Goal: Task Accomplishment & Management: Use online tool/utility

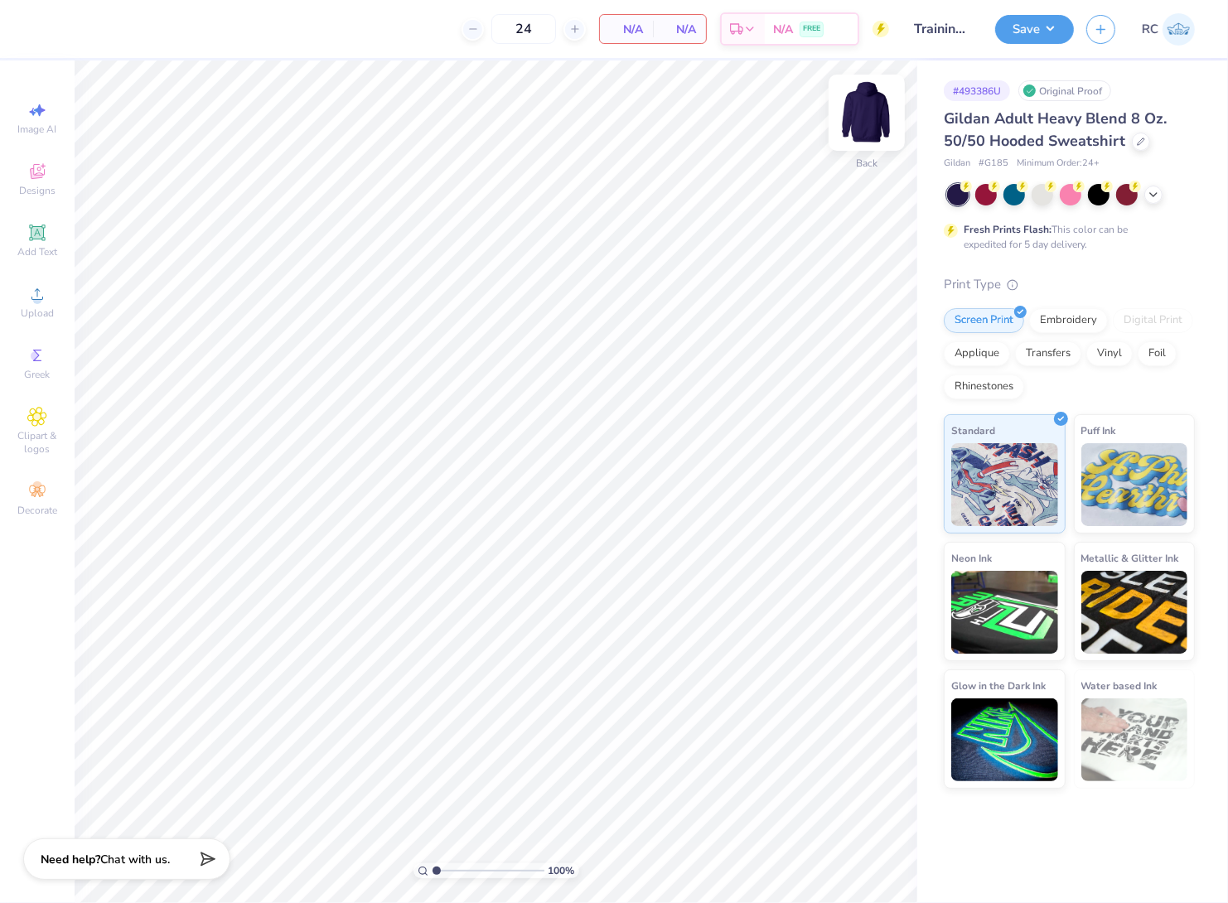
click at [856, 106] on img at bounding box center [866, 113] width 66 height 66
click at [877, 119] on img at bounding box center [866, 113] width 66 height 66
click at [45, 294] on icon at bounding box center [37, 294] width 20 height 20
click at [43, 235] on icon at bounding box center [37, 233] width 16 height 16
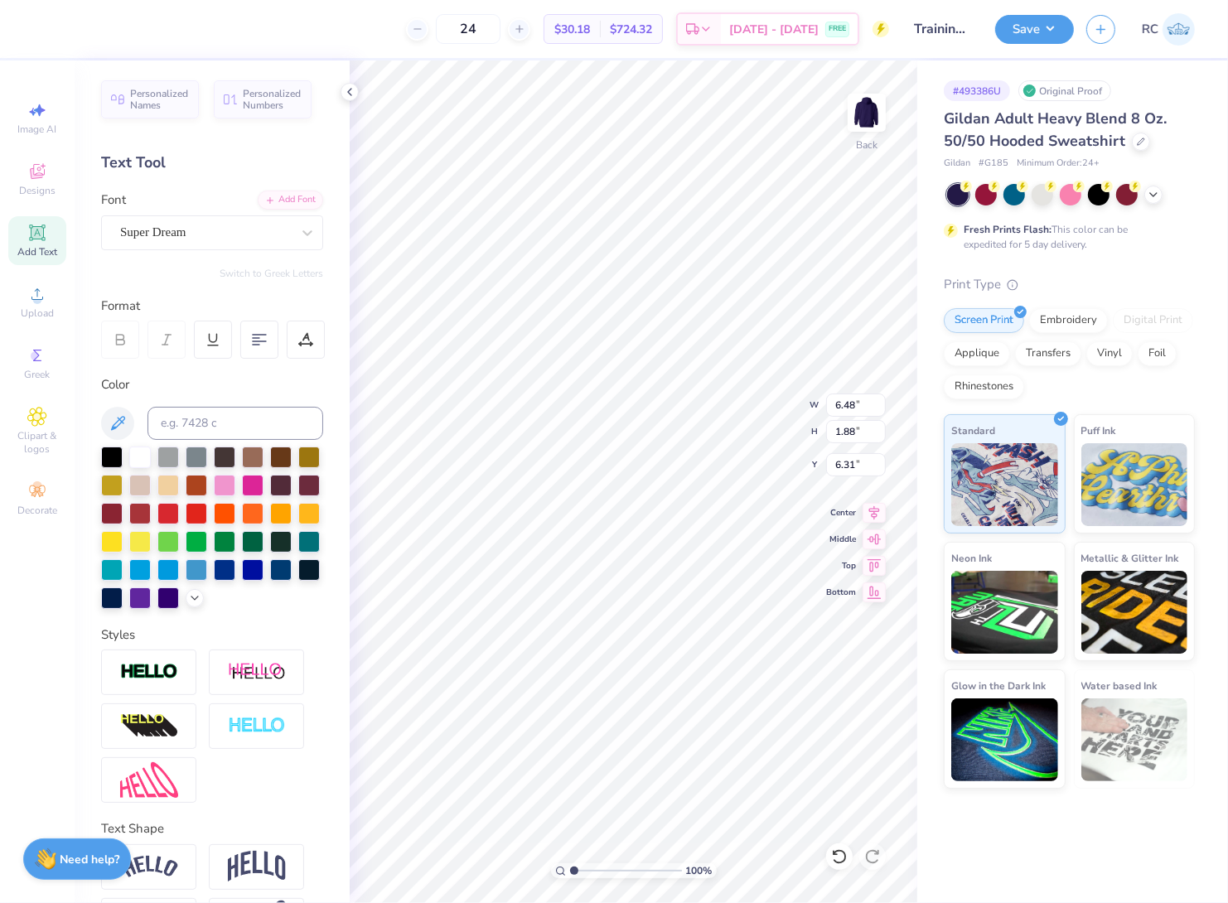
scroll to position [14, 3]
type textarea "ALPHA CHI"
click at [249, 228] on div "Super Dream" at bounding box center [205, 233] width 174 height 26
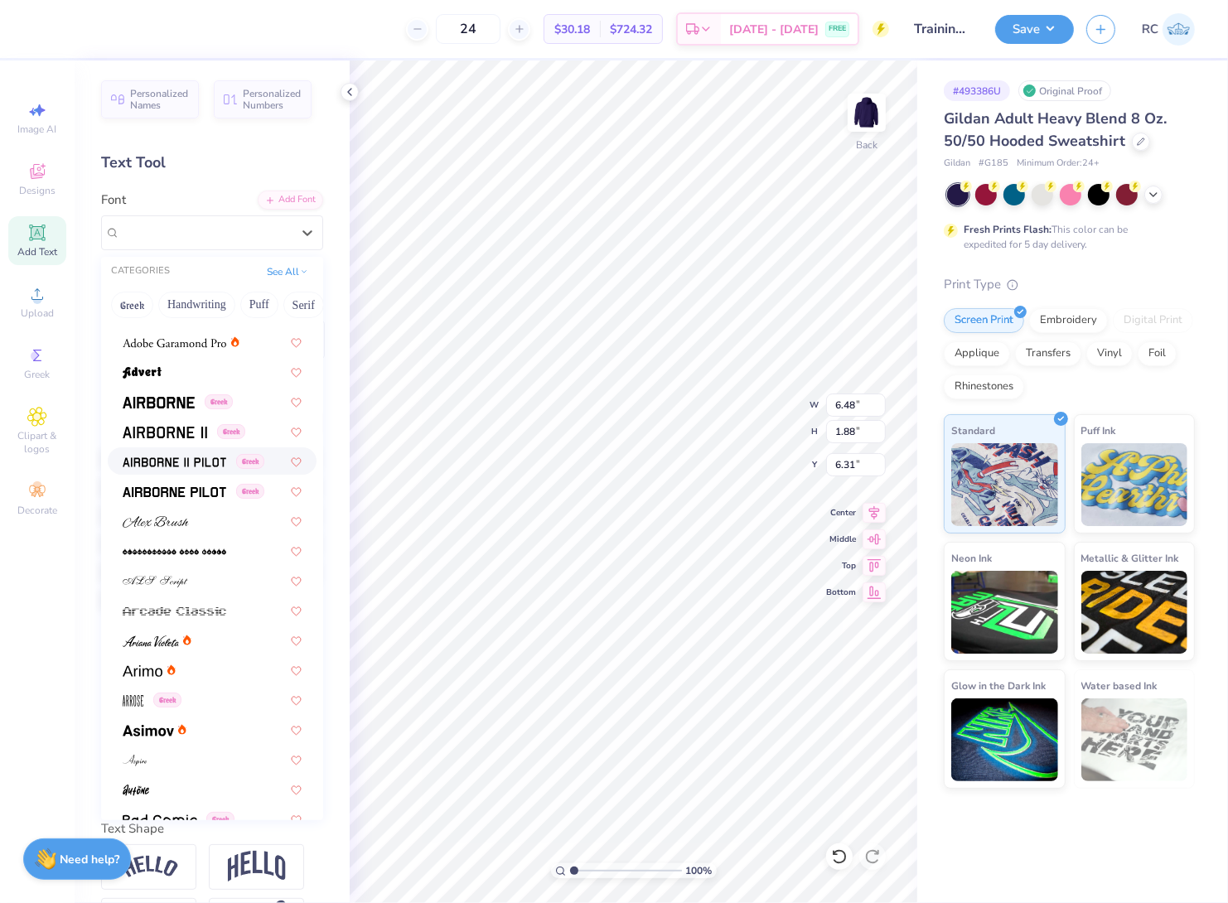
scroll to position [276, 0]
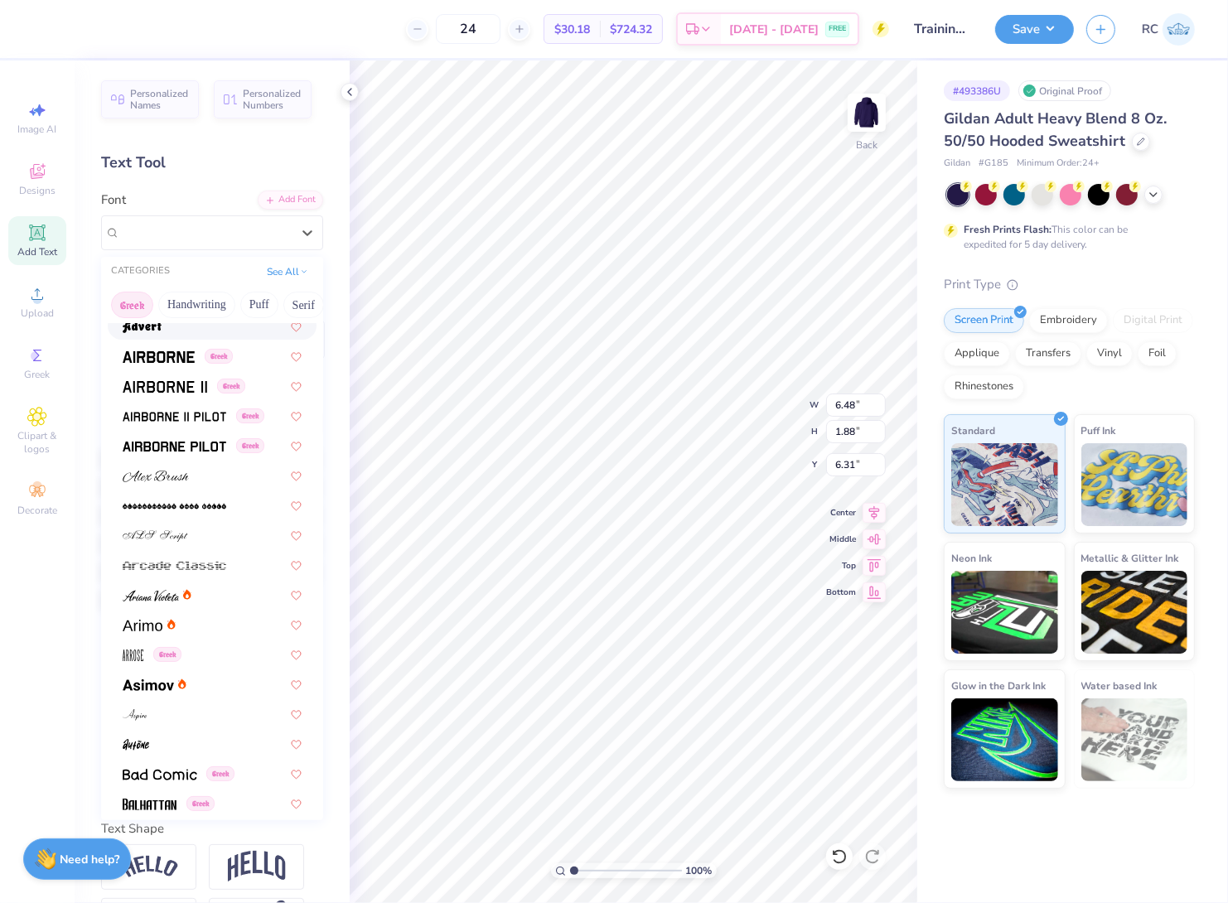
drag, startPoint x: 242, startPoint y: 299, endPoint x: 121, endPoint y: 299, distance: 121.0
click at [121, 299] on div "Greek Handwriting Puff Serif Bold Calligraphy Retro Sans Serif Minimal Fantasy …" at bounding box center [212, 305] width 222 height 36
click at [300, 270] on icon at bounding box center [304, 270] width 8 height 8
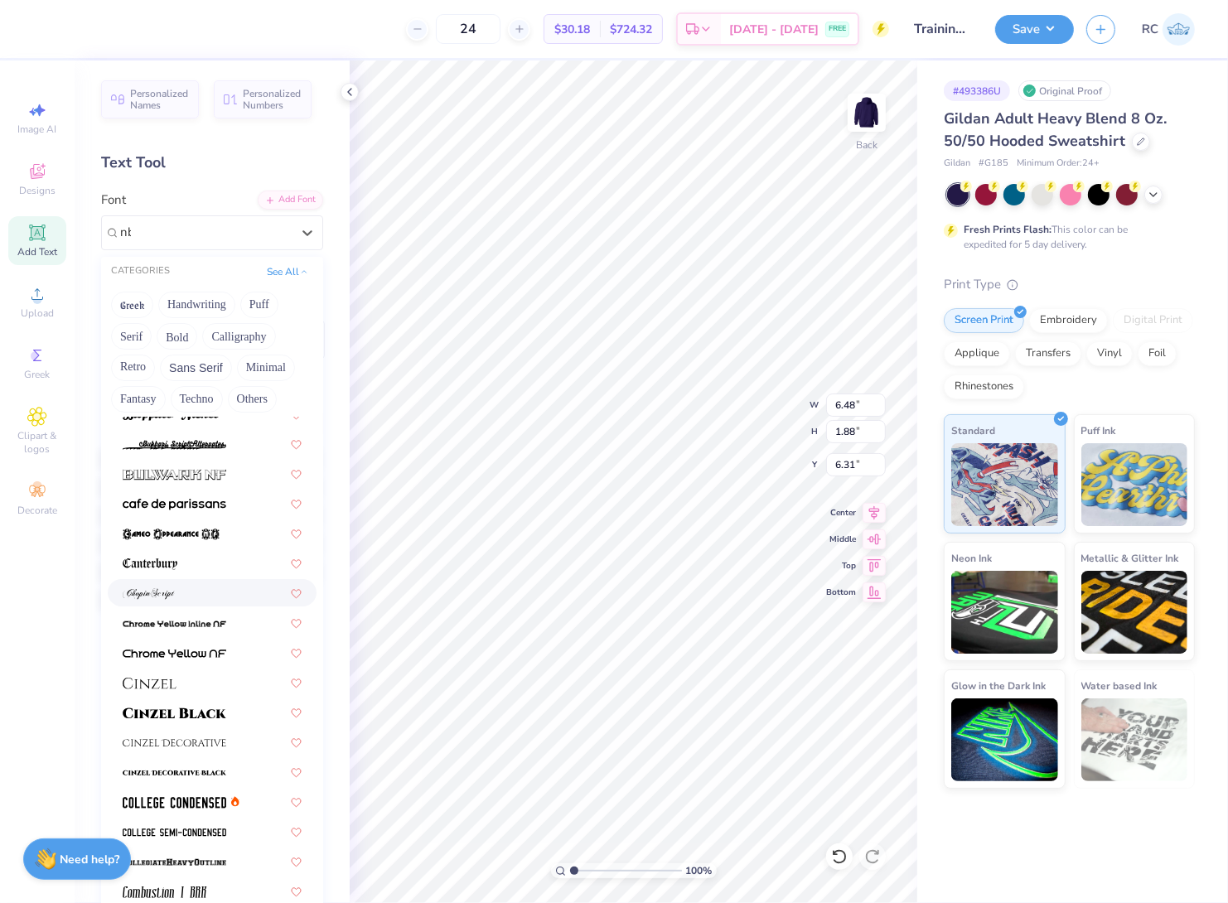
scroll to position [0, 0]
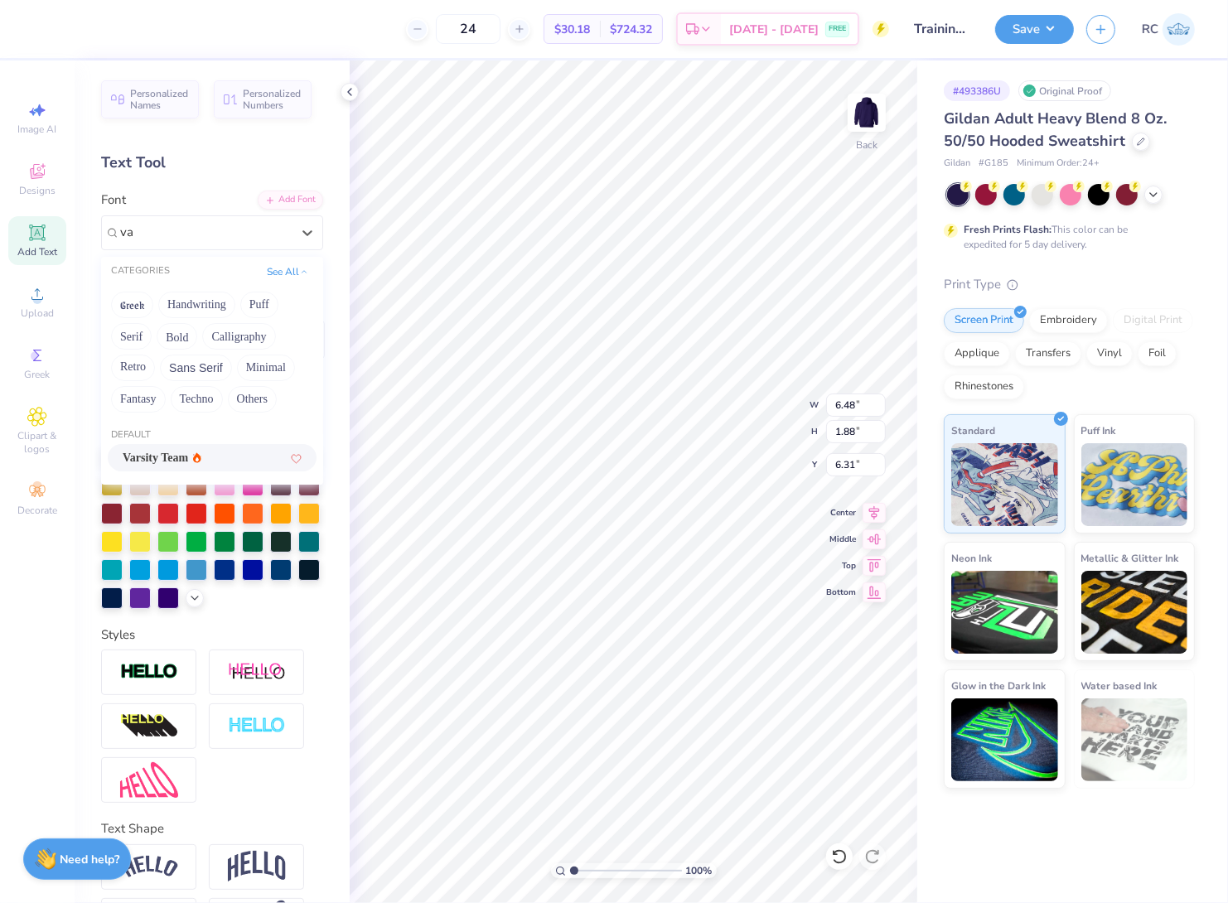
type input "v"
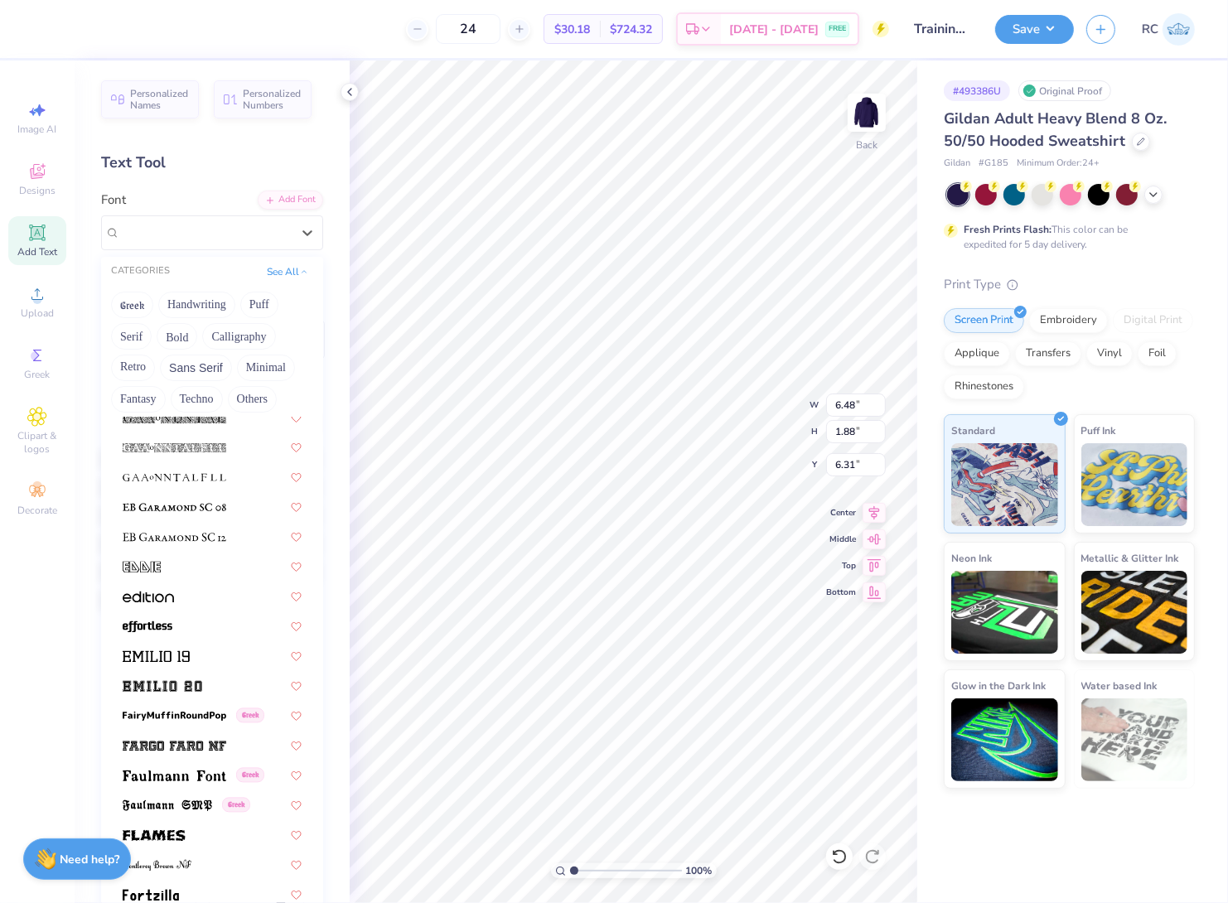
scroll to position [3358, 0]
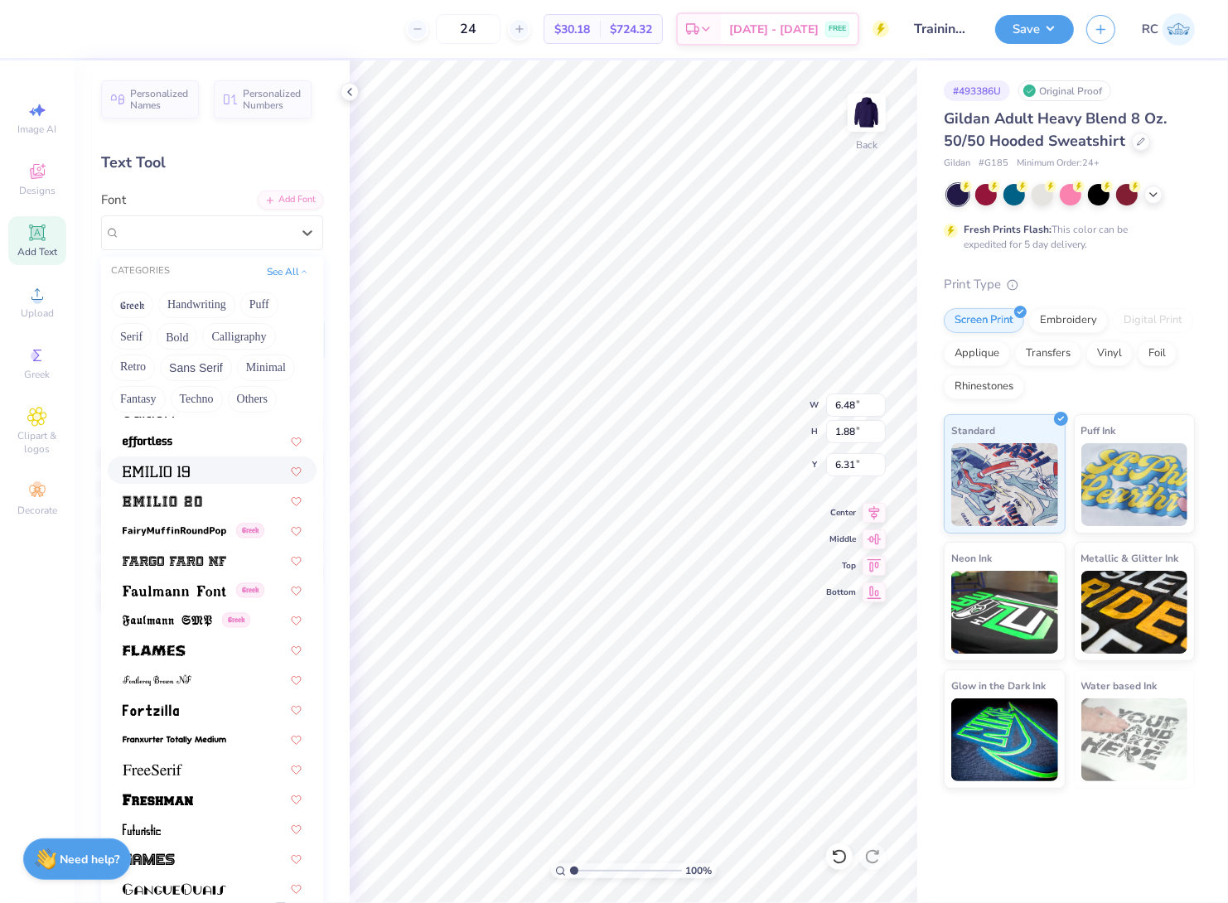
click at [172, 475] on div at bounding box center [212, 470] width 209 height 27
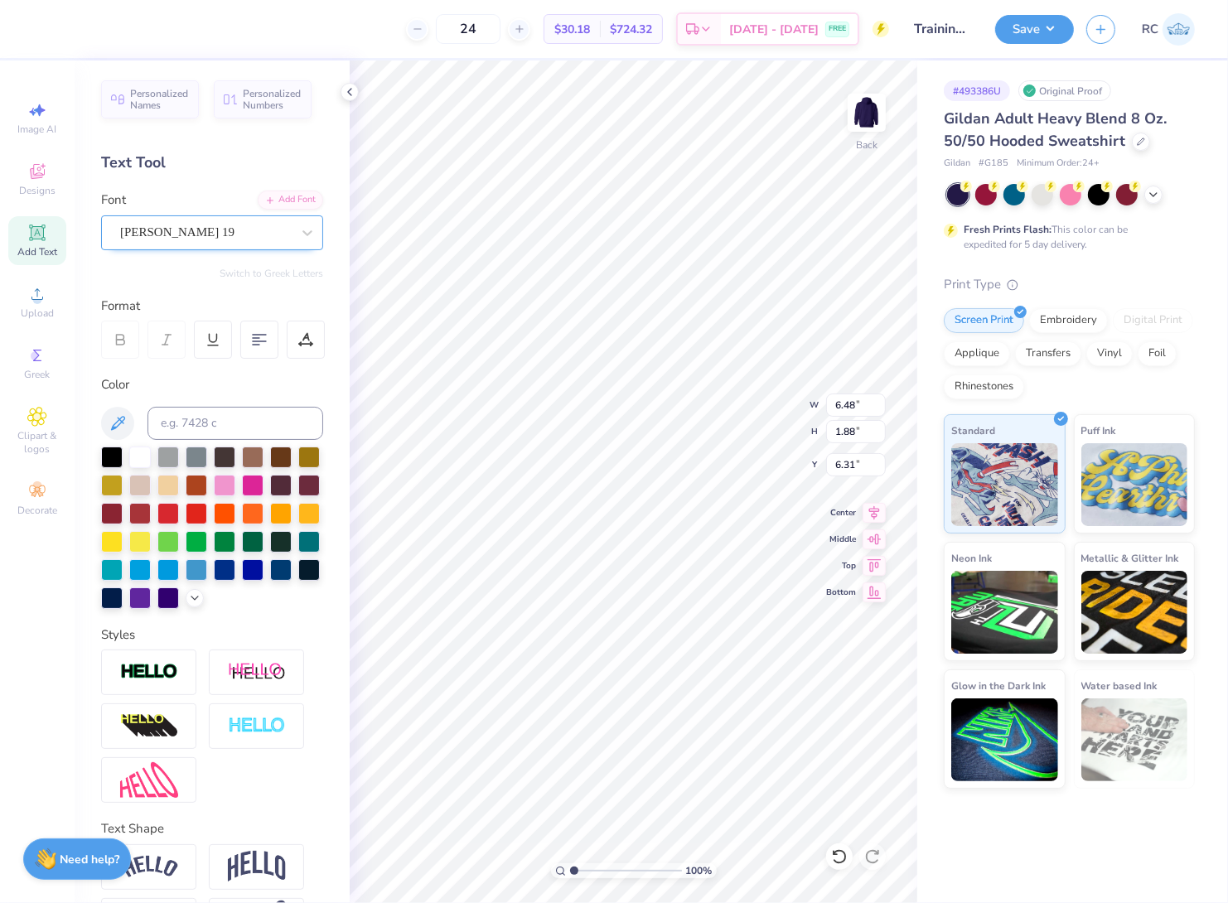
click at [254, 236] on div "[PERSON_NAME] 19" at bounding box center [205, 233] width 174 height 26
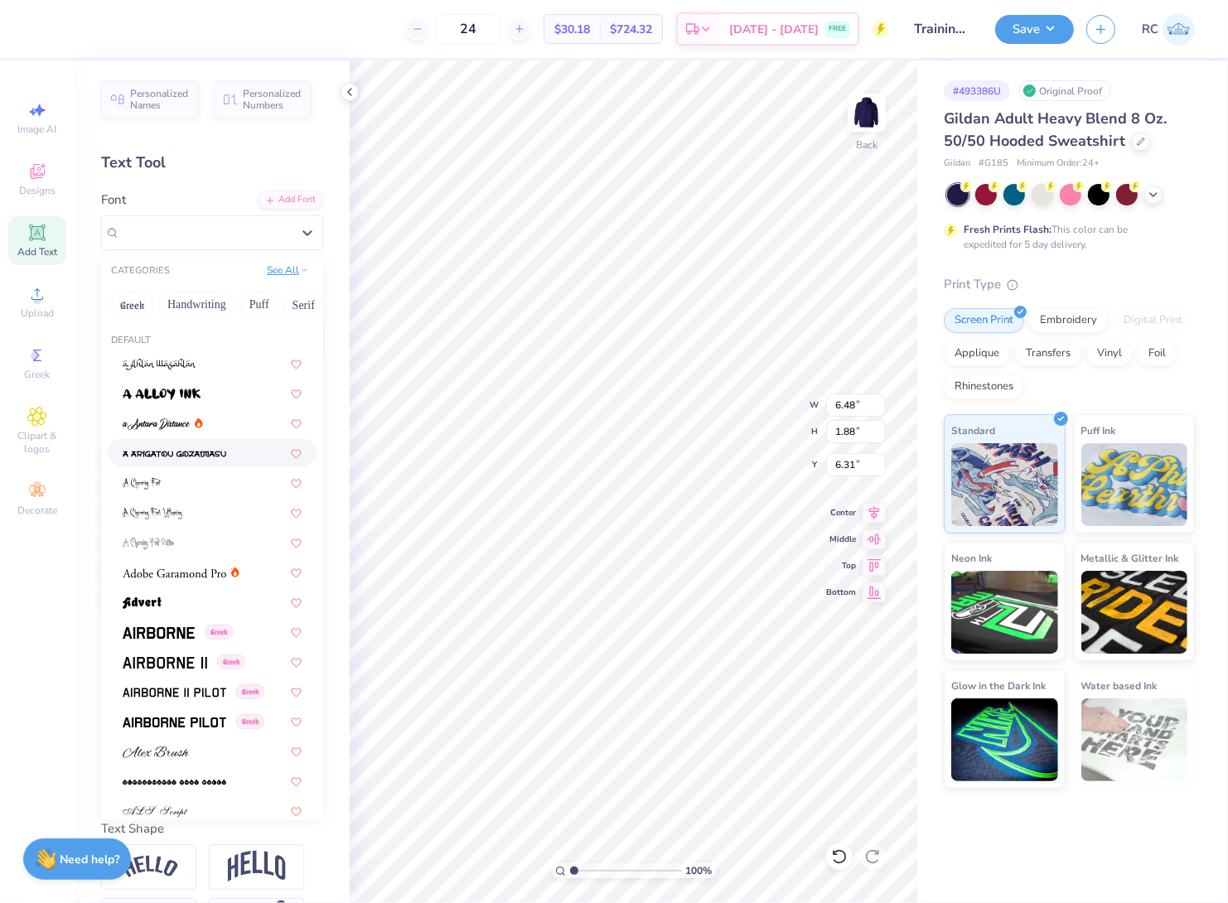
click at [268, 272] on button "See All" at bounding box center [287, 270] width 51 height 17
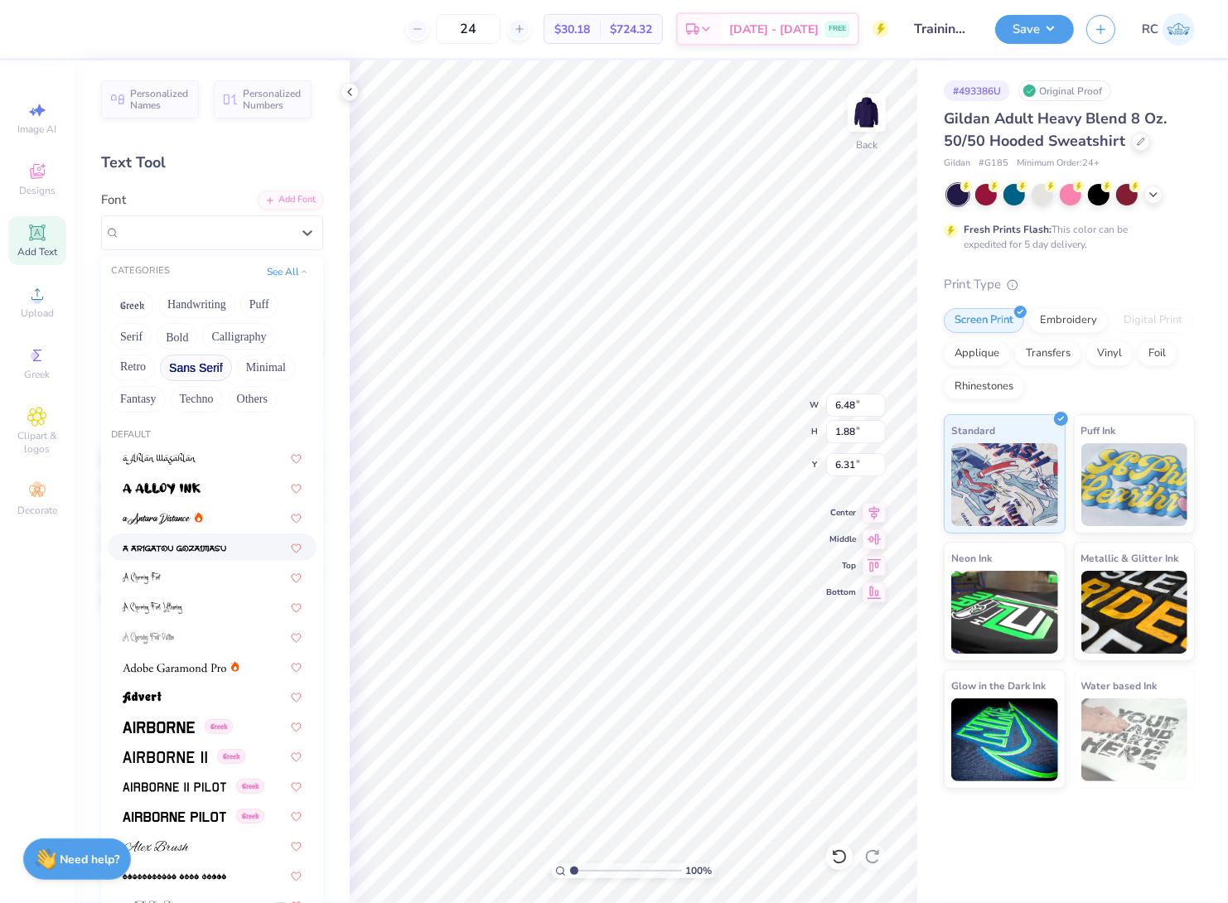
click at [175, 373] on button "Sans Serif" at bounding box center [196, 368] width 72 height 27
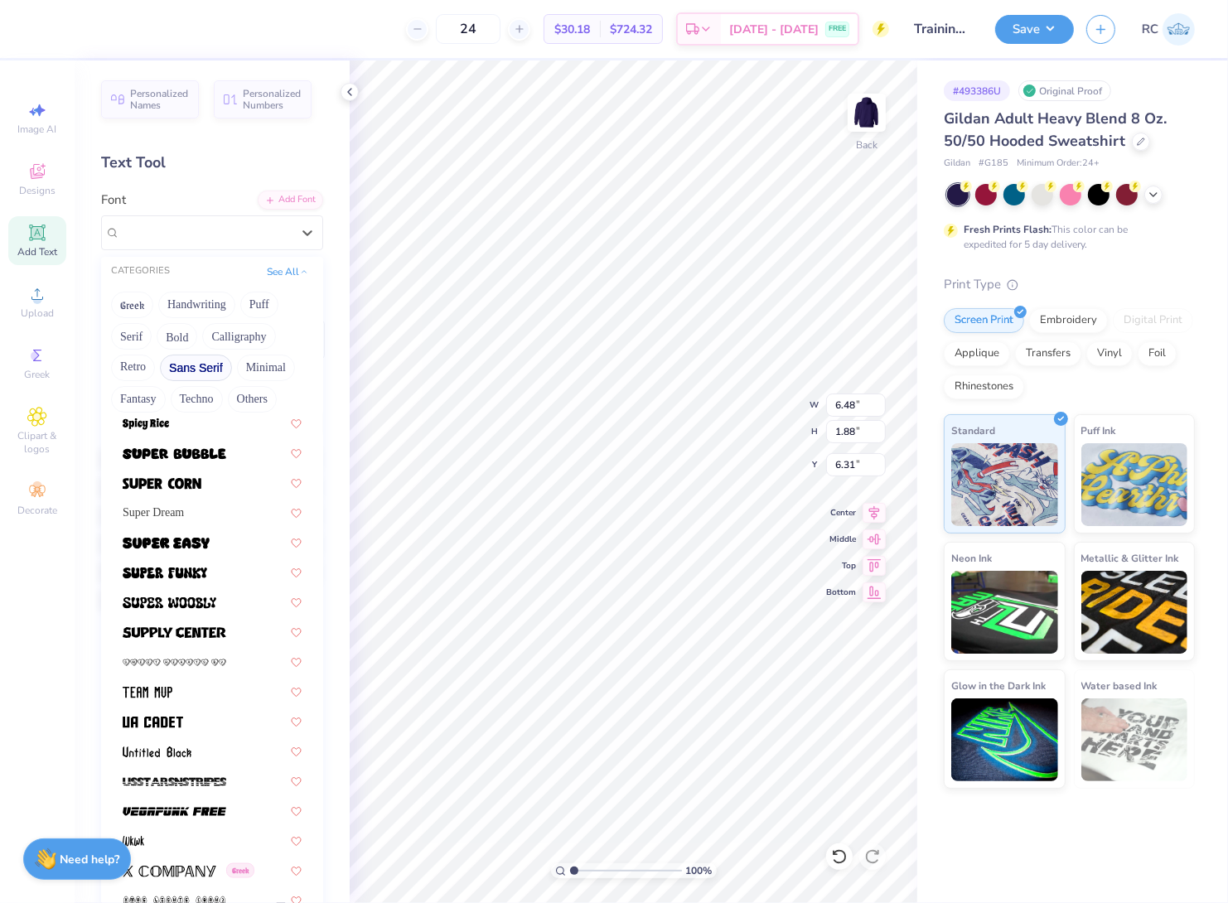
scroll to position [1974, 0]
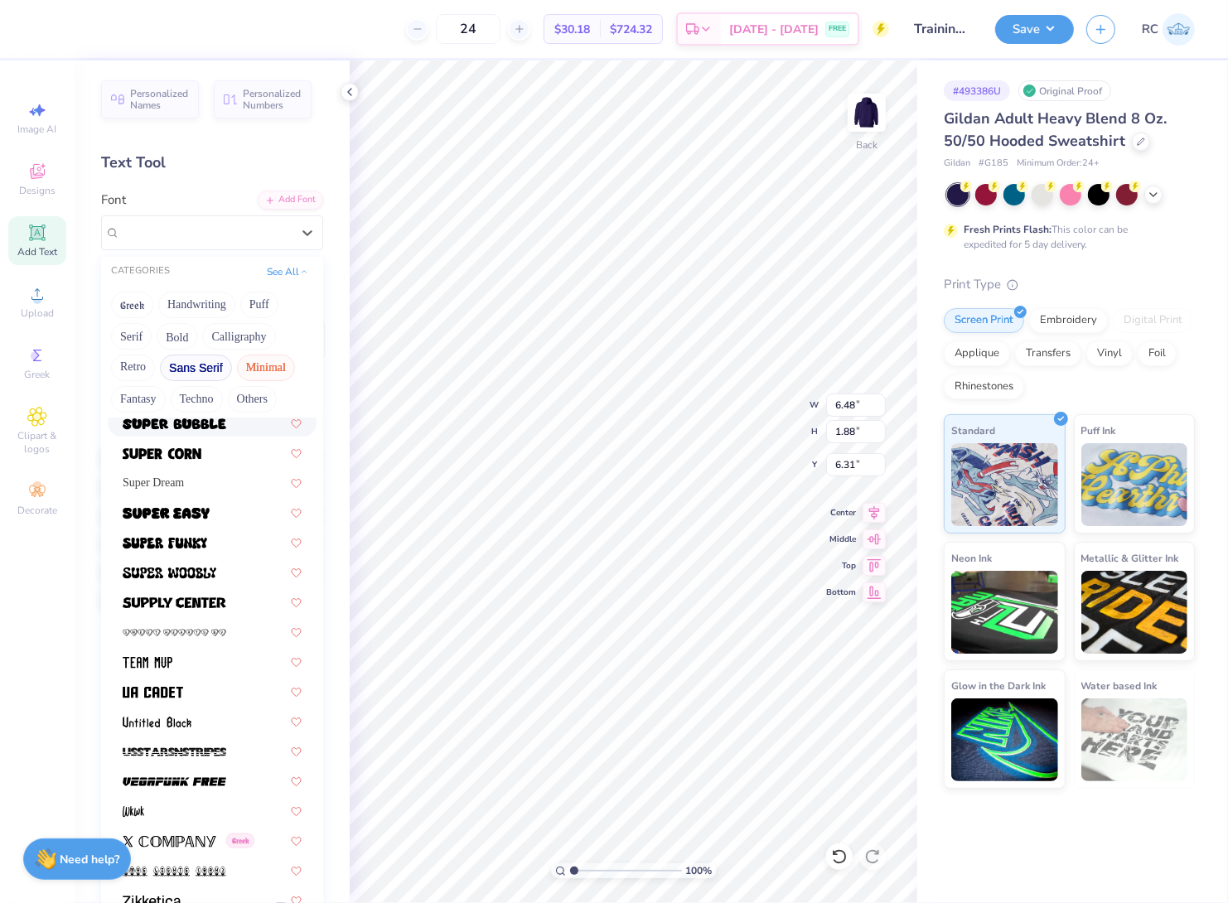
click at [261, 373] on button "Minimal" at bounding box center [266, 368] width 58 height 27
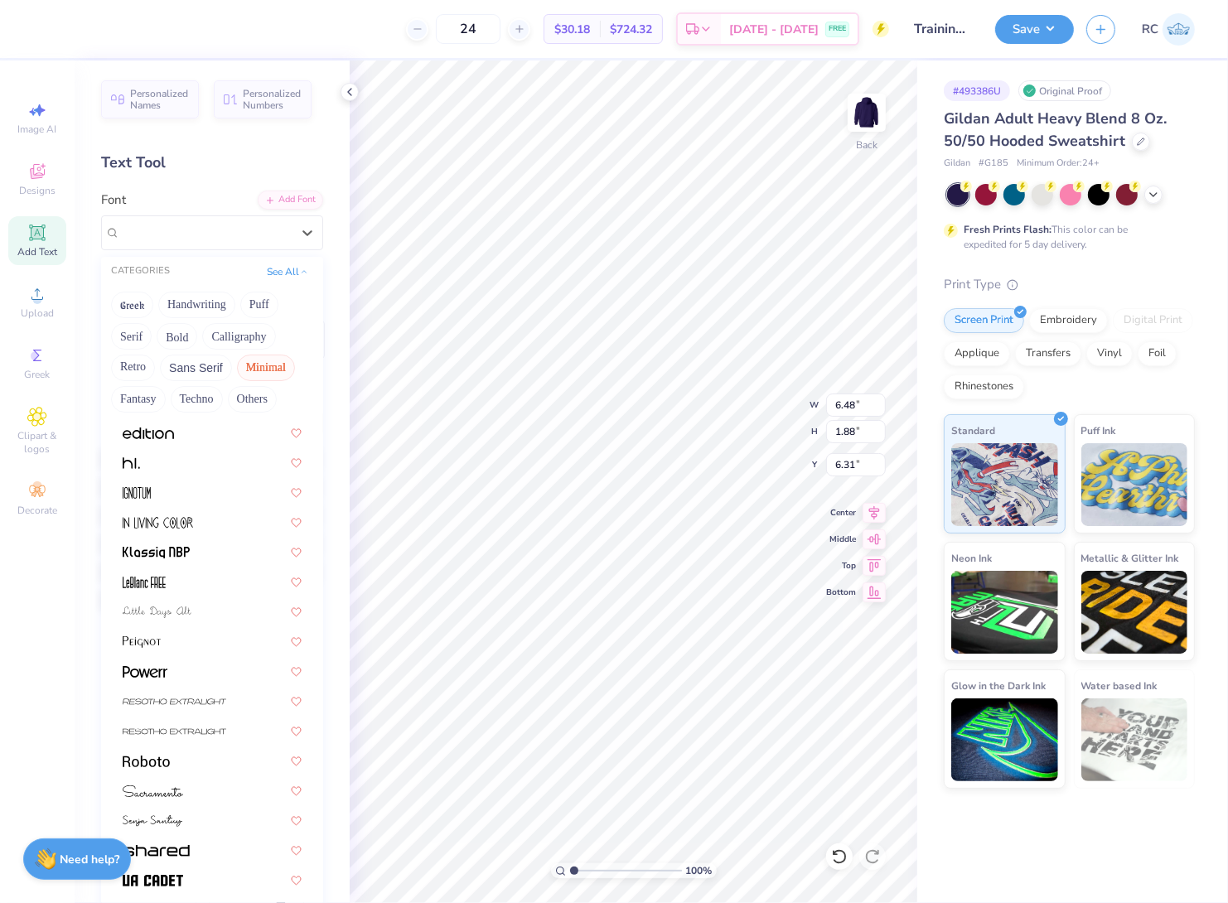
scroll to position [316, 0]
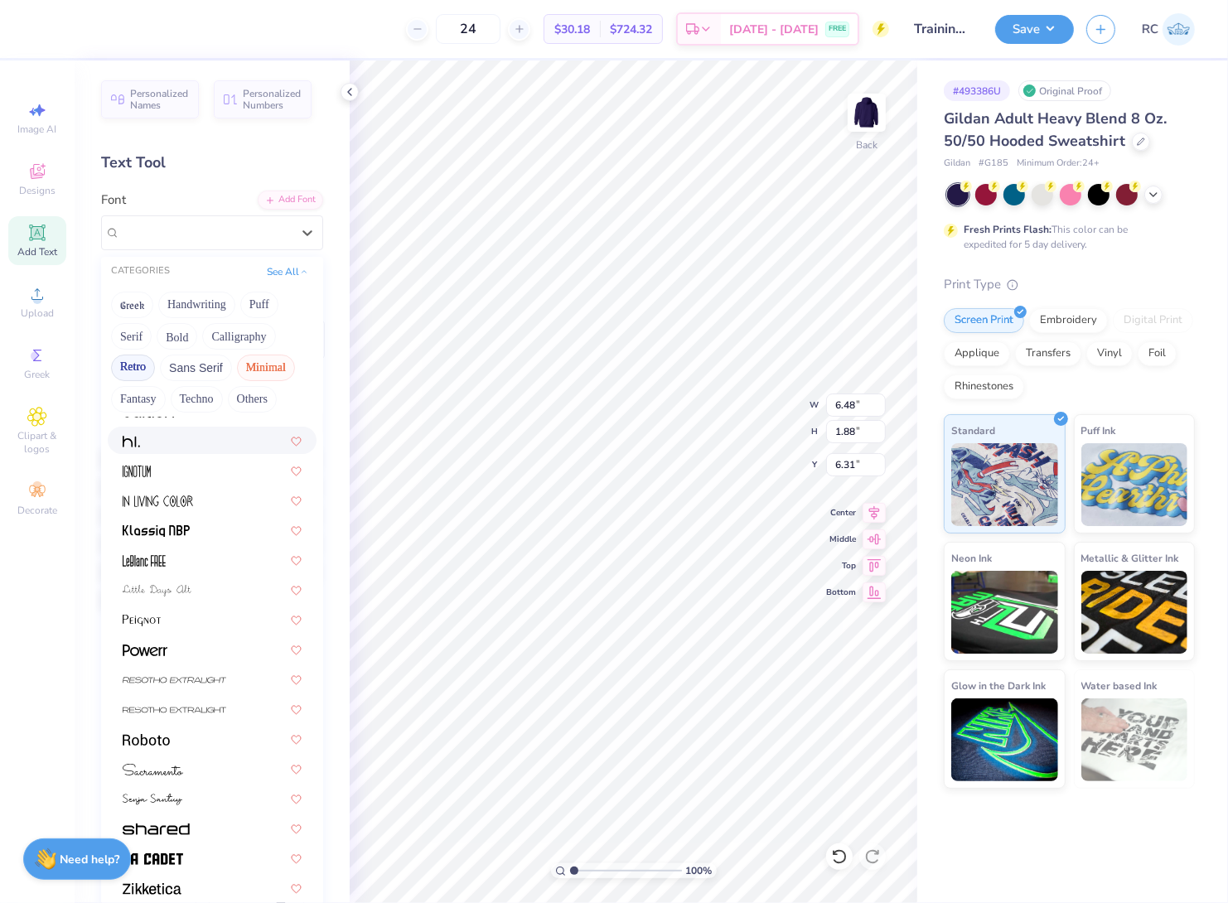
click at [127, 378] on button "Retro" at bounding box center [133, 368] width 44 height 27
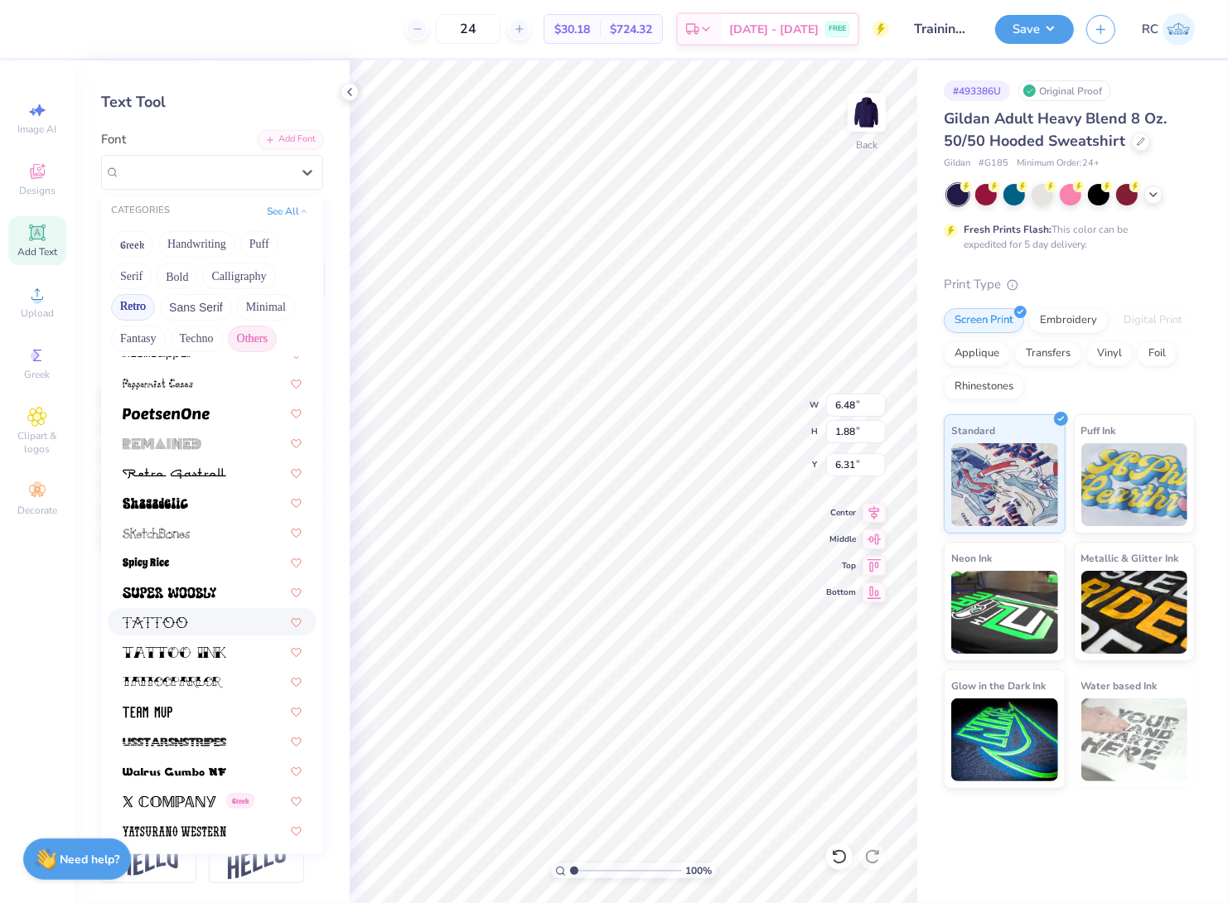
scroll to position [88, 0]
click at [269, 326] on button "Others" at bounding box center [252, 339] width 49 height 27
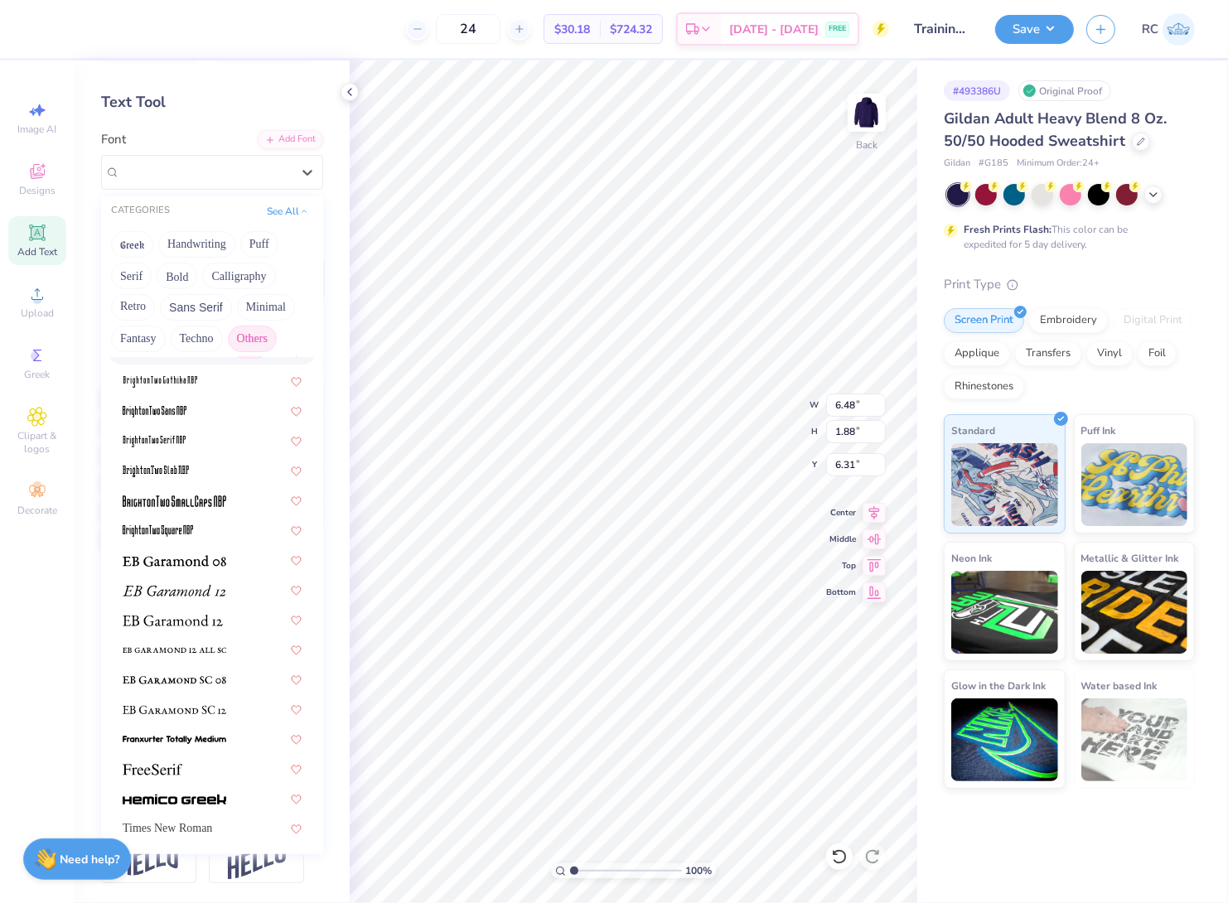
scroll to position [0, 0]
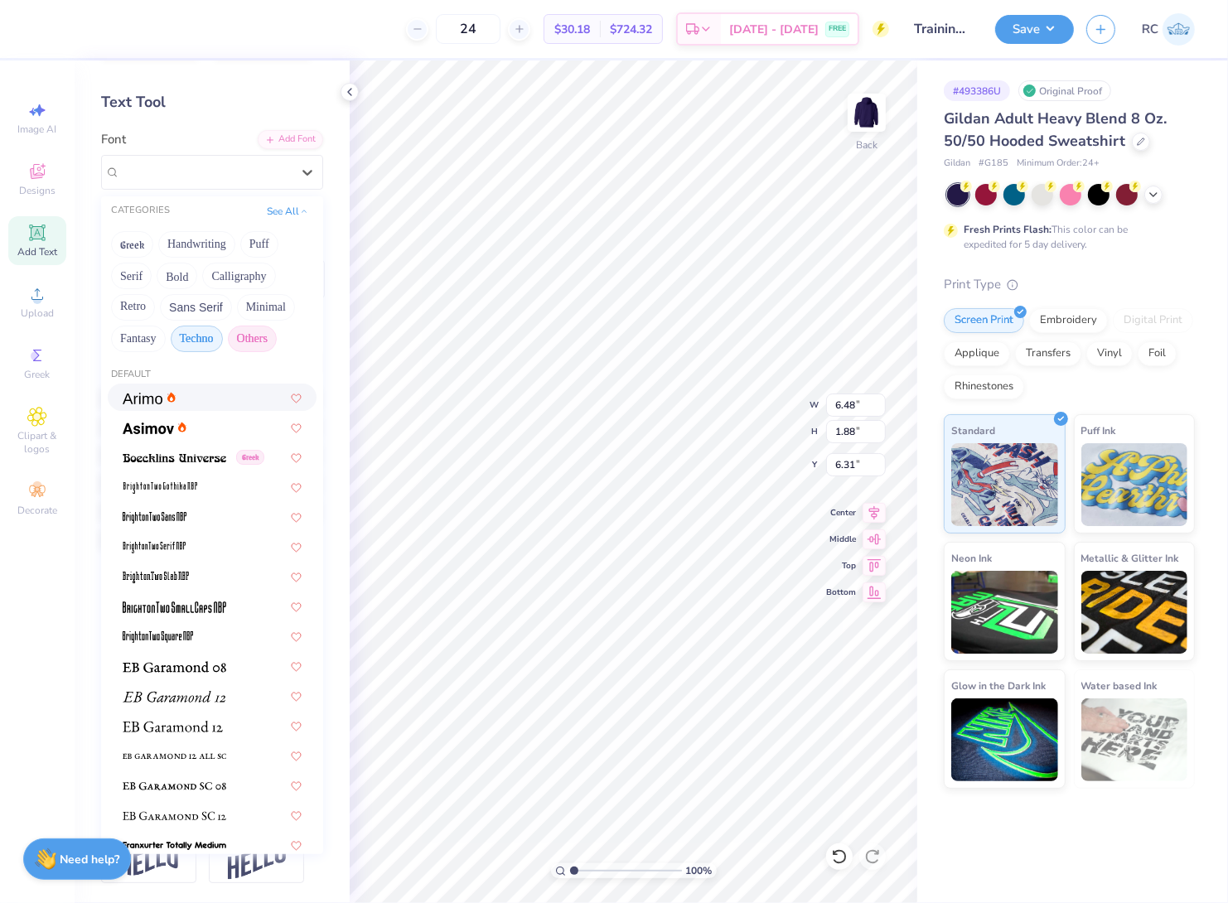
click at [192, 326] on button "Techno" at bounding box center [197, 339] width 52 height 27
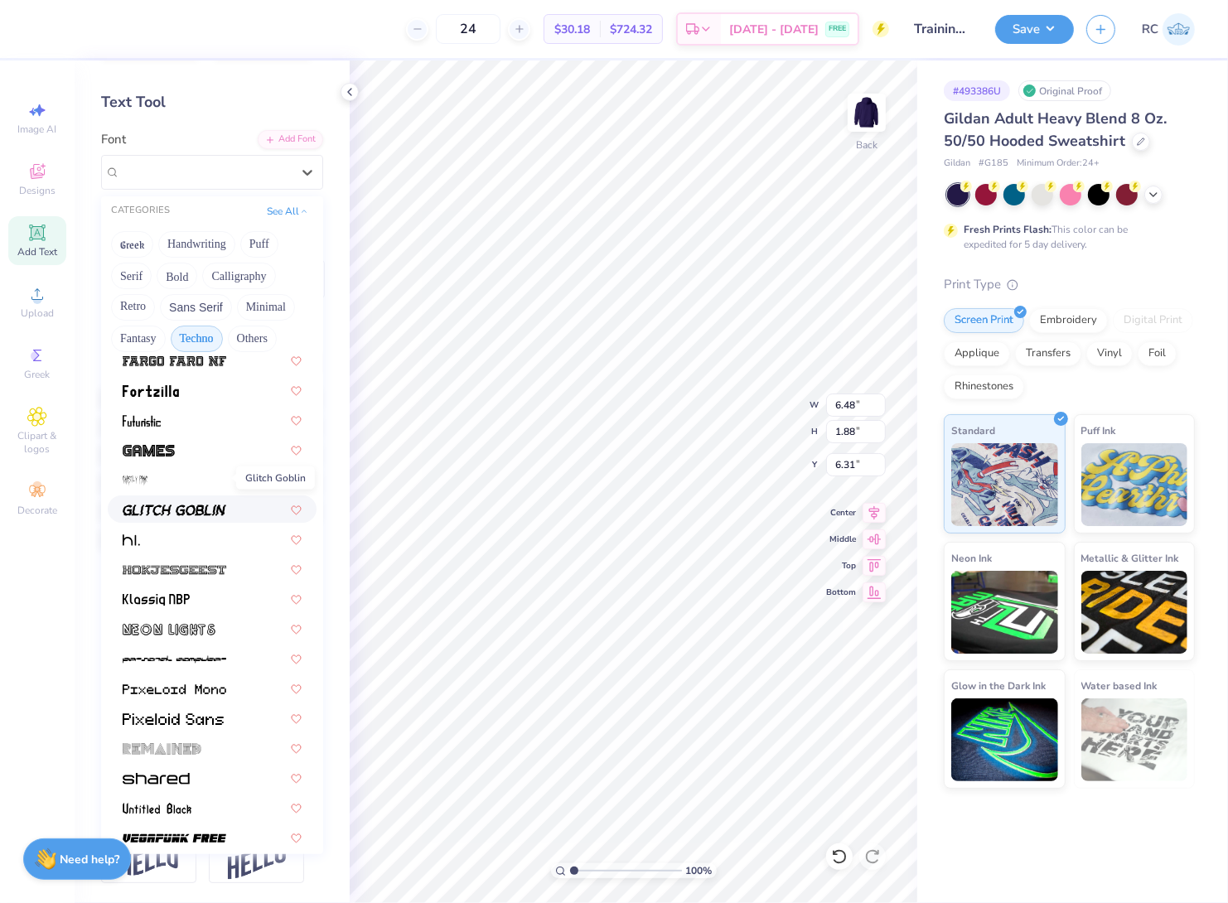
scroll to position [285, 0]
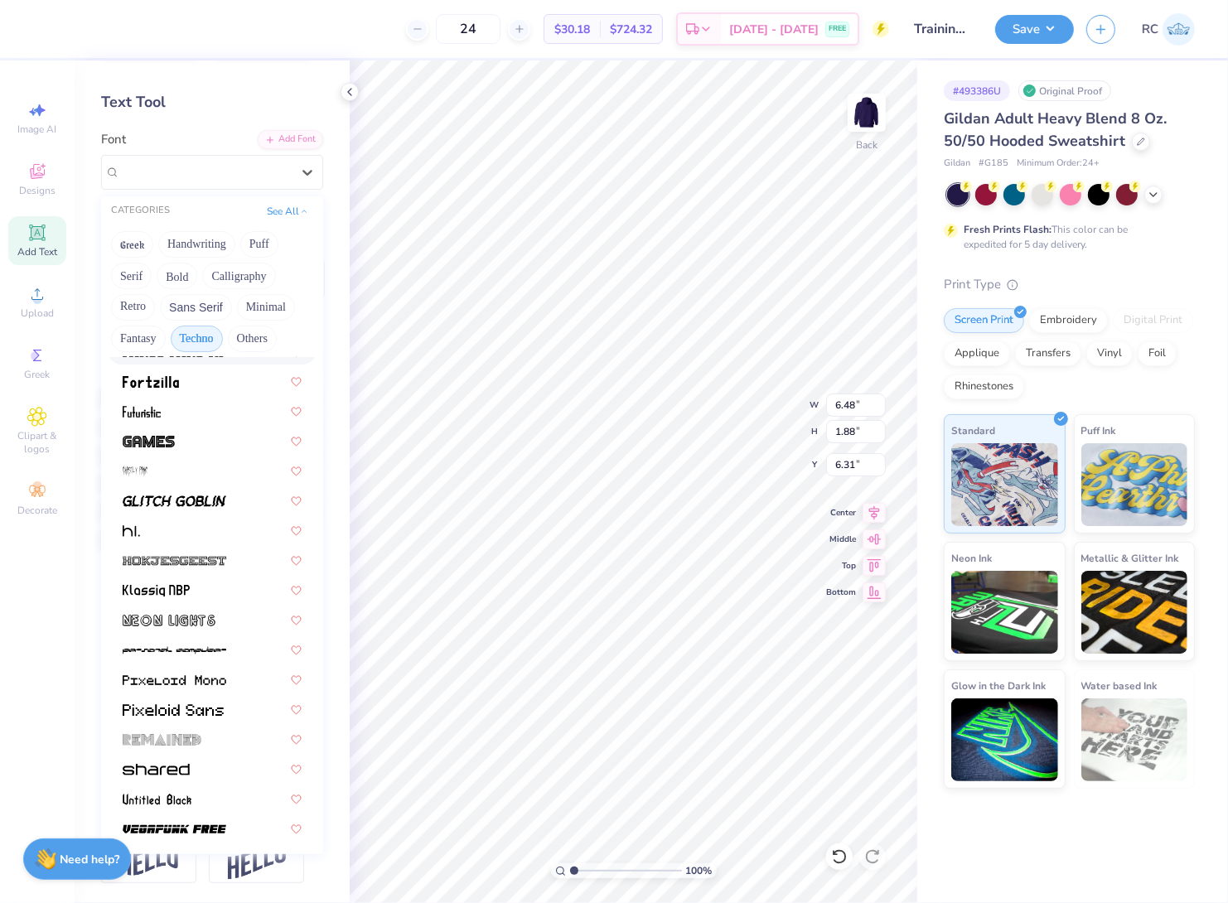
click at [216, 326] on button "Techno" at bounding box center [197, 339] width 52 height 27
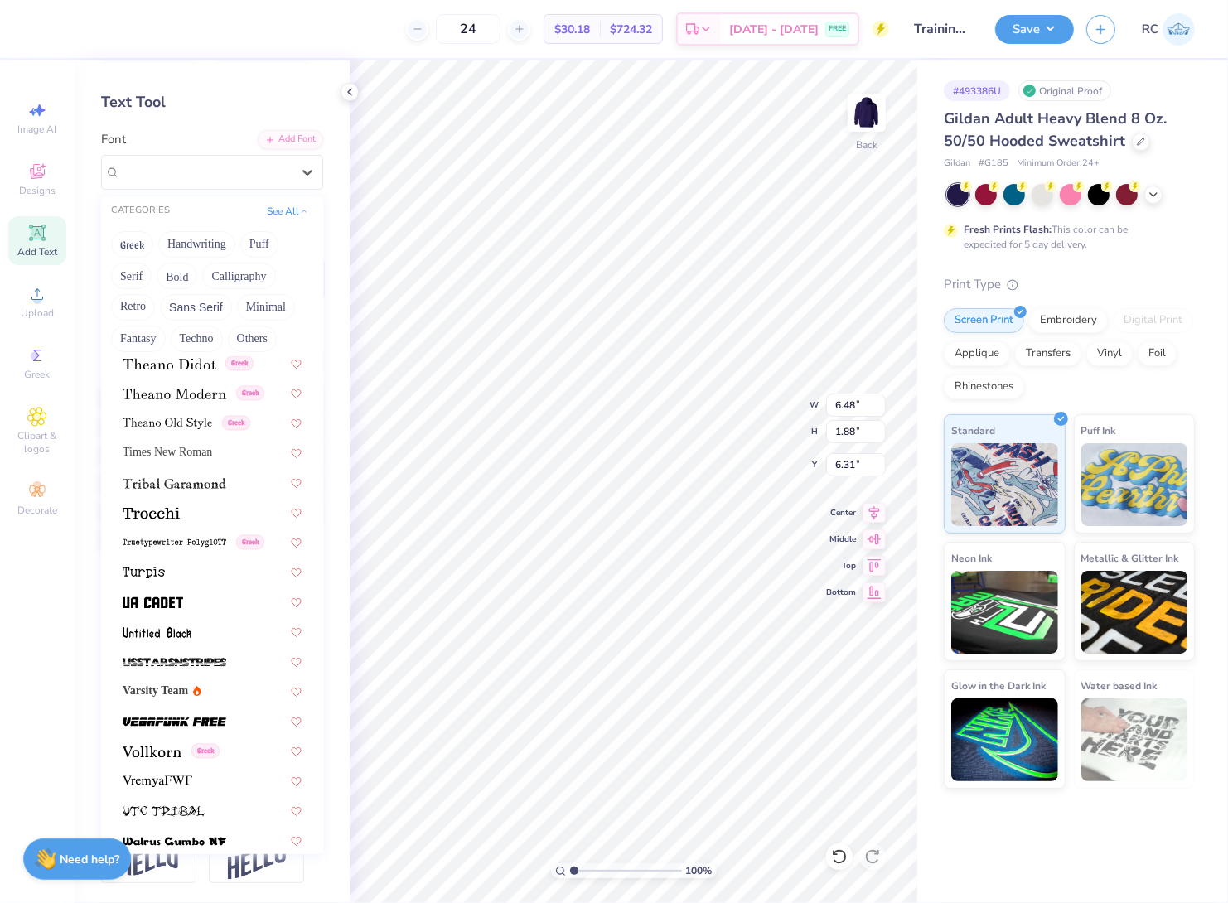
scroll to position [8602, 0]
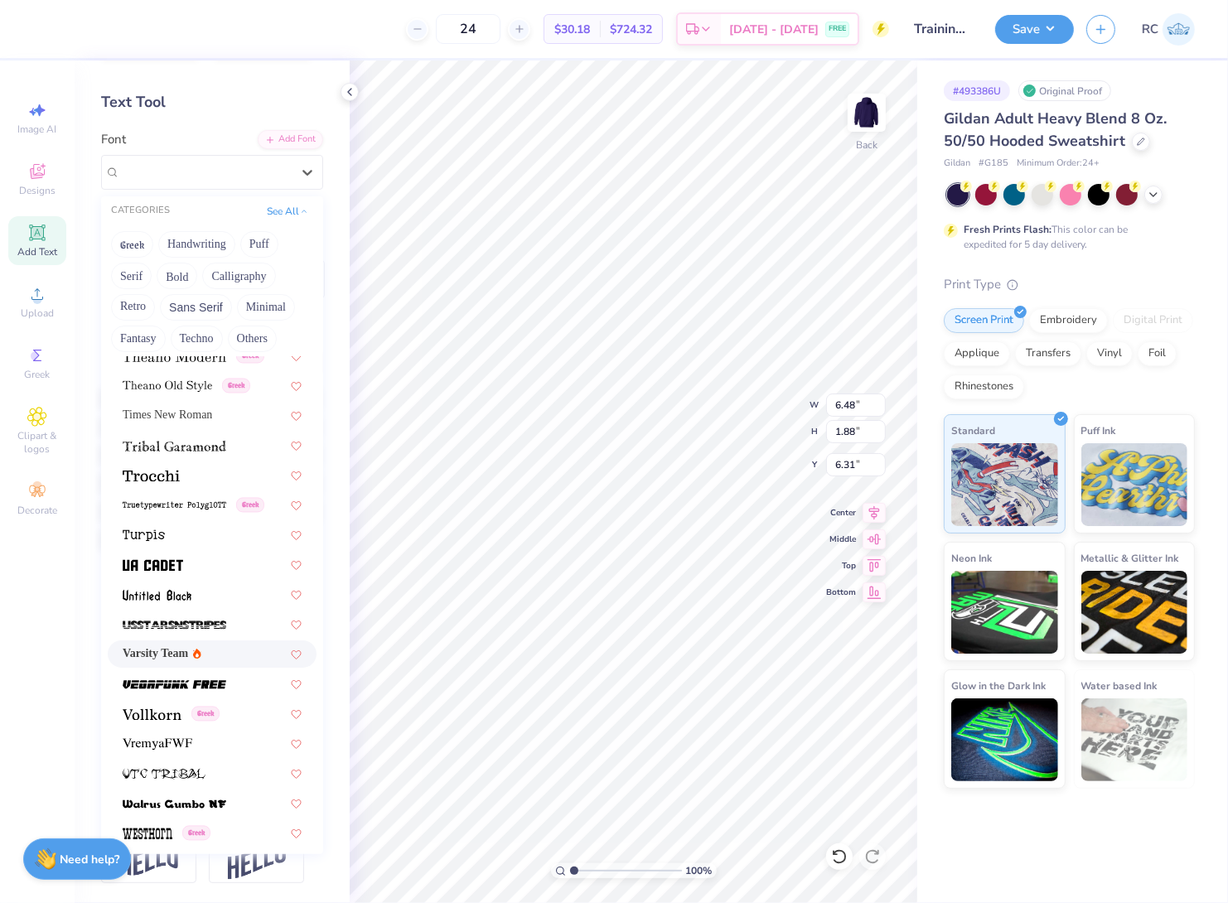
click at [175, 645] on span "Varsity Team" at bounding box center [155, 653] width 65 height 17
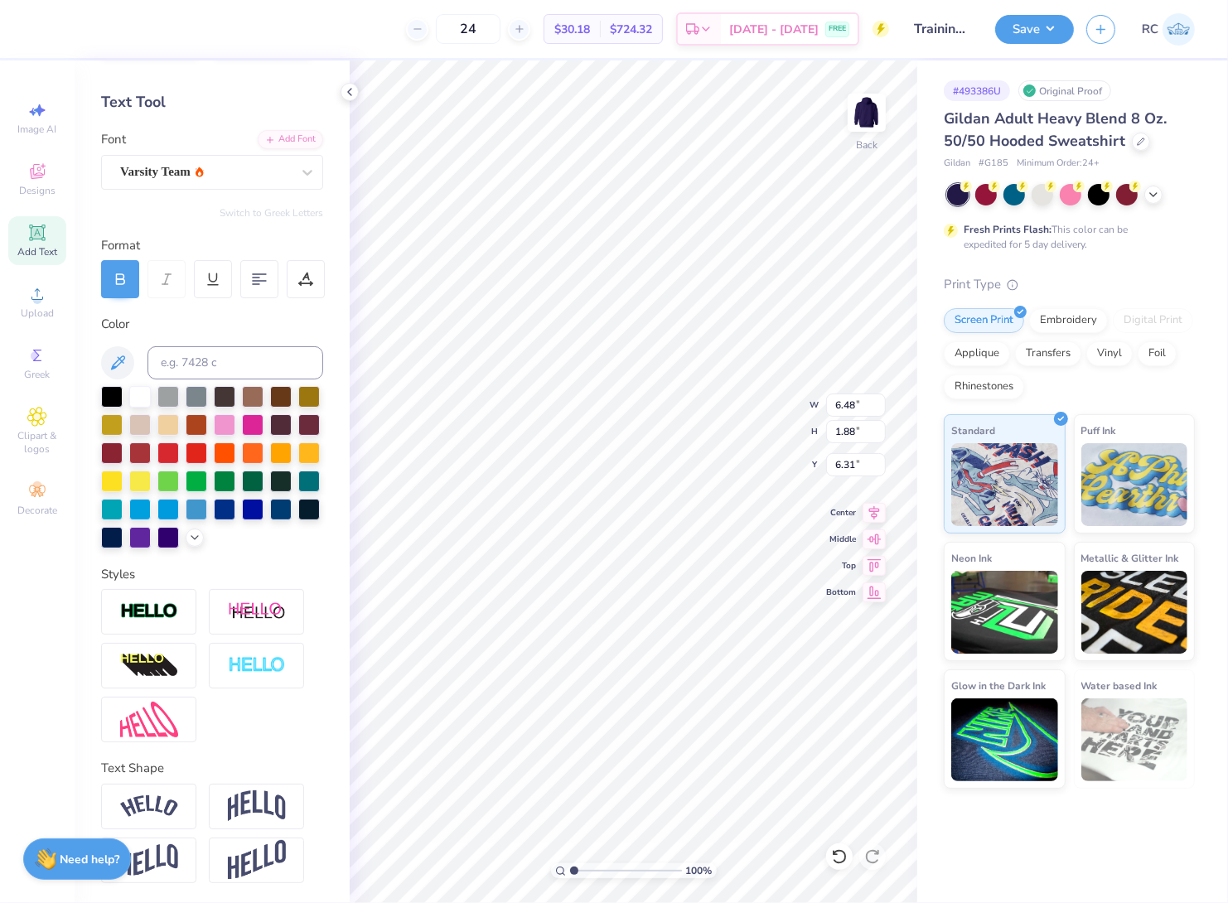
click at [123, 274] on icon at bounding box center [120, 276] width 7 height 5
click at [122, 272] on icon at bounding box center [120, 279] width 15 height 15
click at [124, 272] on icon at bounding box center [120, 279] width 15 height 15
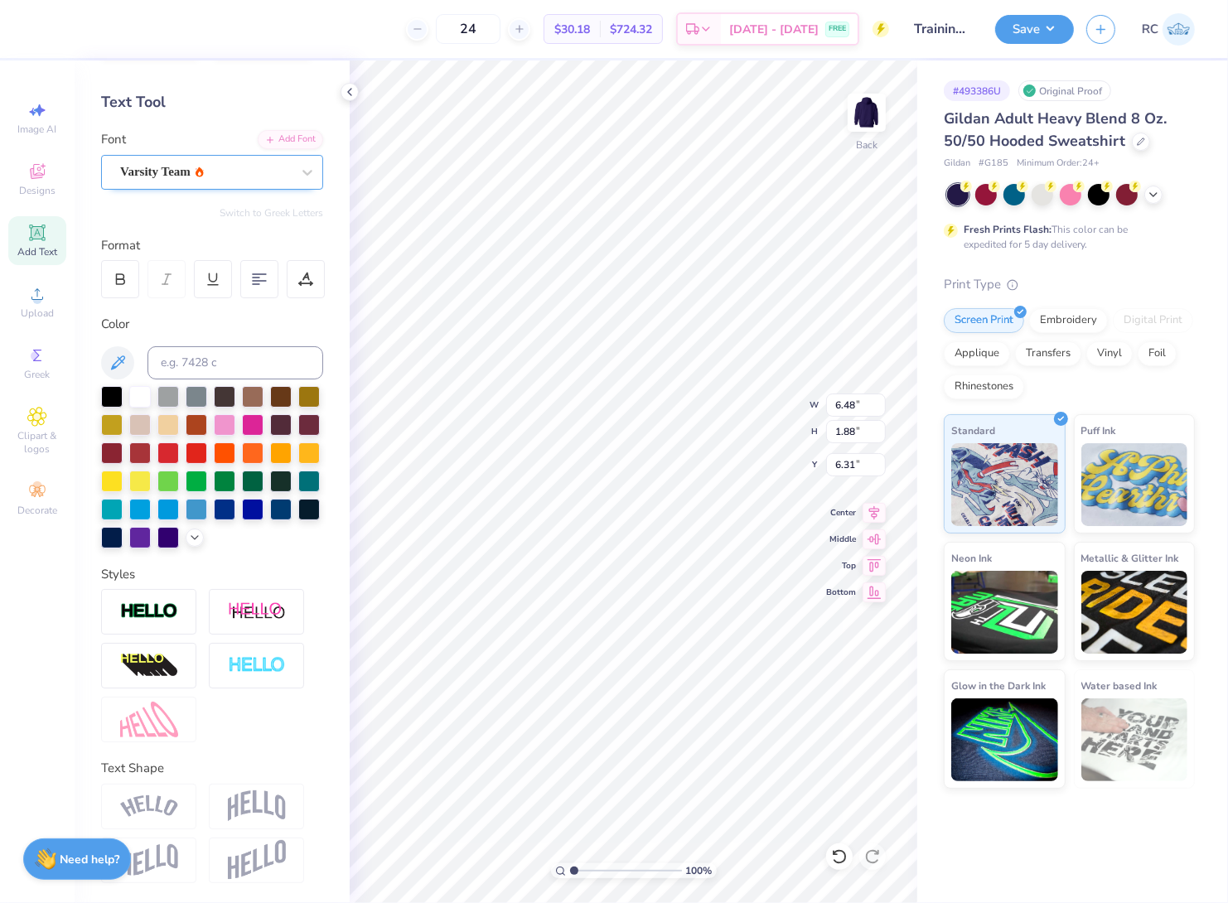
click at [241, 159] on div "Varsity Team" at bounding box center [205, 172] width 174 height 26
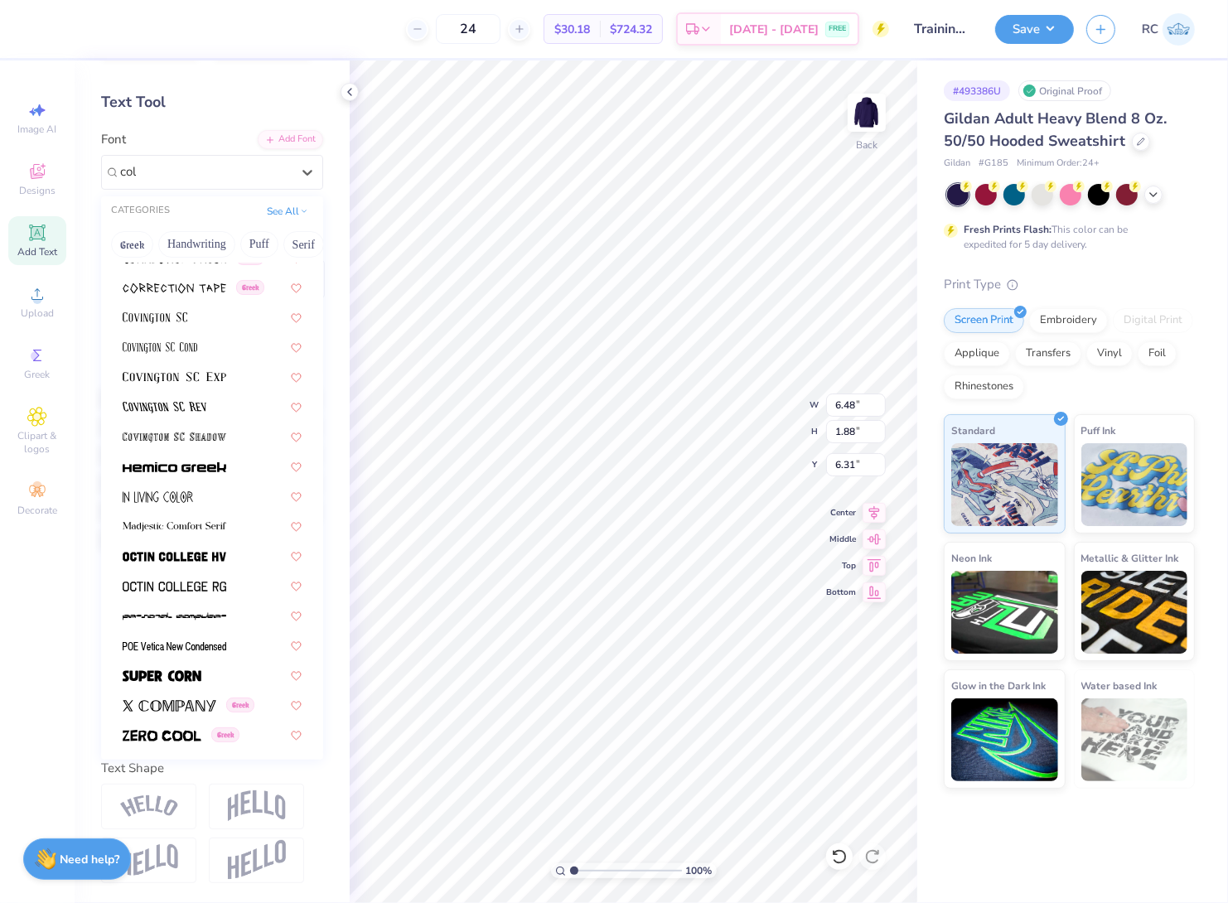
scroll to position [0, 0]
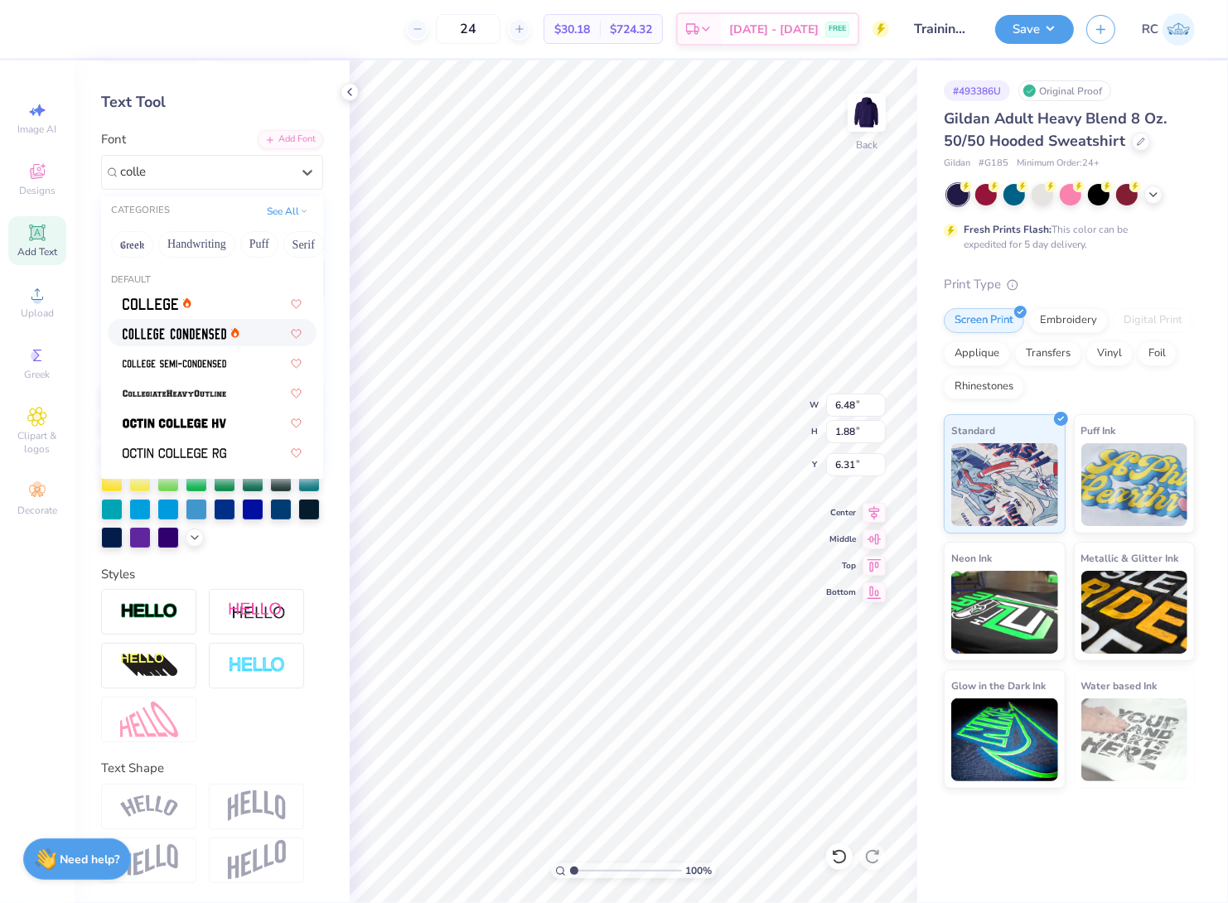
click at [176, 328] on img at bounding box center [175, 334] width 104 height 12
type input "colle"
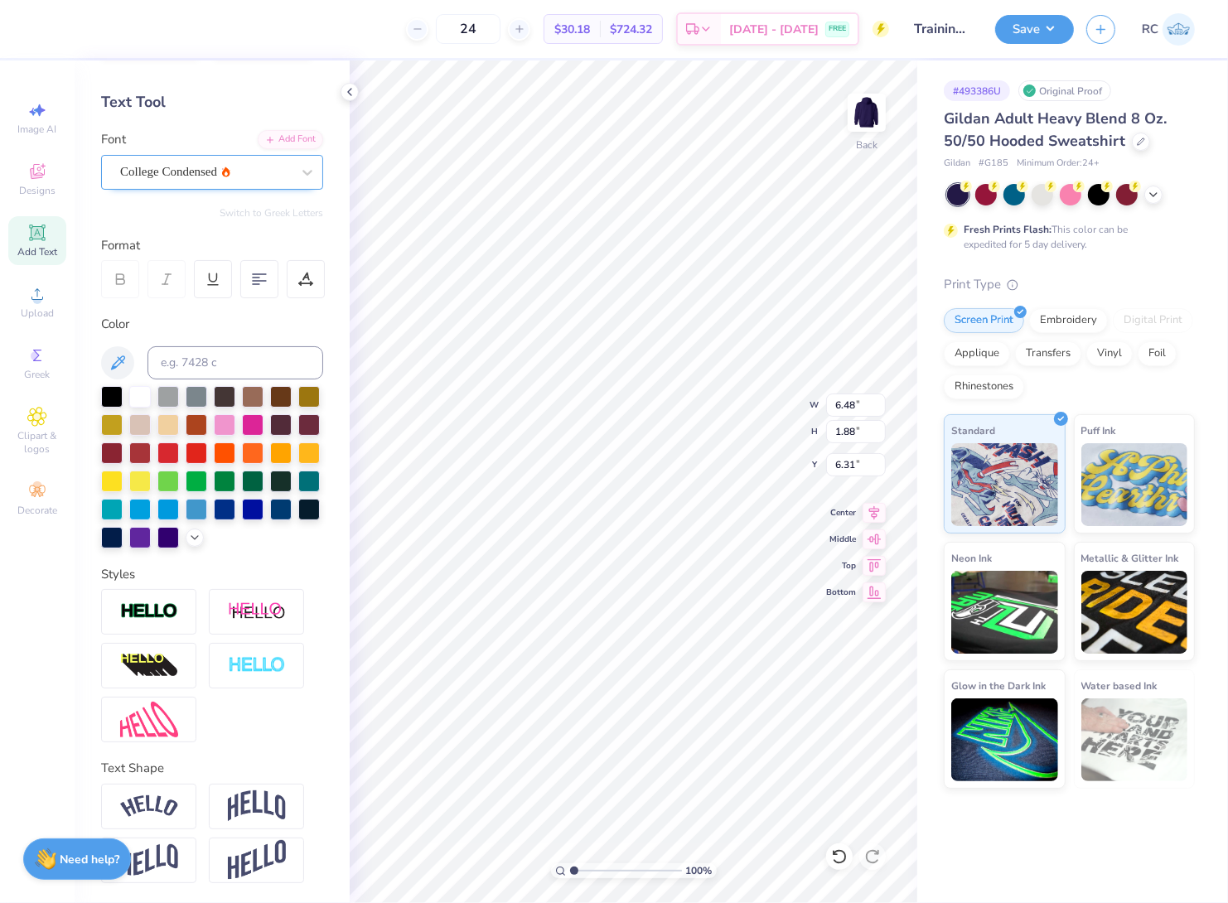
click at [182, 159] on div "College Condensed" at bounding box center [205, 172] width 174 height 26
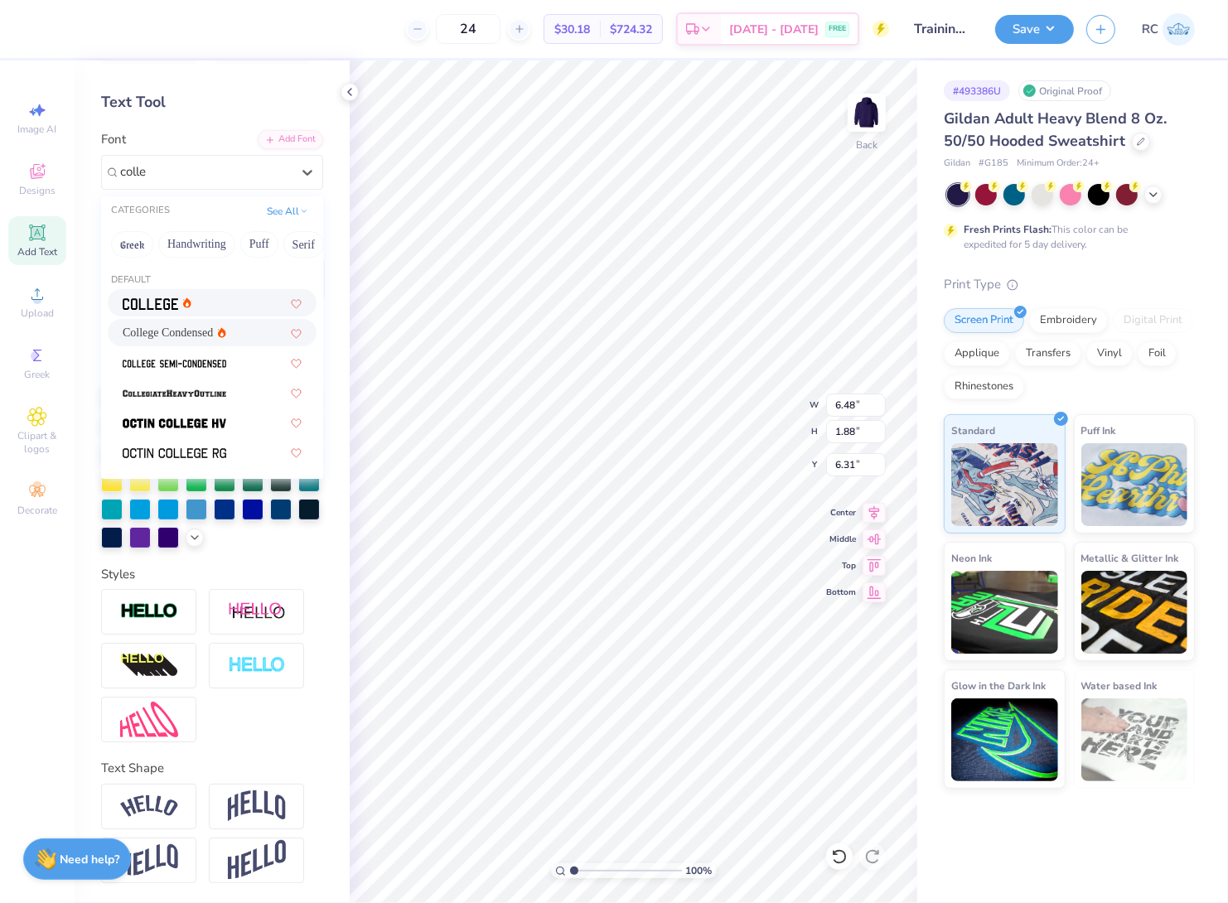
click at [196, 289] on div at bounding box center [212, 302] width 209 height 27
type input "colle"
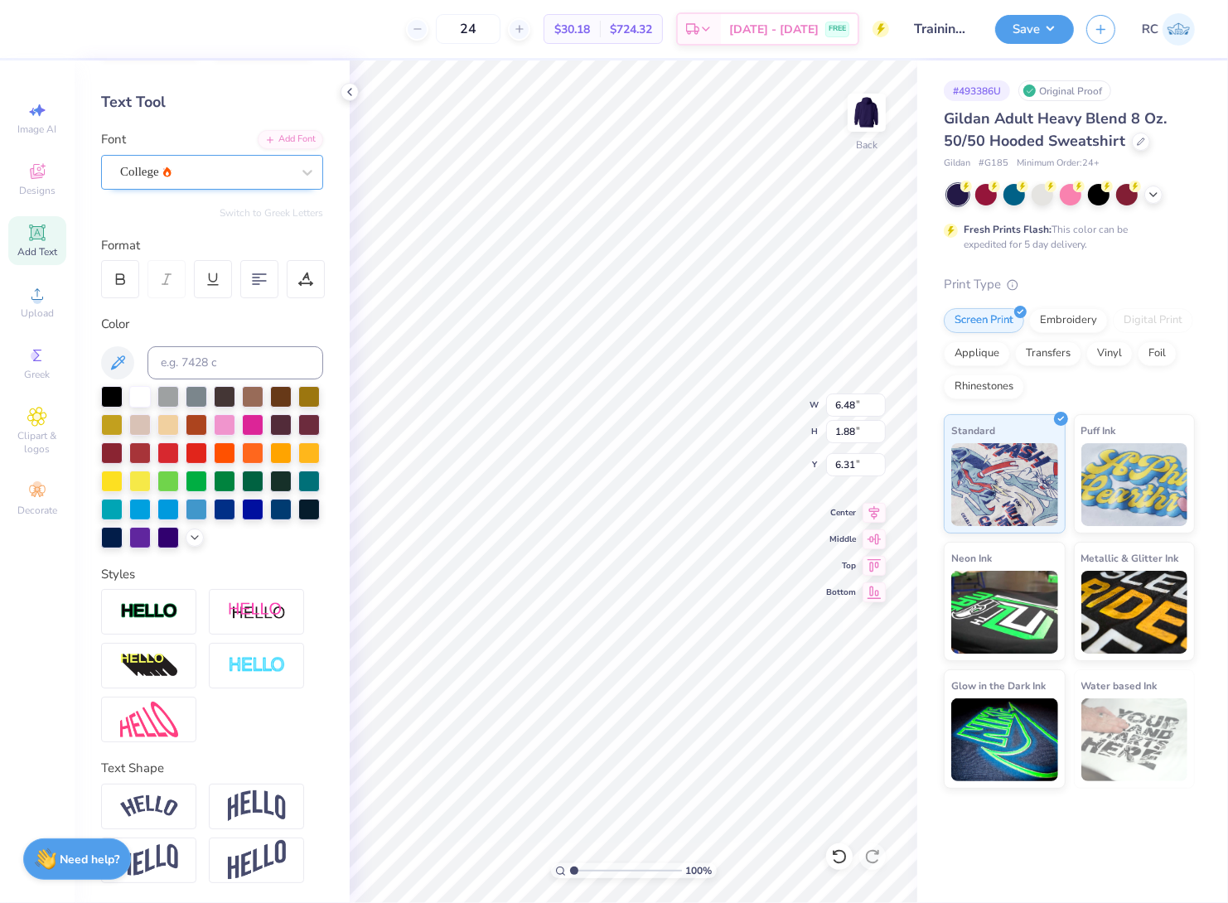
click at [212, 159] on div "College" at bounding box center [205, 172] width 174 height 26
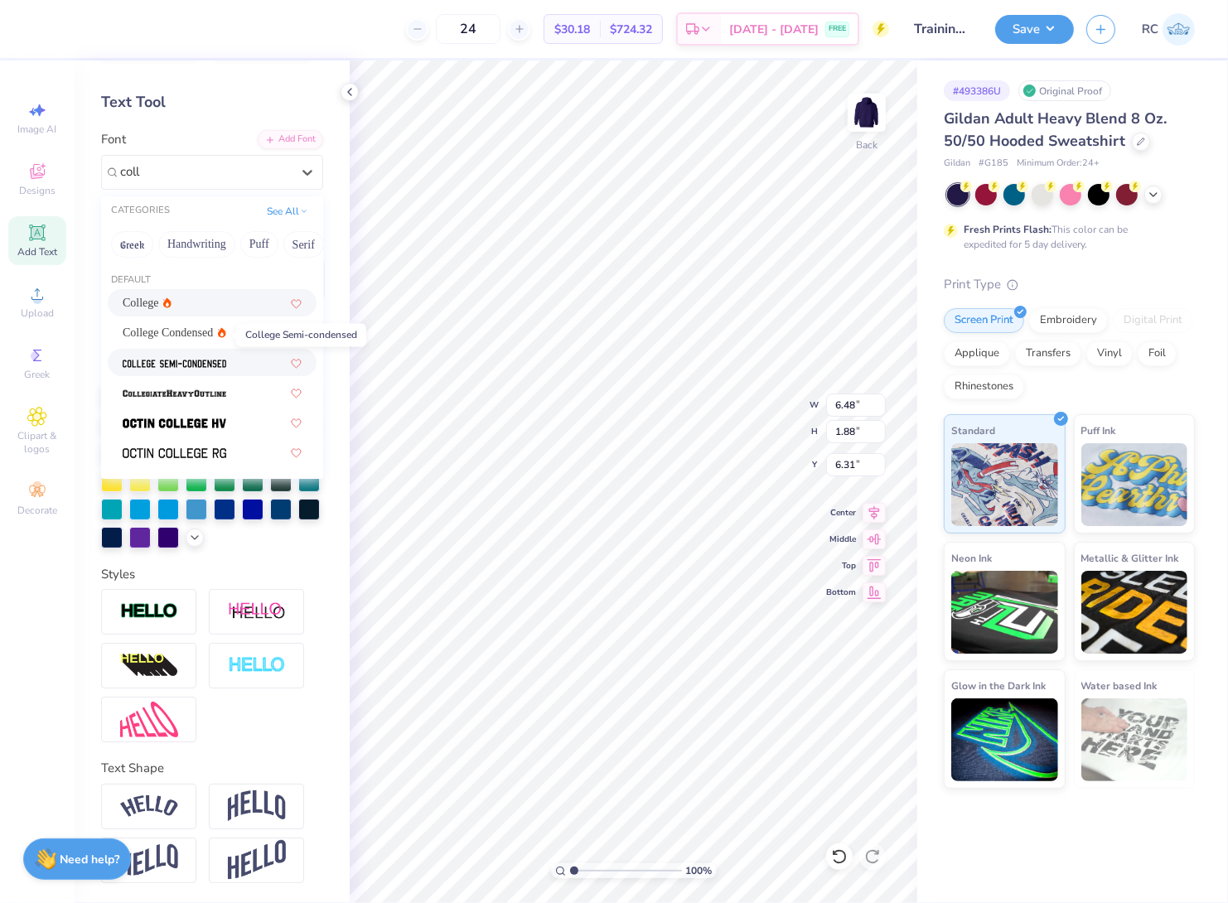
click at [216, 358] on img at bounding box center [175, 364] width 104 height 12
type input "coll"
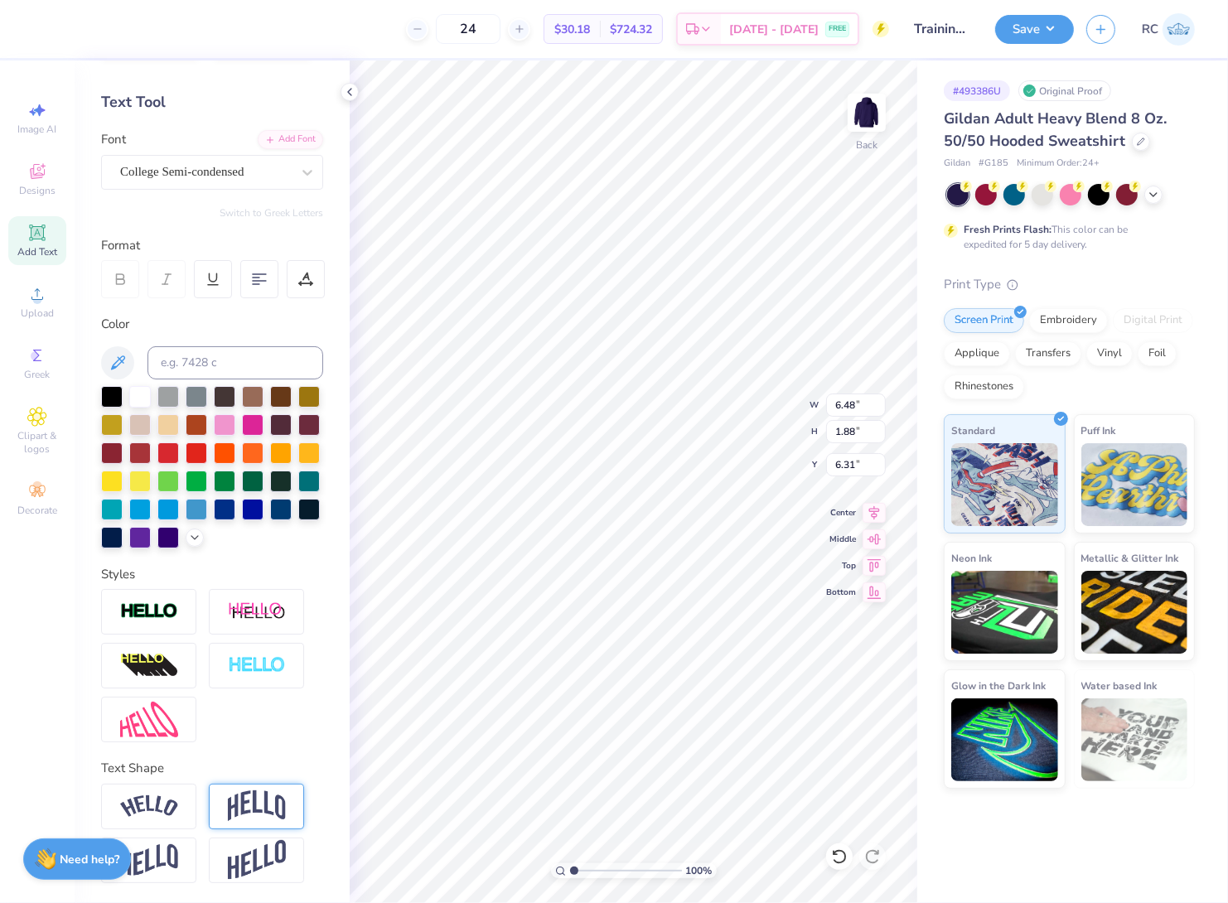
click at [283, 804] on img at bounding box center [257, 805] width 58 height 31
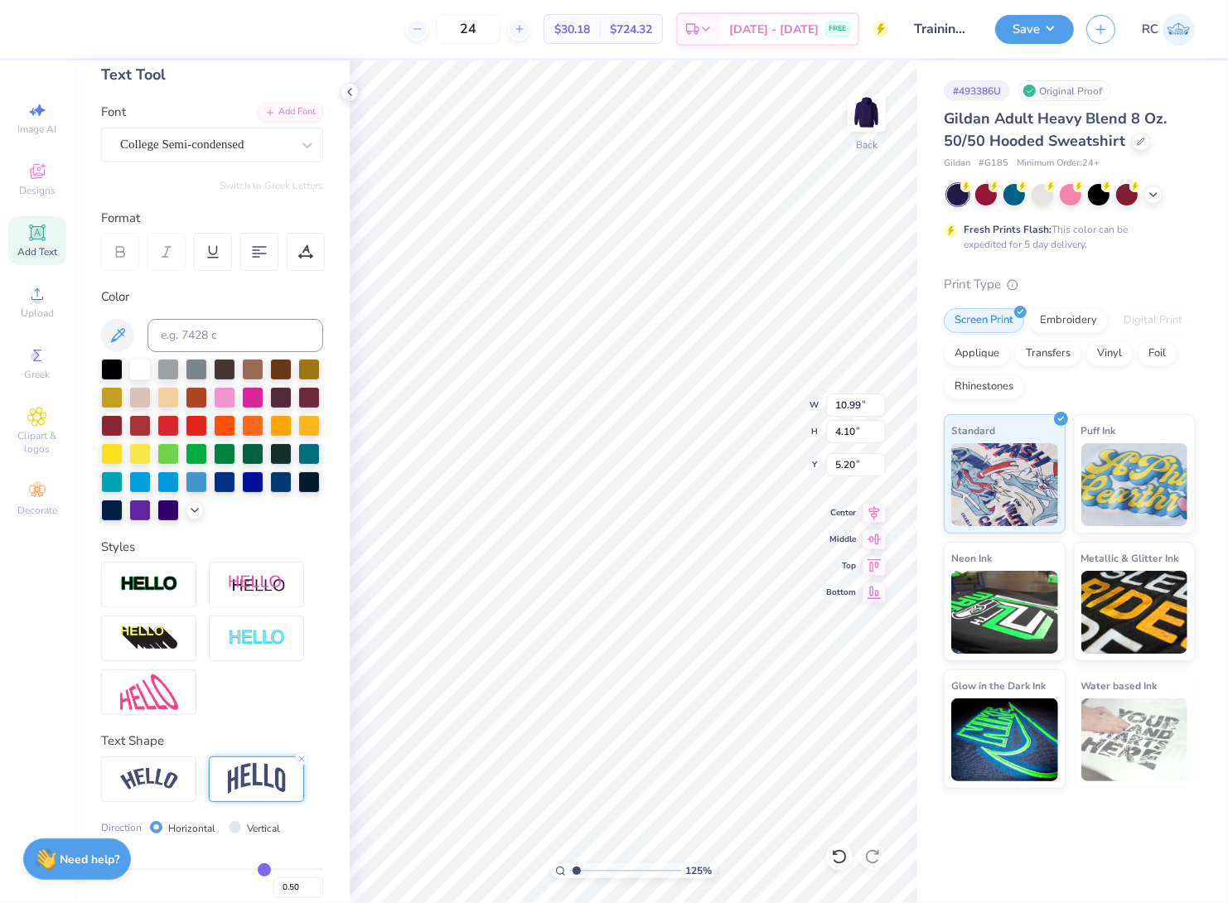
type input "1.24898773763972"
type input "3.00"
type input "1"
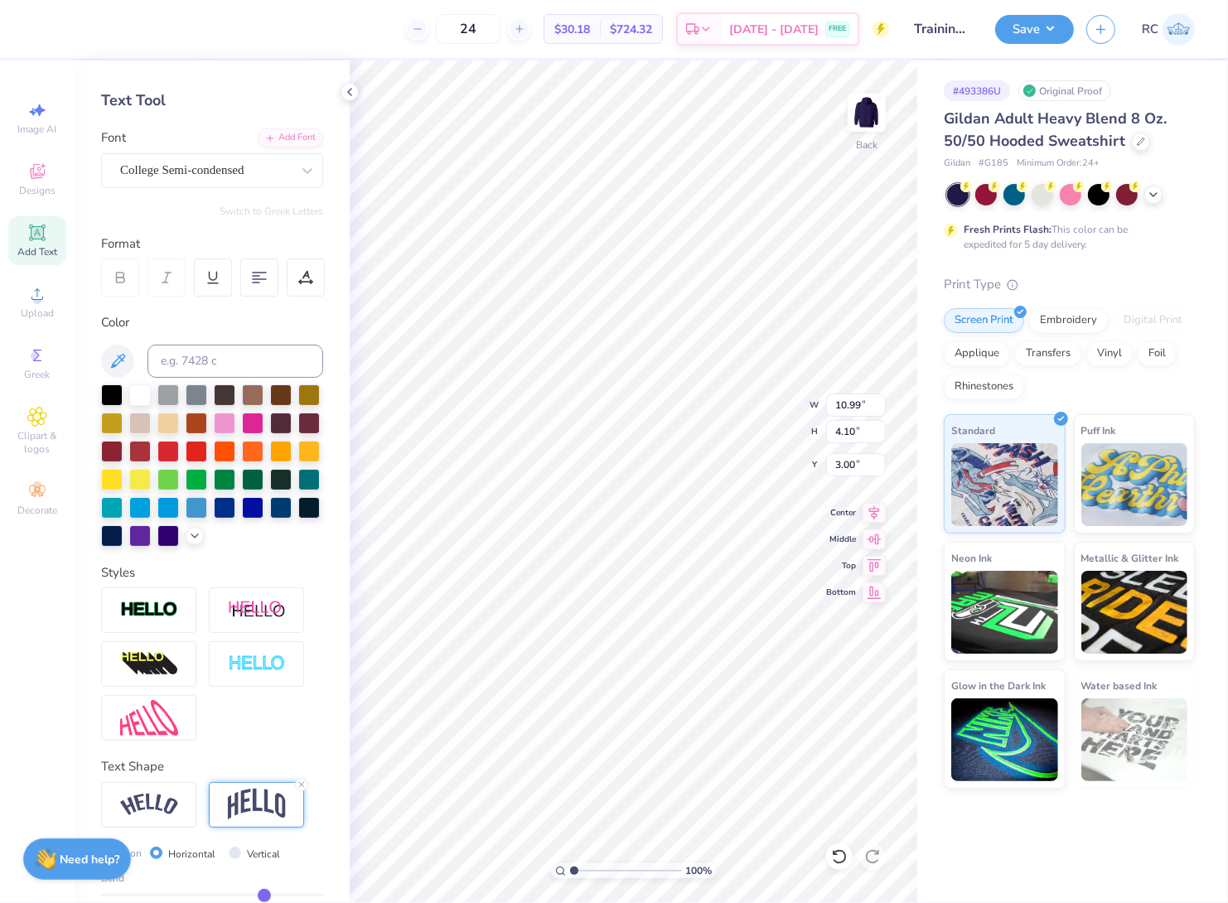
scroll to position [1, 0]
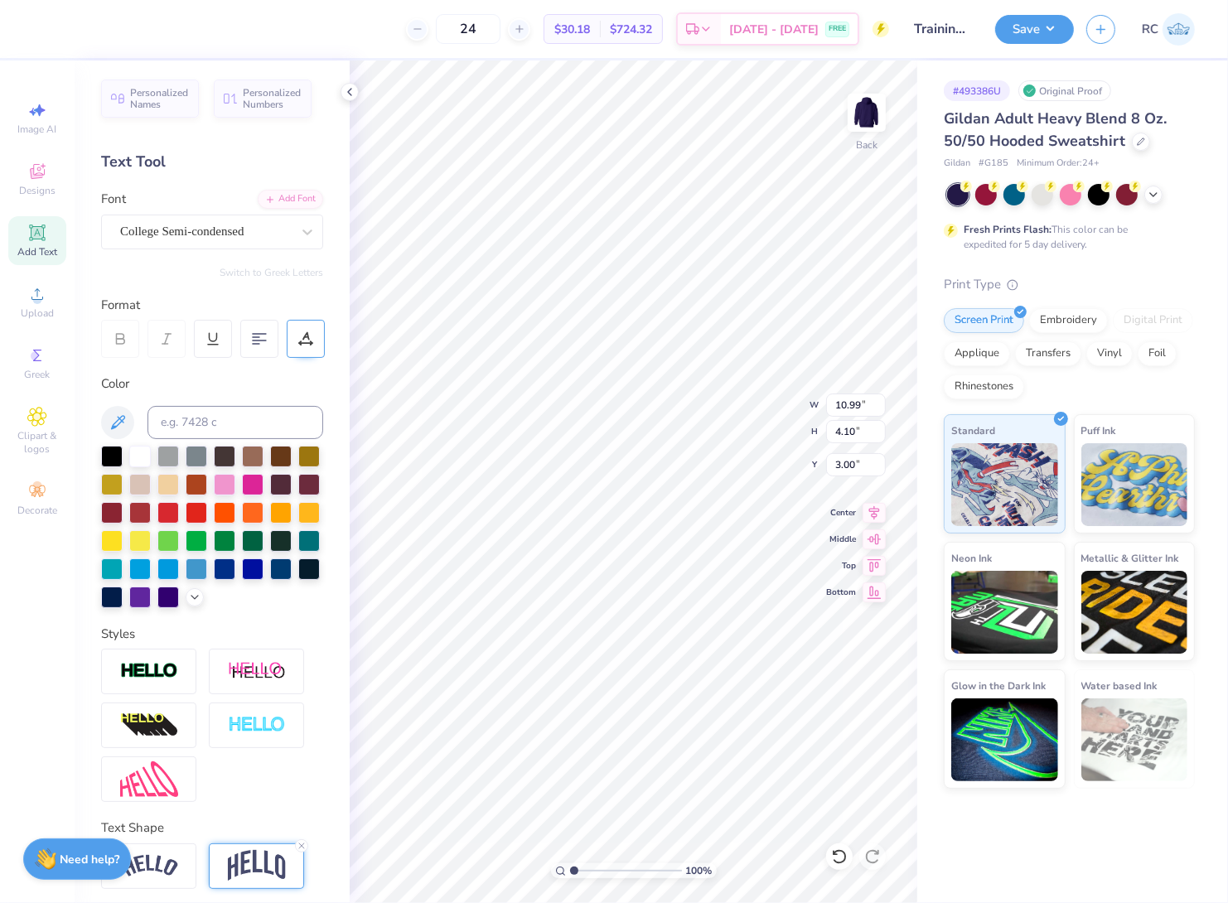
click at [307, 341] on icon at bounding box center [305, 338] width 15 height 15
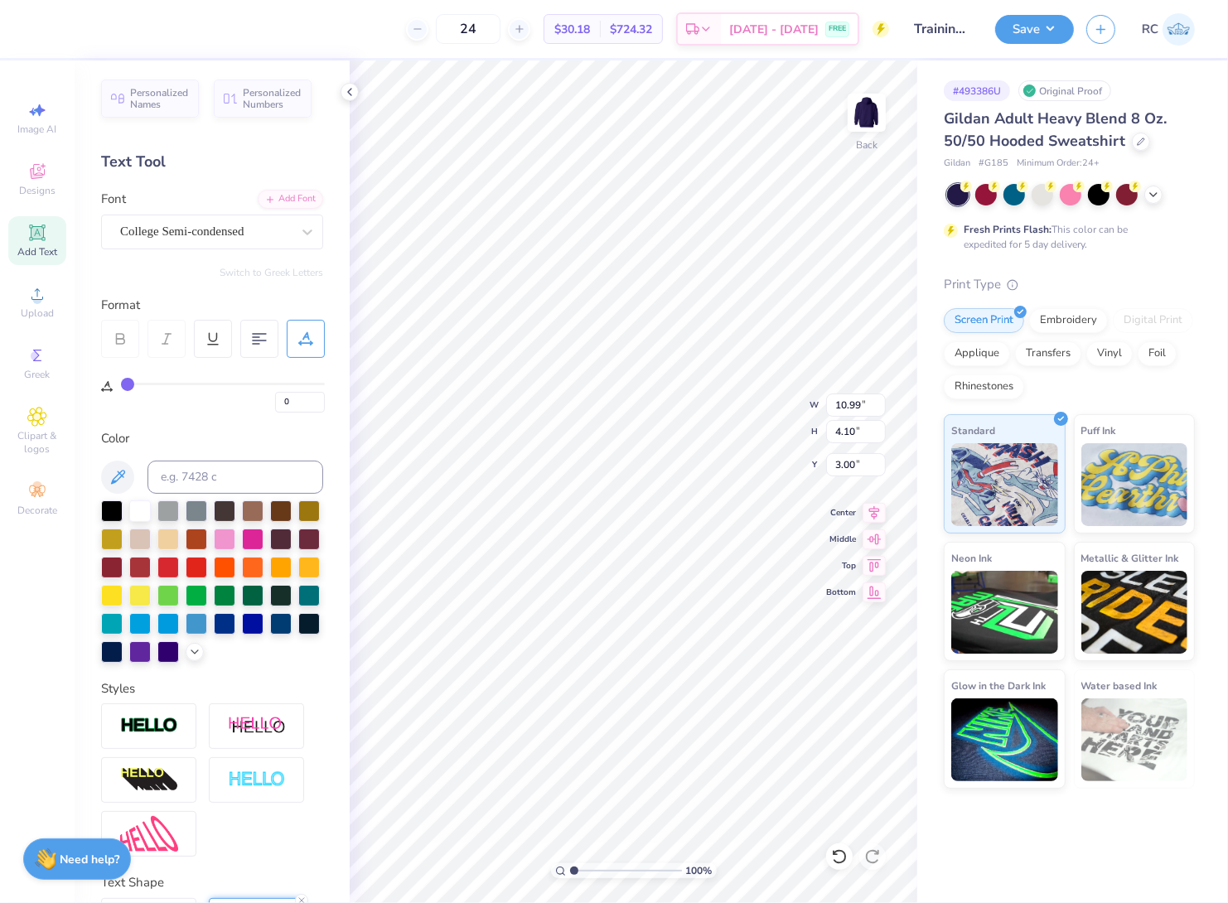
click at [307, 341] on icon at bounding box center [305, 338] width 15 height 15
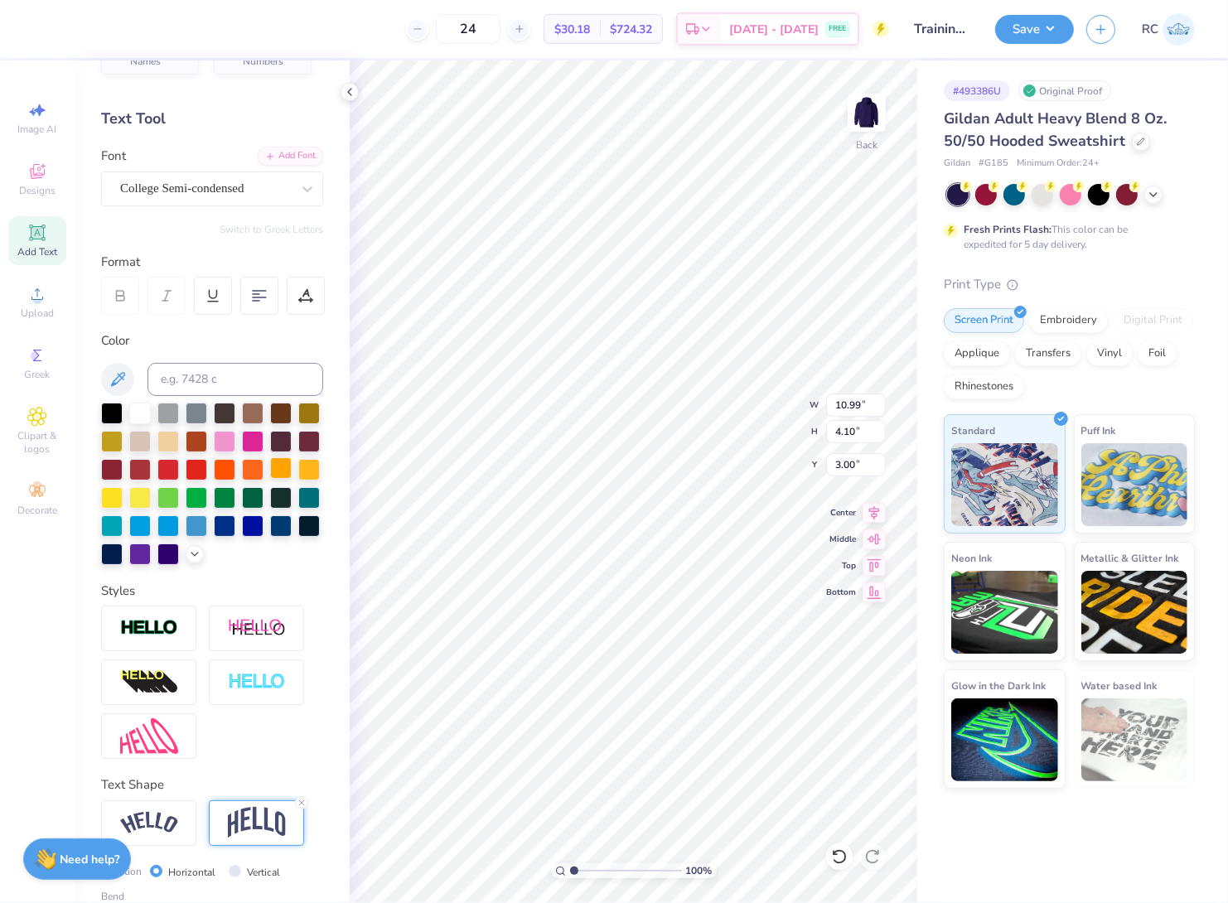
scroll to position [0, 0]
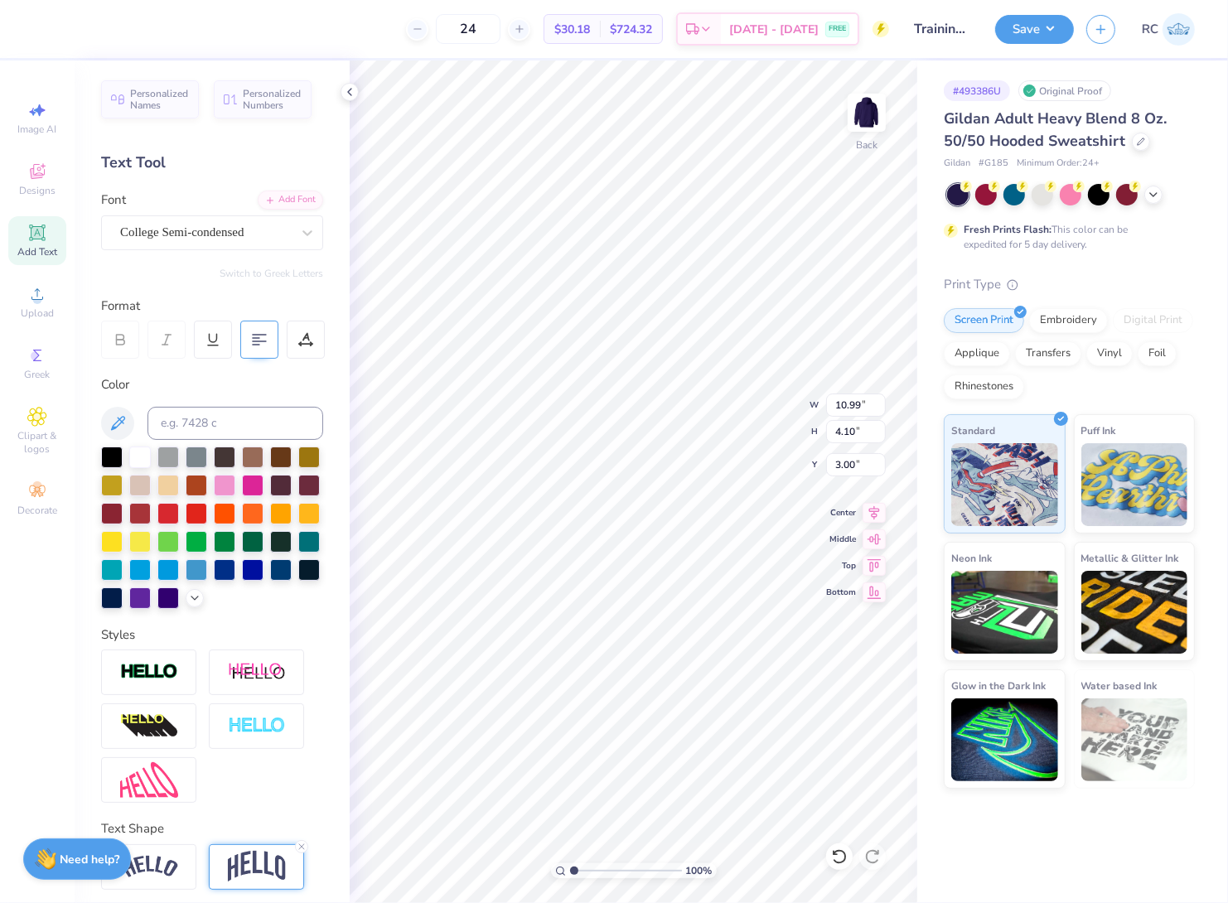
click at [254, 341] on icon at bounding box center [259, 339] width 15 height 15
click at [299, 239] on icon at bounding box center [307, 233] width 17 height 17
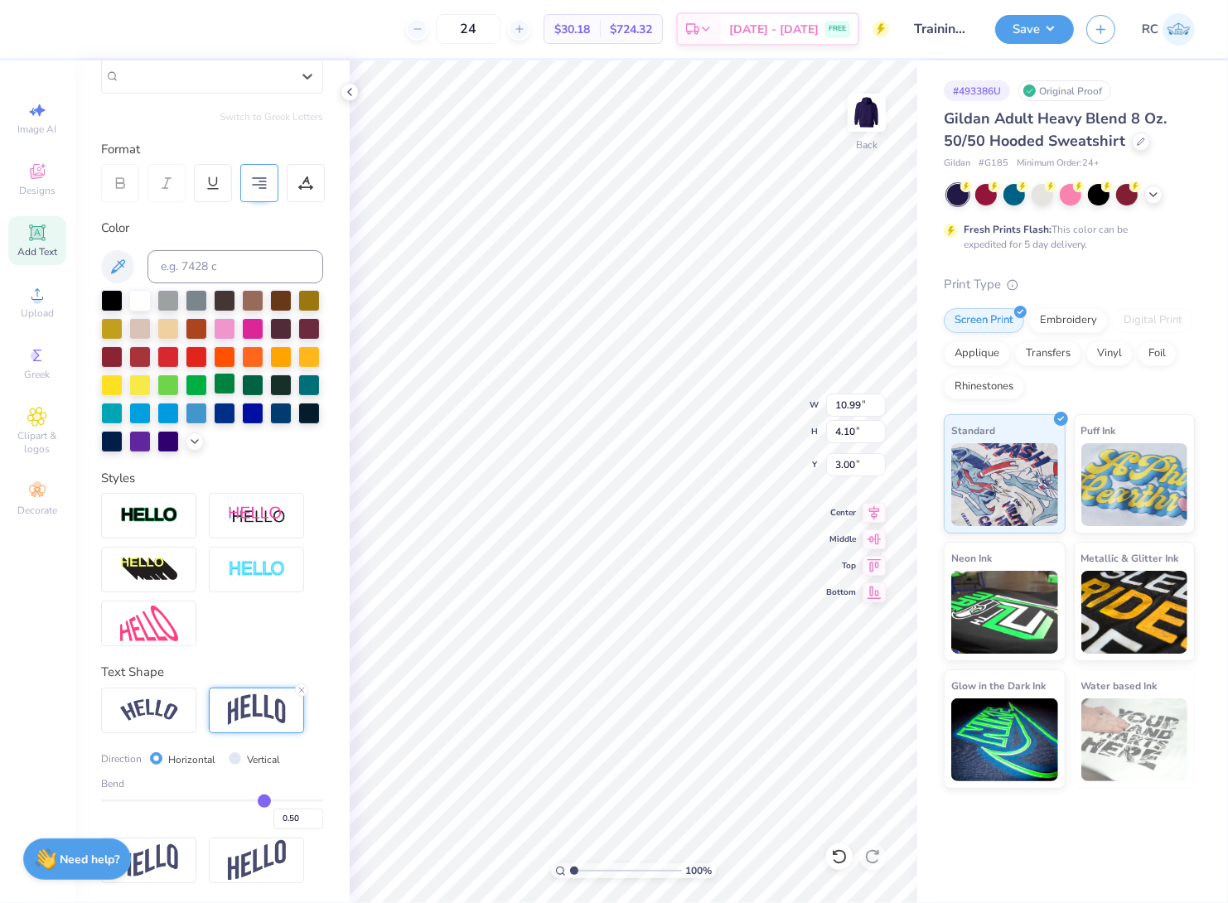
scroll to position [185, 0]
type input "0.51"
type input "0.52"
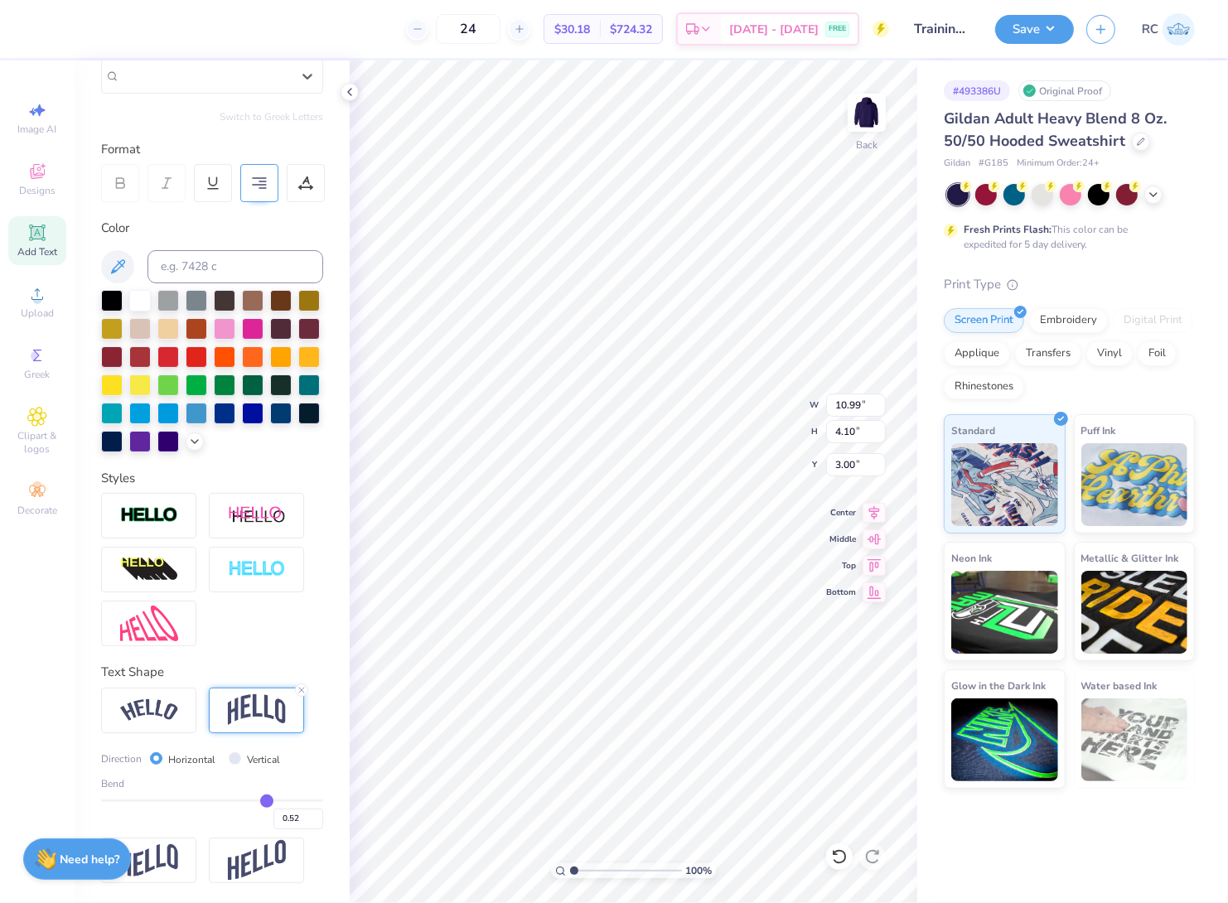
type input "0.54"
type input "0.55"
type input "0.56"
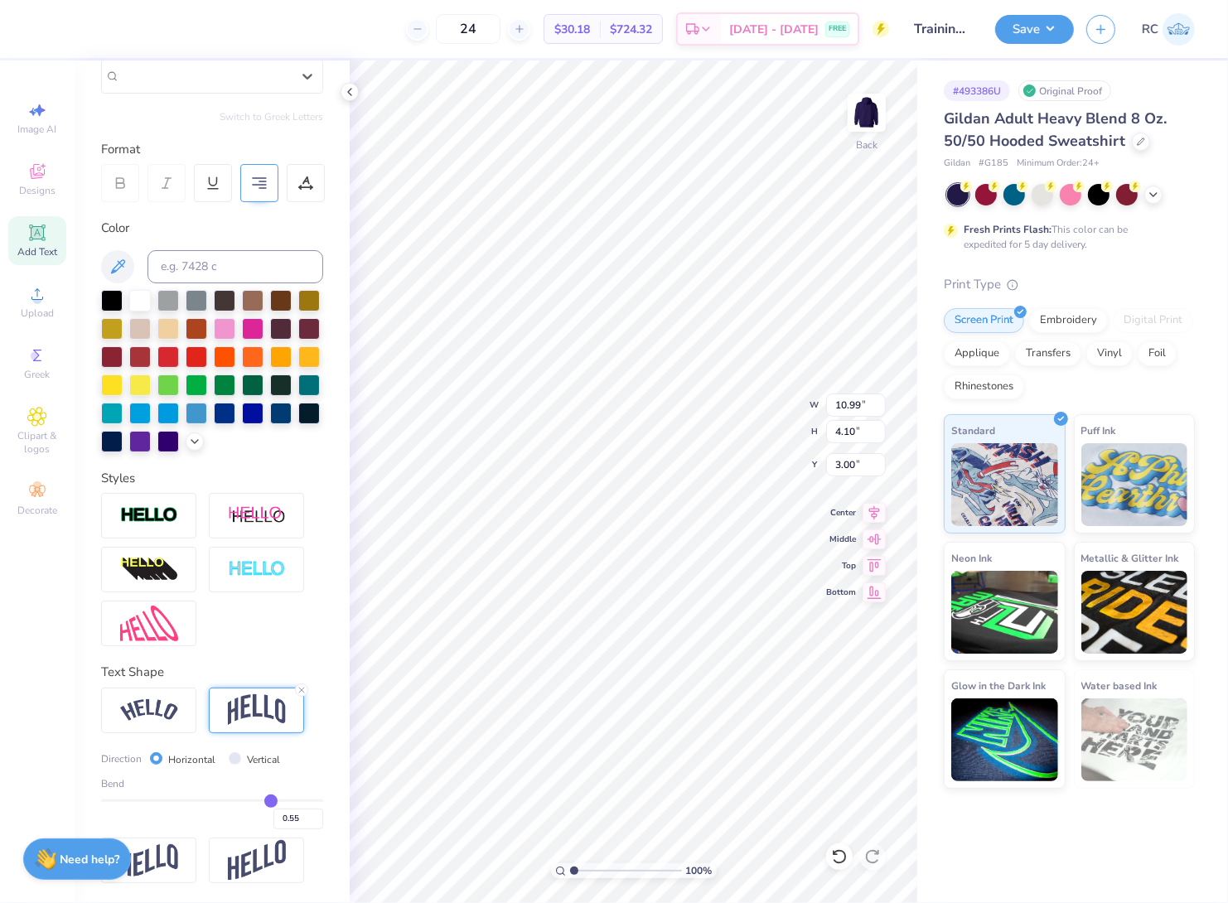
type input "0.56"
type input "0.58"
type input "0.6"
type input "0.60"
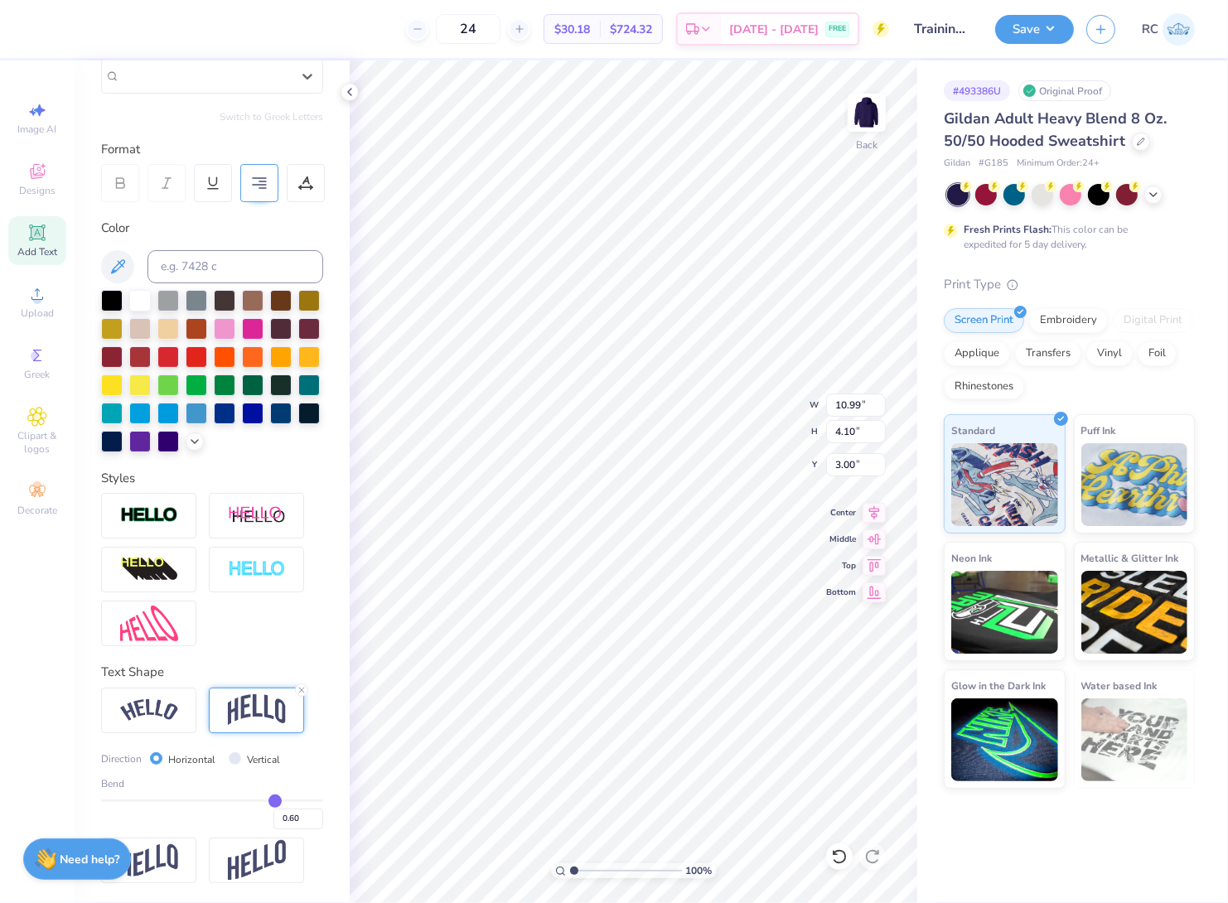
type input "0.61"
type input "0.62"
type input "0.63"
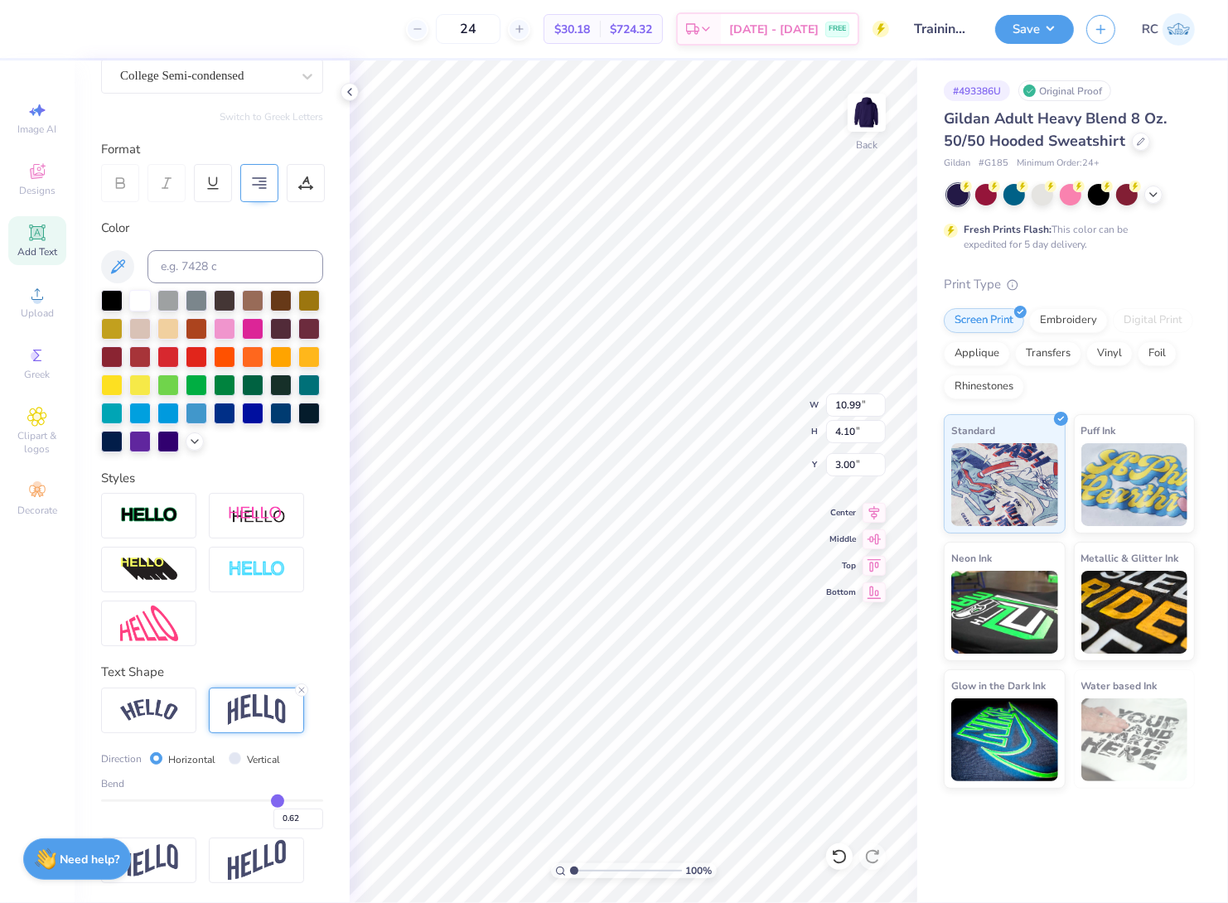
type input "0.63"
type input "0.64"
drag, startPoint x: 253, startPoint y: 798, endPoint x: 268, endPoint y: 799, distance: 14.9
click at [268, 800] on input "range" at bounding box center [212, 801] width 222 height 2
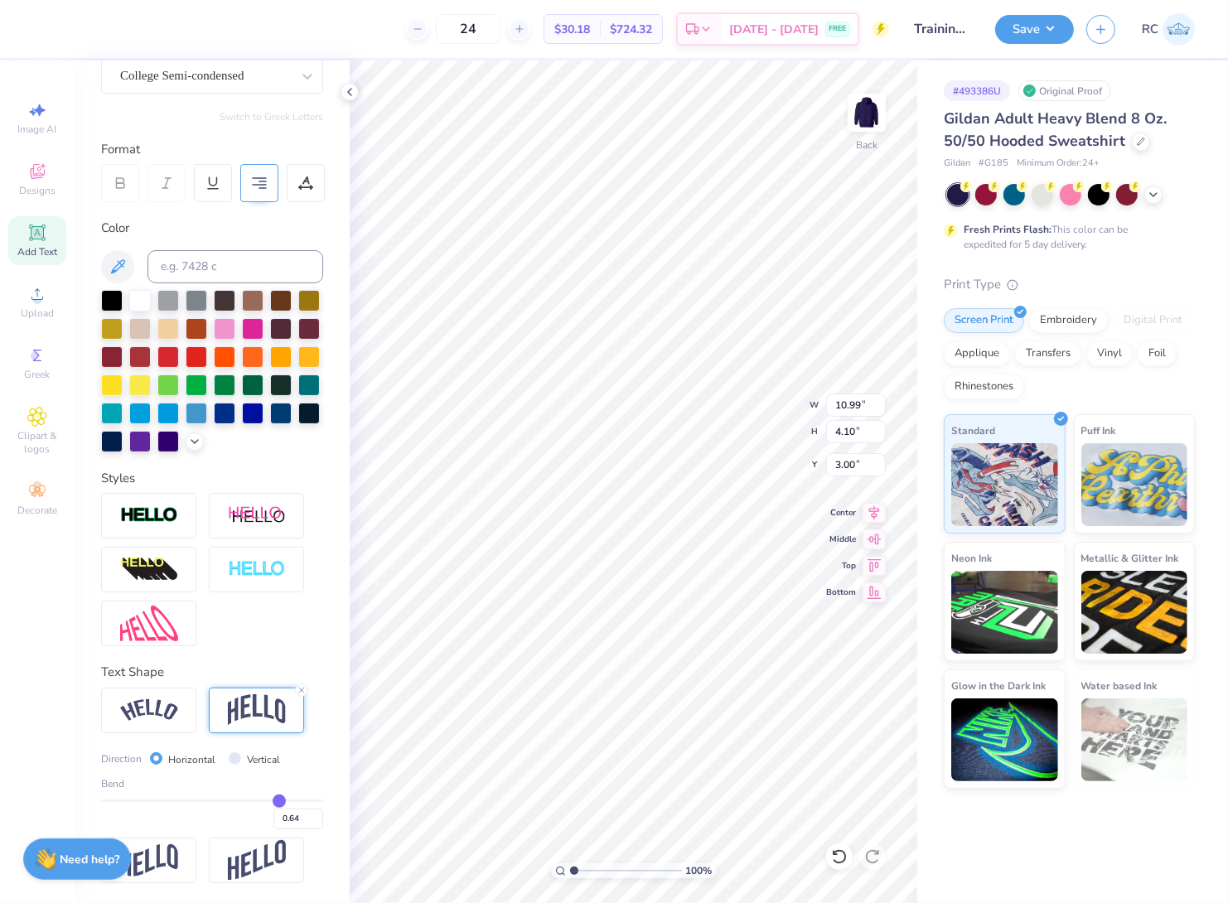
type input "0.63"
type input "0.62"
type input "0.61"
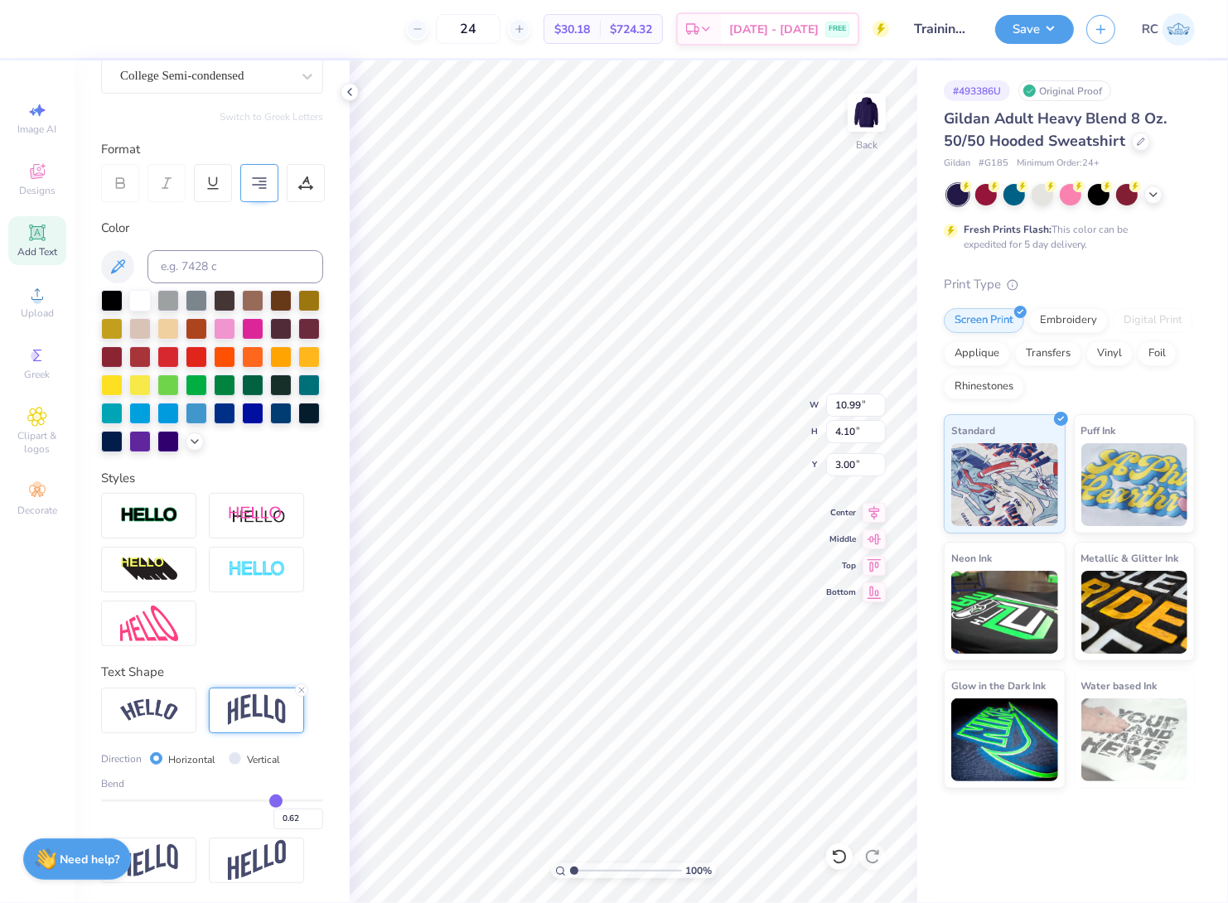
type input "0.61"
type input "0.6"
type input "0.60"
type input "0.59"
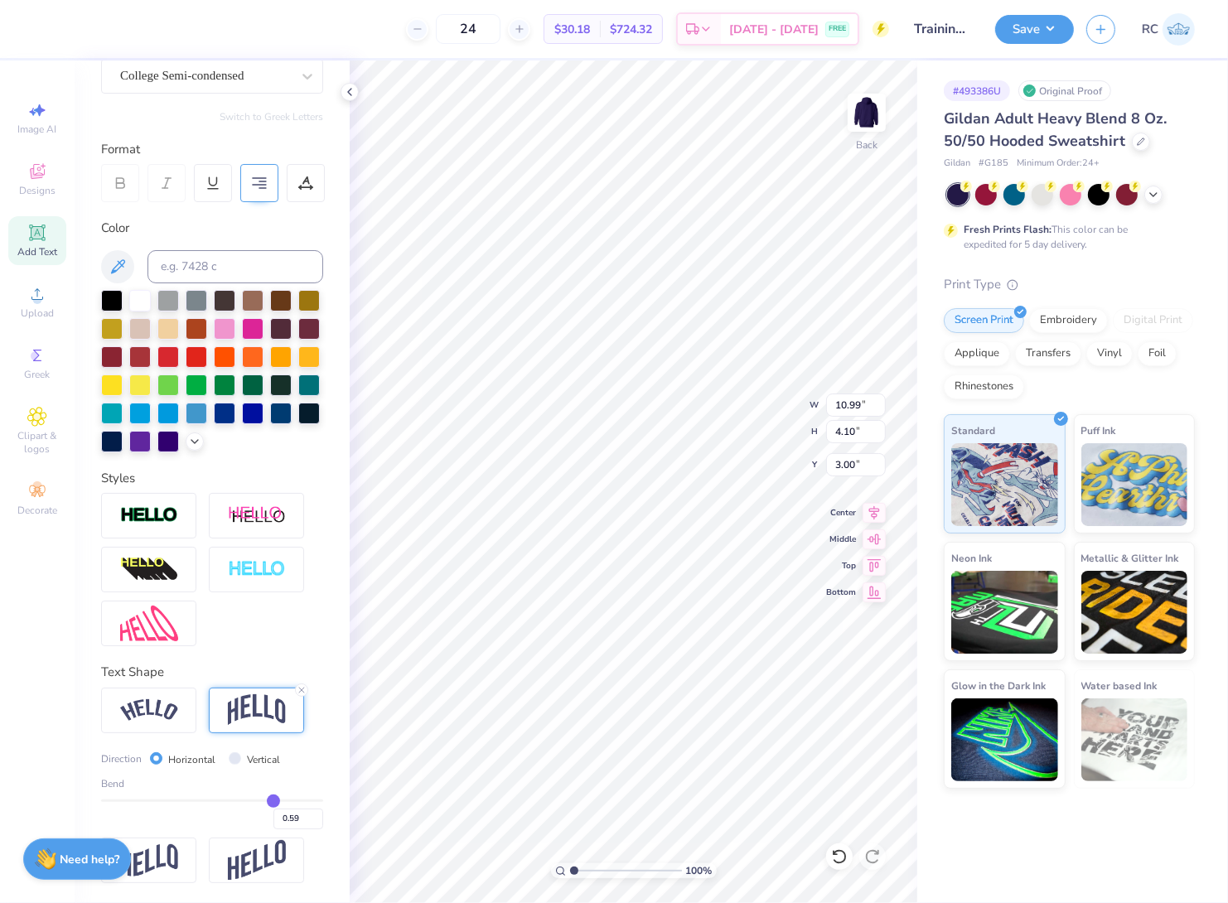
type input "0.58"
type input "0.57"
type input "0.56"
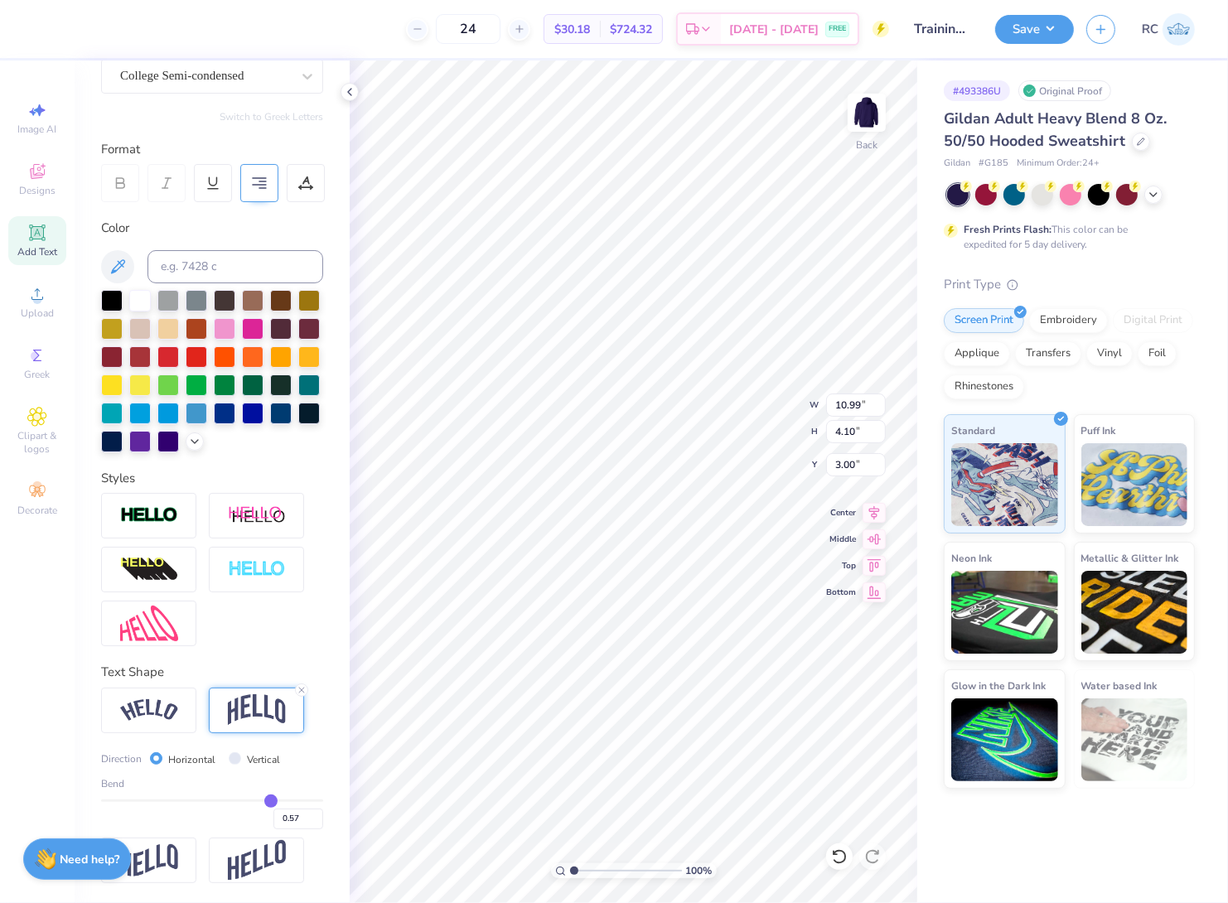
type input "0.56"
type input "0.55"
type input "0.53"
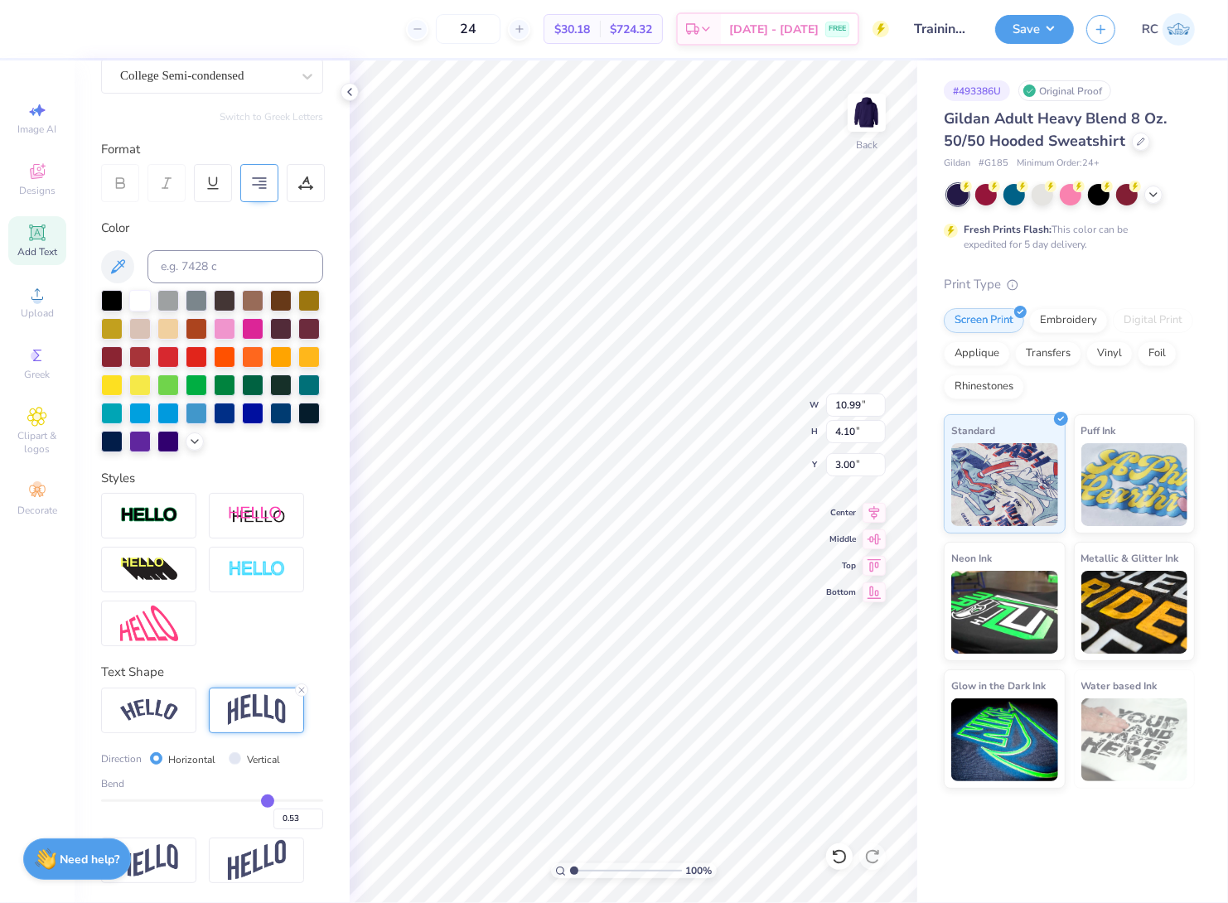
type input "0.52"
type input "0.51"
type input "0.5"
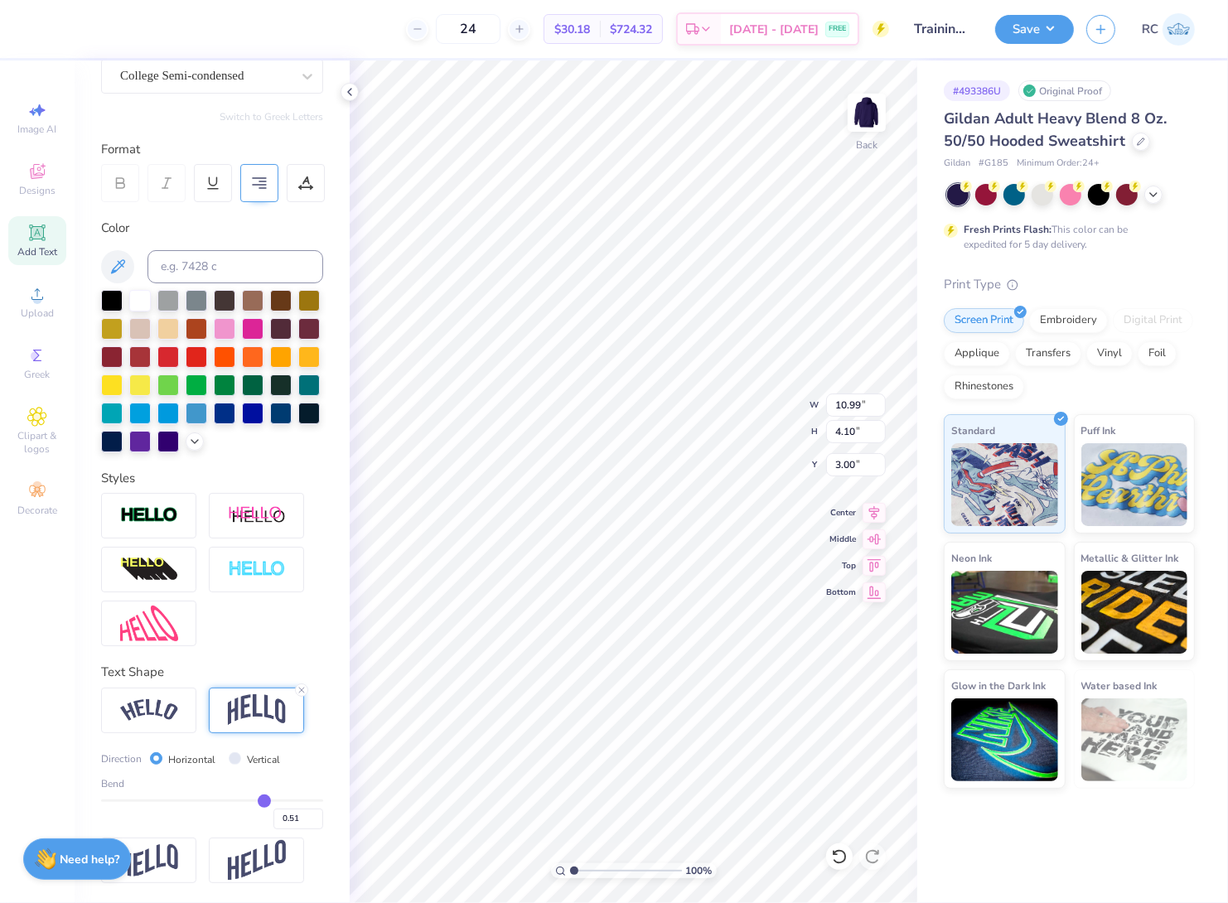
type input "0.50"
type input "0.49"
type input "0.48"
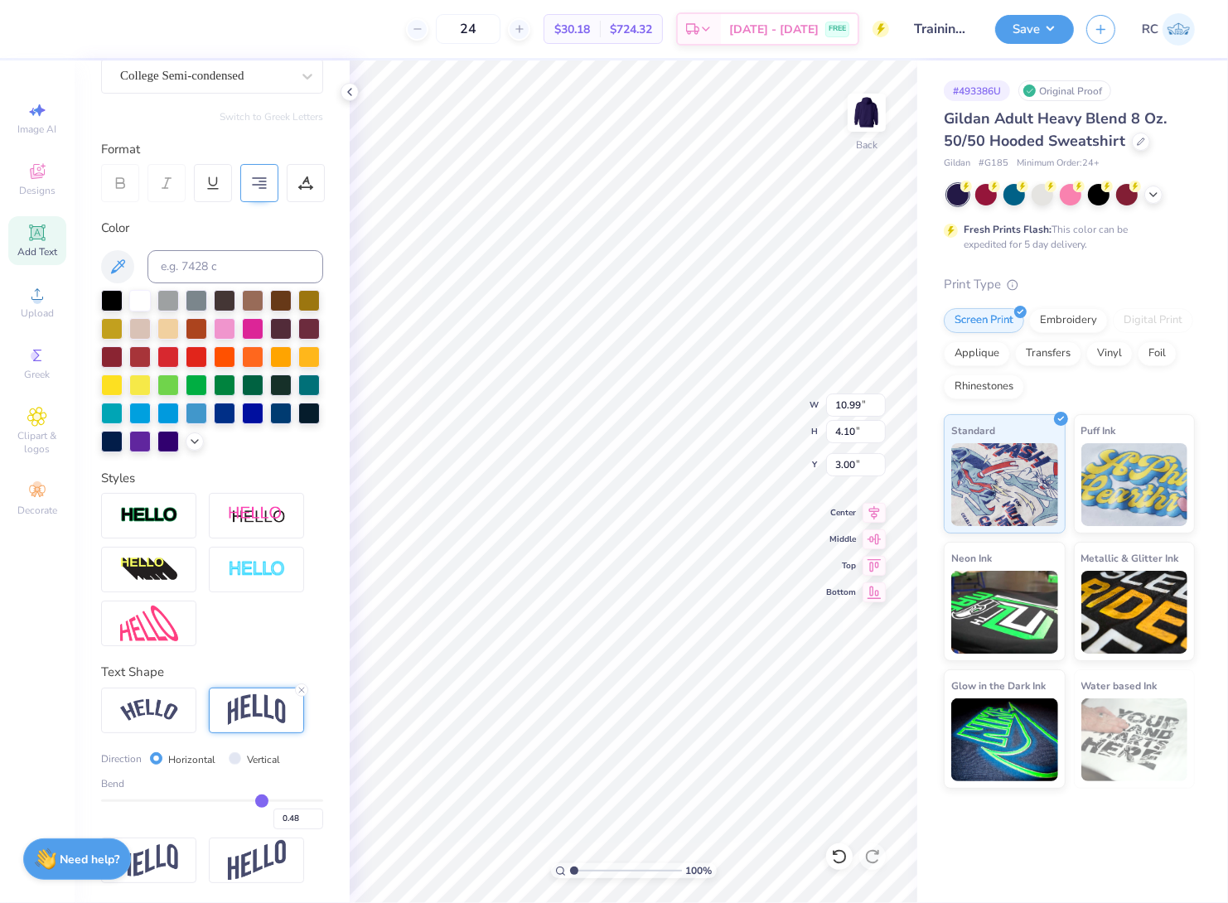
type input "0.47"
type input "0.45"
drag, startPoint x: 268, startPoint y: 799, endPoint x: 249, endPoint y: 798, distance: 18.2
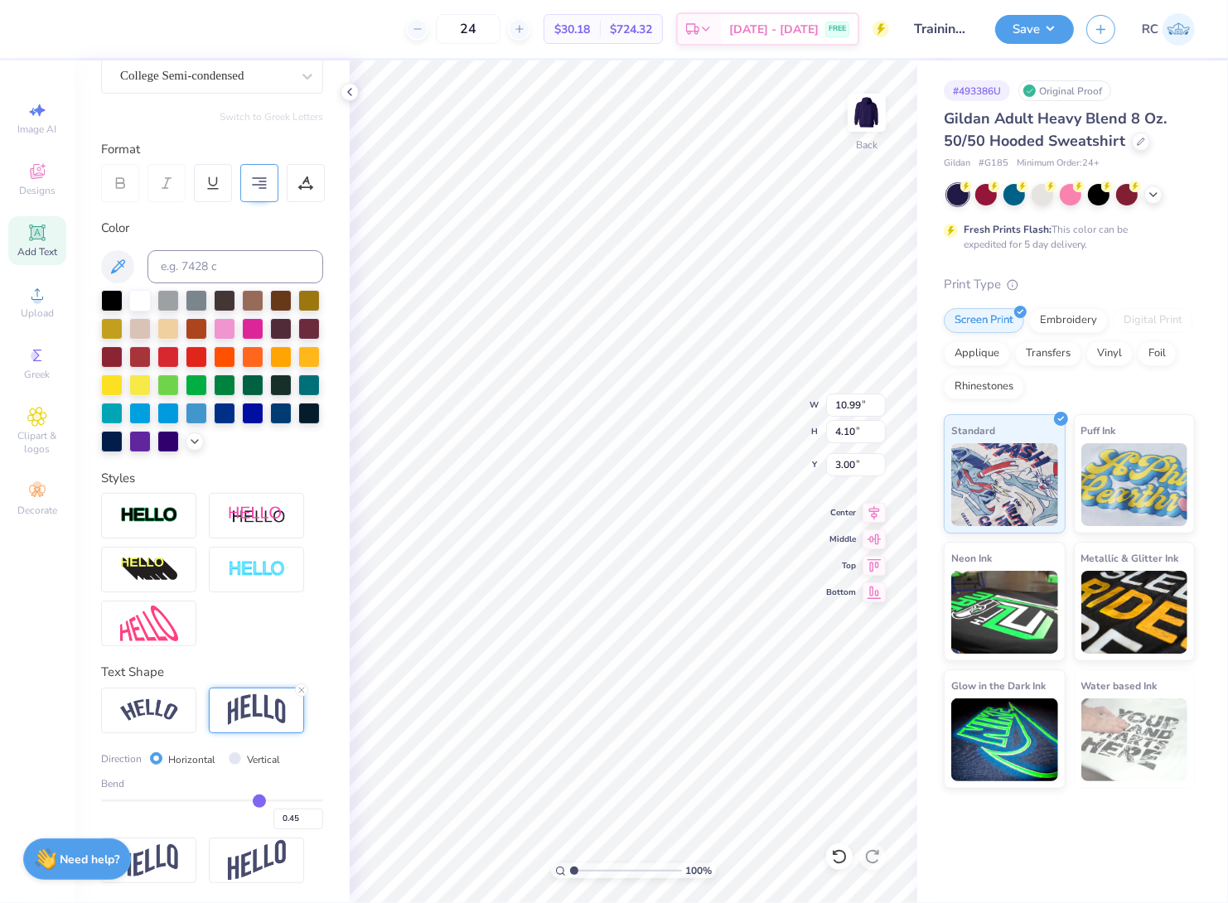
click at [249, 800] on input "range" at bounding box center [212, 801] width 222 height 2
type input "0.44"
type input "0.43"
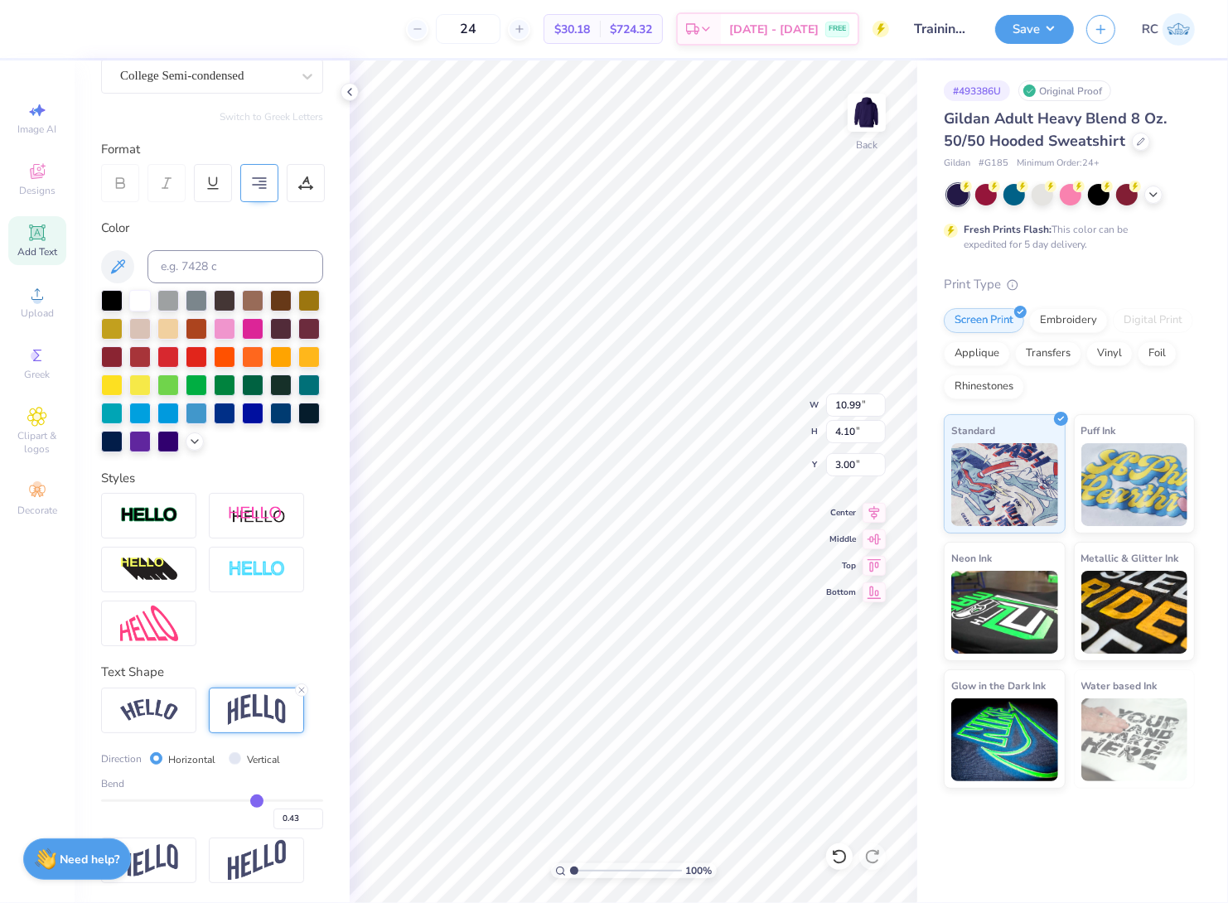
type input "0.42"
type input "0.41"
type input "0.4"
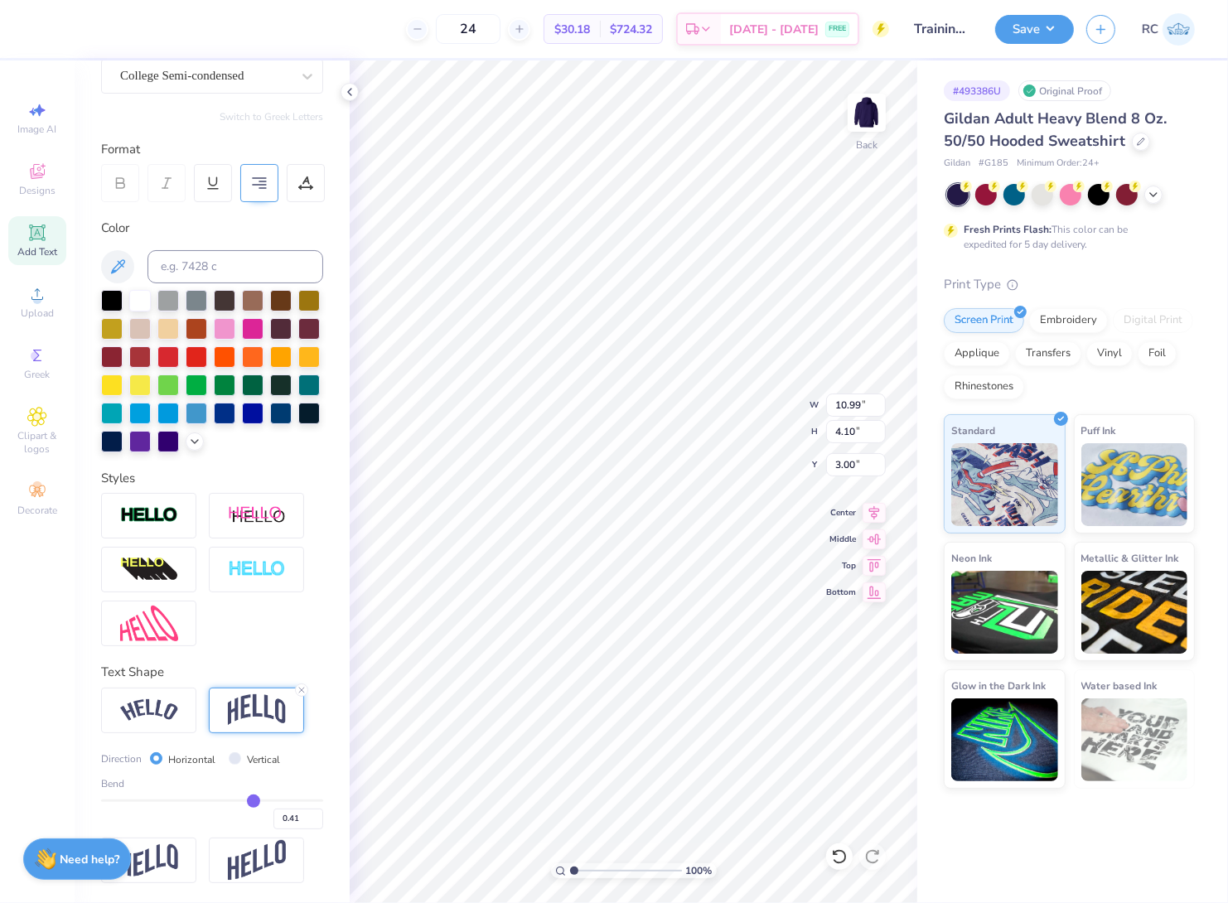
type input "0.40"
type input "0.38"
type input "0.37"
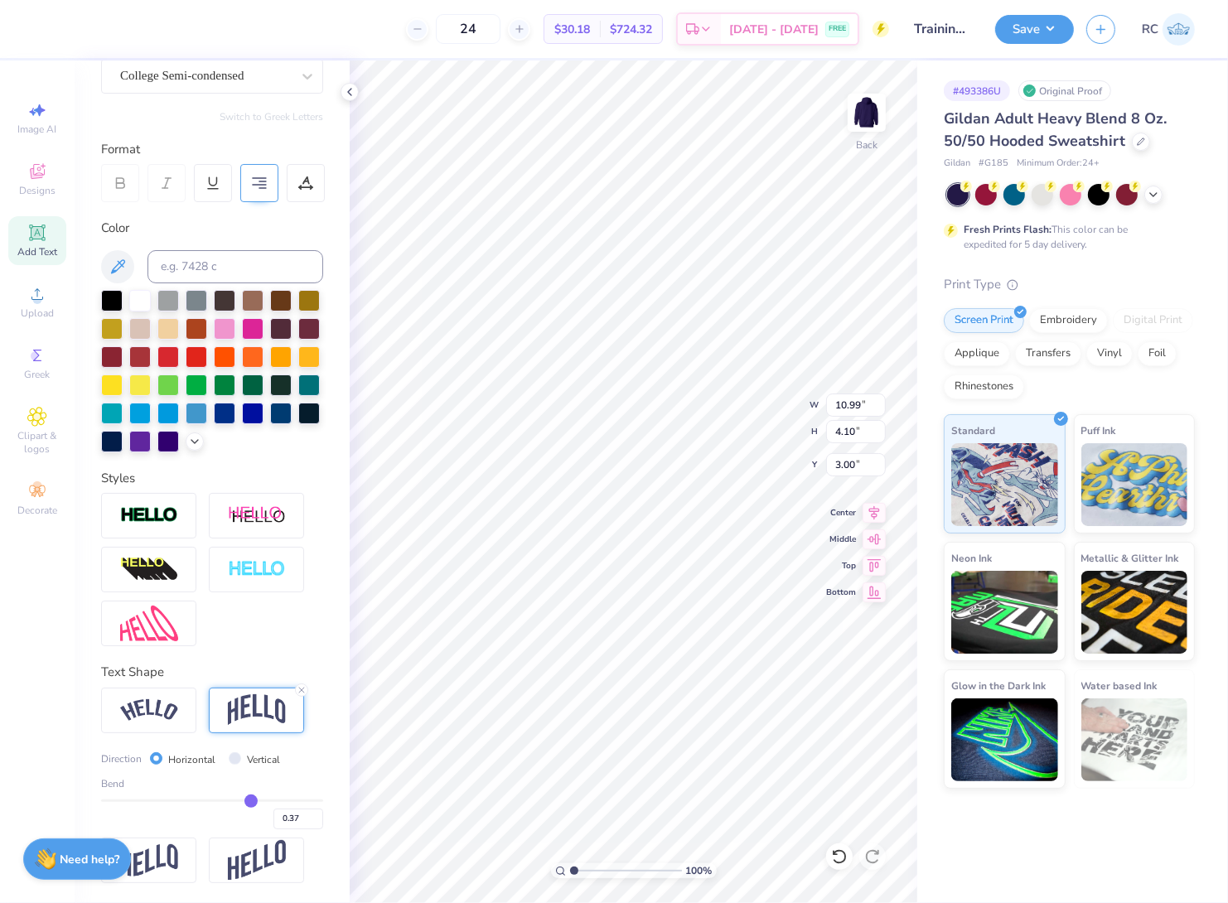
type input "0.36"
type input "0.35"
type input "0.34"
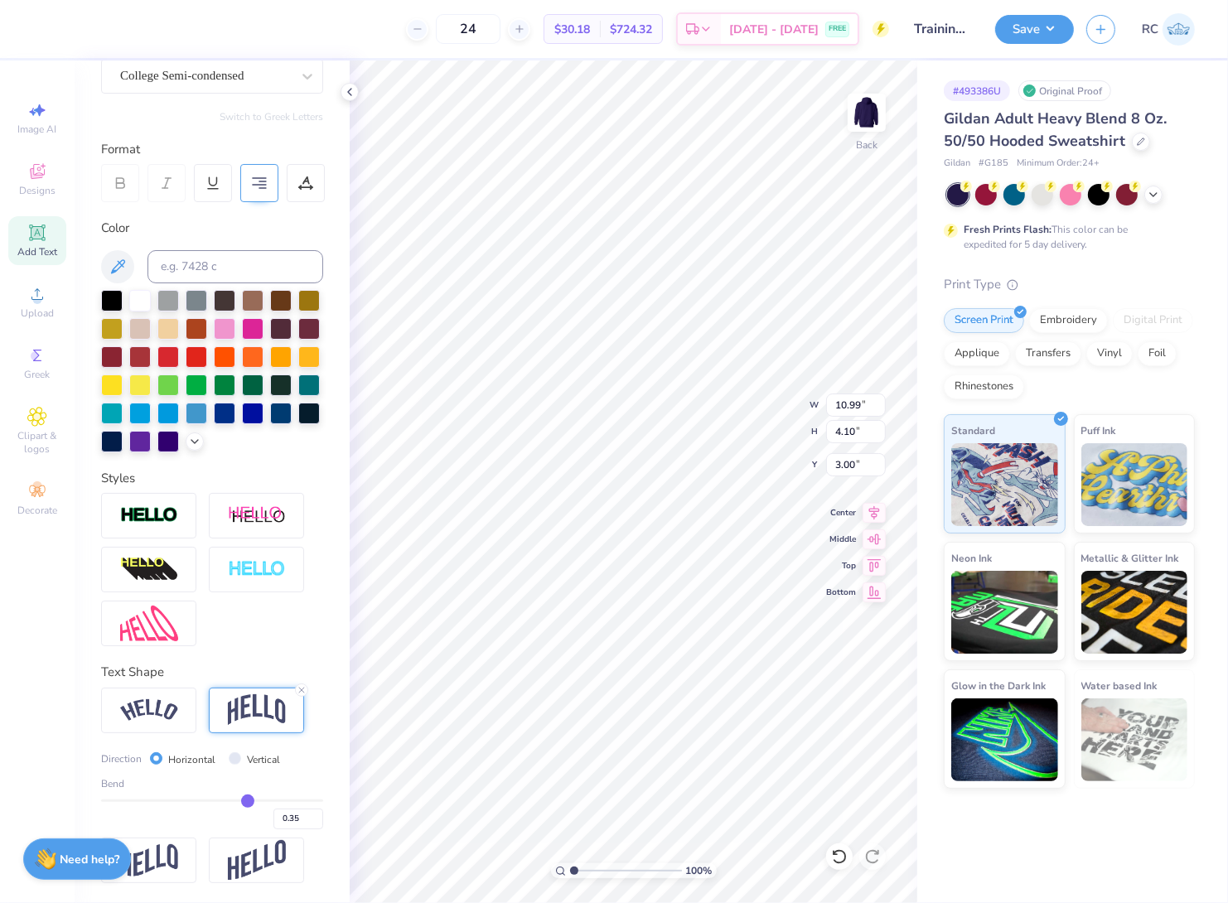
type input "0.34"
type input "0.33"
type input "0.32"
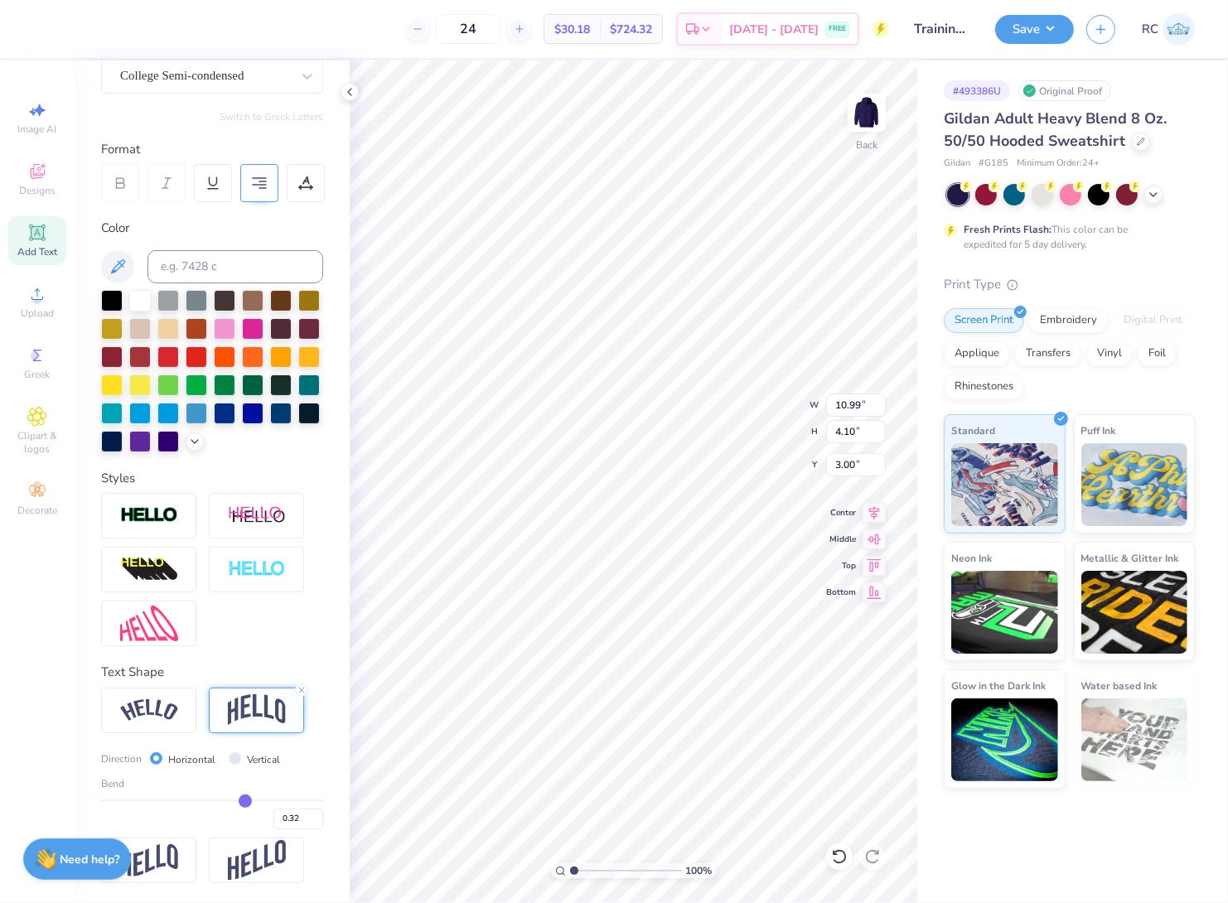
type input "0.31"
type input "0.29"
type input "0.28"
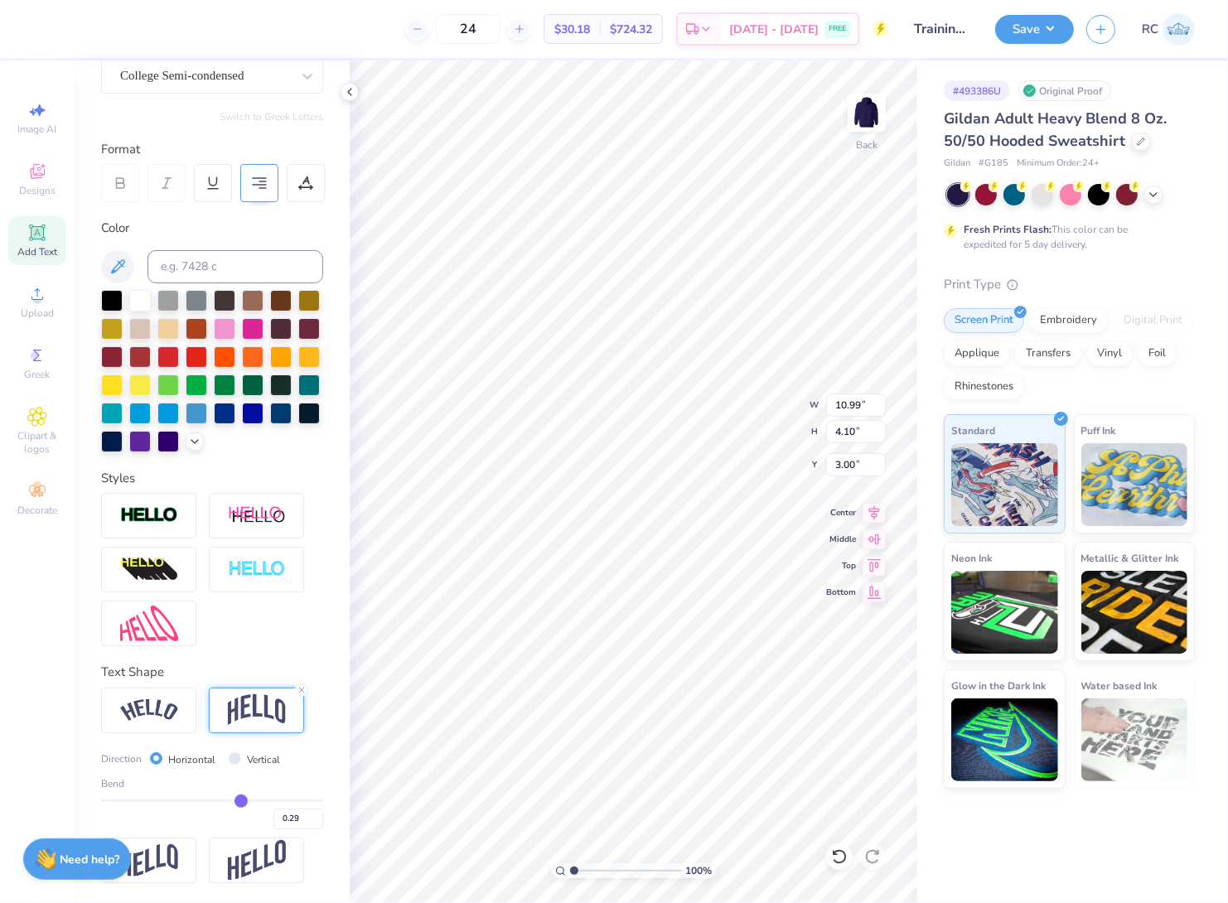
type input "0.28"
drag, startPoint x: 249, startPoint y: 798, endPoint x: 233, endPoint y: 795, distance: 16.8
click at [233, 800] on input "range" at bounding box center [212, 801] width 222 height 2
type input "0.3"
type input "0.30"
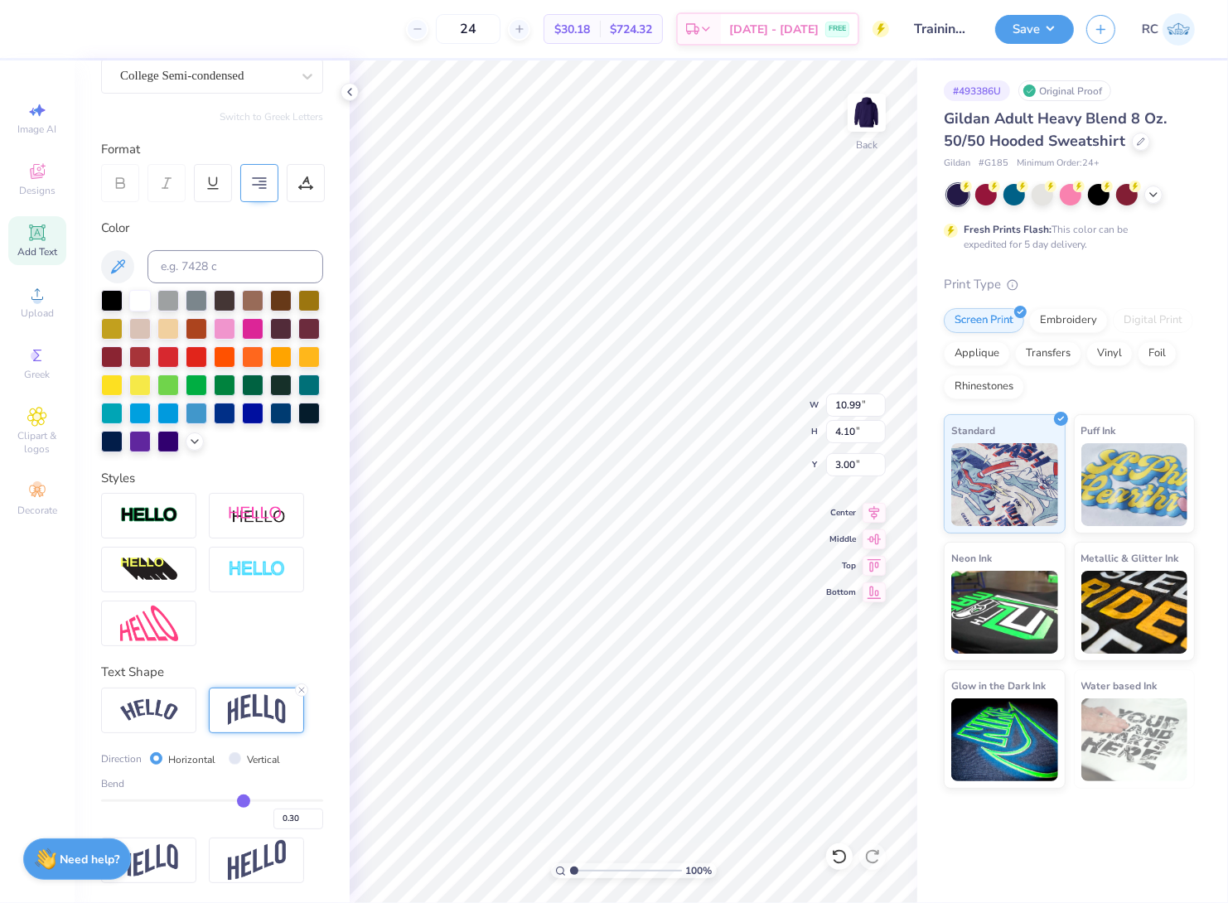
type input "0.31"
type input "0.32"
type input "0.33"
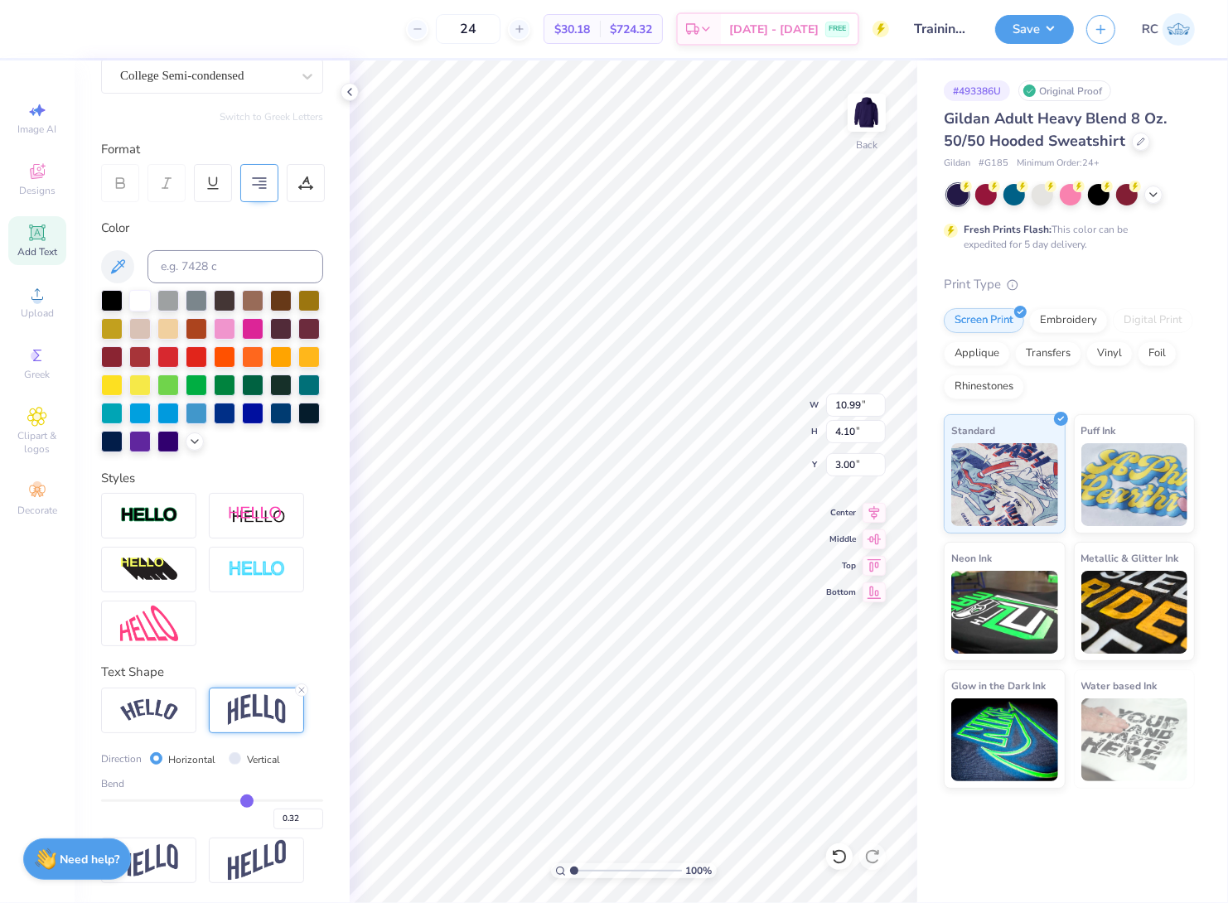
type input "0.33"
type input "0.34"
type input "0.35"
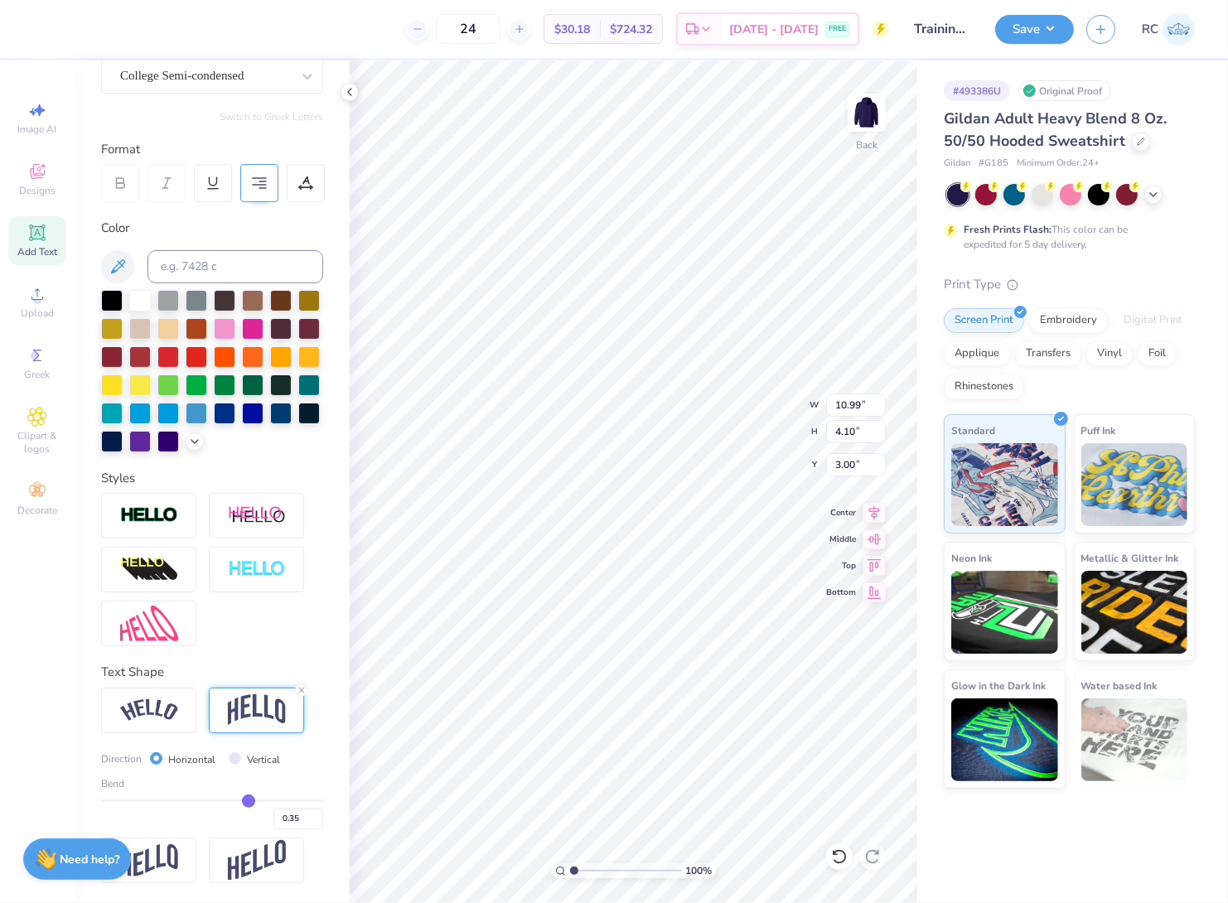
type input "0.36"
click at [240, 800] on input "range" at bounding box center [212, 801] width 222 height 2
type input "0.3"
type input "0.30"
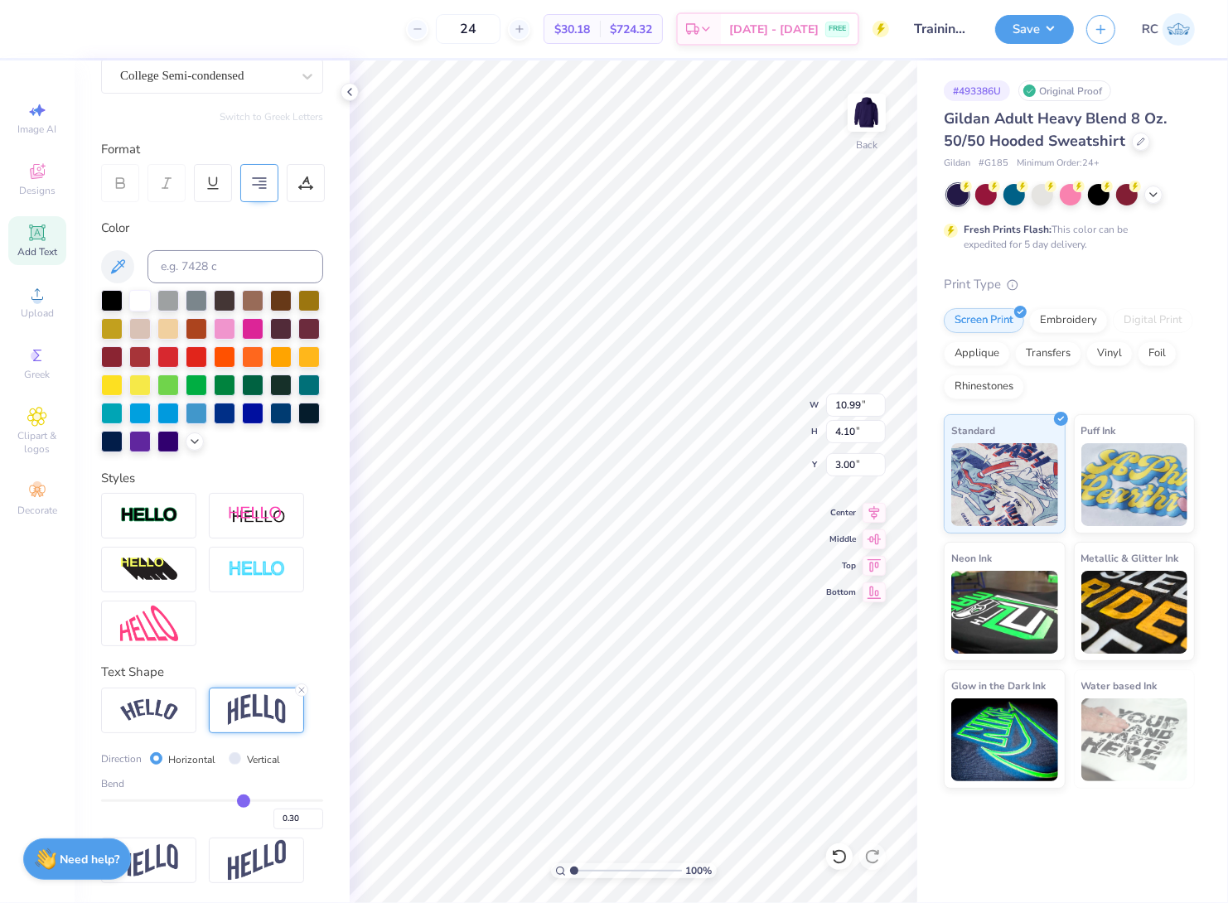
type input "0.3"
click at [234, 800] on input "range" at bounding box center [212, 801] width 222 height 2
type textarea "SIGMA DELTA TAU"
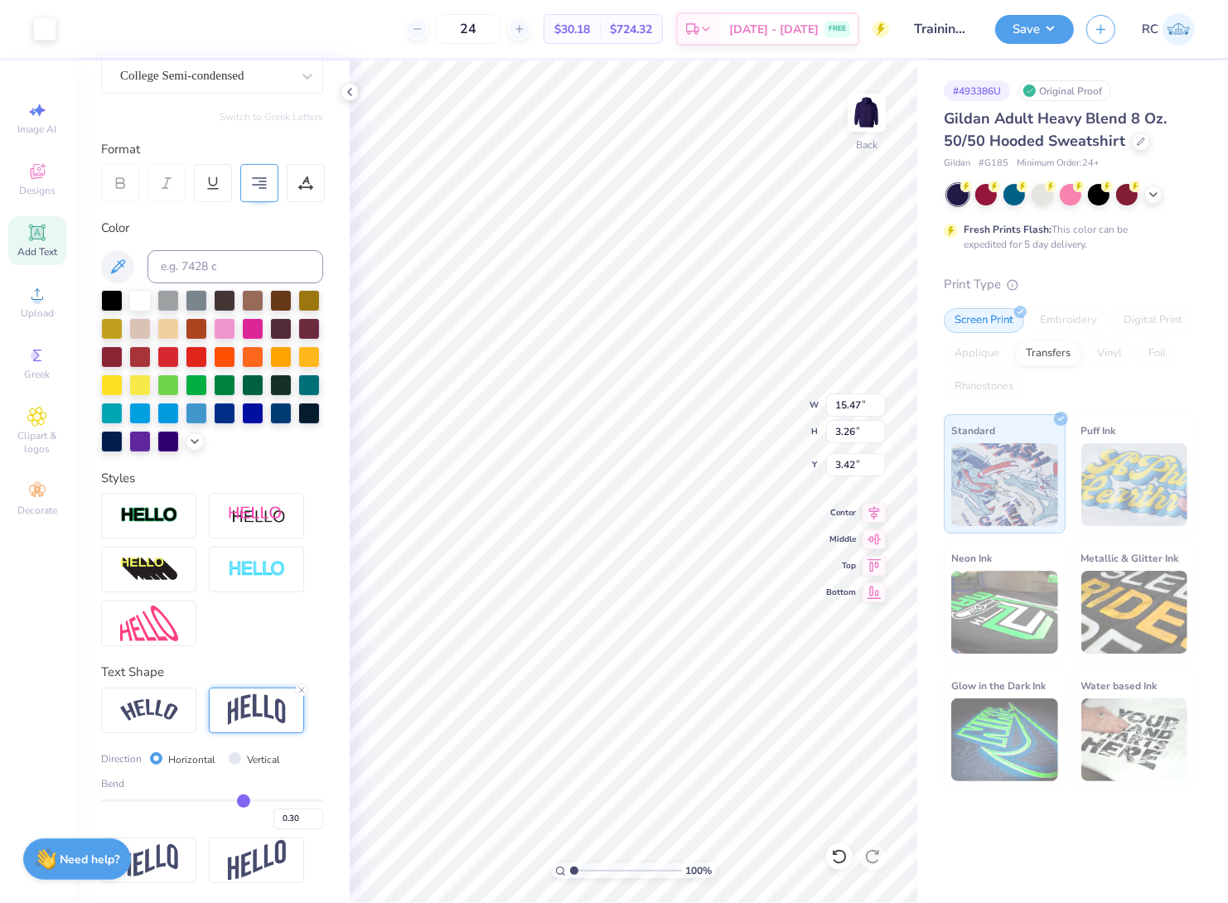
scroll to position [14, 2]
click at [304, 164] on div at bounding box center [306, 183] width 38 height 38
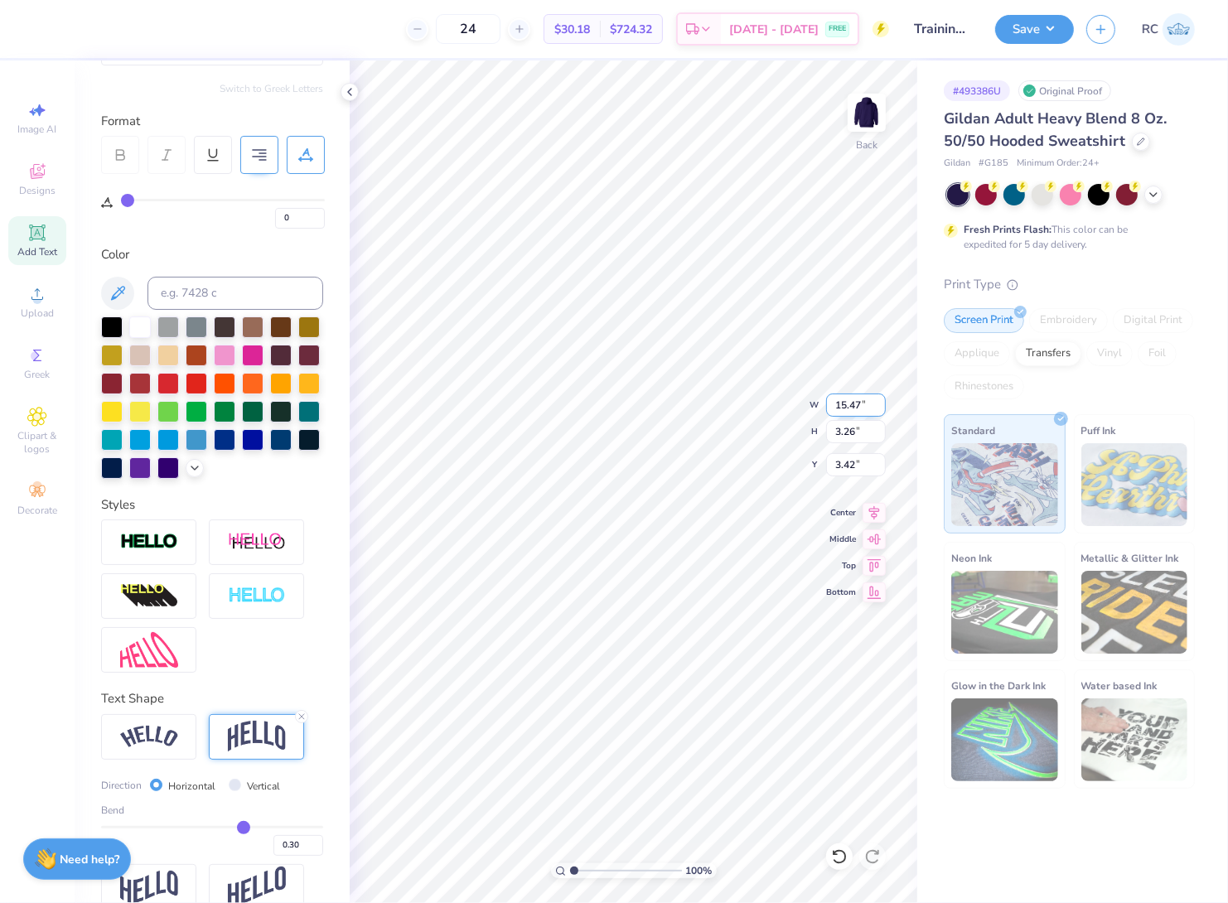
click at [865, 401] on input "15.47" at bounding box center [856, 405] width 60 height 23
click at [870, 403] on input "15.47" at bounding box center [856, 405] width 60 height 23
click at [825, 392] on div "100 % Back W 15.47 15.47 " H 3.26 3.26 " Y 3.42 3.42 " Center Middle Top Bottom" at bounding box center [634, 481] width 568 height 843
click at [854, 403] on input "15.47" at bounding box center [856, 405] width 60 height 23
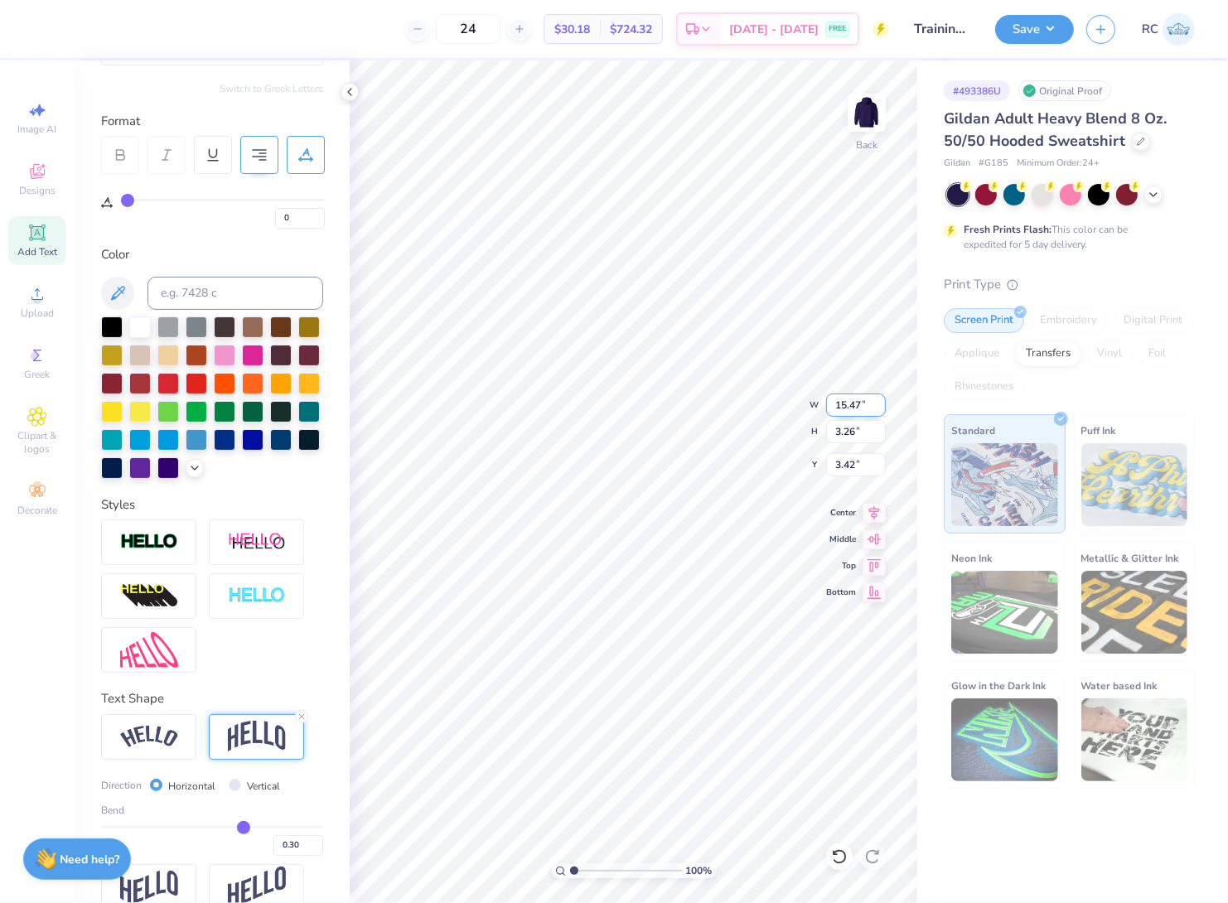
click at [854, 403] on input "15.47" at bounding box center [856, 405] width 60 height 23
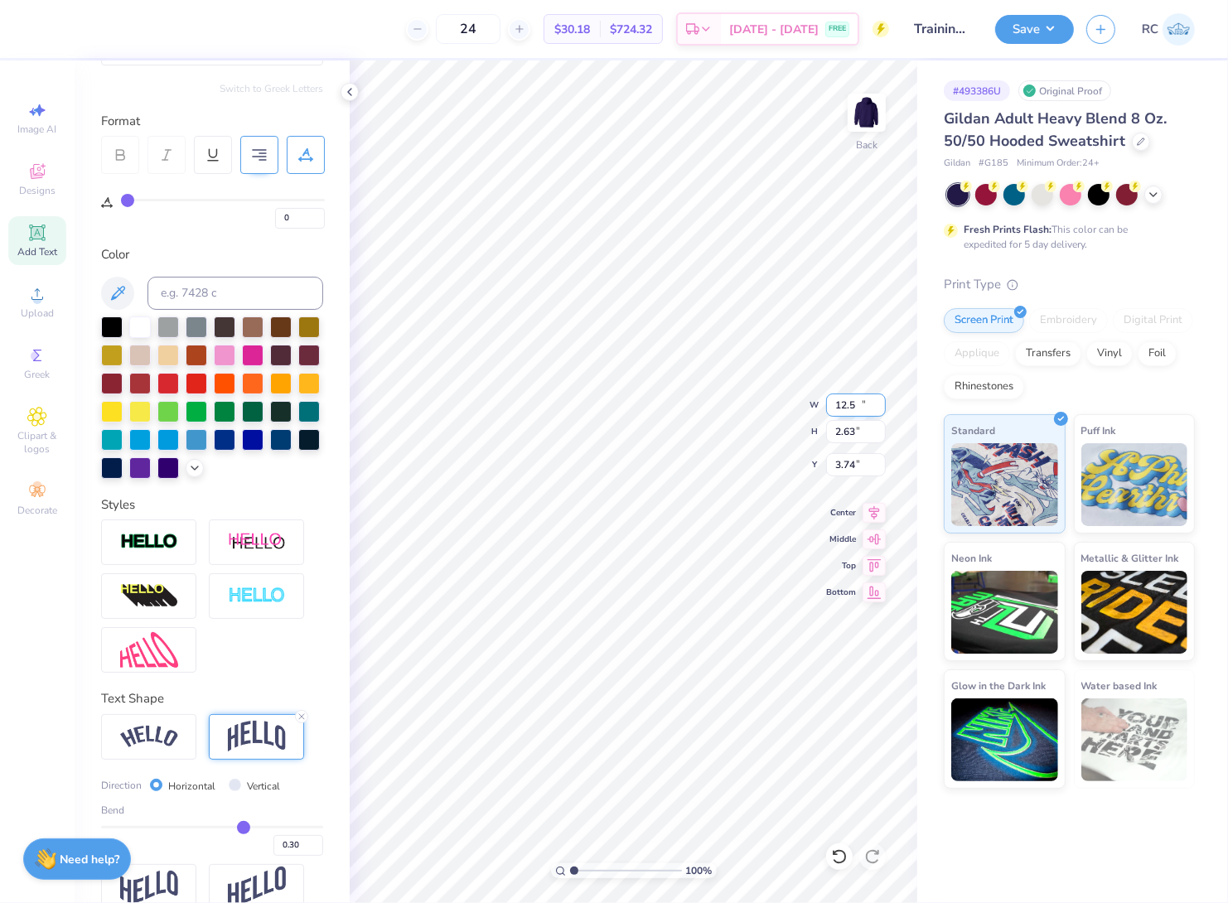
type input "12.50"
type input "2.63"
click at [856, 466] on input "3.74" at bounding box center [856, 464] width 60 height 23
type input "3.00"
click at [867, 127] on img at bounding box center [866, 113] width 66 height 66
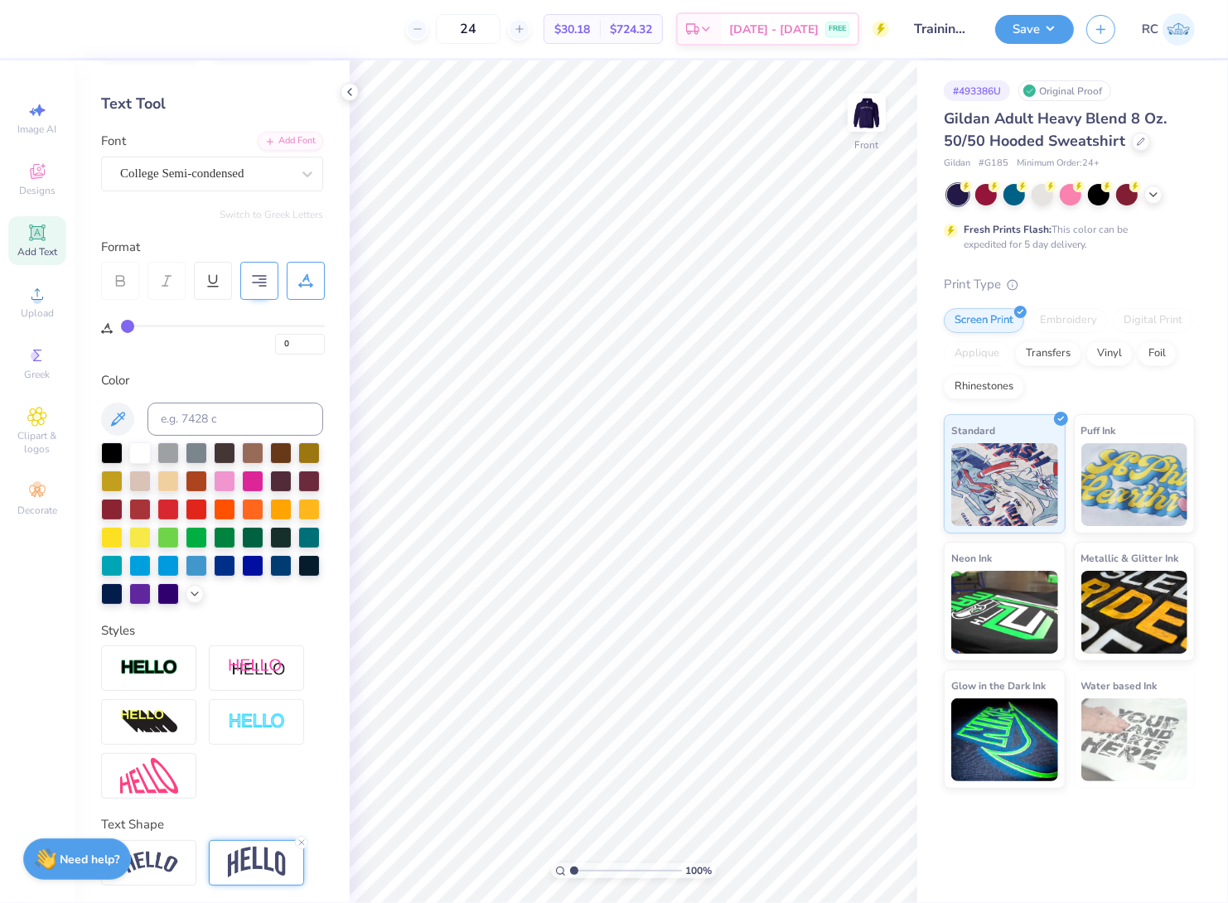
scroll to position [0, 0]
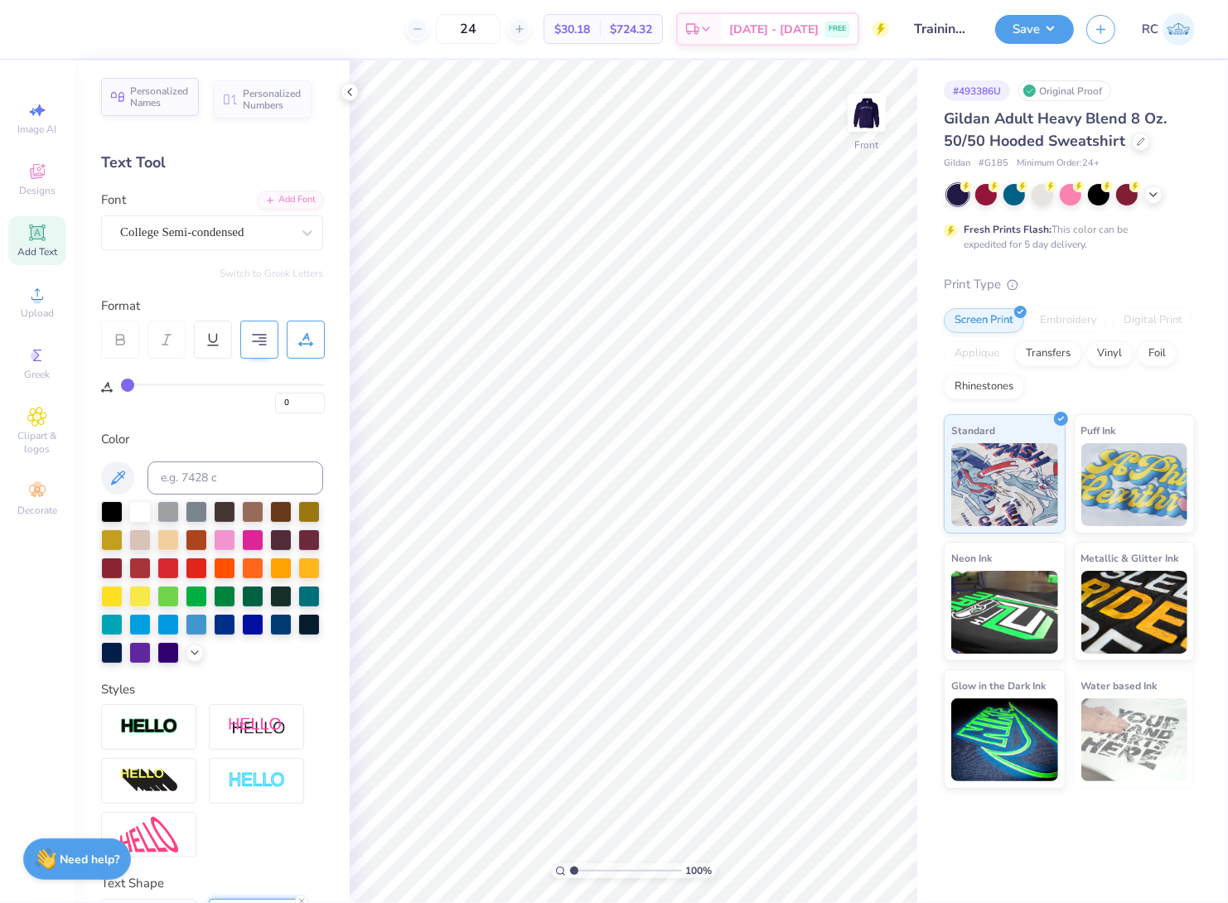
click at [159, 114] on div "Personalized Names" at bounding box center [150, 97] width 98 height 38
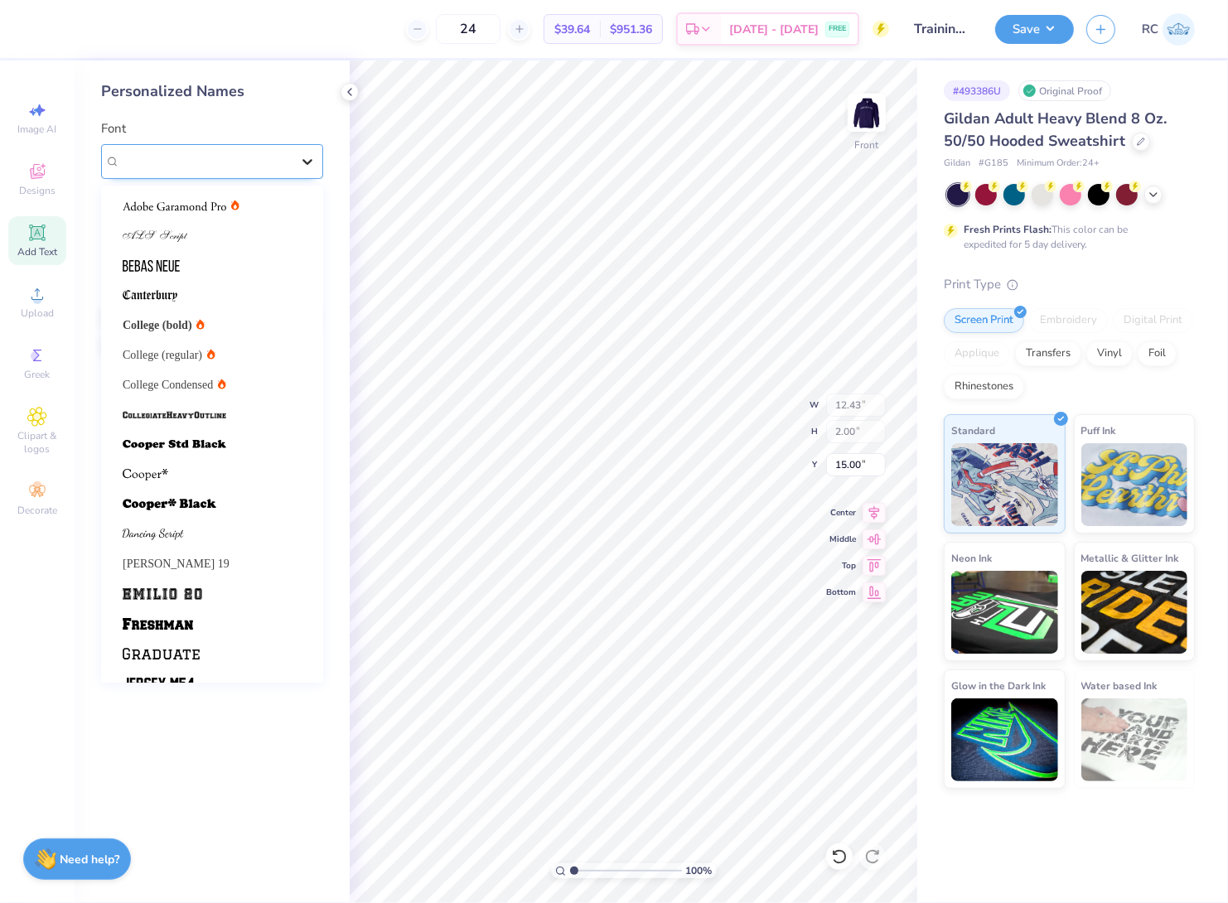
click at [305, 161] on icon at bounding box center [307, 162] width 10 height 6
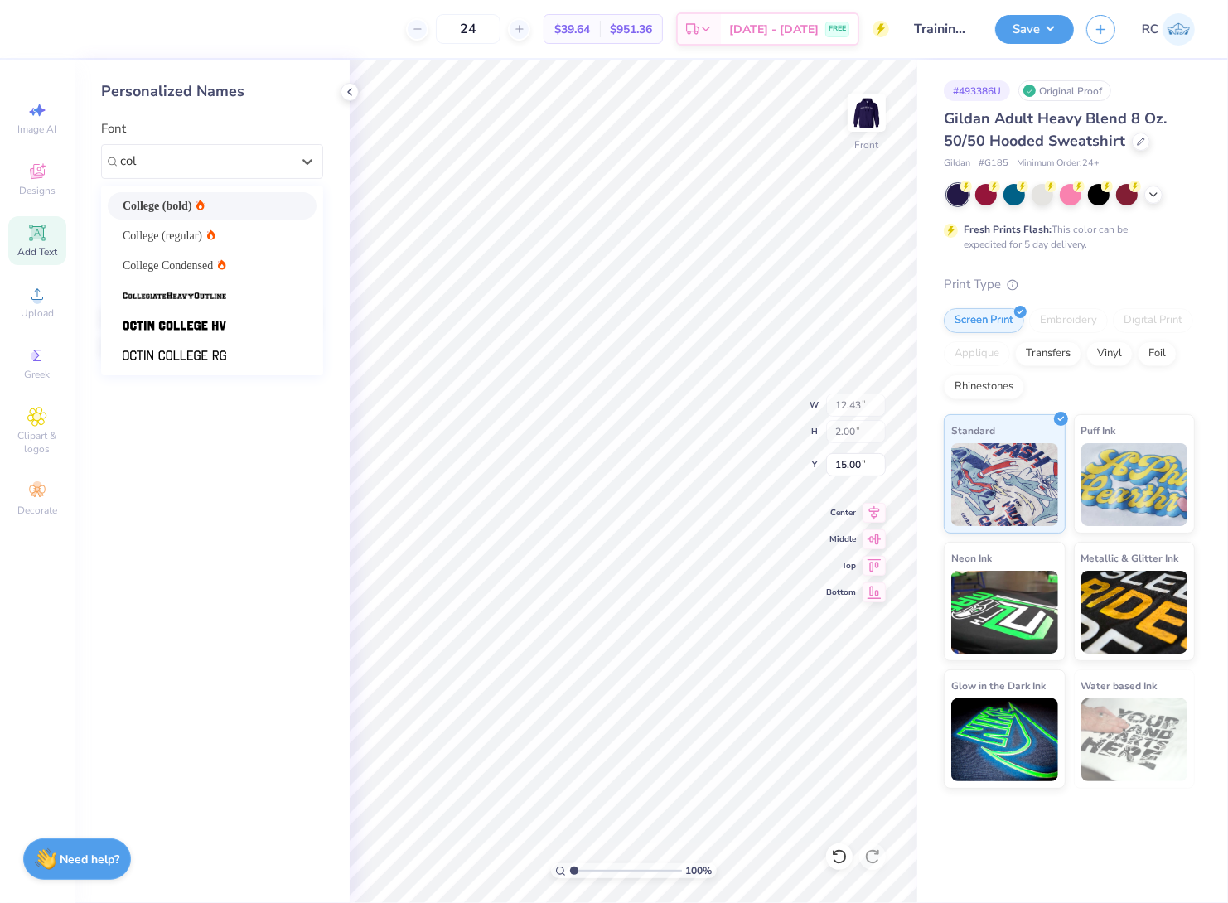
click at [230, 208] on div "College (bold)" at bounding box center [212, 205] width 179 height 17
type input "col"
type input "12.41"
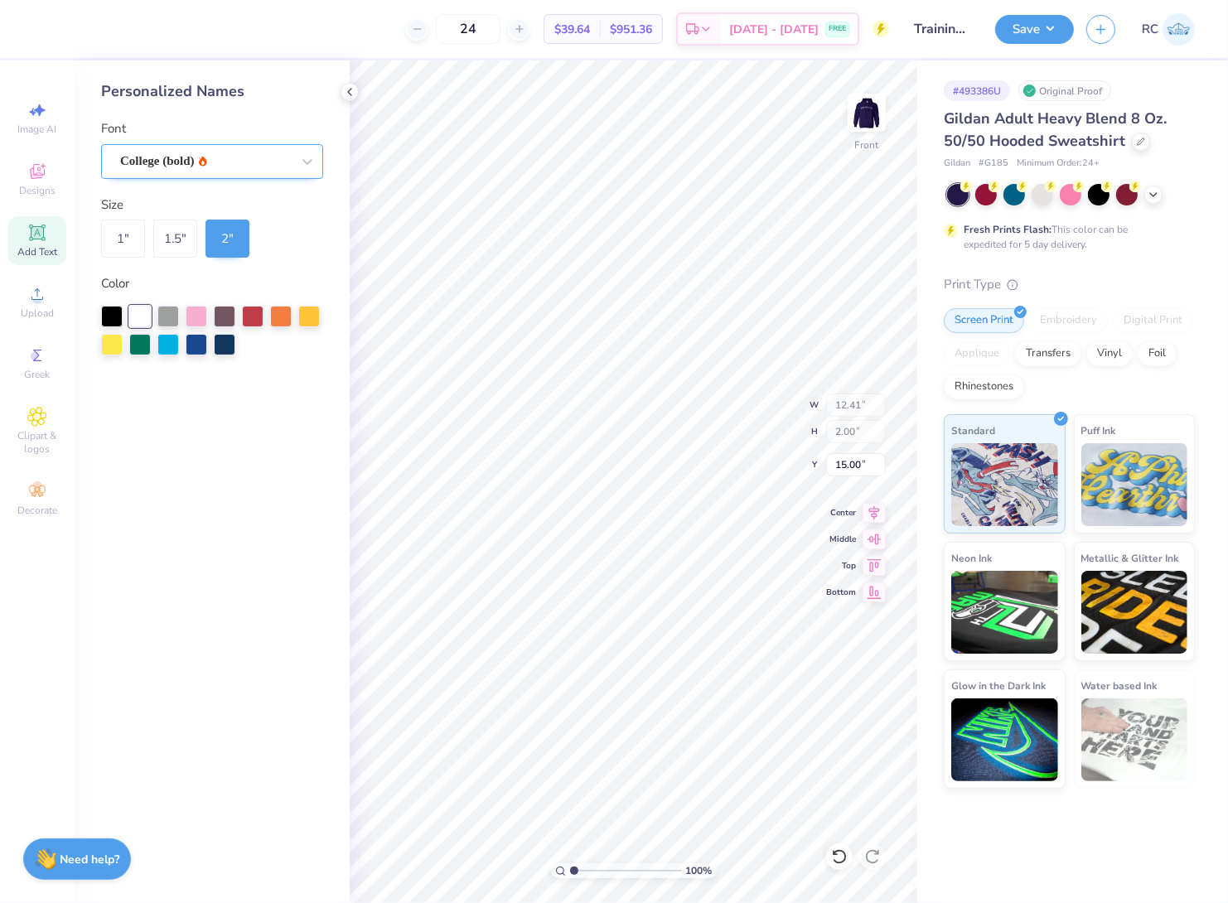
click at [239, 155] on div "College (bold)" at bounding box center [205, 161] width 174 height 26
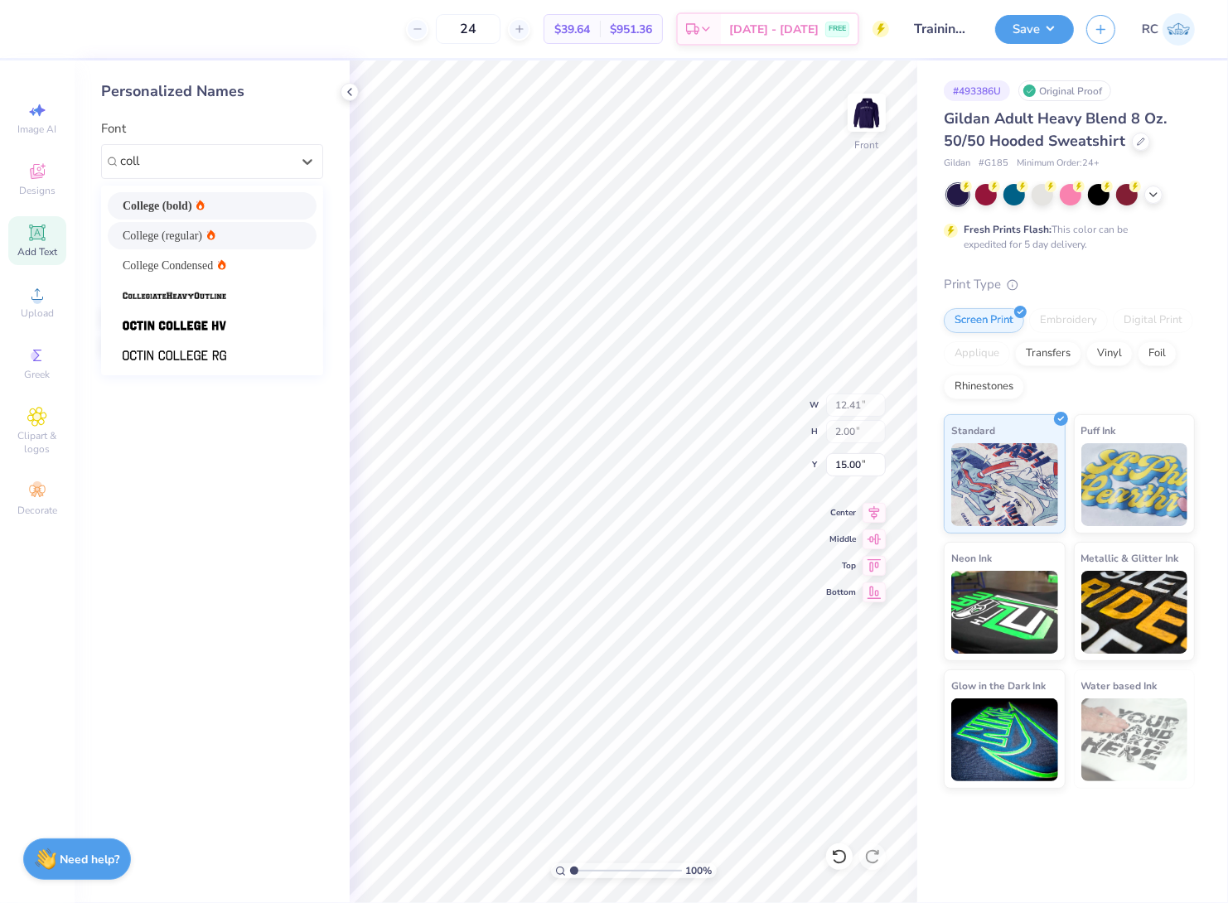
click at [244, 235] on div "College (regular)" at bounding box center [212, 235] width 179 height 17
type input "coll"
type input "11.57"
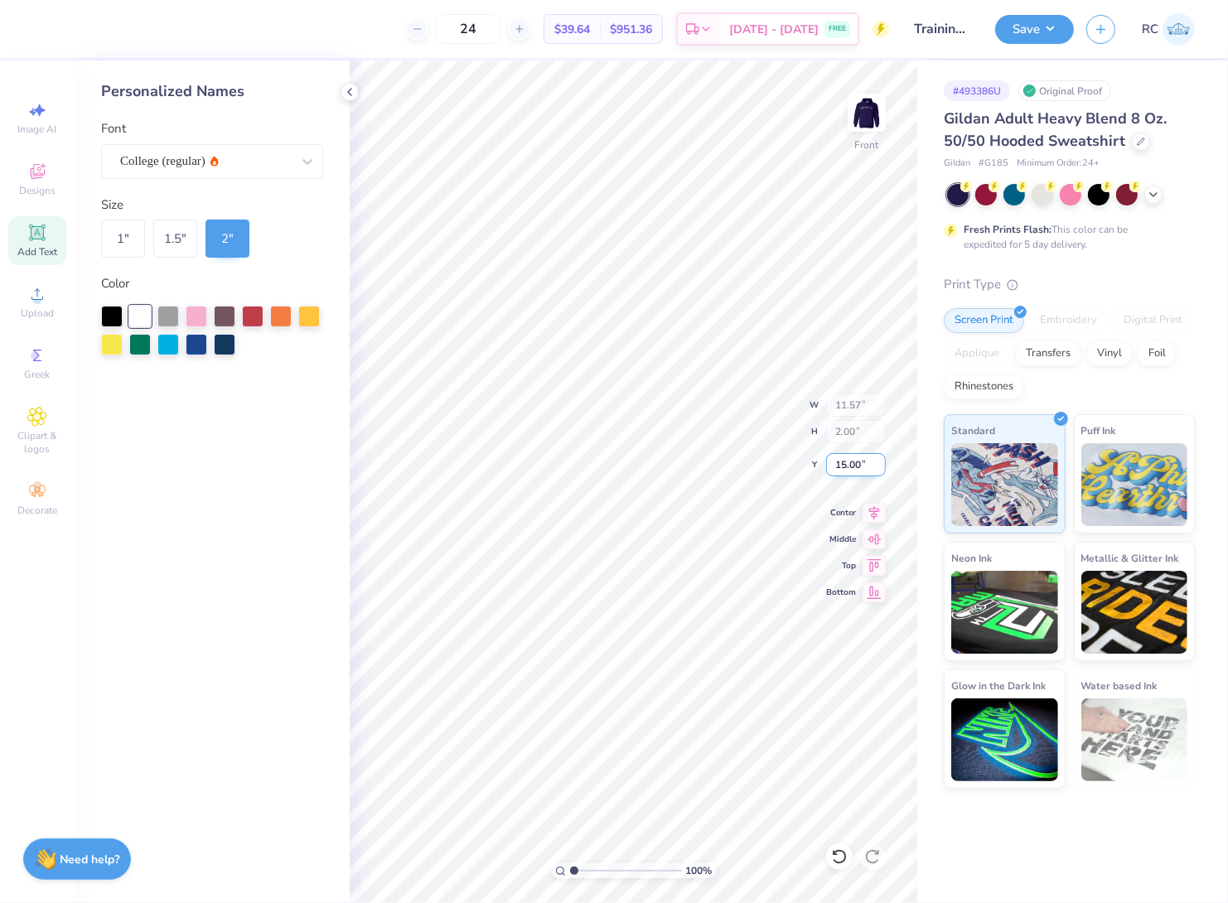
click at [865, 459] on input "15.00" at bounding box center [856, 464] width 60 height 23
type input "6.00"
click at [917, 354] on div "# 493386U Original Proof Gildan Adult Heavy Blend 8 Oz. 50/50 Hooded Sweatshirt…" at bounding box center [1072, 424] width 311 height 728
click at [345, 450] on div "Personalized Names Font College (regular) Size 1 " 1.5 " 2 " Color" at bounding box center [212, 481] width 275 height 843
click at [172, 240] on div "1.5 "" at bounding box center [175, 239] width 44 height 38
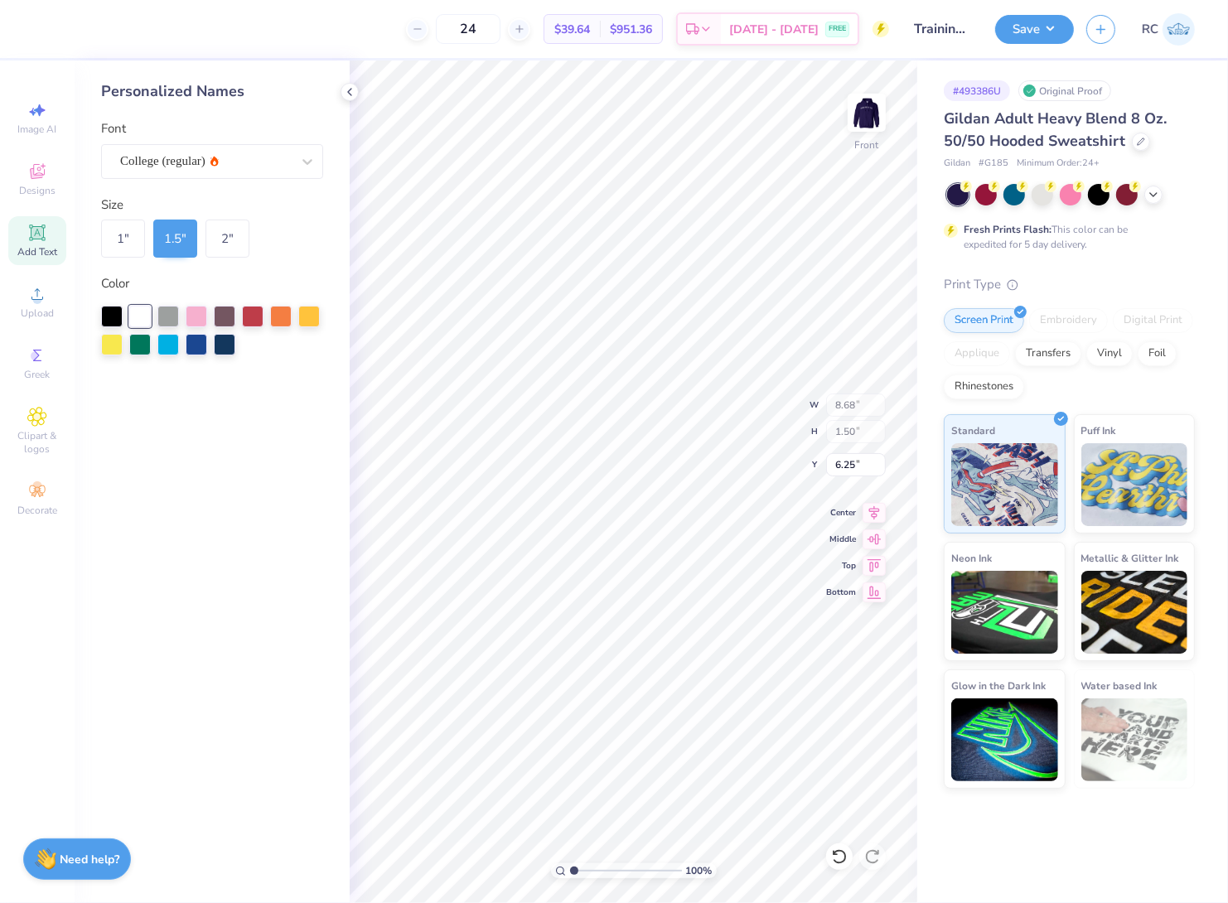
type input "8.68"
type input "1.50"
click at [851, 466] on input "6.25" at bounding box center [856, 464] width 60 height 23
type input "6.00"
click at [883, 510] on icon at bounding box center [873, 510] width 23 height 20
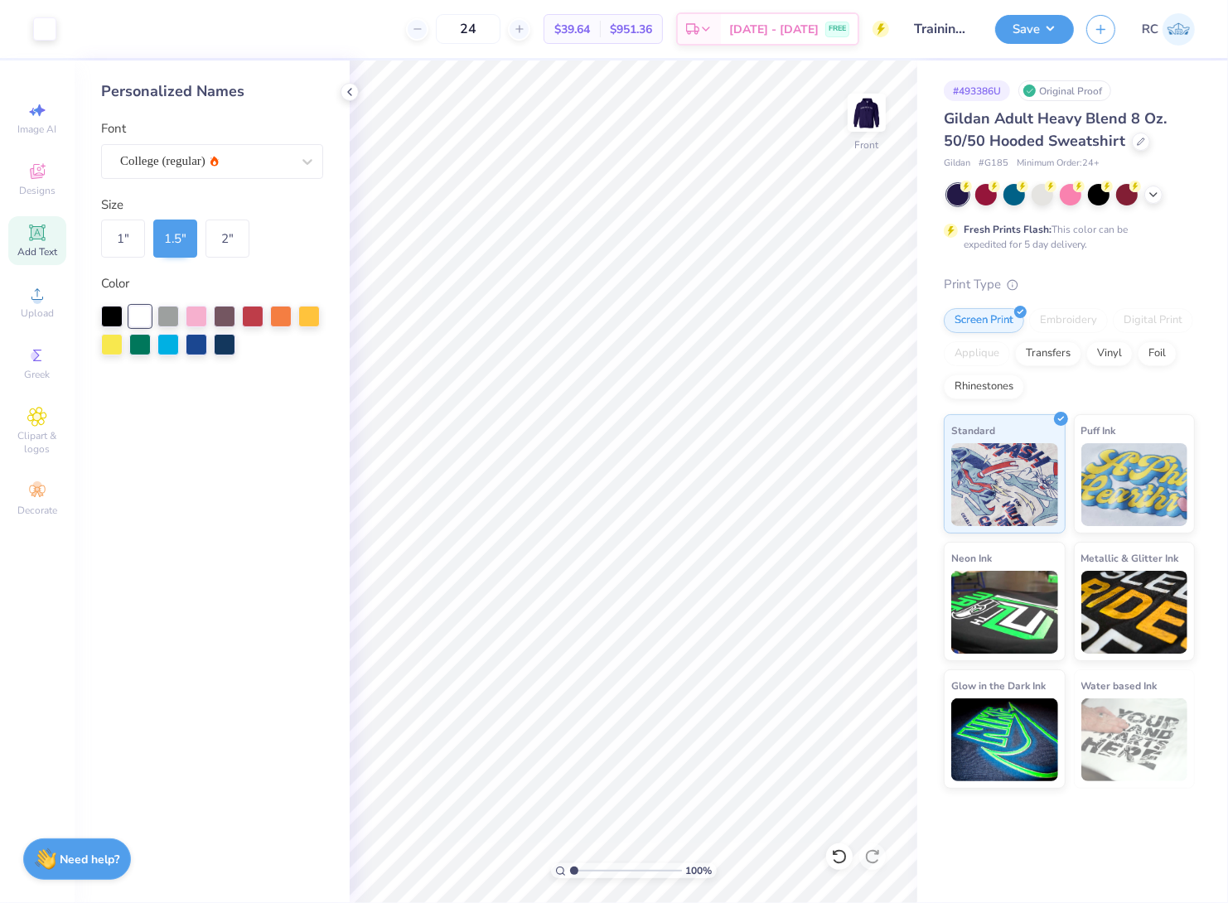
click at [292, 514] on div "Personalized Names Font College (regular) Size 1 " 1.5 " 2 " Color" at bounding box center [212, 481] width 275 height 843
click at [351, 93] on icon at bounding box center [349, 91] width 13 height 13
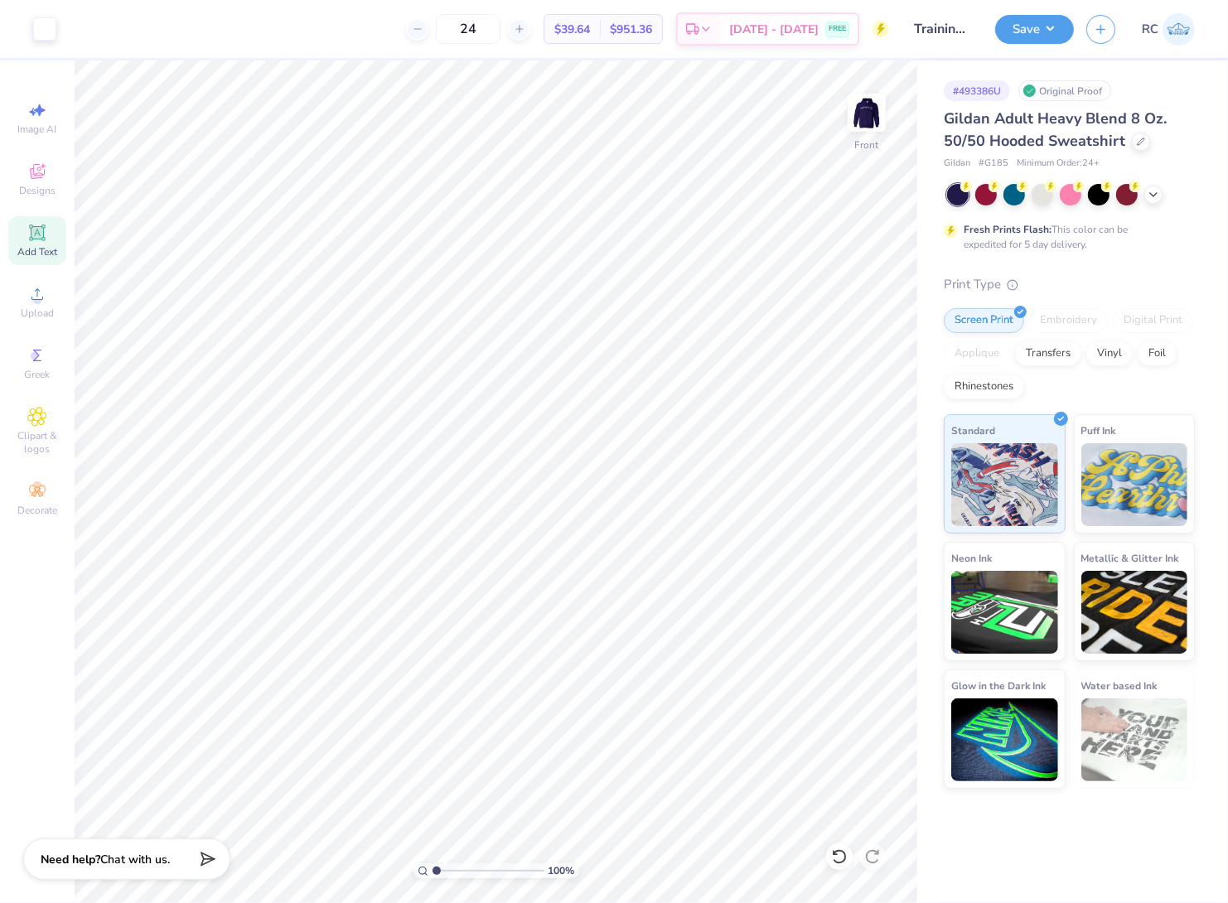
click at [37, 242] on icon at bounding box center [37, 233] width 20 height 20
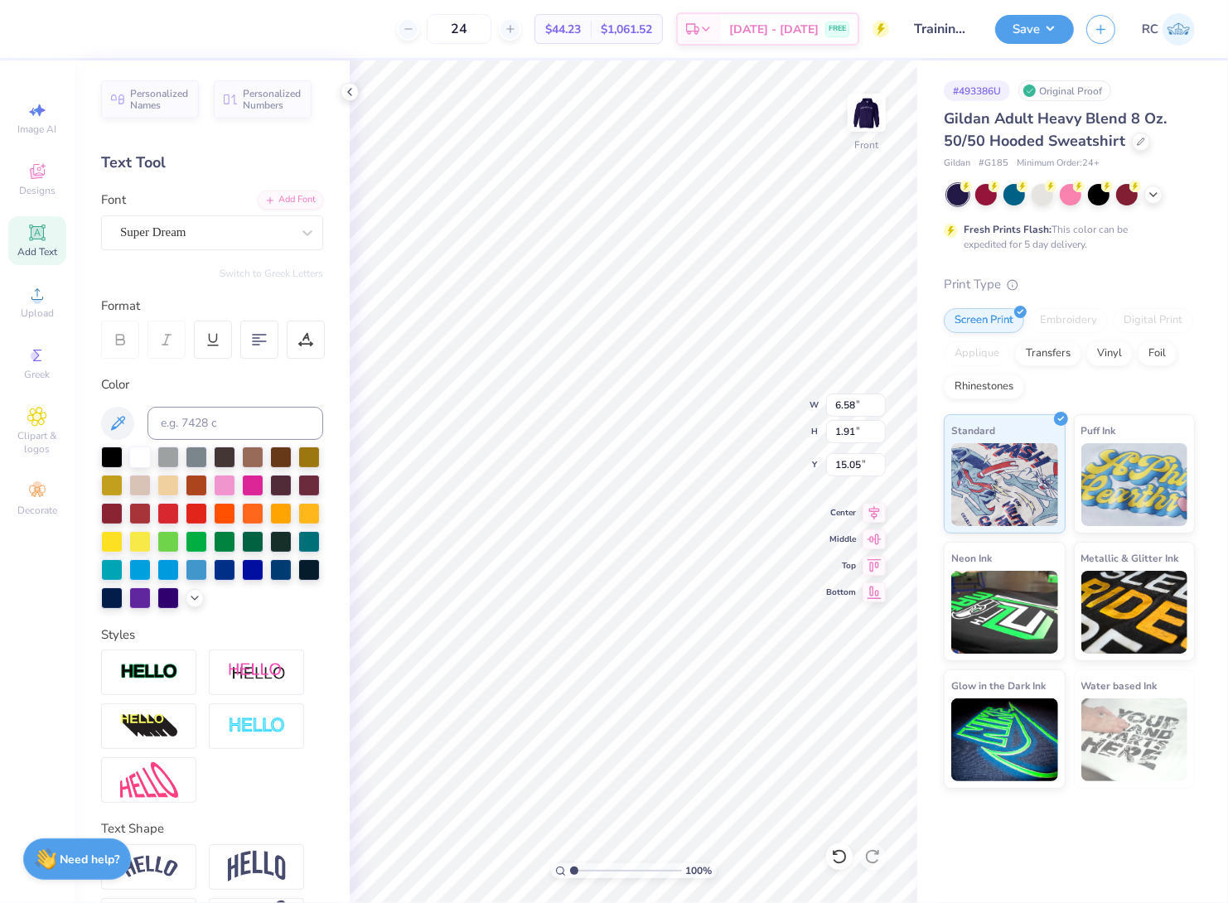
scroll to position [14, 2]
type textarea "TEX"
click at [239, 104] on div "Personalized Numbers" at bounding box center [263, 97] width 98 height 38
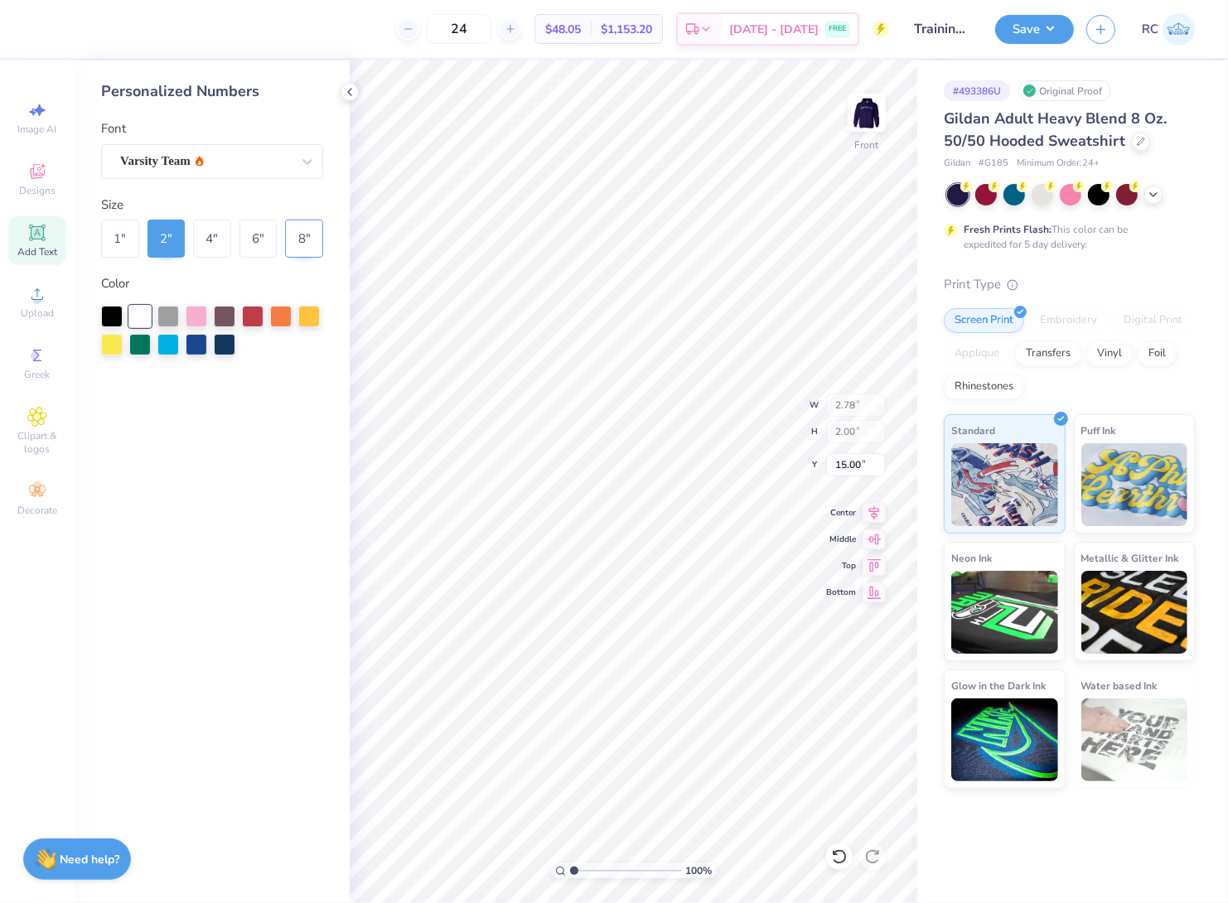
click at [297, 241] on div "8 "" at bounding box center [304, 239] width 38 height 38
type input "11.14"
type input "8.00"
type input "12.00"
click at [180, 154] on div "Varsity Team" at bounding box center [205, 161] width 174 height 26
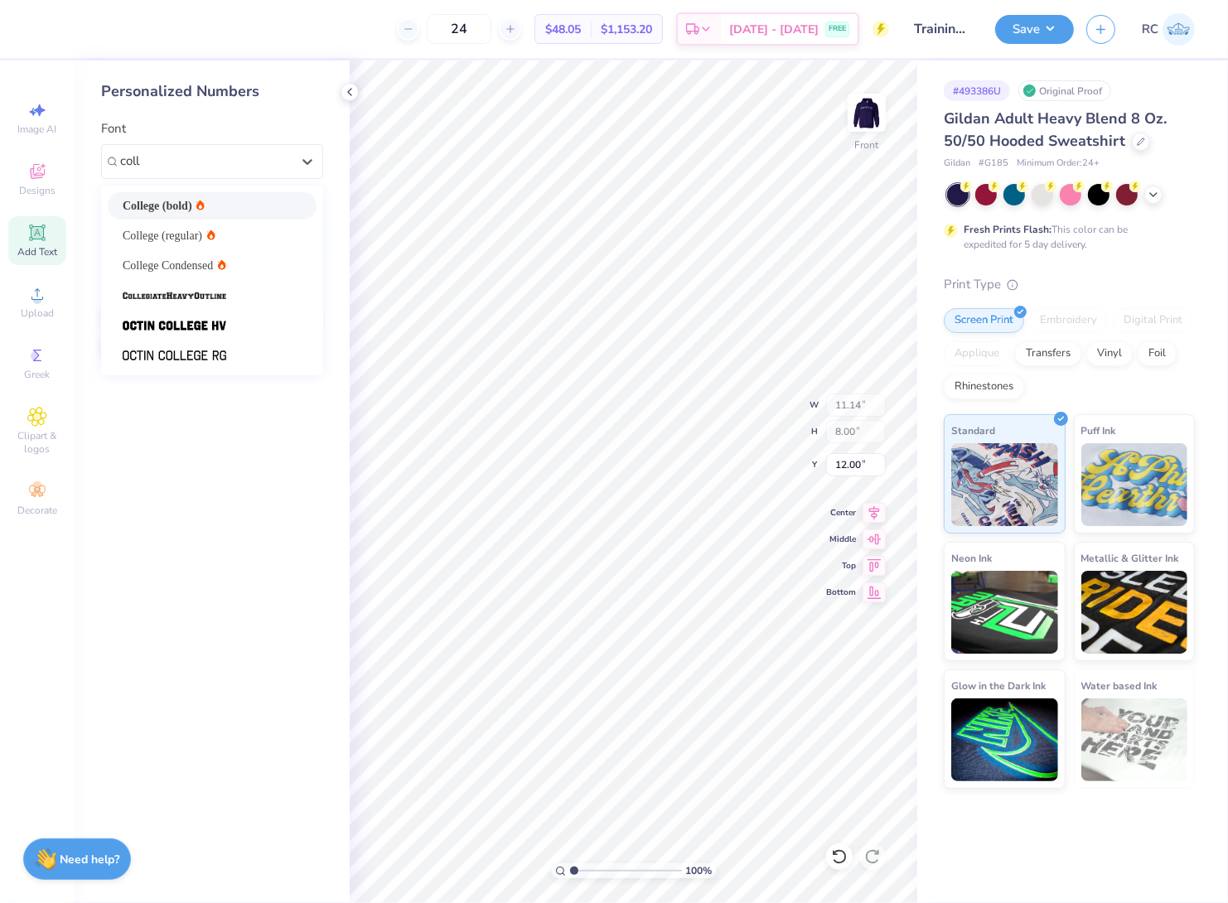
click at [213, 197] on div "College (bold)" at bounding box center [212, 205] width 179 height 17
type input "coll"
type input "10.74"
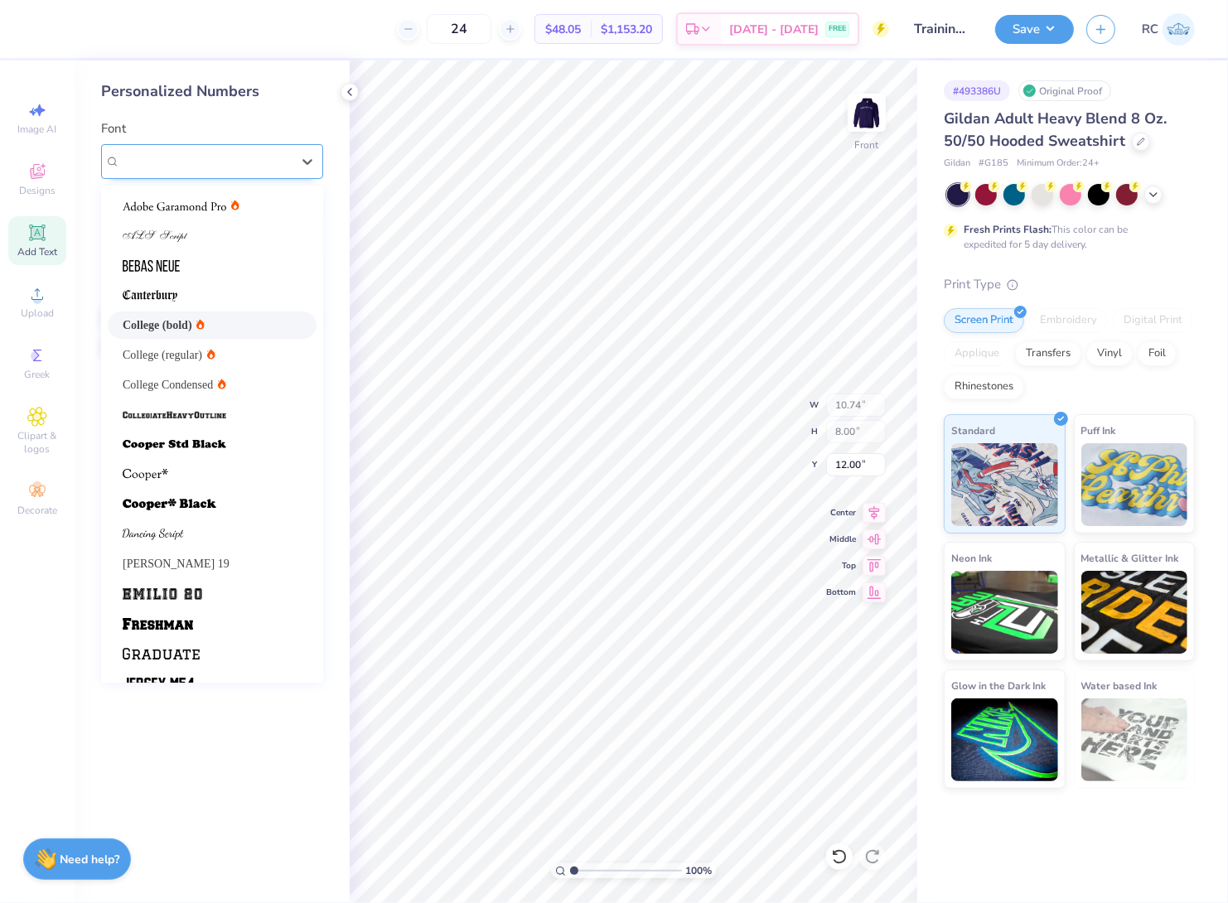
click at [221, 167] on div "College (bold)" at bounding box center [205, 161] width 174 height 26
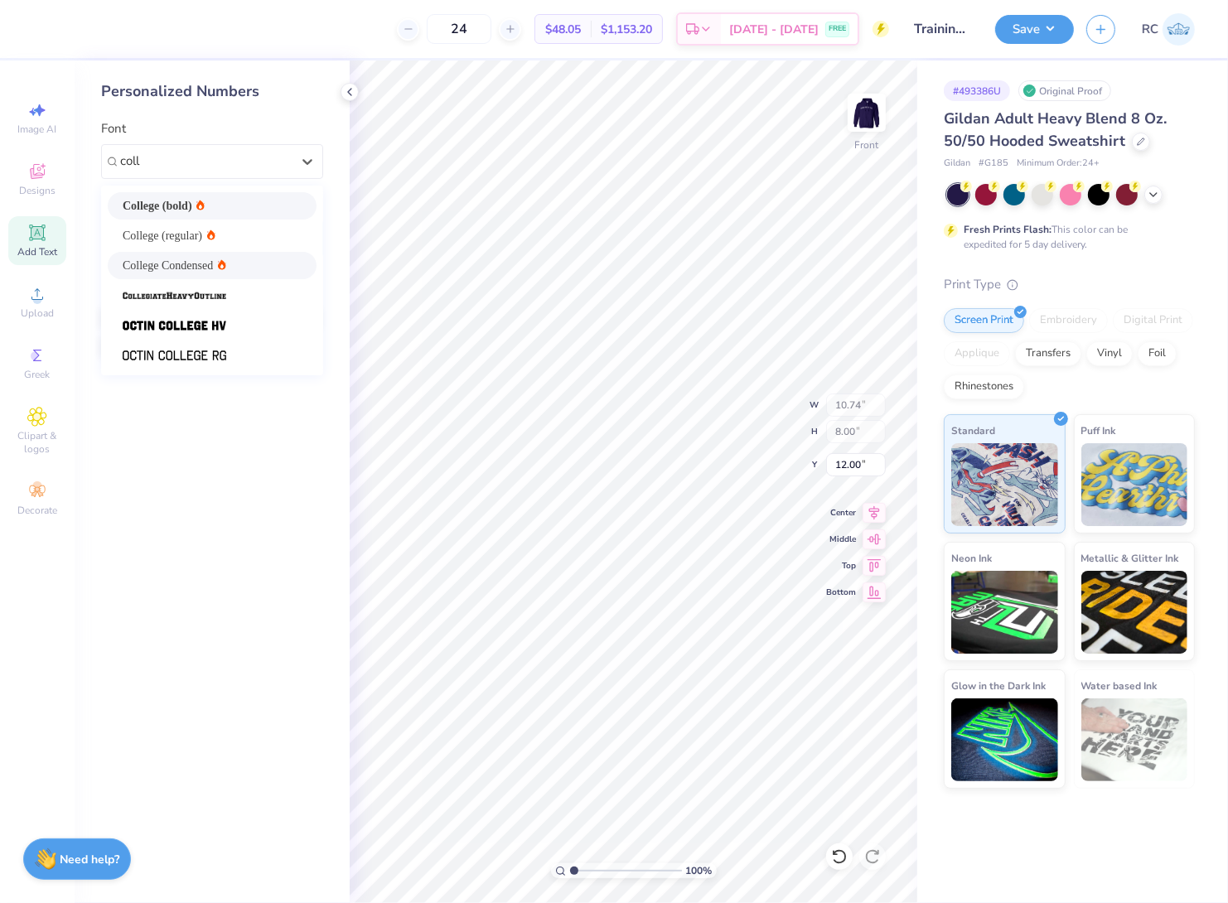
click at [249, 262] on div "College Condensed" at bounding box center [212, 265] width 179 height 17
type input "coll"
type input "8.00"
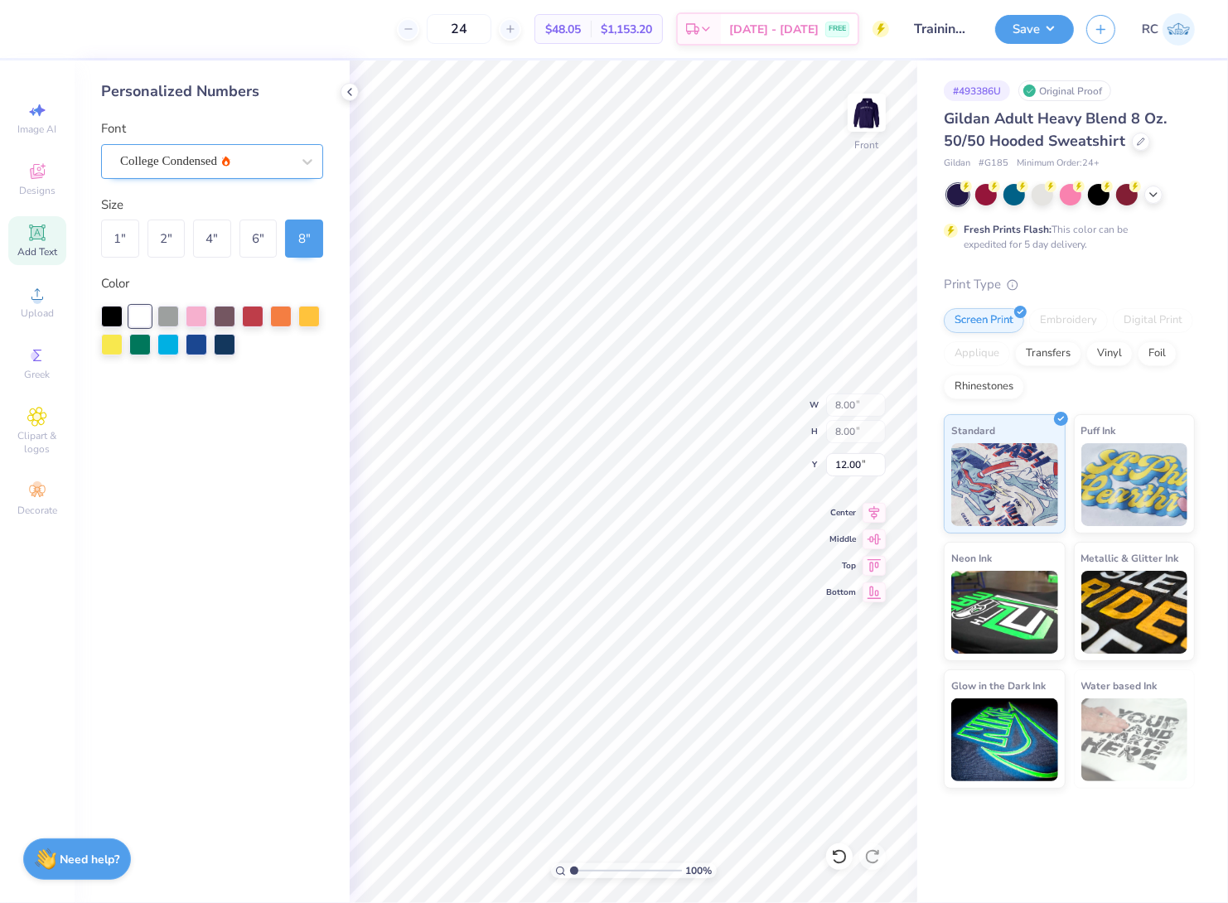
click at [211, 148] on div "College Condensed" at bounding box center [205, 161] width 174 height 26
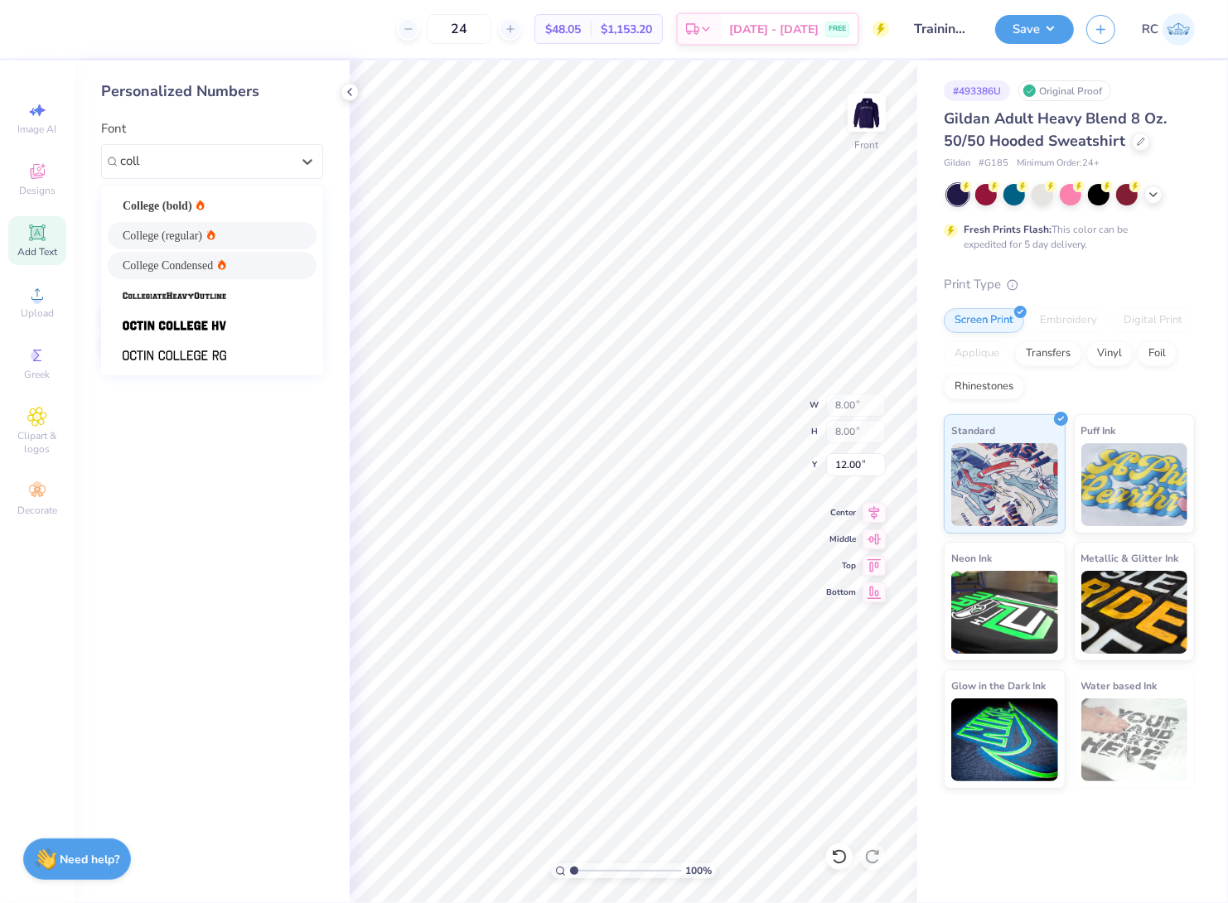
click at [251, 240] on div "College (regular)" at bounding box center [212, 235] width 179 height 17
type input "coll"
type input "10.29"
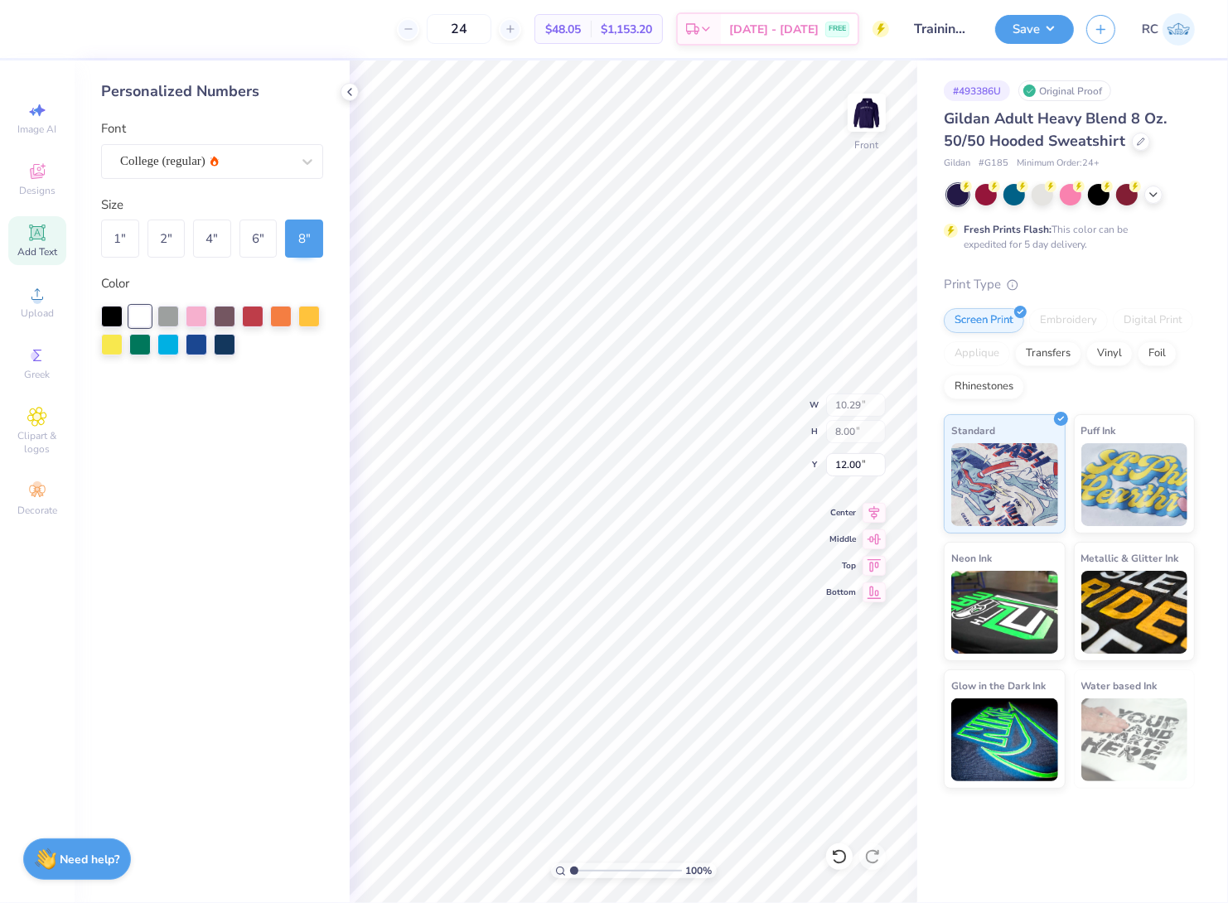
click at [310, 246] on div "8 "" at bounding box center [304, 239] width 38 height 38
click at [876, 512] on icon at bounding box center [874, 511] width 11 height 14
click at [848, 471] on input "12.00" at bounding box center [856, 464] width 60 height 23
click at [850, 462] on input "12.00" at bounding box center [856, 464] width 60 height 23
click at [857, 470] on input "6.00" at bounding box center [856, 464] width 60 height 23
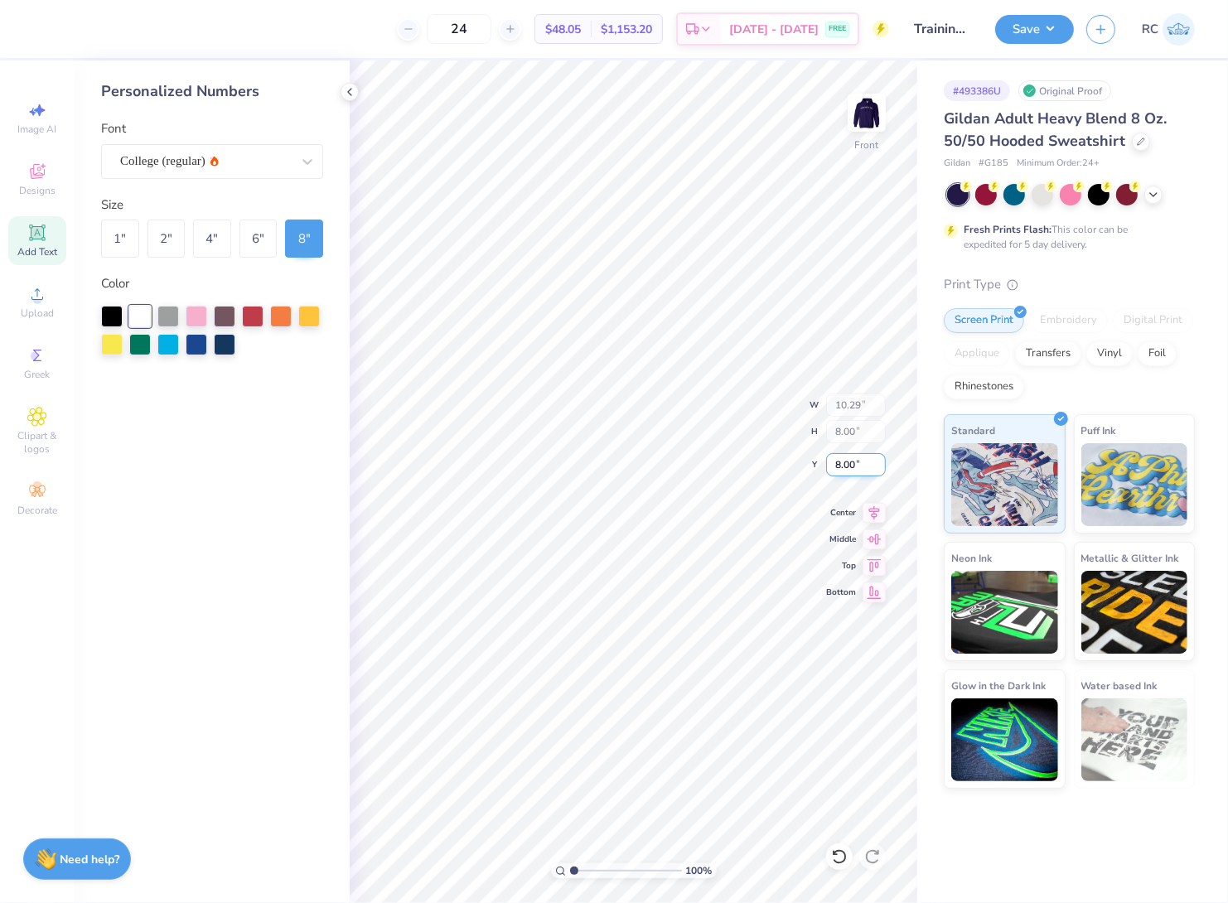
click at [857, 470] on input "8.00" at bounding box center [856, 464] width 60 height 23
type input "9.00"
type input "8.68"
type input "1.50"
type input "6.00"
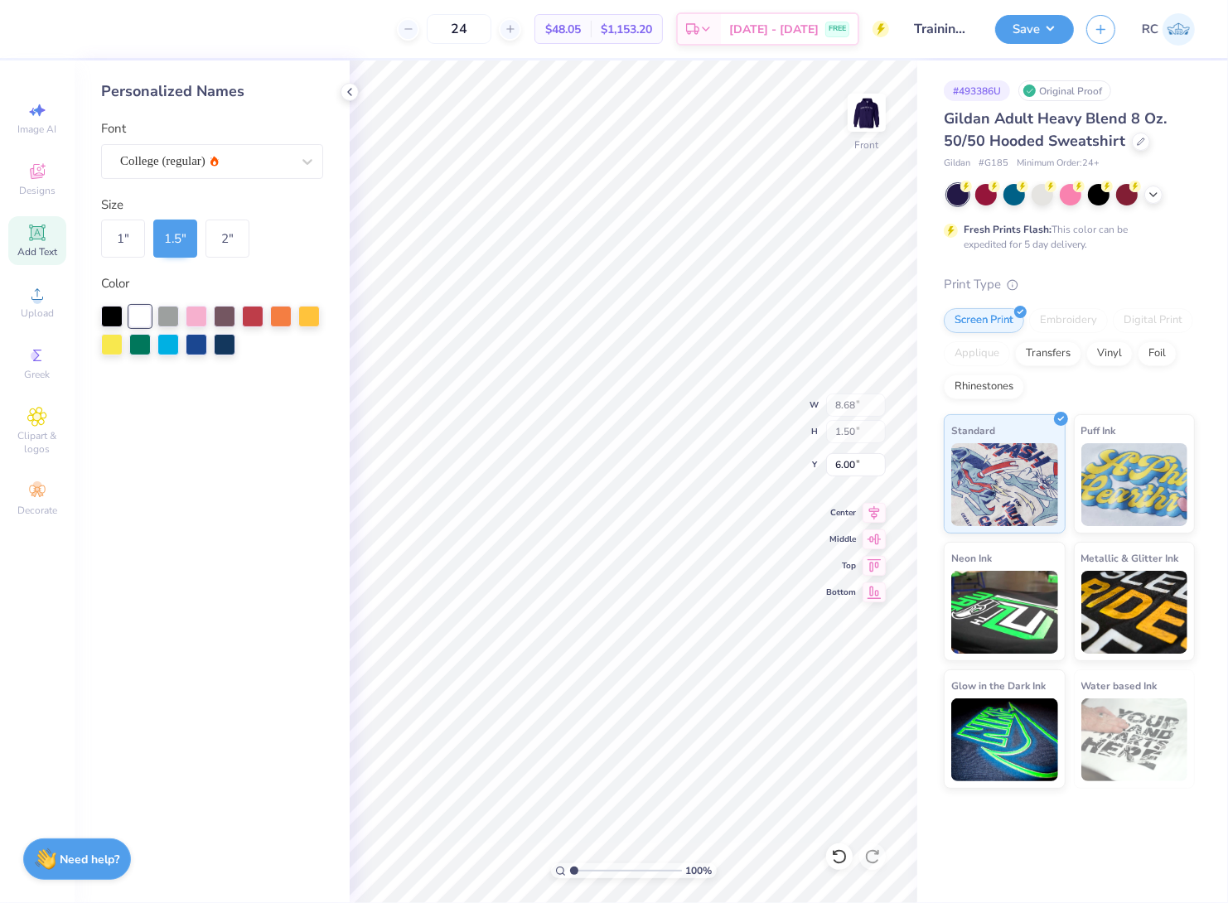
type input "10.29"
type input "11.00"
click at [261, 461] on div "Personalized Names Font College (regular) Size 1 " 1.5 " 2 " Color" at bounding box center [212, 481] width 275 height 843
click at [316, 457] on div "Personalized Names Font College (regular) Size 1 " 1.5 " 2 " Color" at bounding box center [212, 481] width 275 height 843
click at [17, 111] on div "Image AI" at bounding box center [37, 118] width 58 height 49
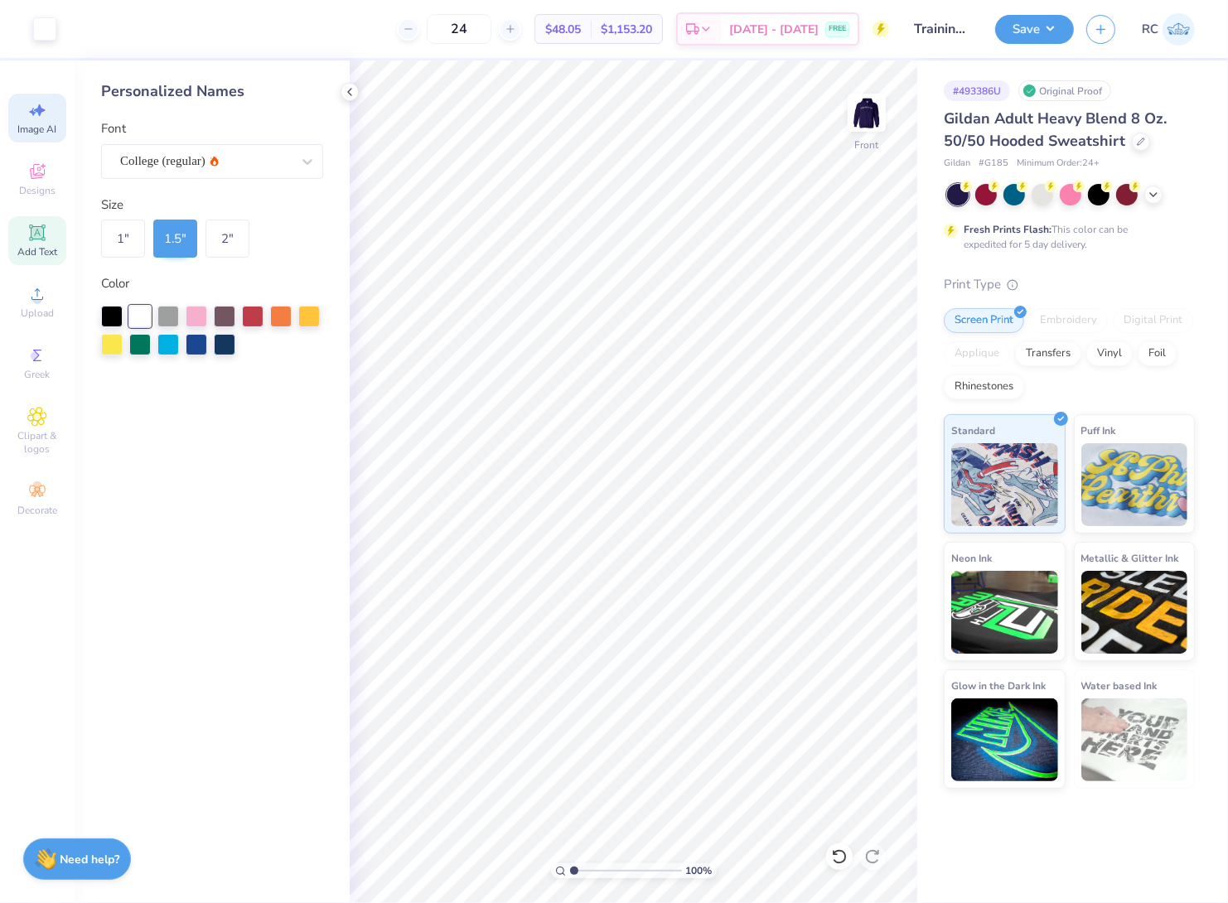
select select "4"
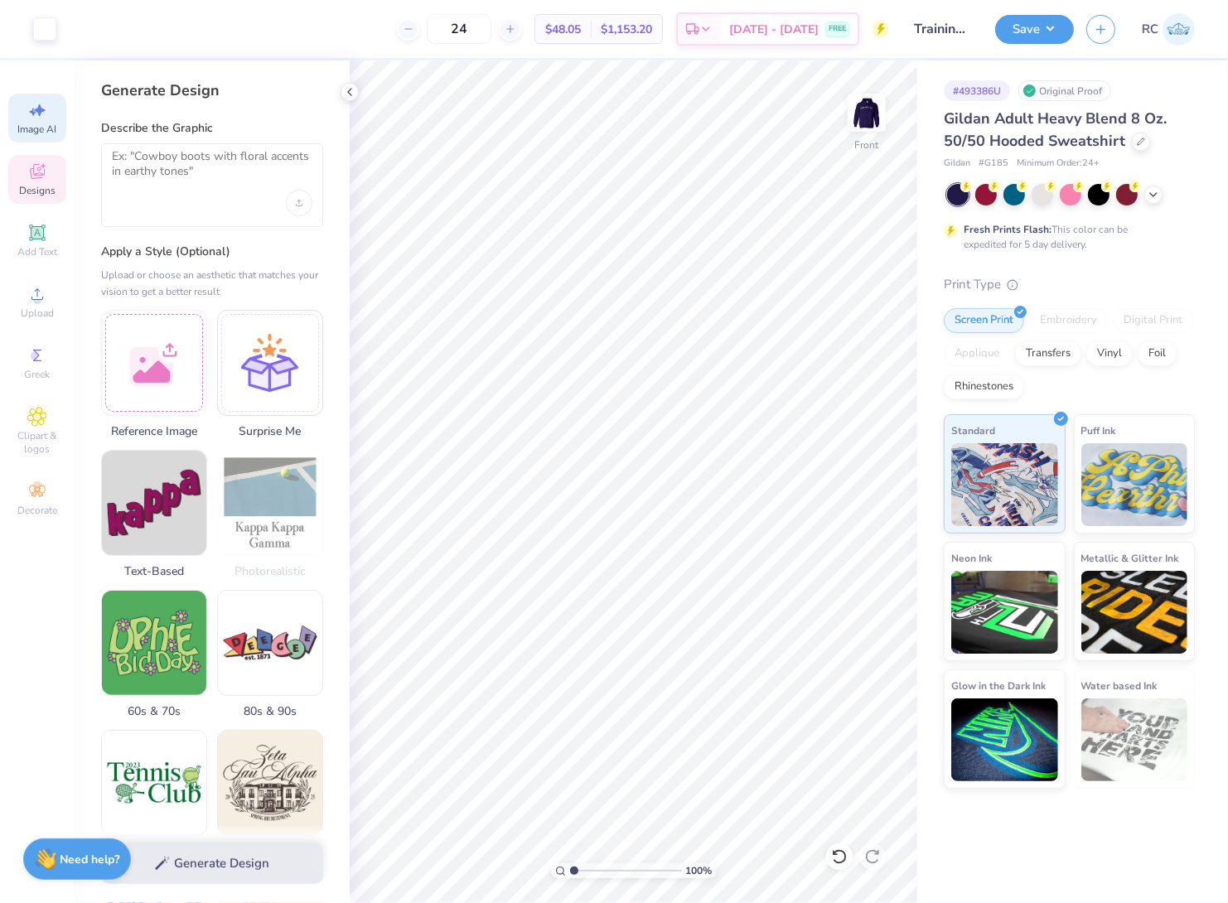
click at [45, 175] on icon at bounding box center [37, 172] width 20 height 20
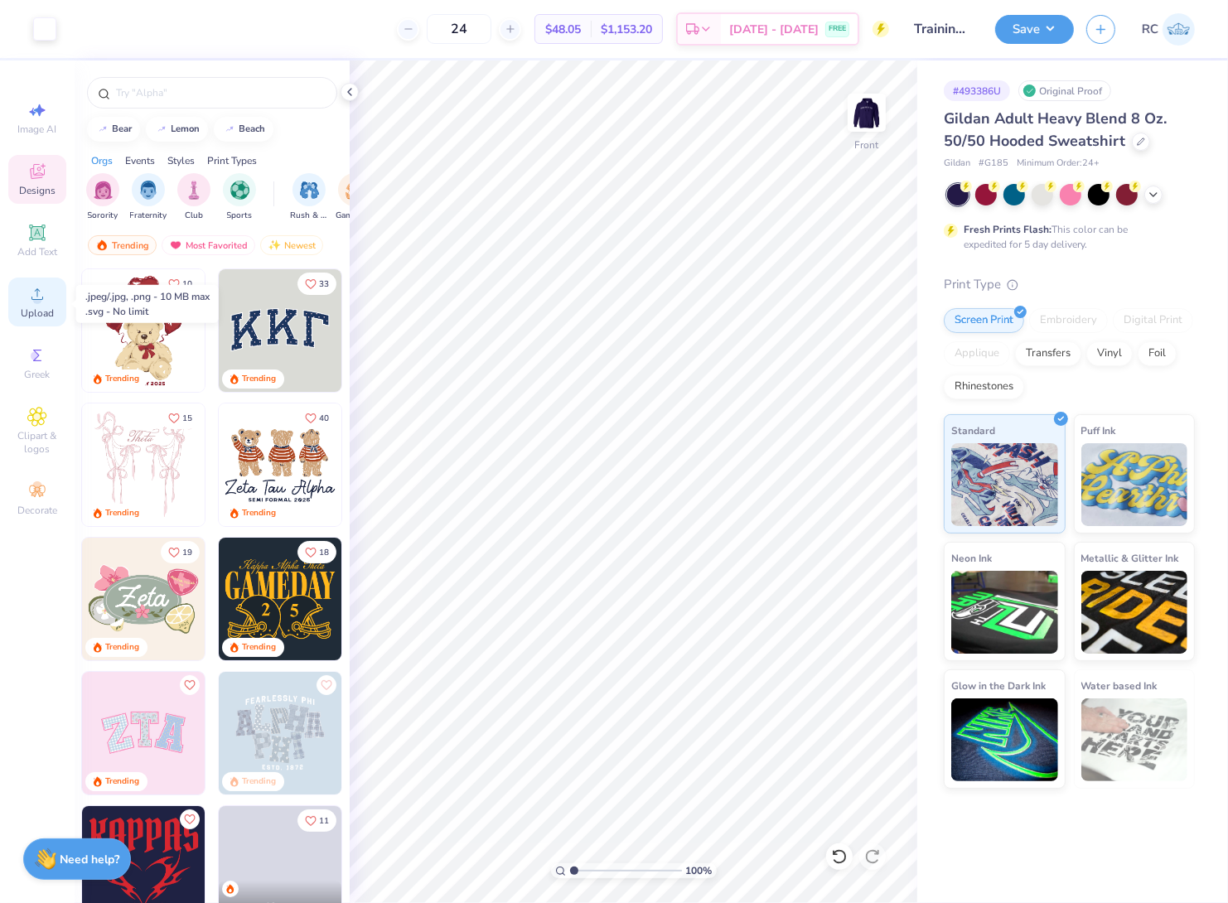
click at [35, 300] on circle at bounding box center [36, 299] width 9 height 9
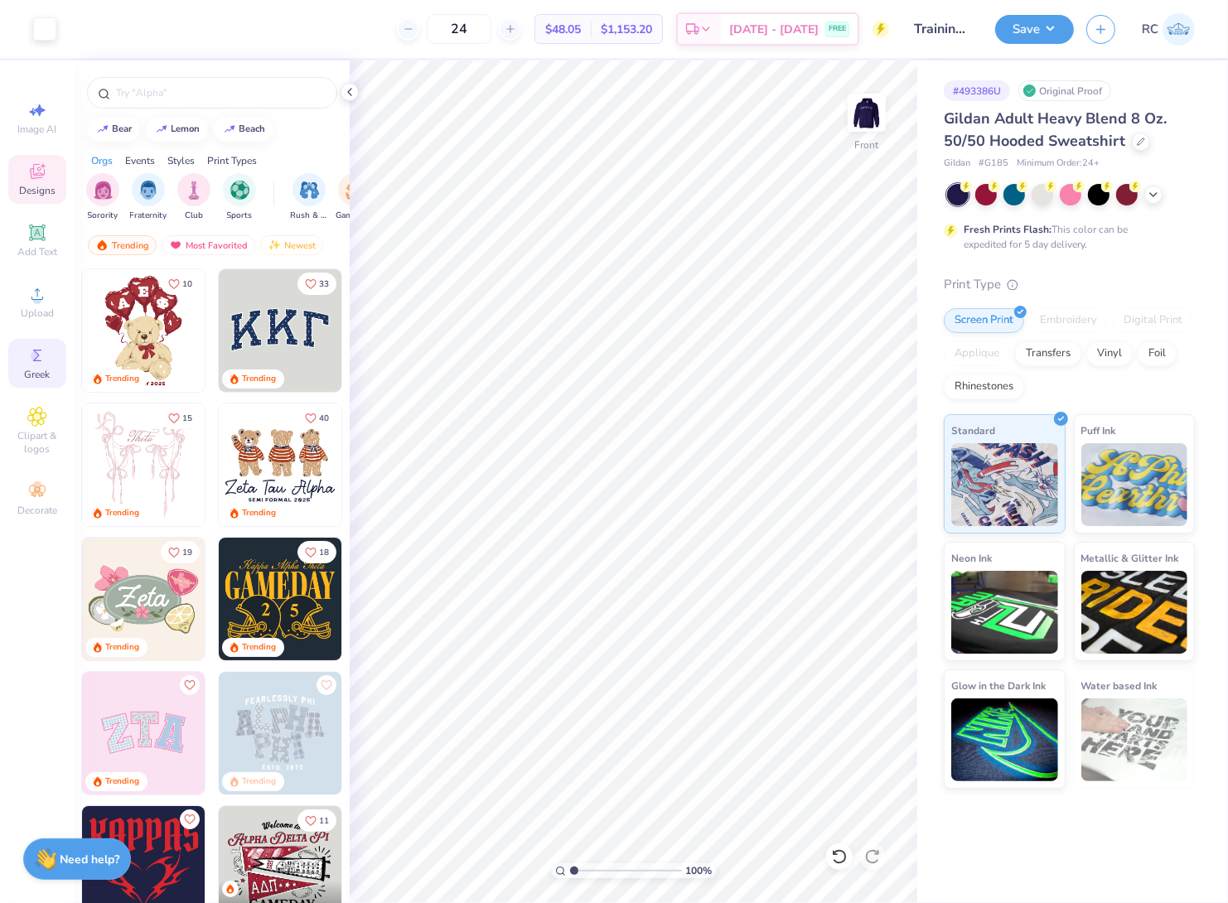
click at [36, 348] on icon at bounding box center [37, 355] width 20 height 20
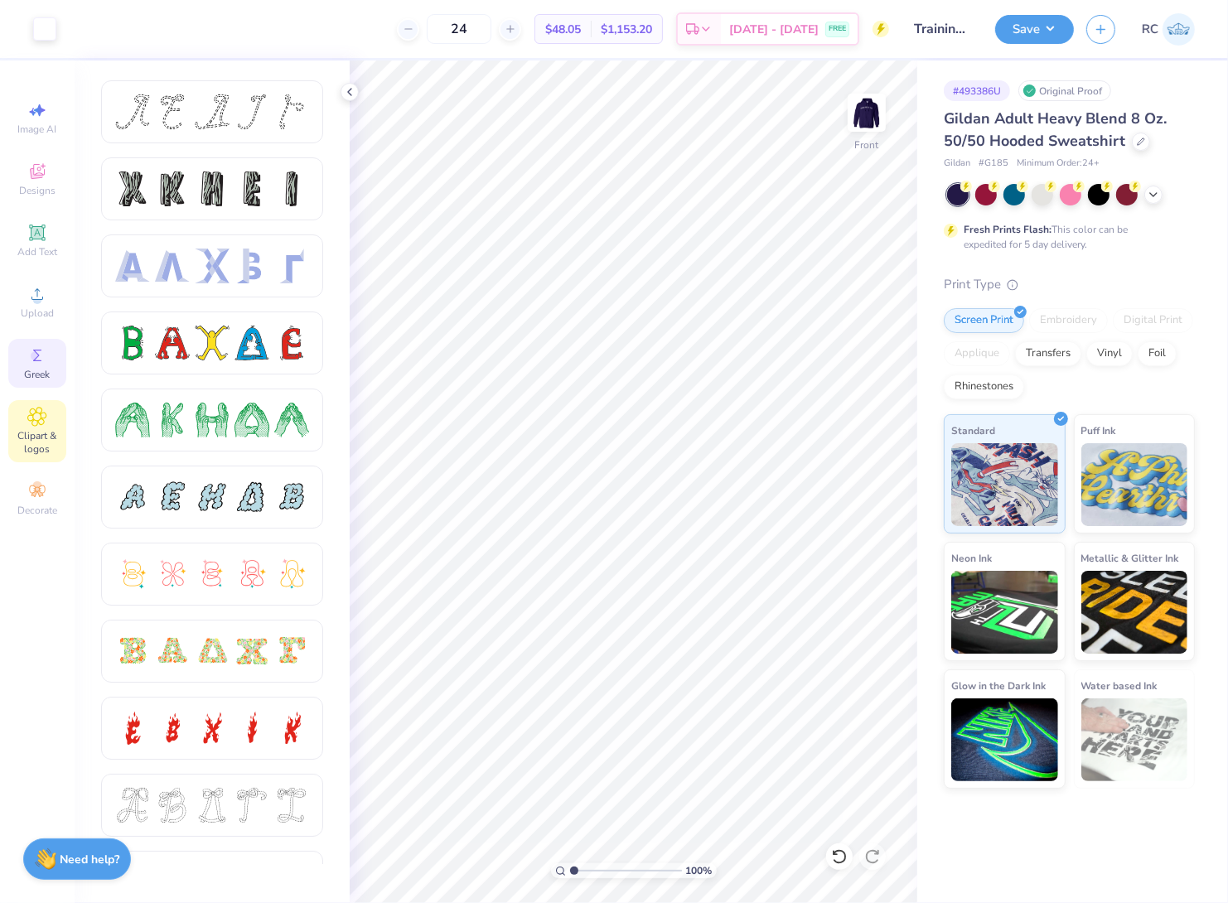
click at [38, 407] on div "Clipart & logos" at bounding box center [37, 431] width 58 height 62
click at [29, 222] on div "Add Text" at bounding box center [37, 240] width 58 height 49
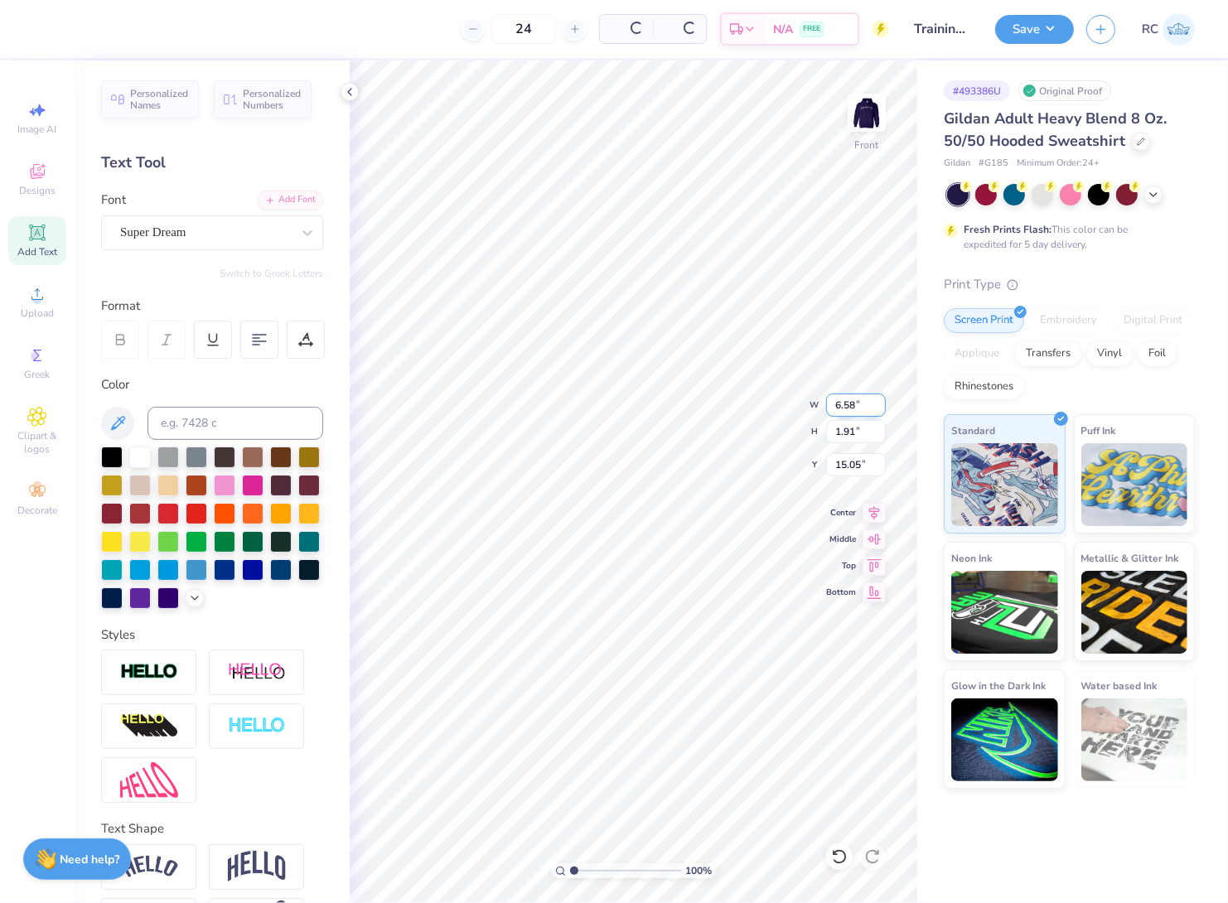
click at [857, 402] on input "6.58" at bounding box center [856, 405] width 60 height 23
click at [858, 427] on input "1.91" at bounding box center [856, 431] width 60 height 23
type input "1.5"
type input "5.18"
type input "1.50"
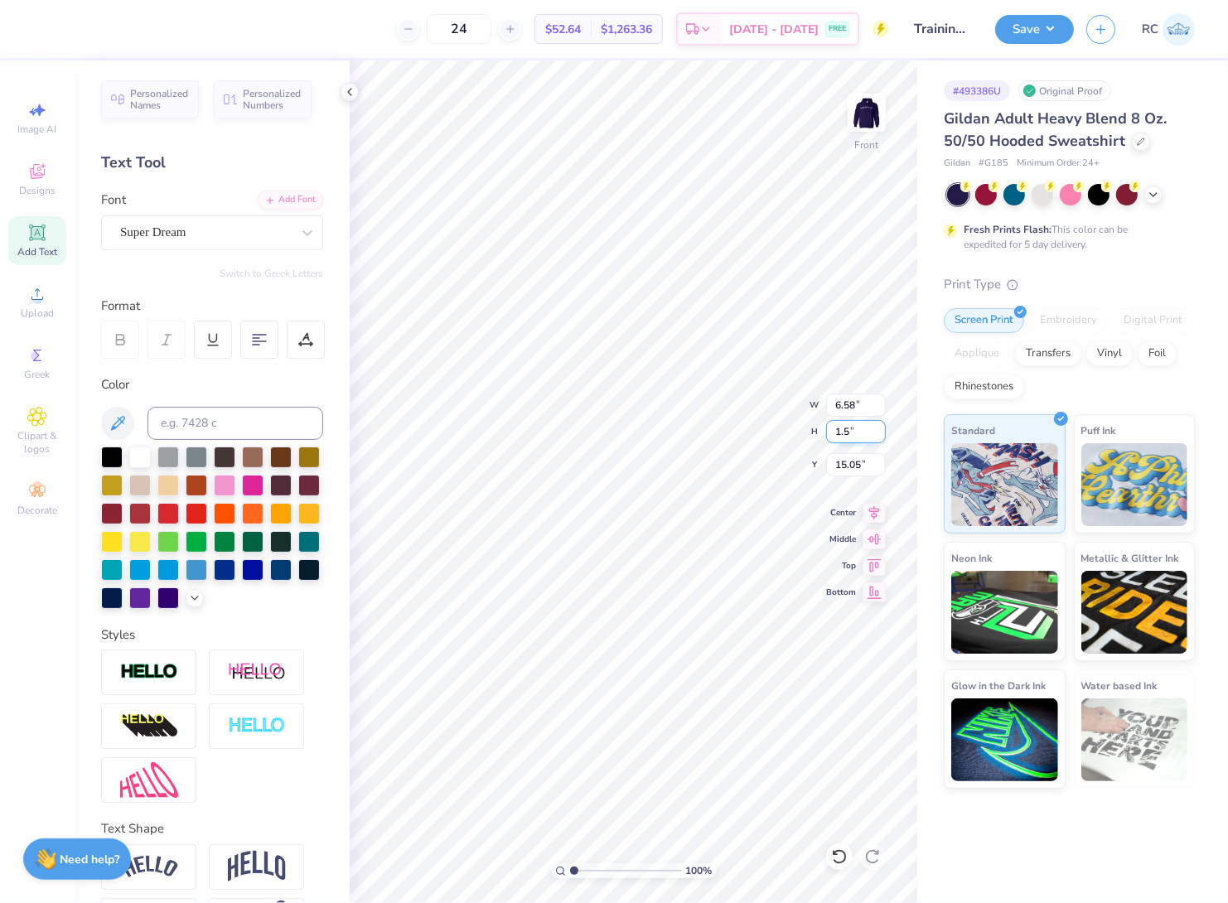
type input "15.25"
type input "2.17747717336622"
type input "7.50"
click at [354, 85] on icon at bounding box center [349, 91] width 13 height 13
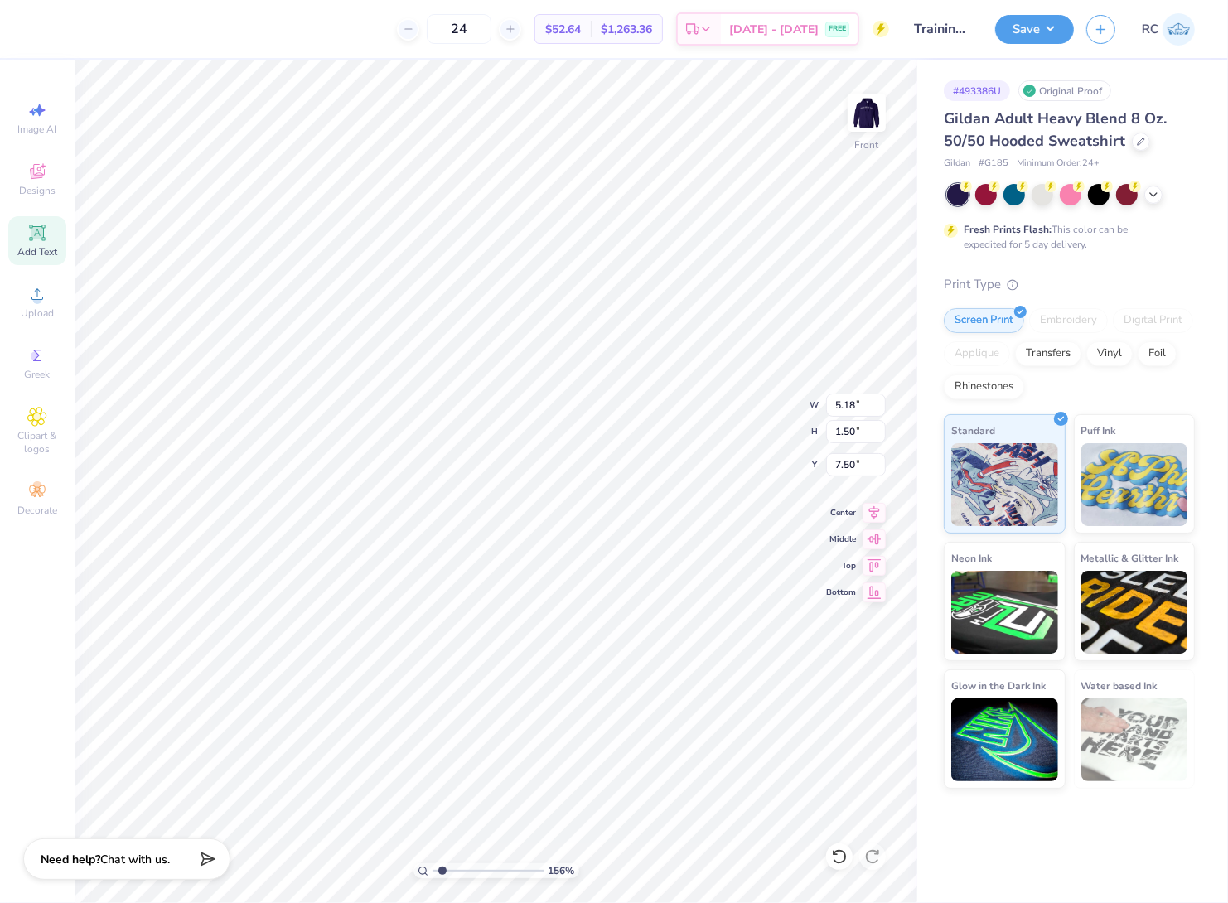
scroll to position [14, 2]
type input "1.55997036877439"
type textarea "TXT"
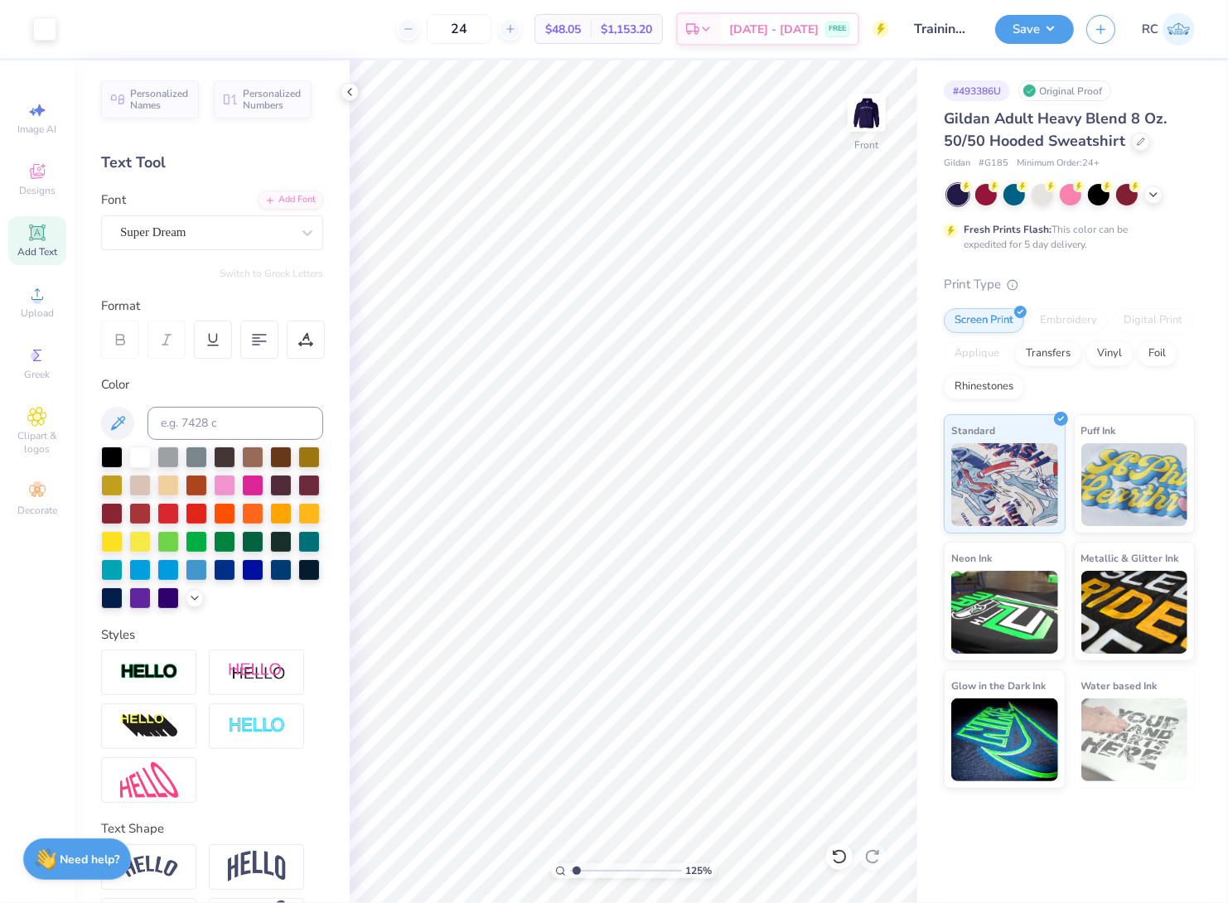
click at [351, 89] on icon at bounding box center [349, 91] width 13 height 13
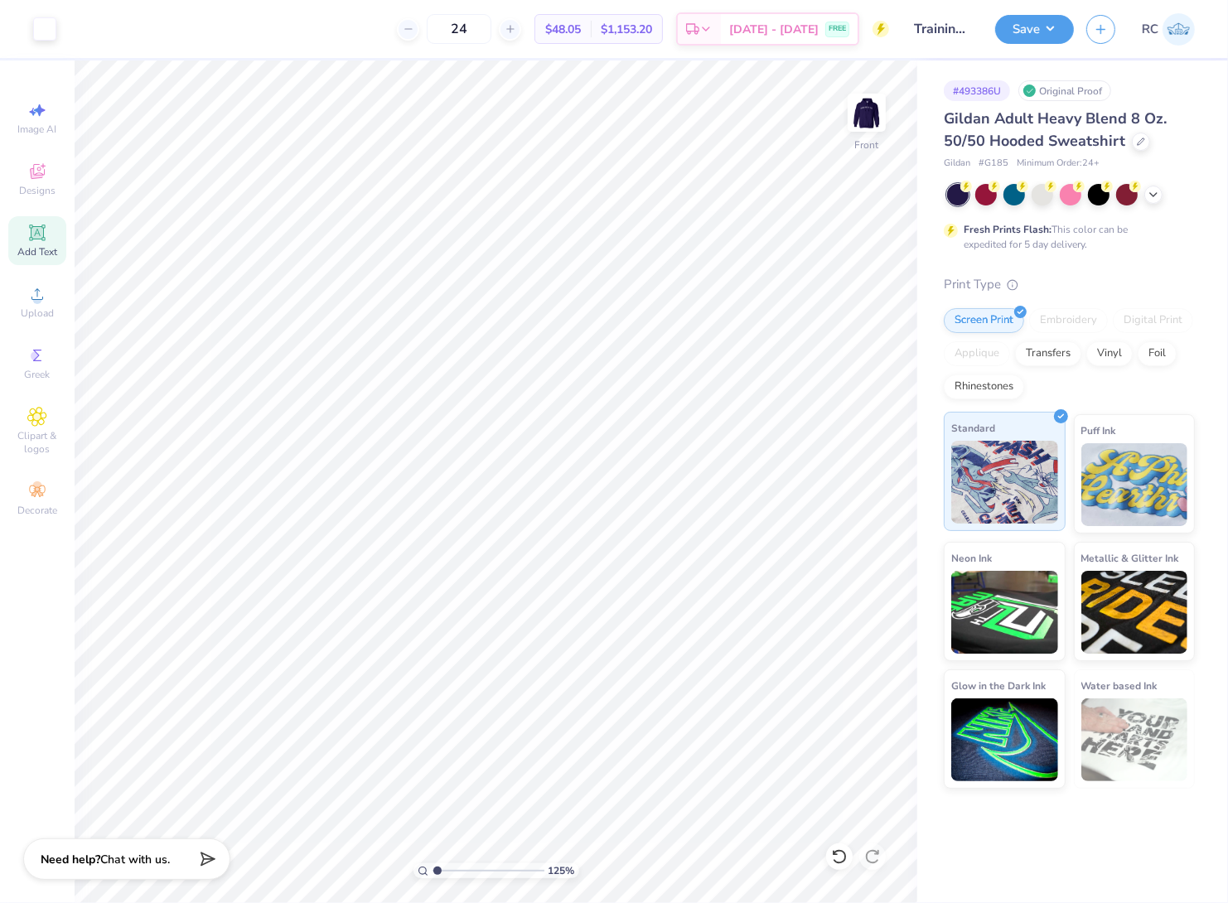
type input "1"
click at [1069, 36] on button "Save" at bounding box center [1034, 26] width 79 height 29
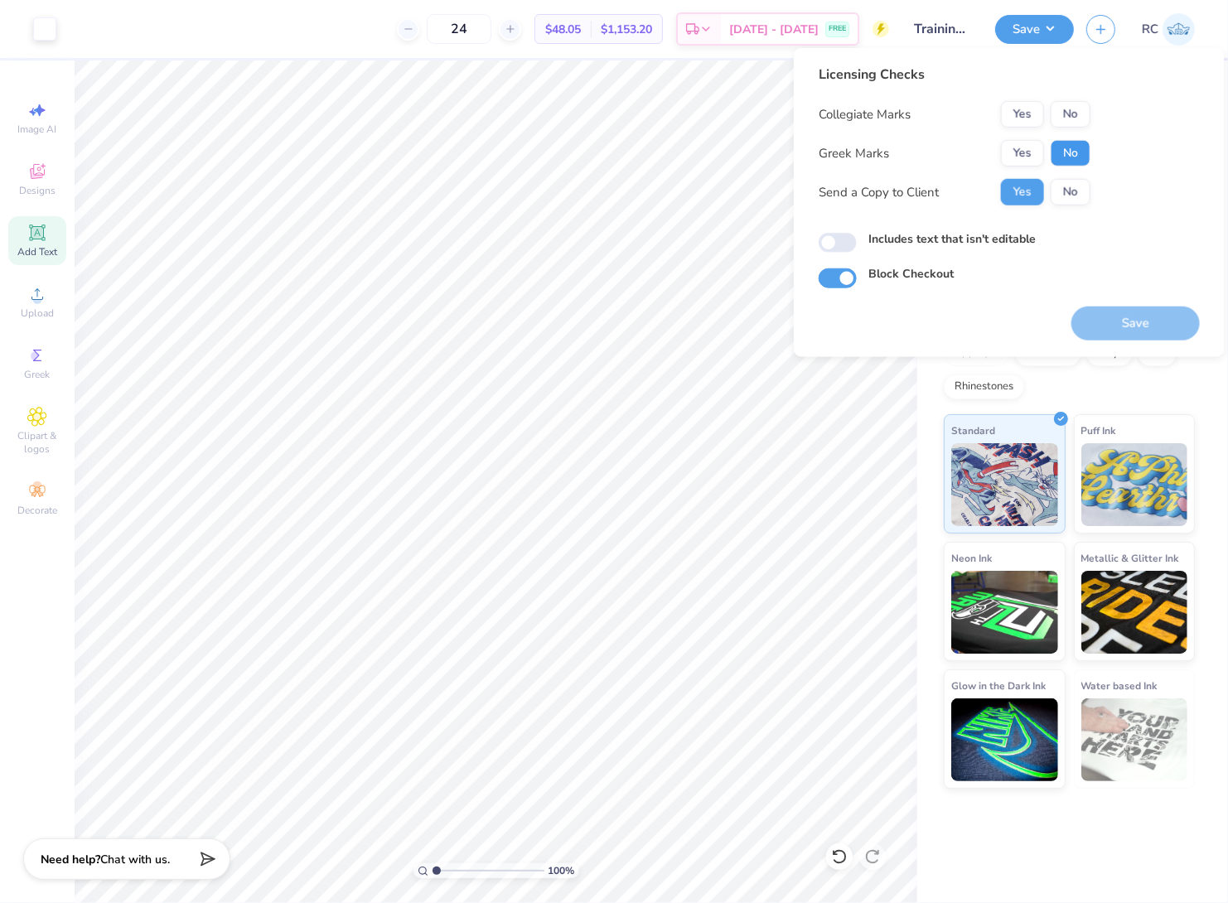
click at [1067, 160] on button "No" at bounding box center [1071, 153] width 40 height 27
click at [1080, 118] on button "No" at bounding box center [1071, 114] width 40 height 27
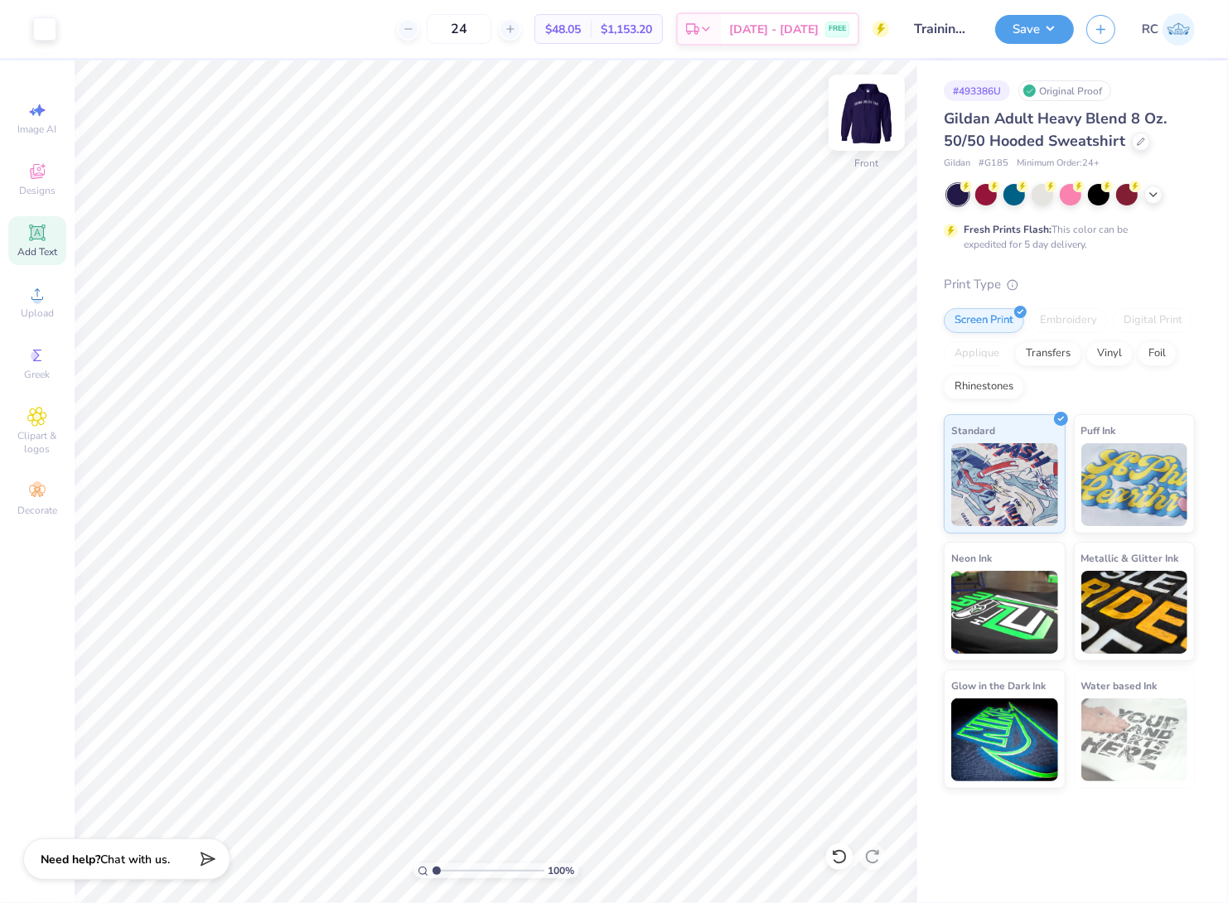
click at [880, 120] on img at bounding box center [866, 113] width 66 height 66
click at [856, 123] on img at bounding box center [866, 113] width 66 height 66
click at [857, 126] on img at bounding box center [866, 113] width 66 height 66
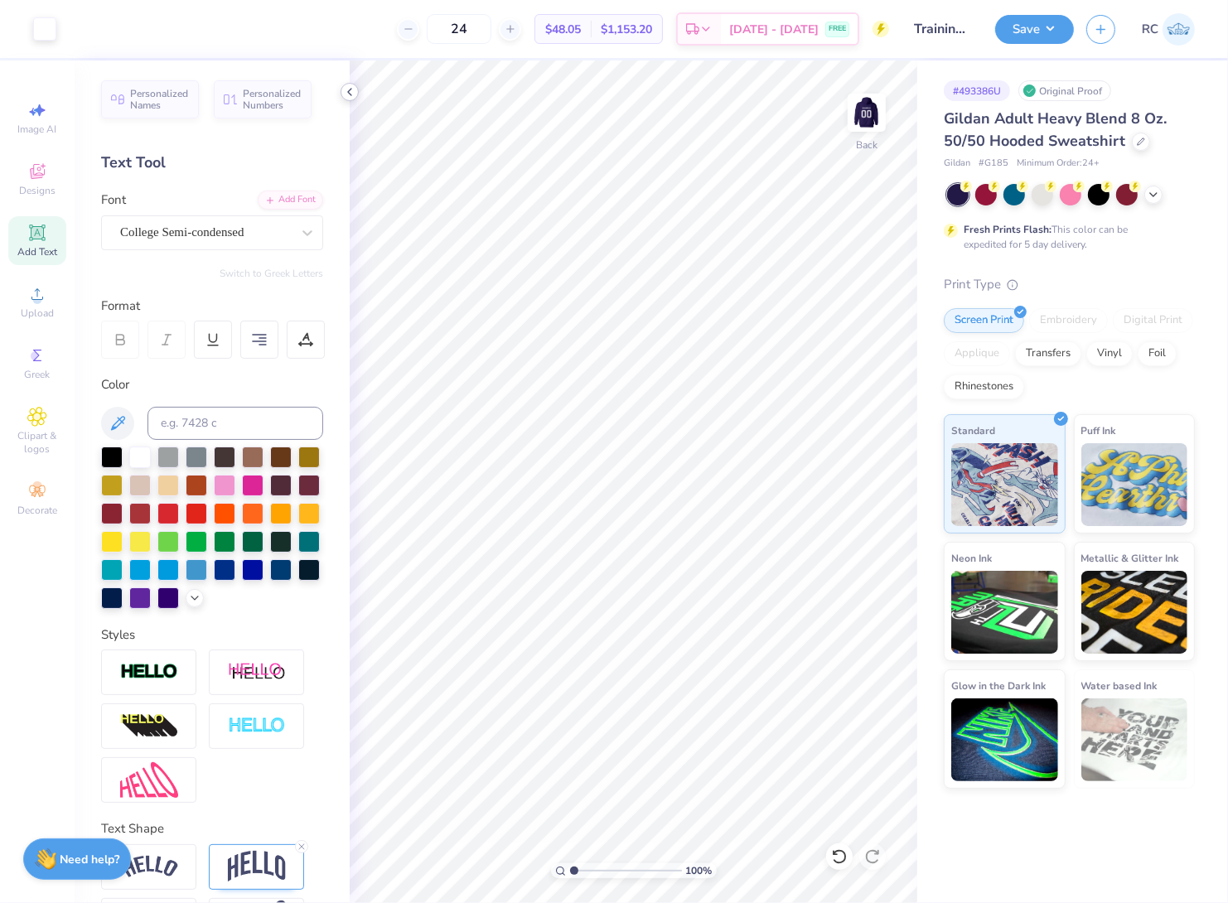
click at [346, 85] on icon at bounding box center [349, 91] width 13 height 13
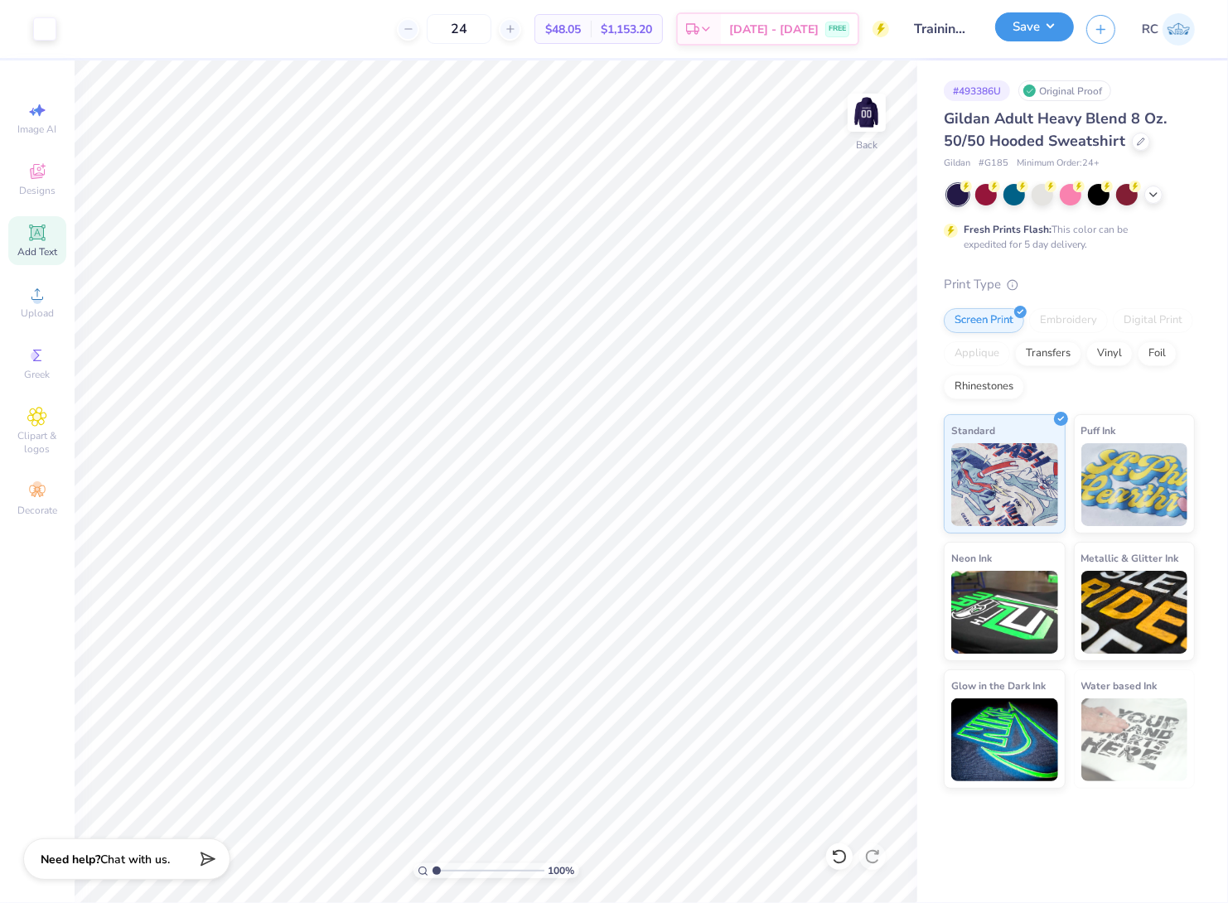
click at [1045, 28] on button "Save" at bounding box center [1034, 26] width 79 height 29
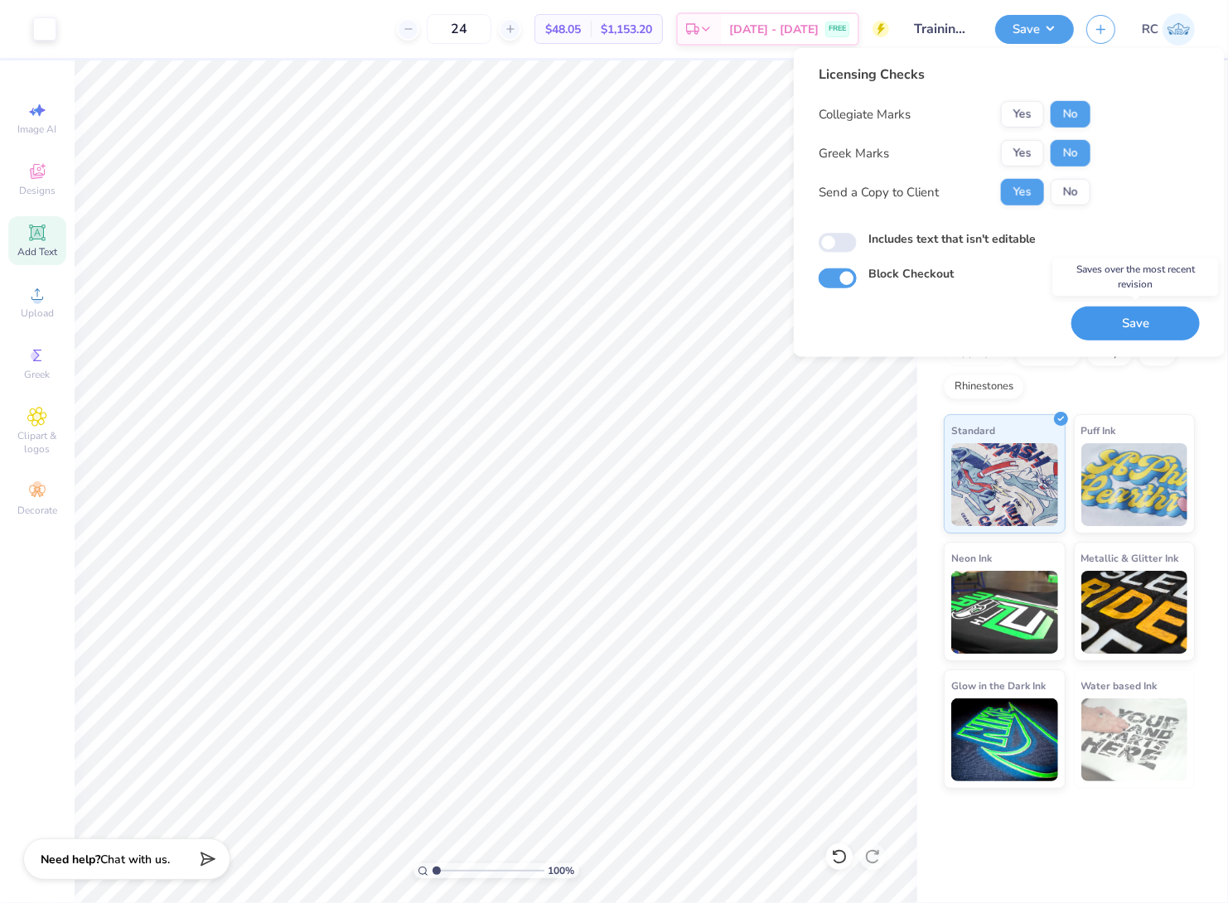
click at [1147, 327] on button "Save" at bounding box center [1135, 324] width 128 height 34
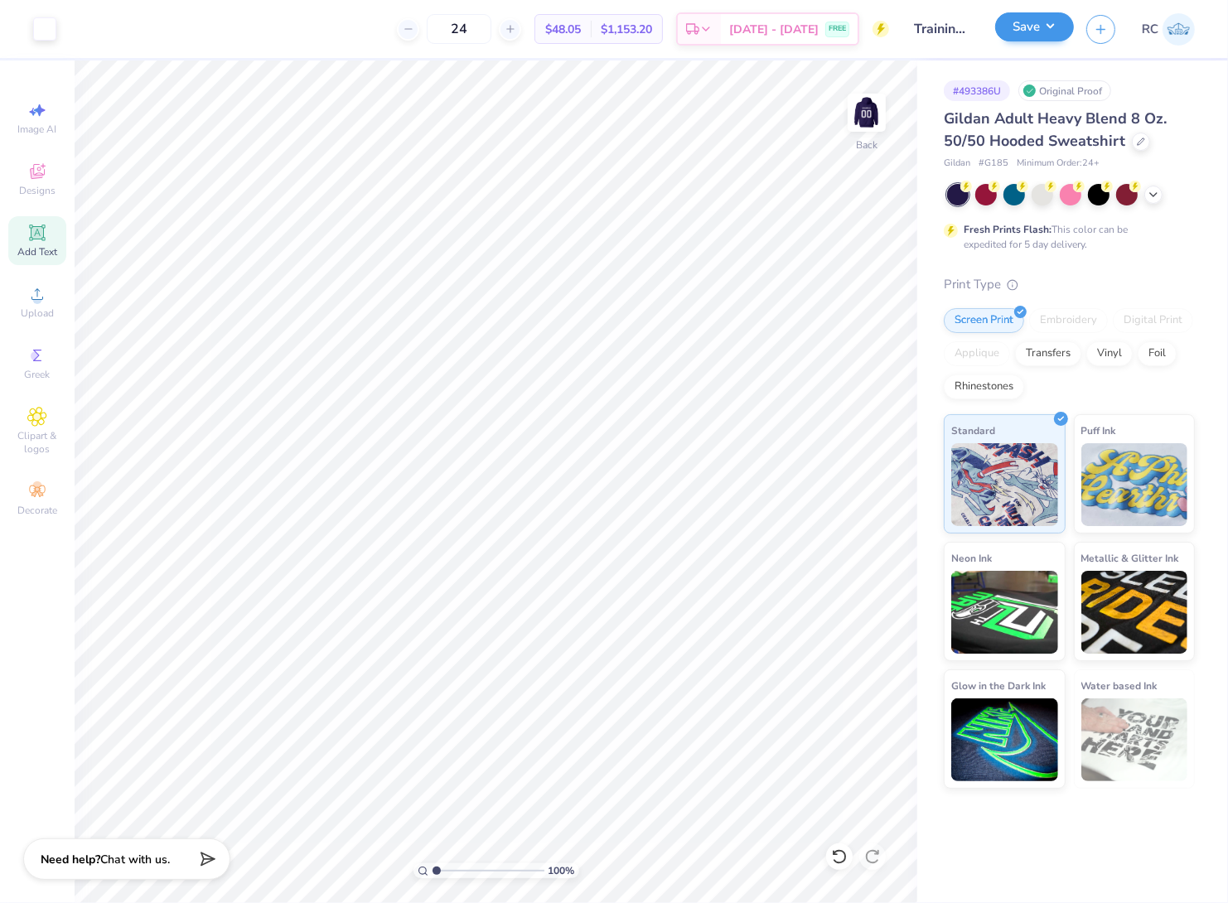
click at [1067, 40] on div "Save" at bounding box center [1034, 29] width 79 height 29
click at [1049, 51] on div "Save RC" at bounding box center [1111, 29] width 233 height 58
click at [1049, 36] on button "Save" at bounding box center [1034, 26] width 79 height 29
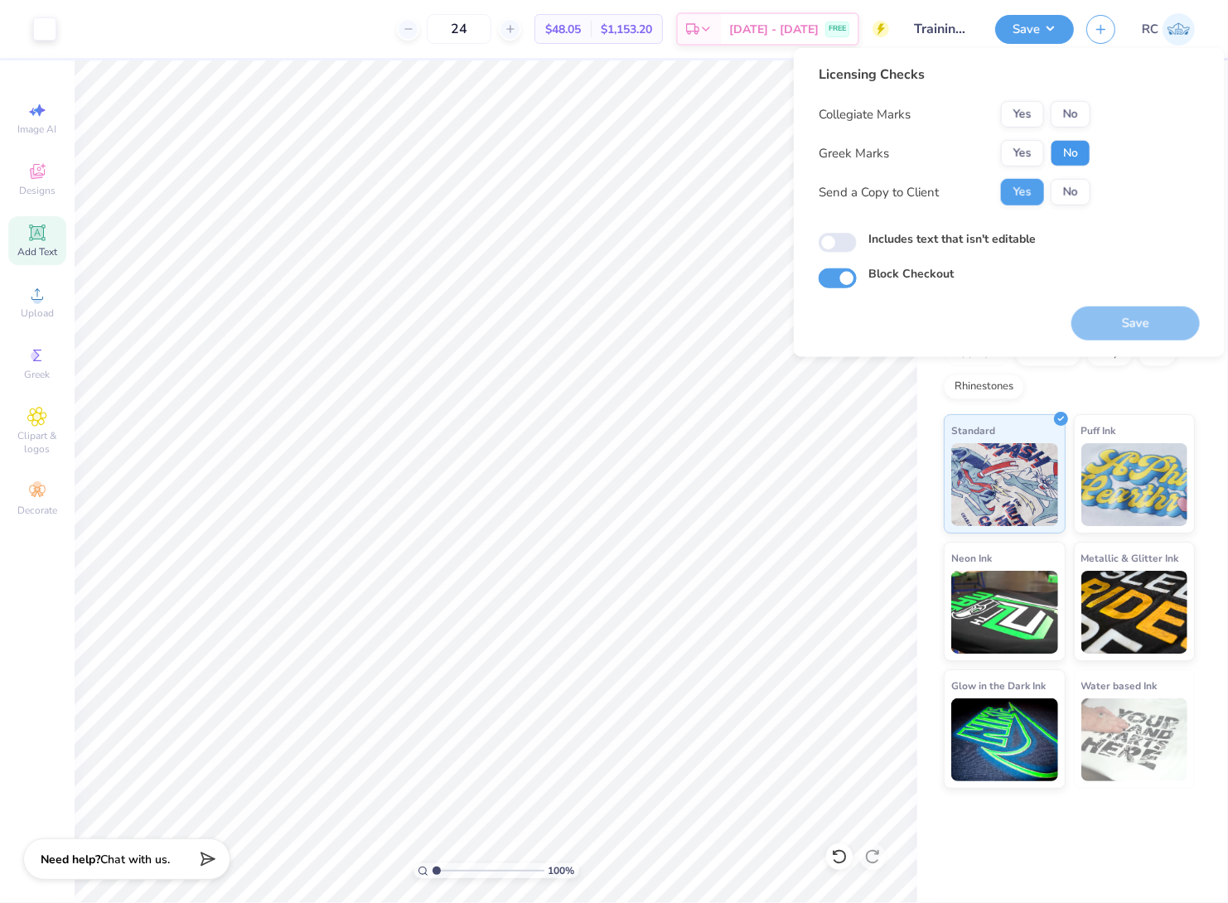
click at [1071, 160] on button "No" at bounding box center [1071, 153] width 40 height 27
click at [1082, 119] on button "No" at bounding box center [1071, 114] width 40 height 27
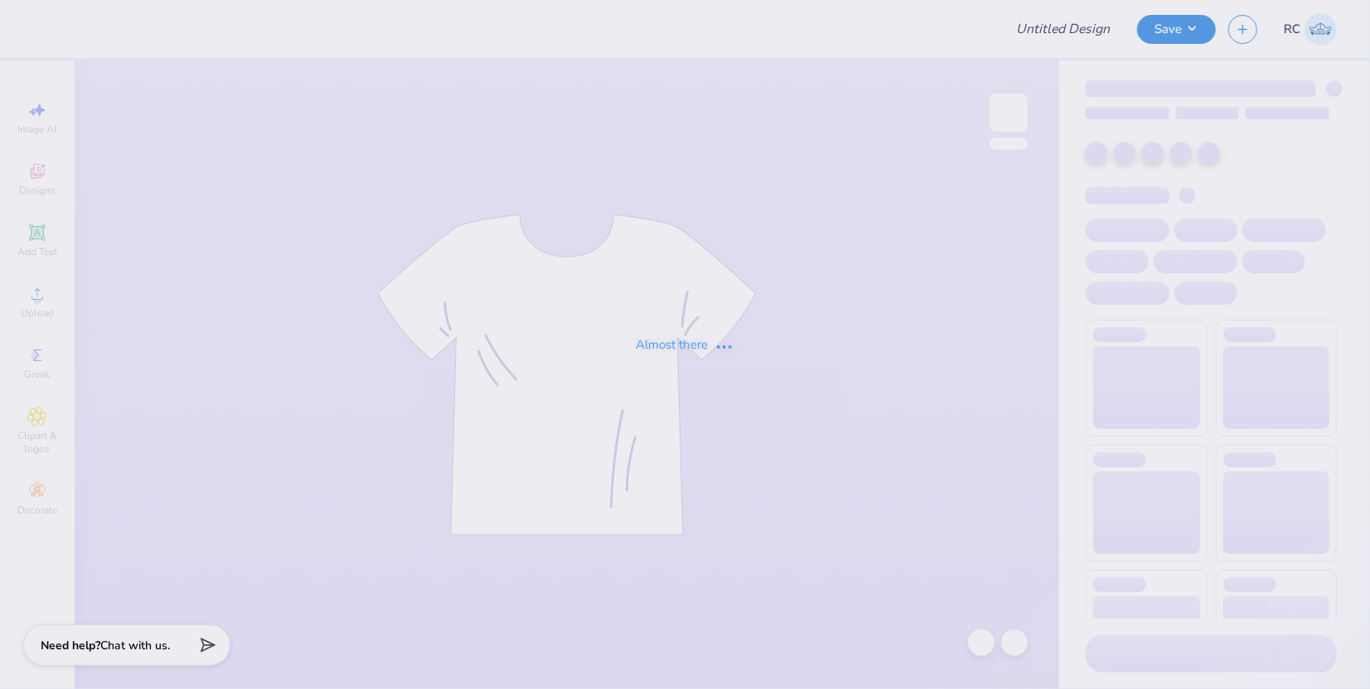
type input "Training - Ticket Activities 14"
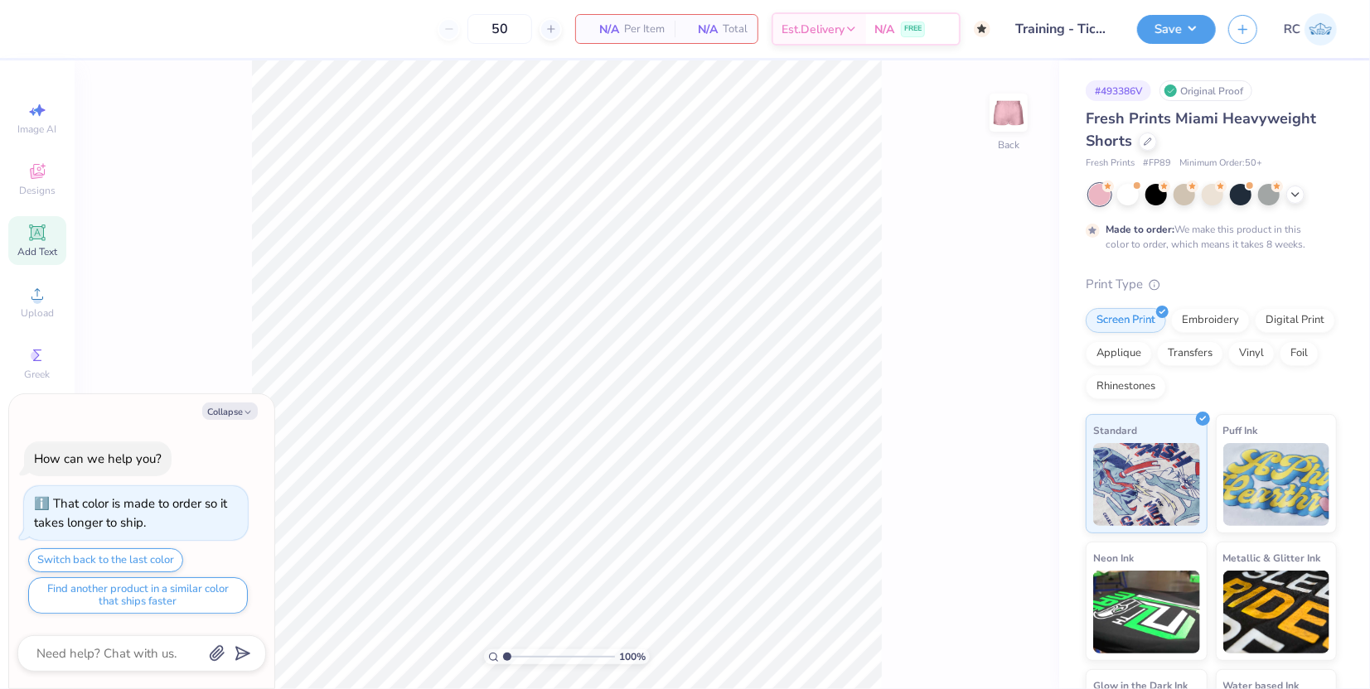
click at [50, 255] on span "Add Text" at bounding box center [37, 251] width 40 height 13
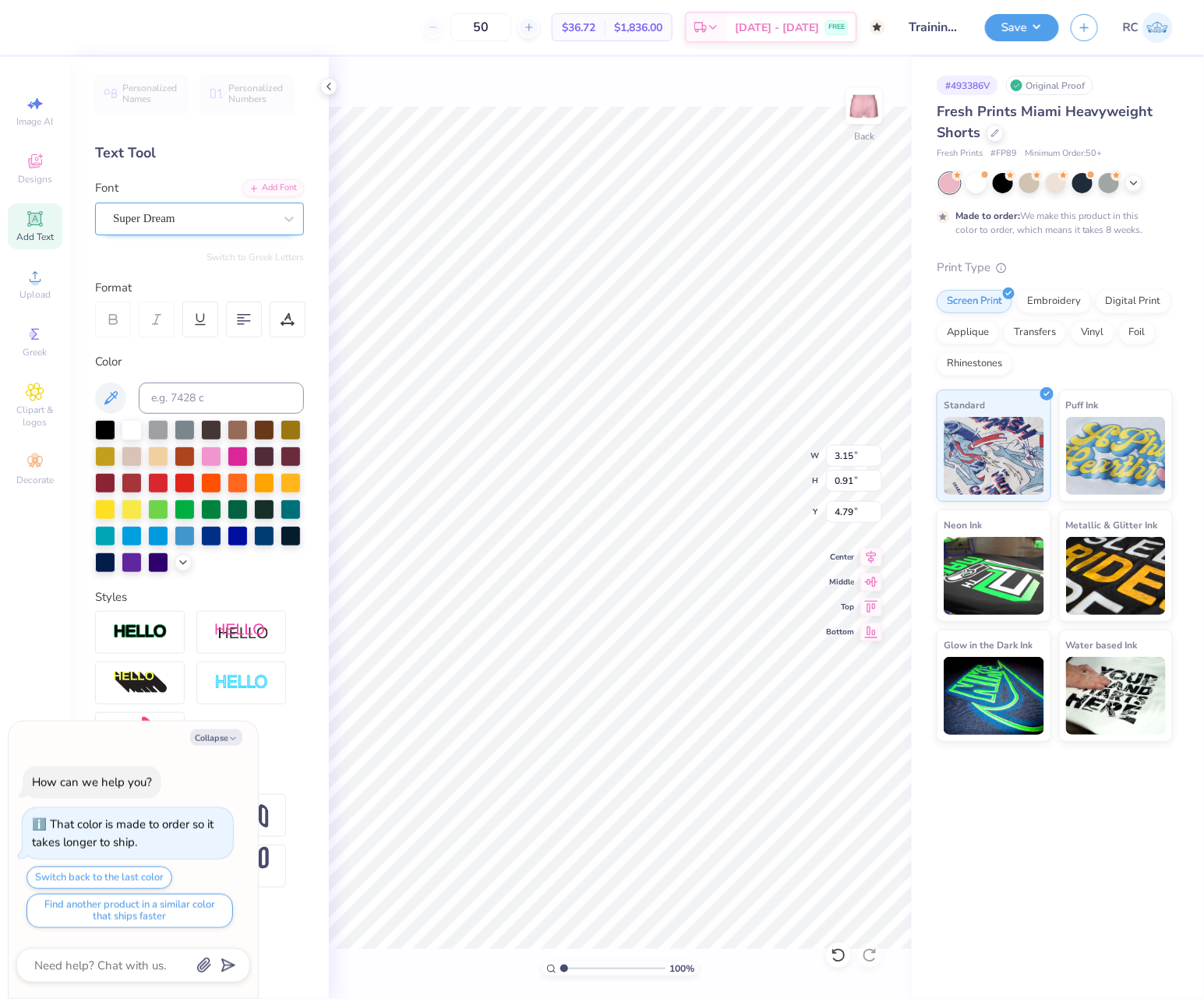
click at [201, 226] on div "Super Dream" at bounding box center [193, 219] width 164 height 24
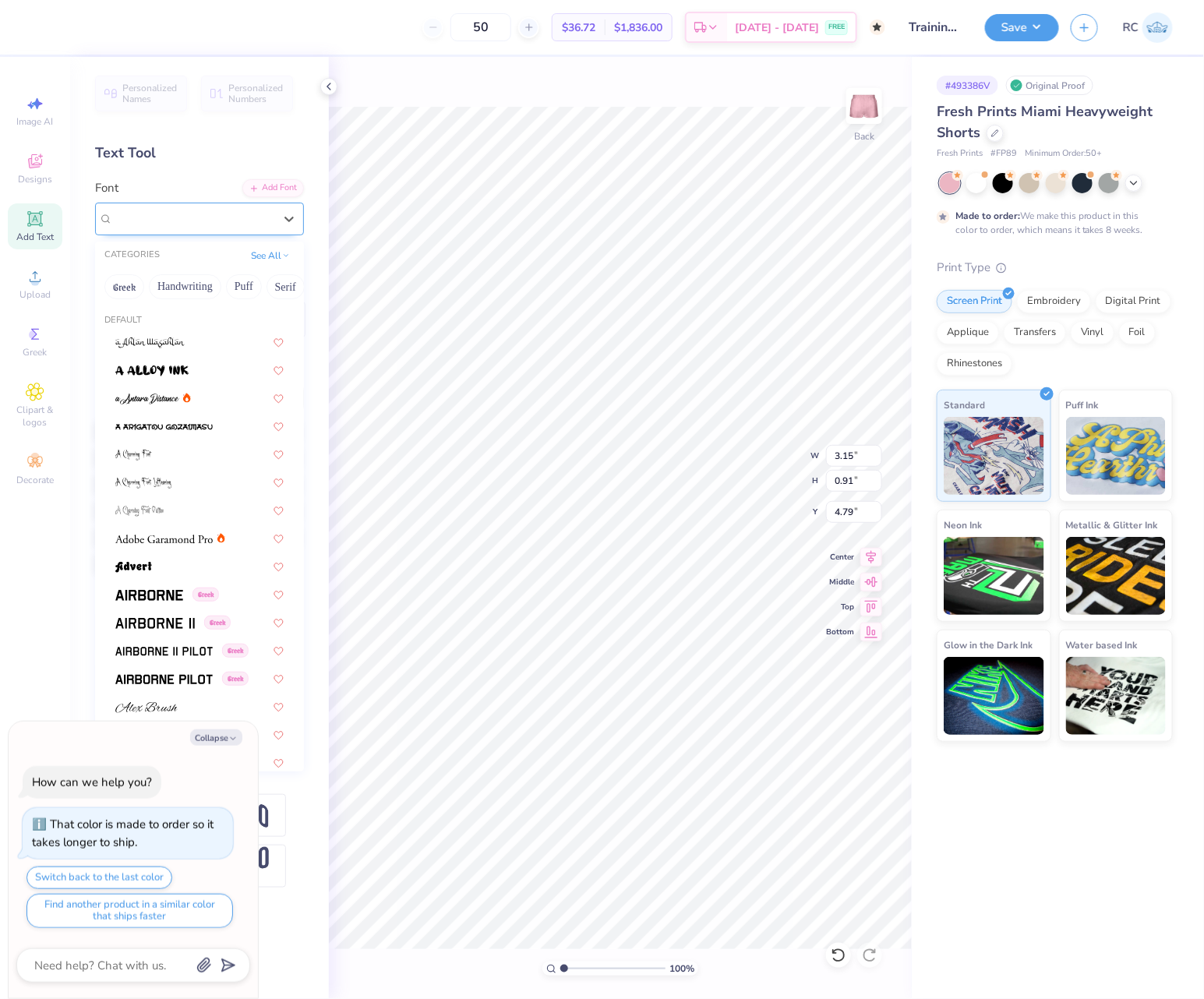
type textarea "x"
type input "b"
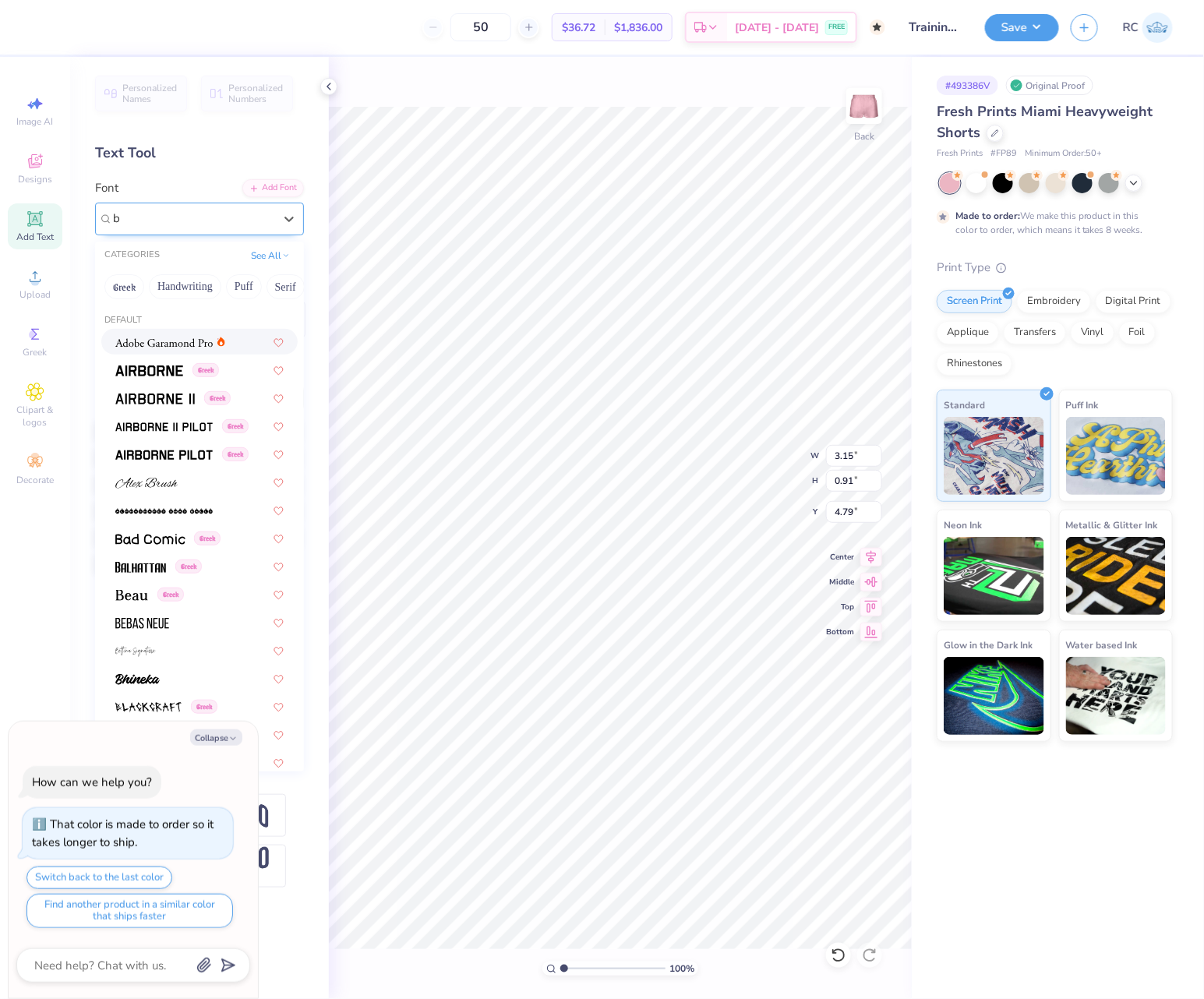
type textarea "x"
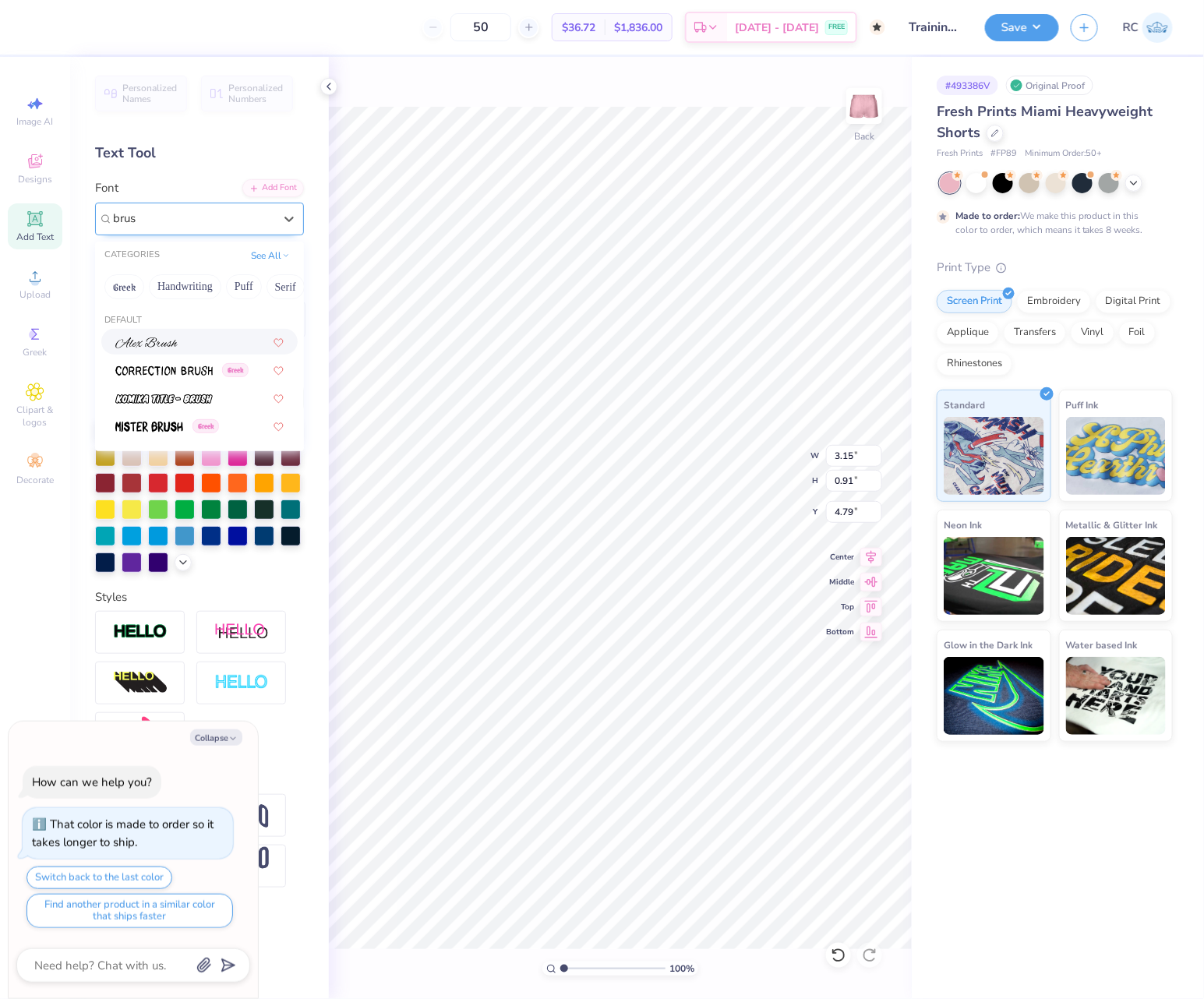
click at [193, 346] on div at bounding box center [199, 341] width 168 height 16
type input "brus"
type textarea "x"
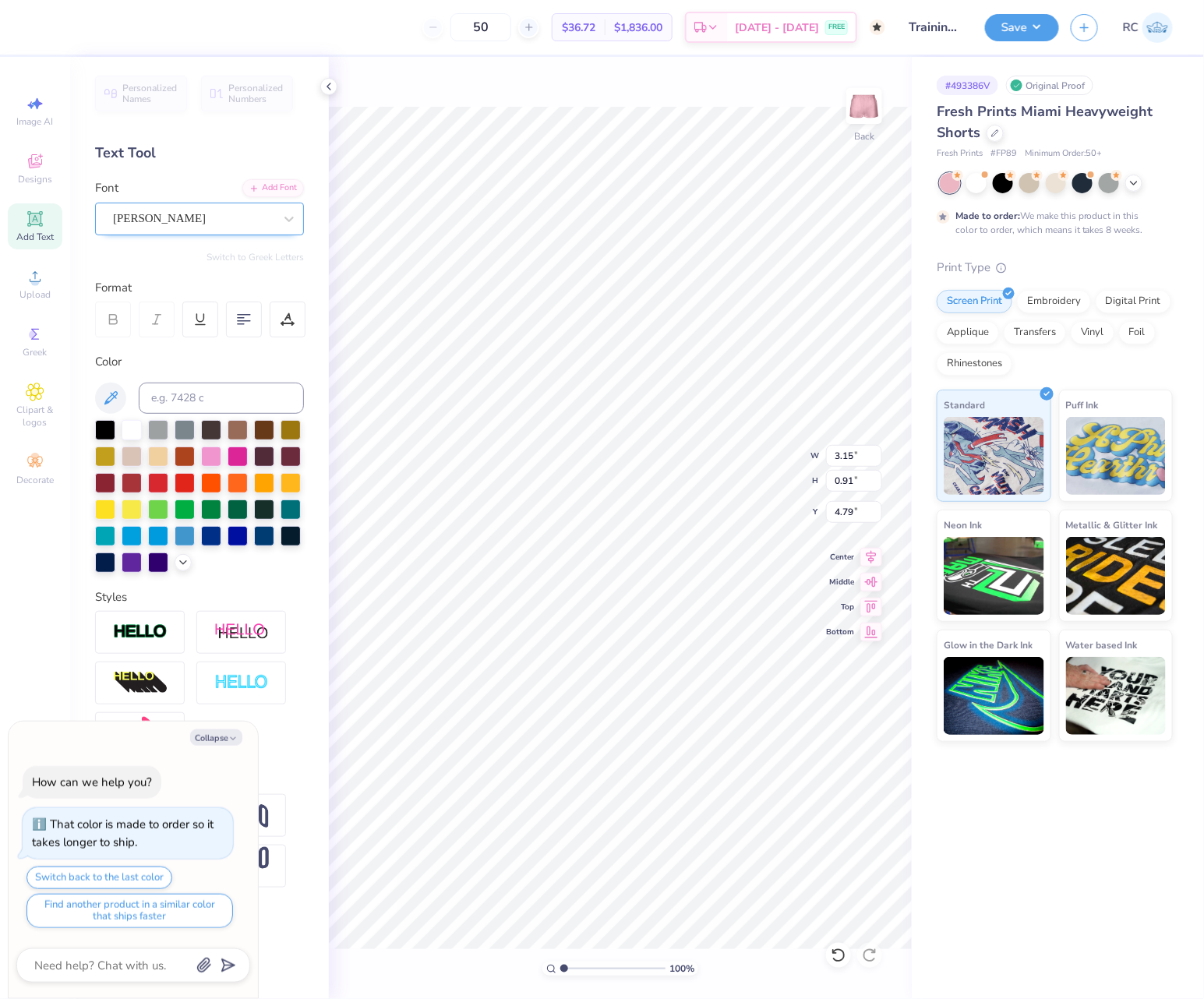
type textarea "x"
type input "3.98"
type input "1.06"
type input "4.72"
click at [164, 224] on div "Alex Brush" at bounding box center [193, 219] width 164 height 24
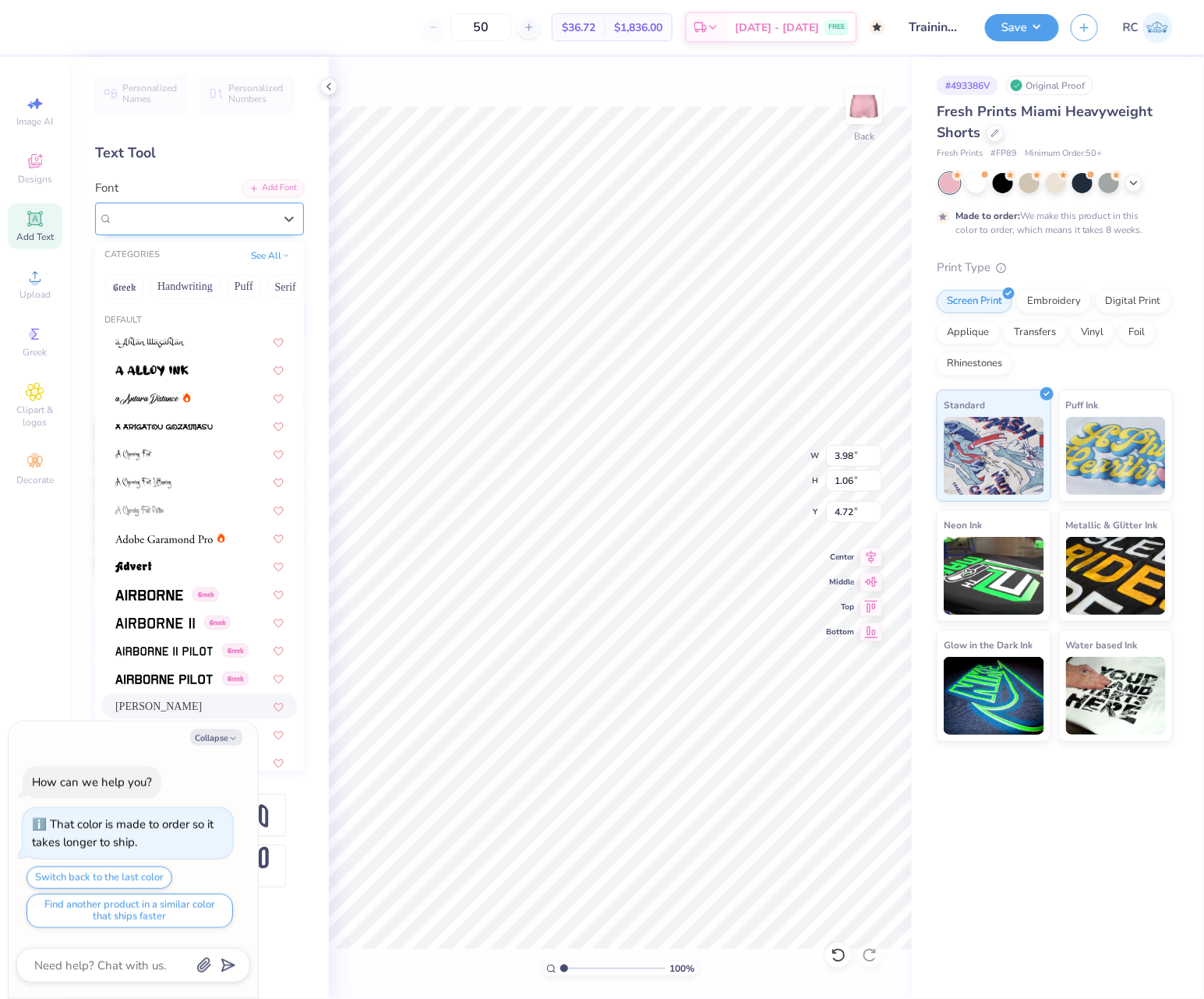
type textarea "x"
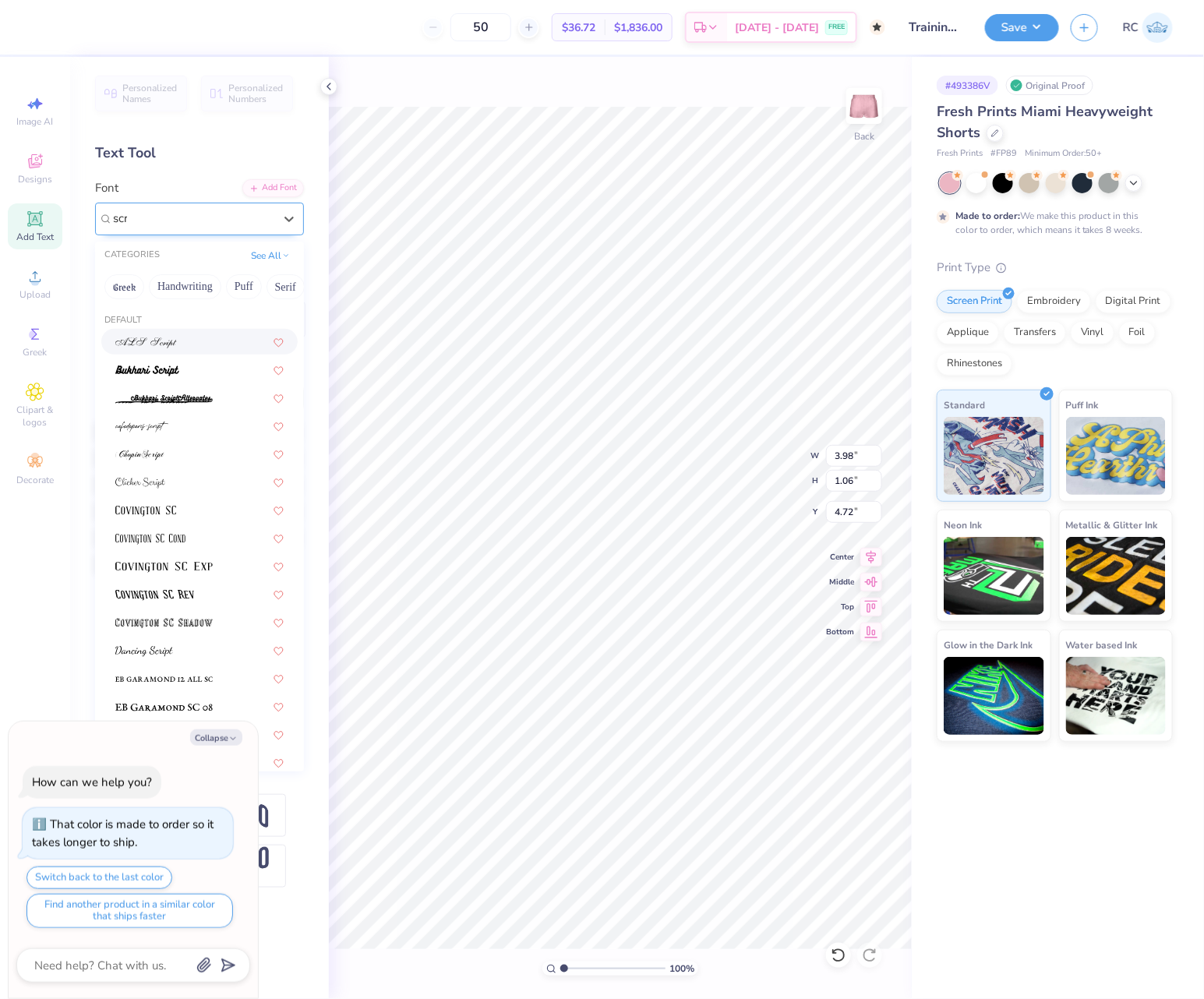
type input "scrip"
type textarea "x"
click at [180, 214] on div at bounding box center [193, 219] width 164 height 24
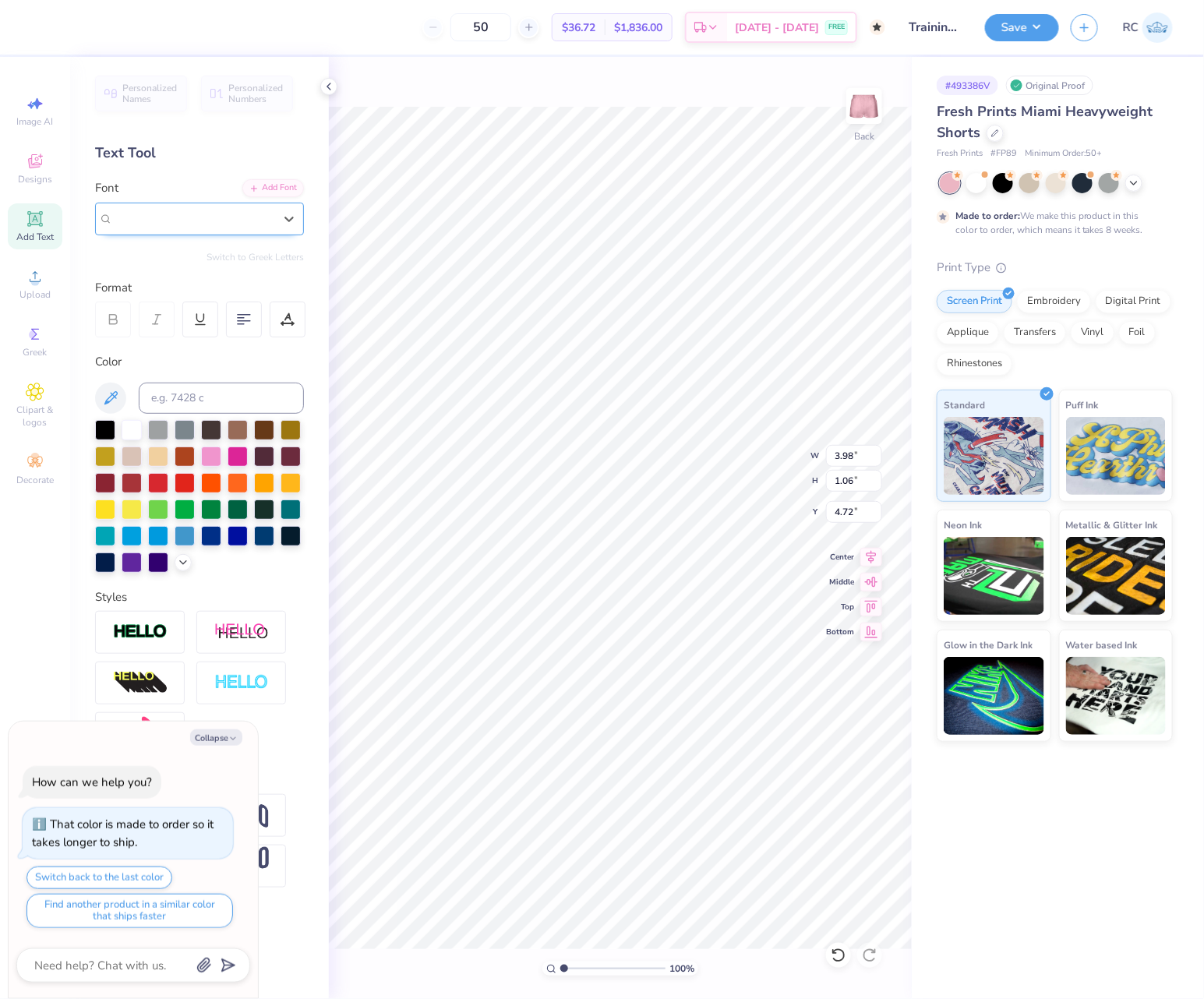
type input "b"
type textarea "x"
type input "brush scr"
type textarea "x"
click at [281, 185] on div "Add Font" at bounding box center [273, 186] width 61 height 18
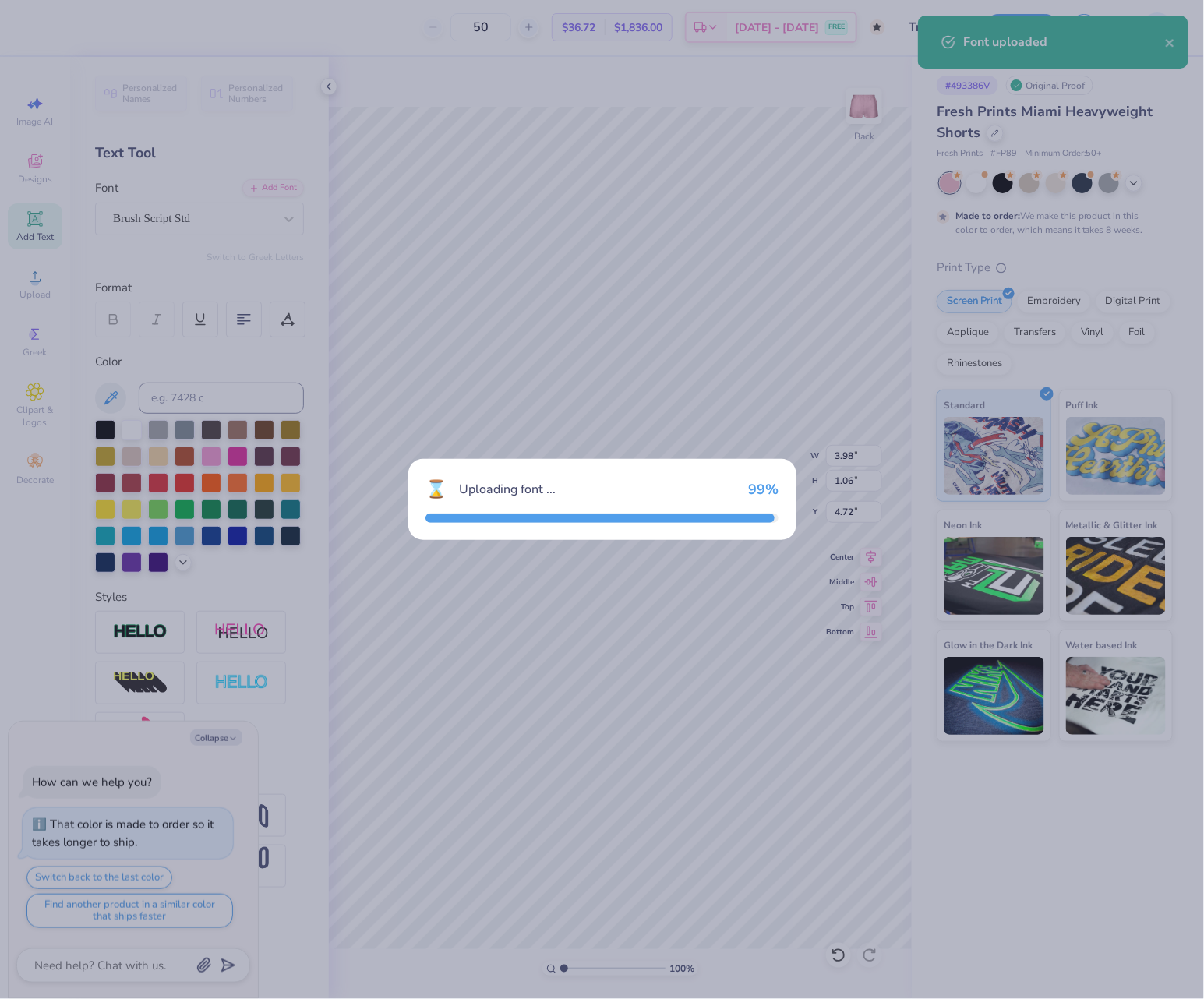
type textarea "x"
type input "3.60"
type input "1.01"
type input "4.74"
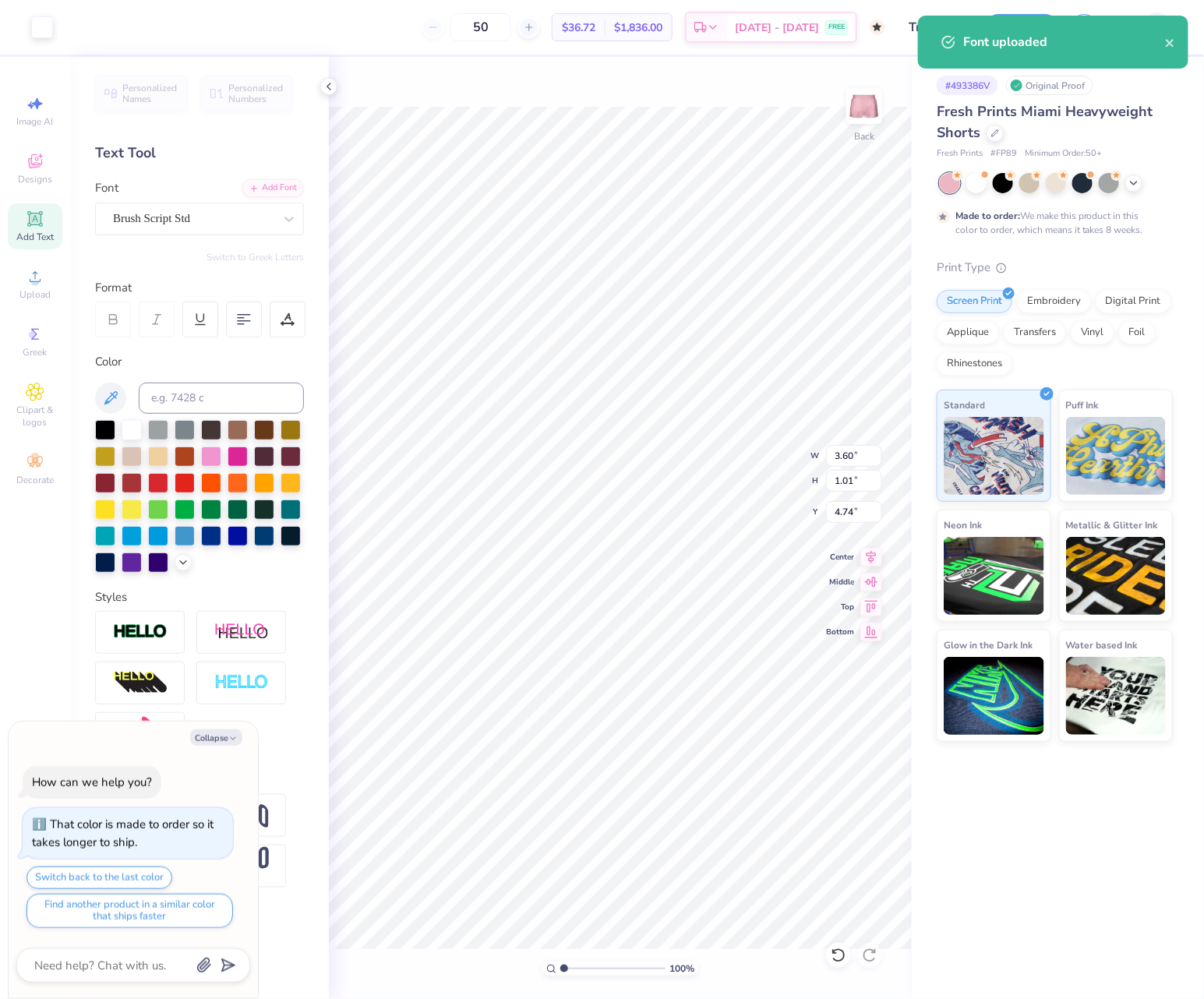
scroll to position [13, 2]
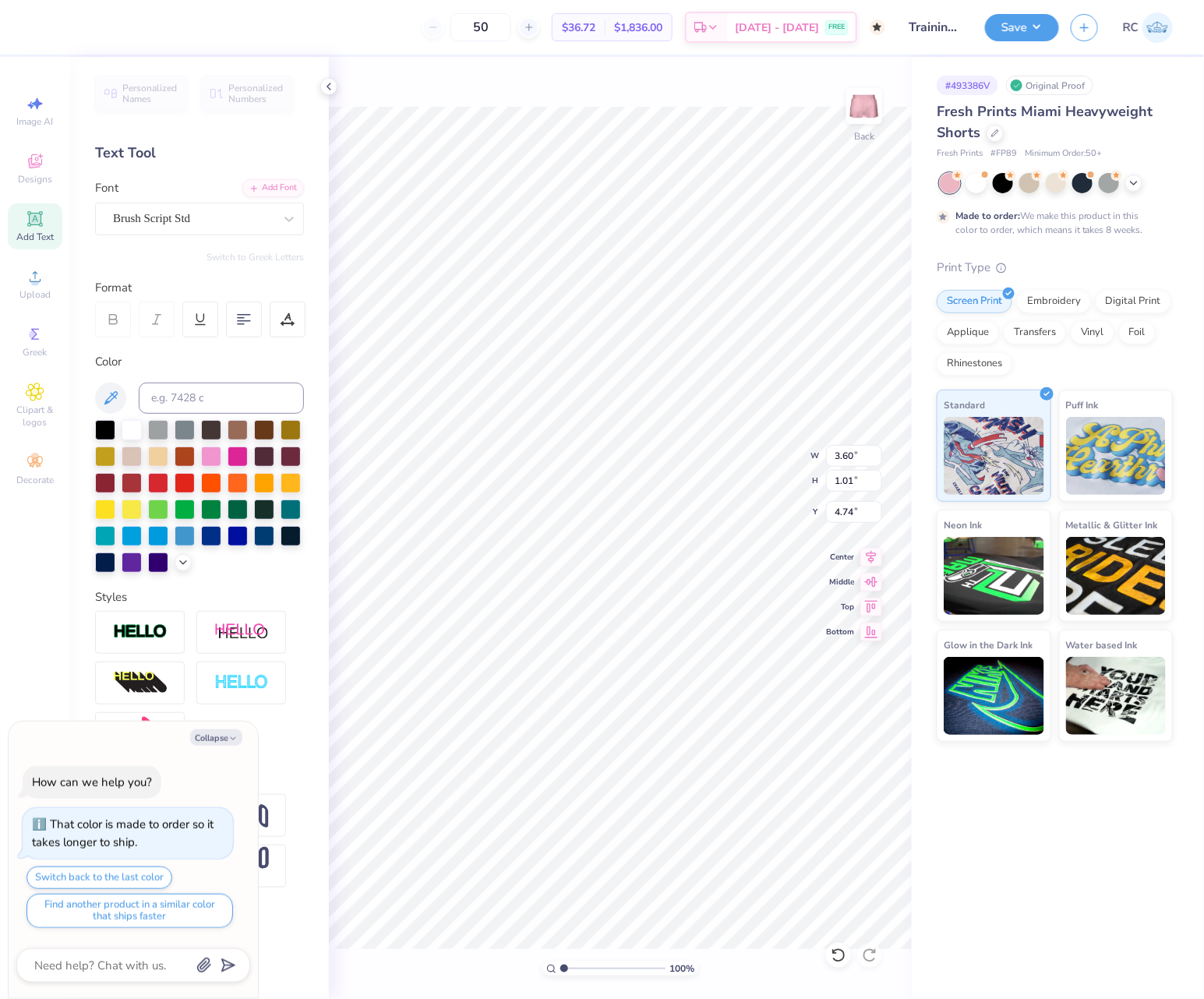
type textarea "x"
type textarea "E"
type textarea "x"
type textarea "Est"
type textarea "x"
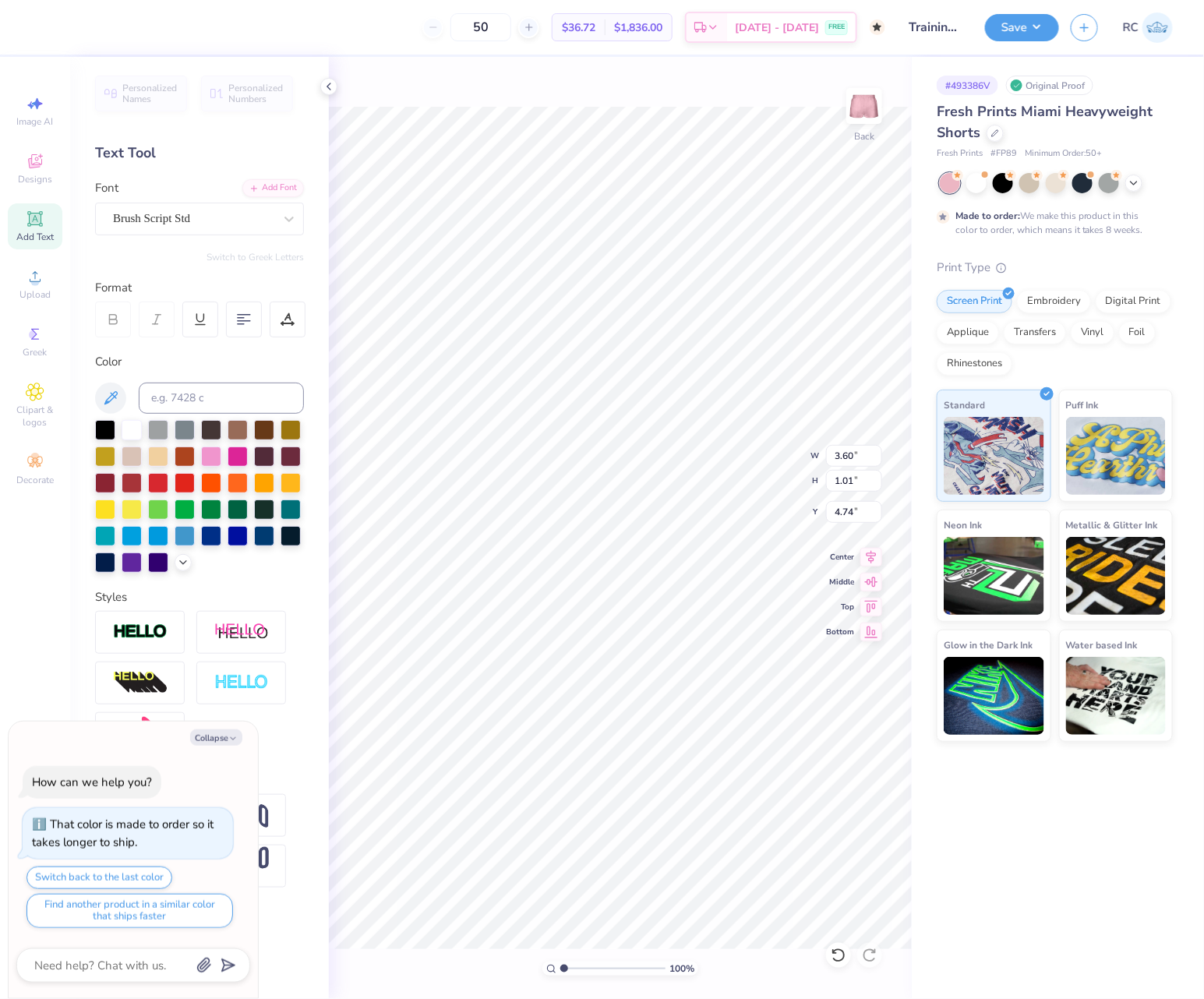
type textarea "Est."
type textarea "x"
type textarea "Est."
type textarea "x"
type textarea "Est. 18"
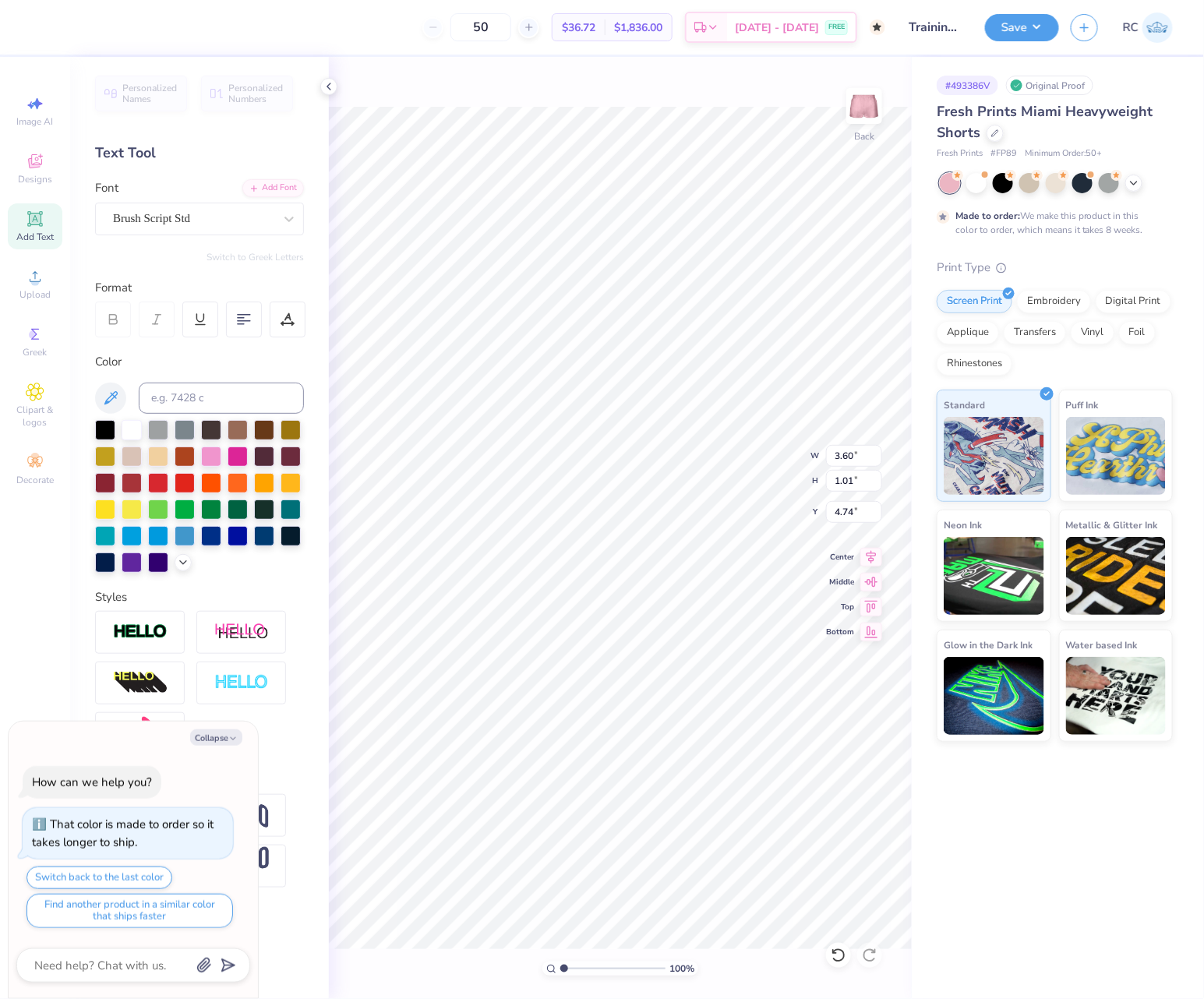
type textarea "x"
type textarea "Est. 189"
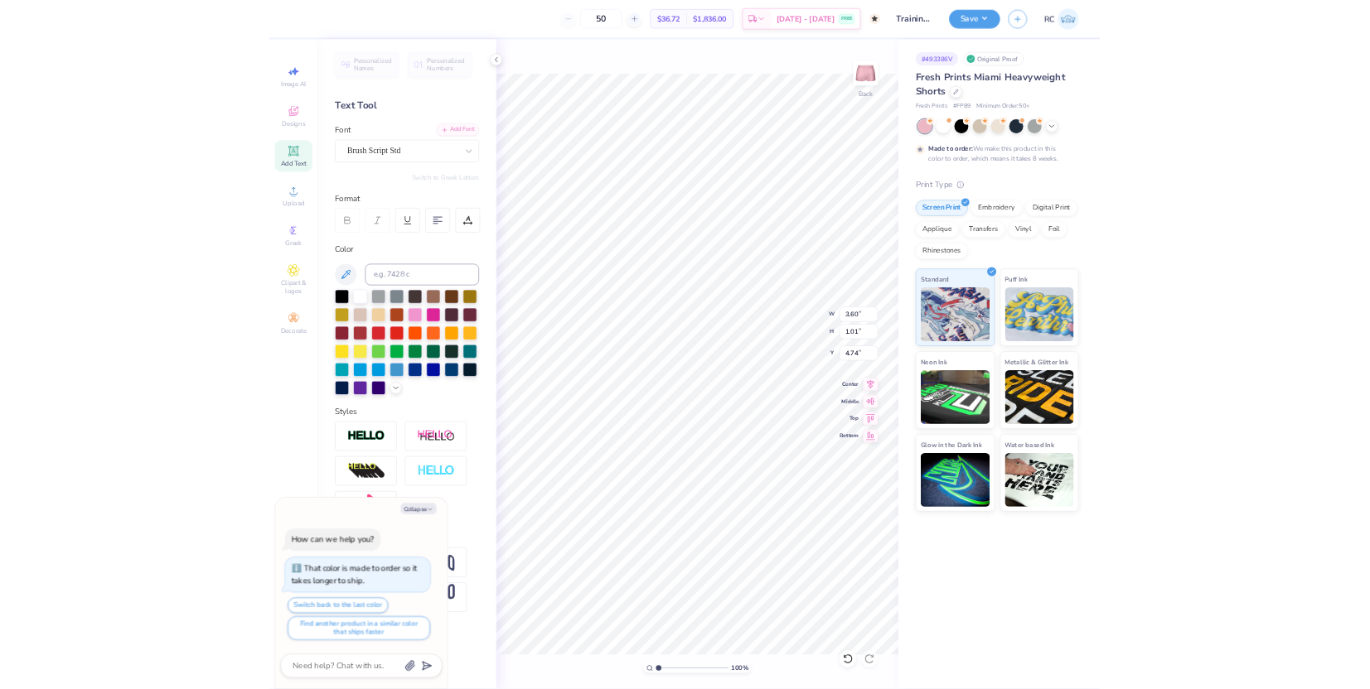
scroll to position [14, 3]
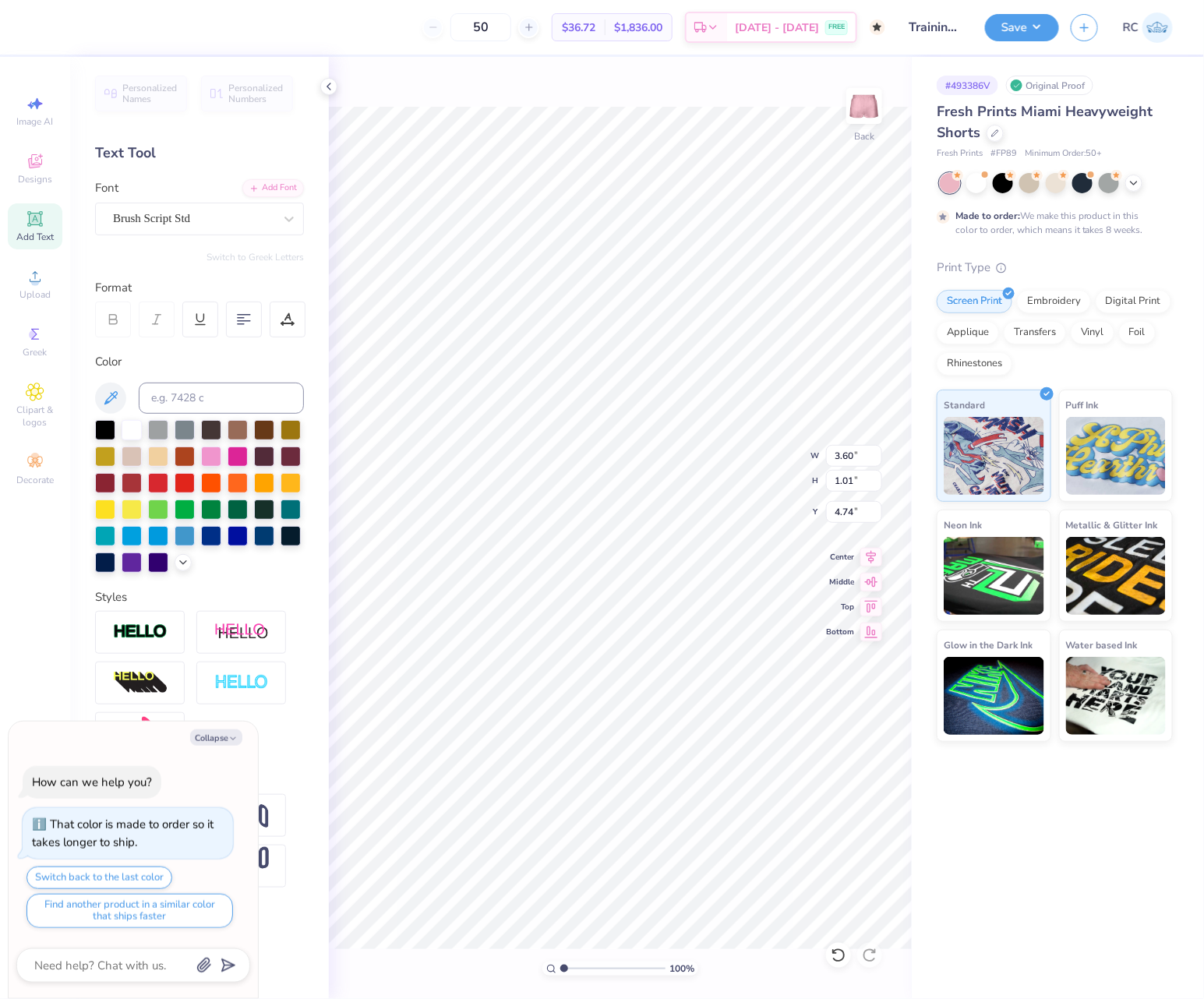
type textarea "x"
type textarea "Est. 1895"
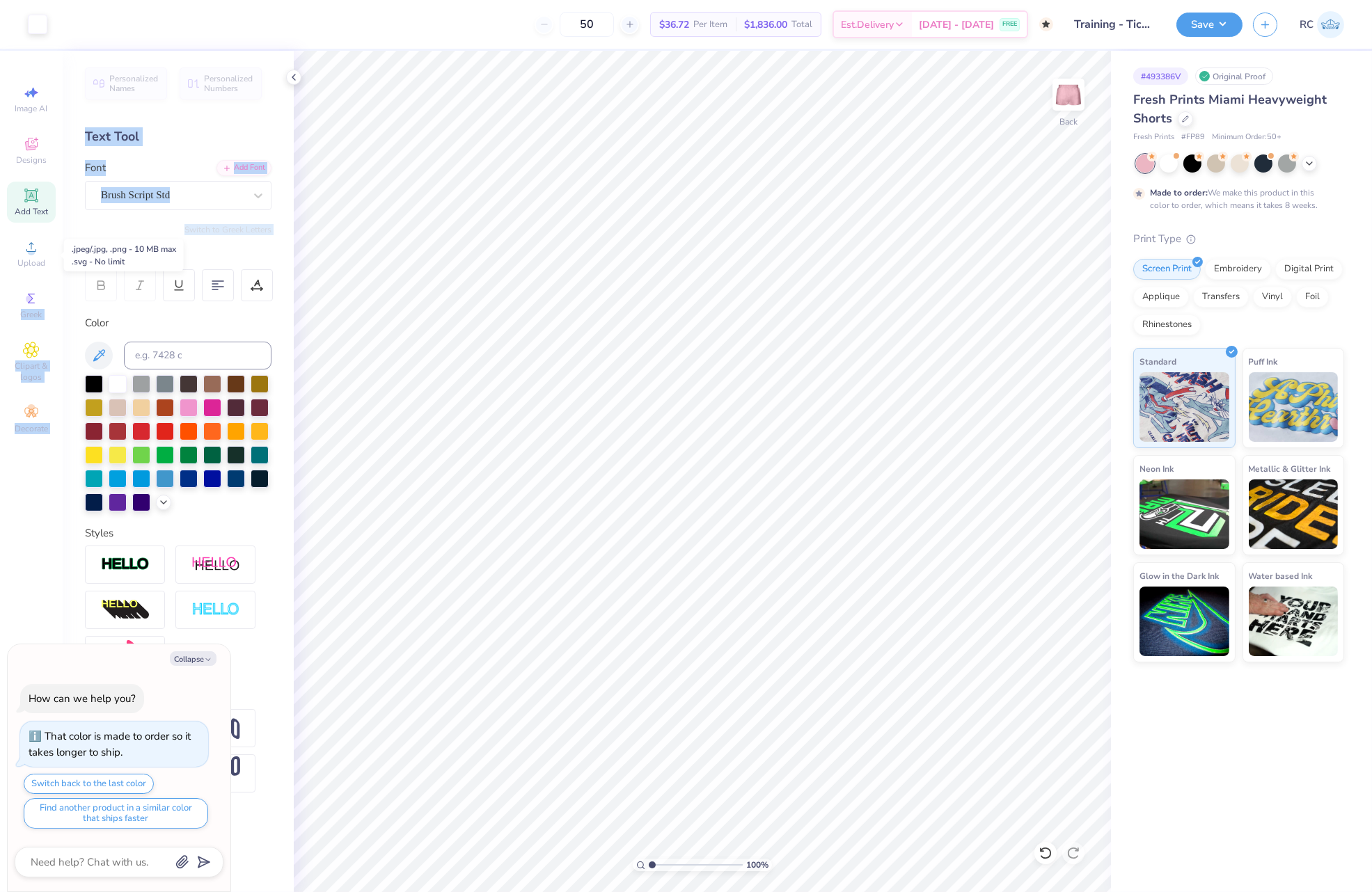
drag, startPoint x: 39, startPoint y: 302, endPoint x: 64, endPoint y: 240, distance: 66.9
click at [64, 240] on div "Art colors 50 $36.72 Per Item $1,836.00 Total Est. Delivery Oct 10 - 13 FREE De…" at bounding box center [686, 446] width 1372 height 892
click at [45, 200] on div "Add Text" at bounding box center [31, 202] width 49 height 41
type textarea "x"
type input "2.89"
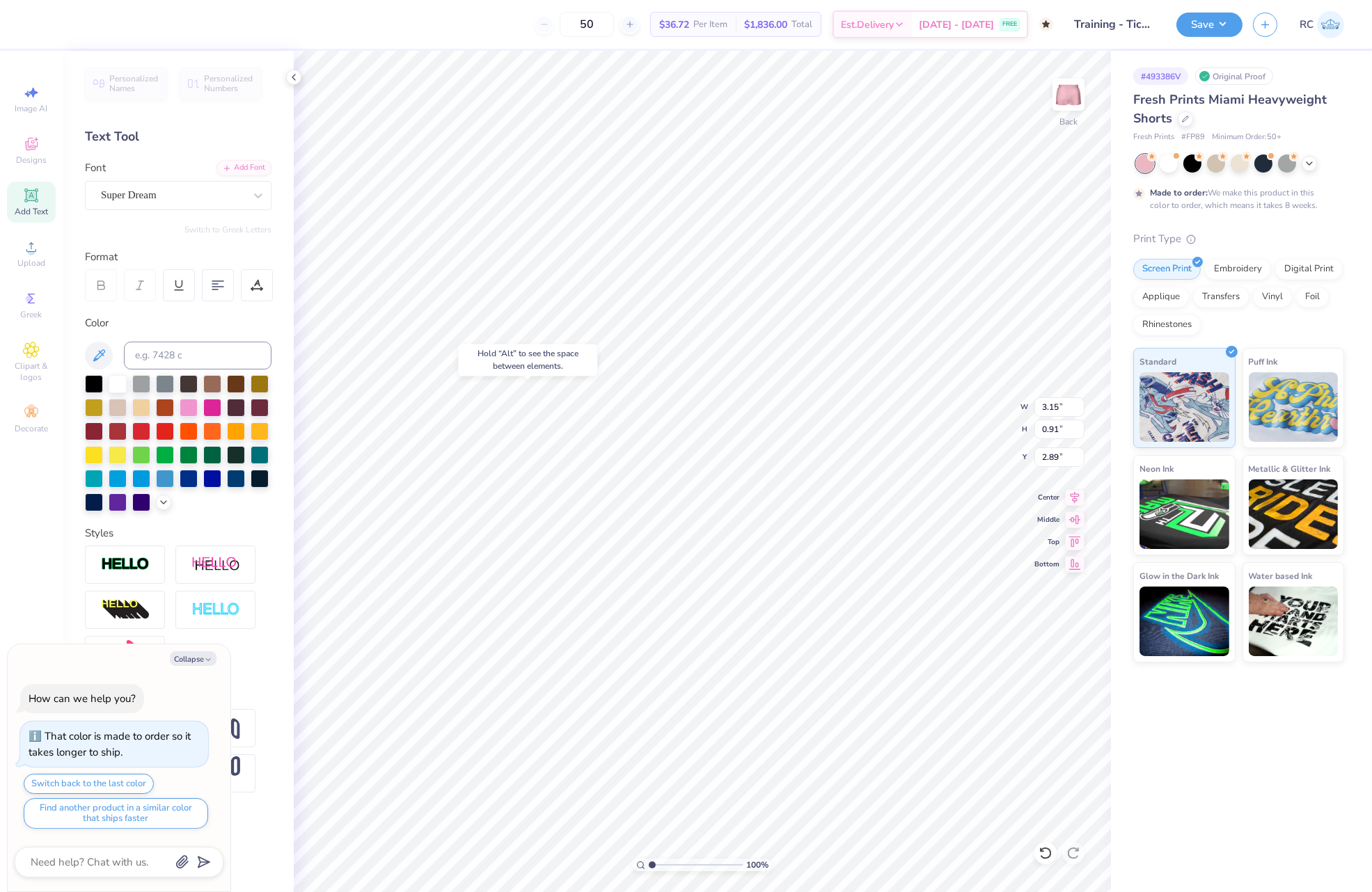
type textarea "x"
type input "5.62"
type input "1.01"
type input "4.75"
type textarea "x"
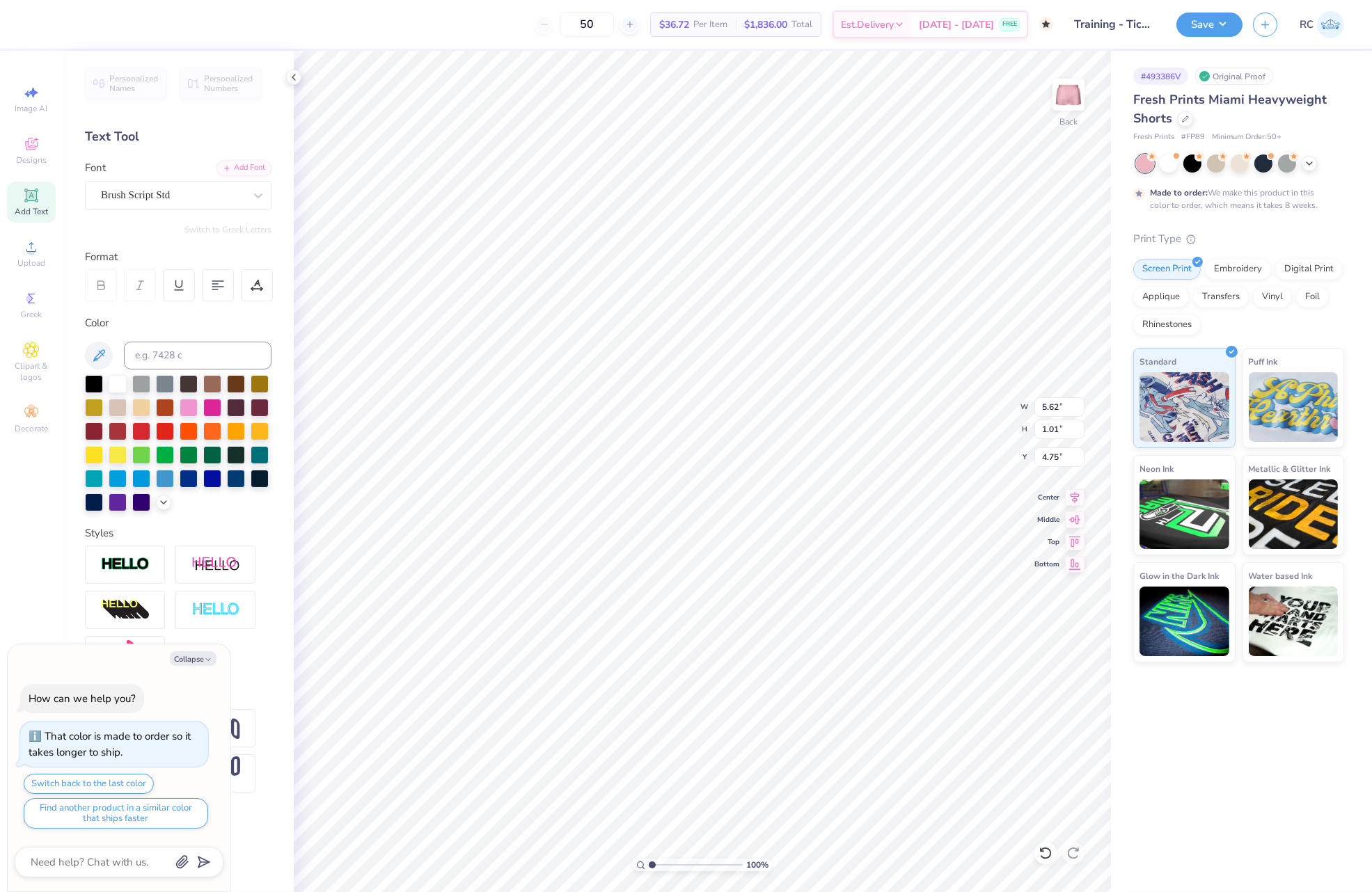
type input "5.61"
type input "1.05"
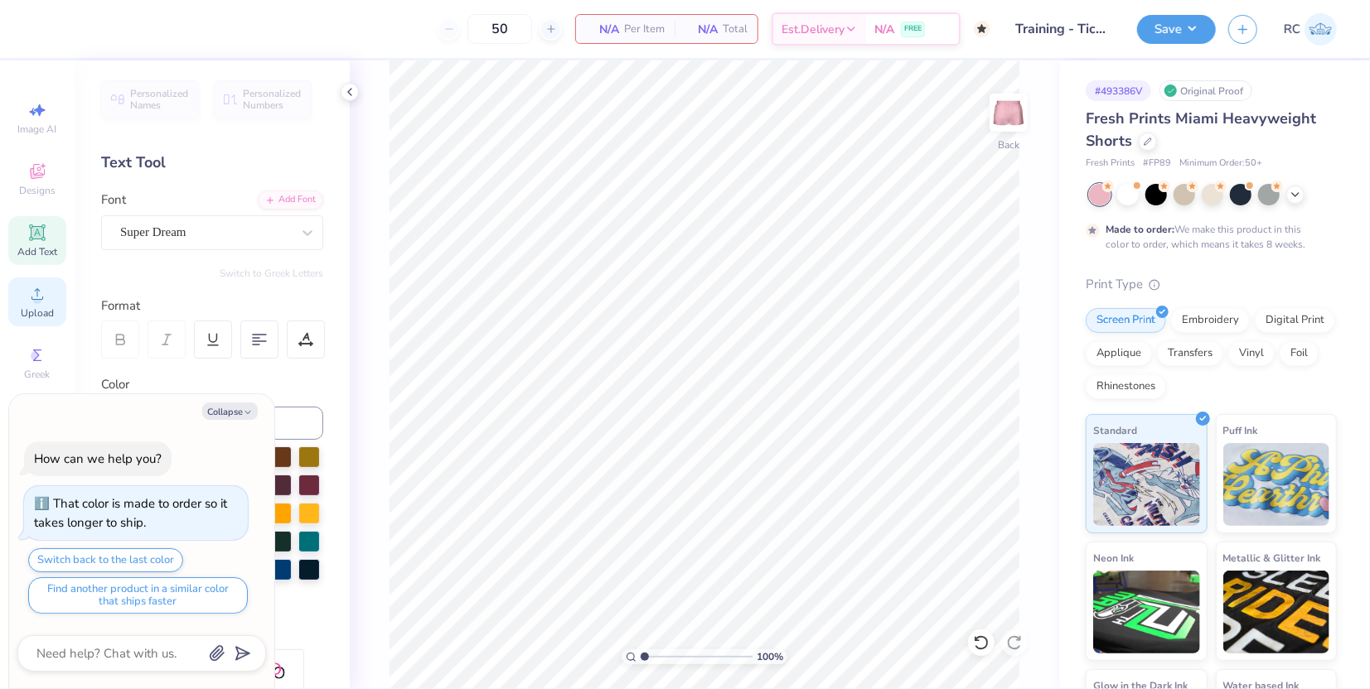
click at [44, 313] on span "Upload" at bounding box center [37, 313] width 33 height 13
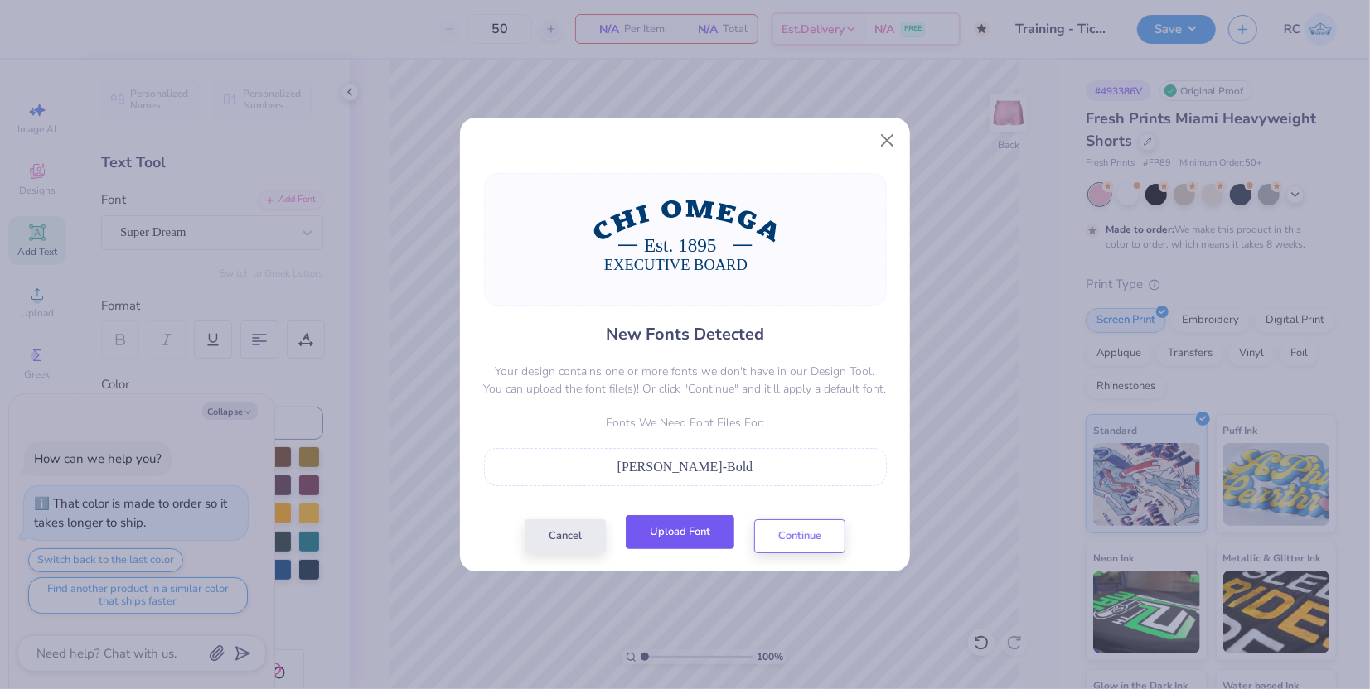
click at [680, 533] on button "Upload Font" at bounding box center [680, 532] width 109 height 34
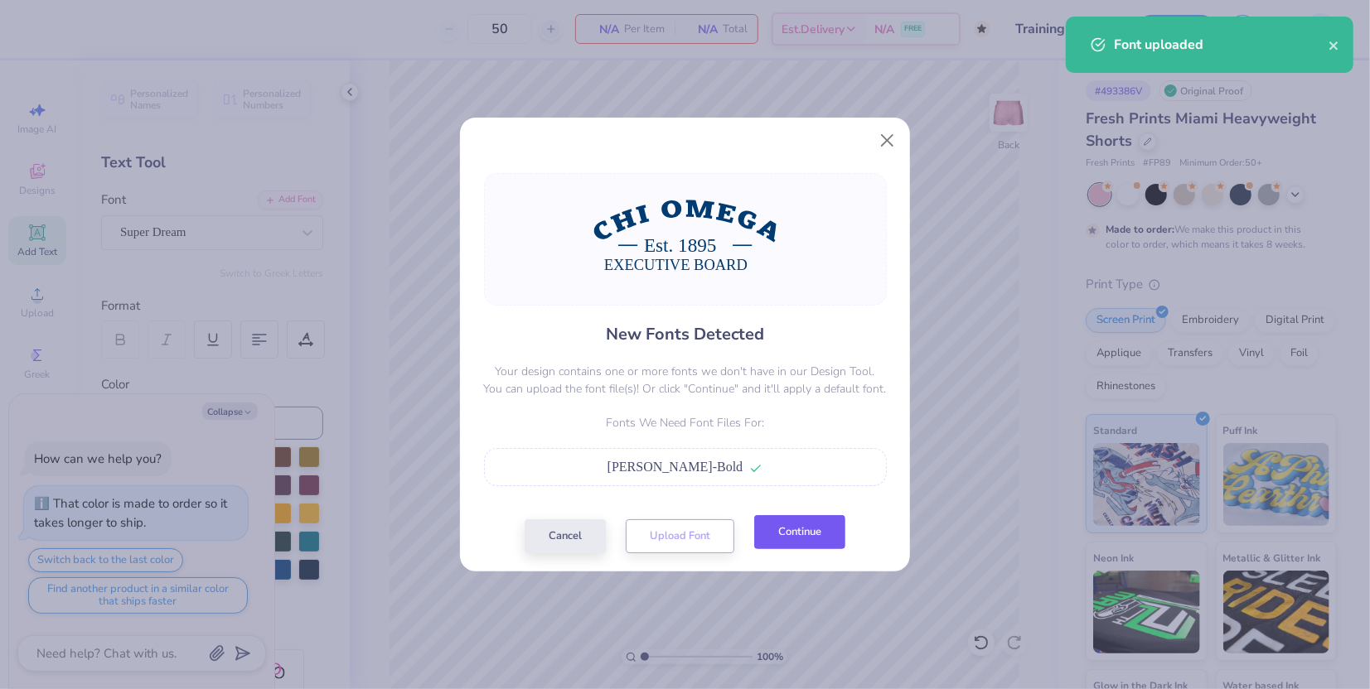
click at [780, 533] on button "Continue" at bounding box center [799, 532] width 91 height 34
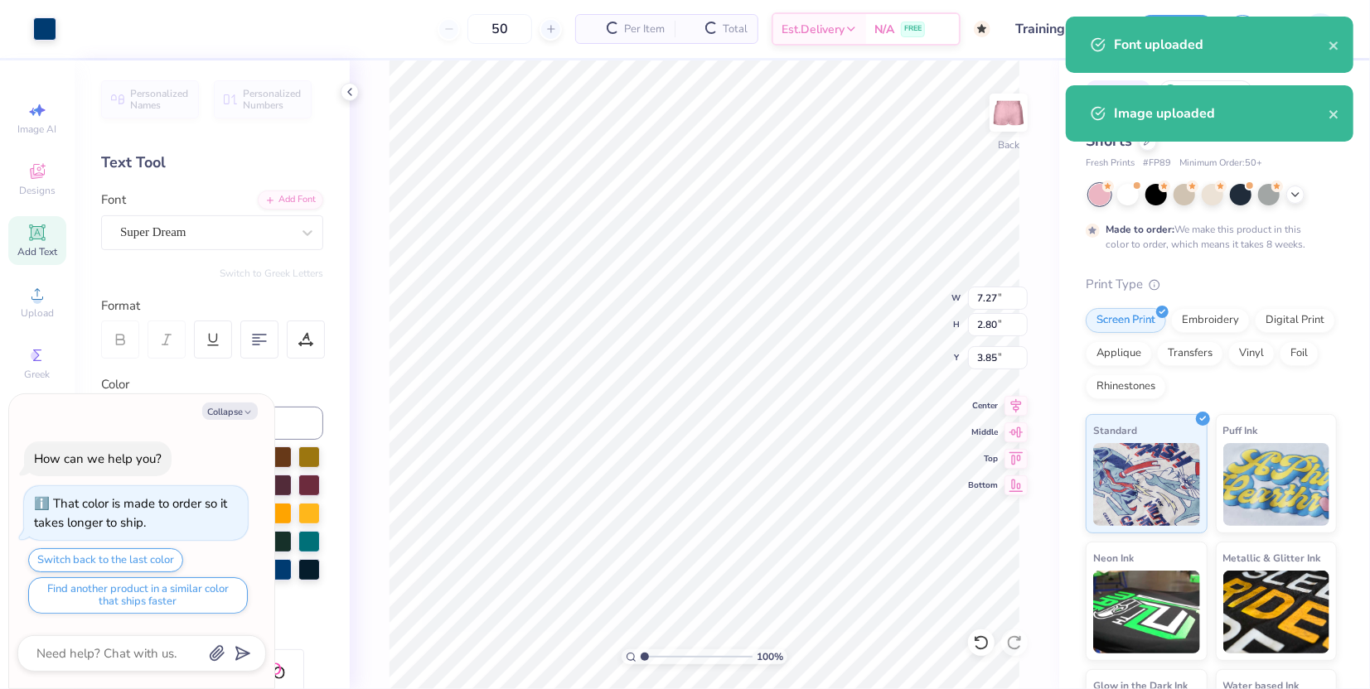
type textarea "x"
type input "1.24898773763972"
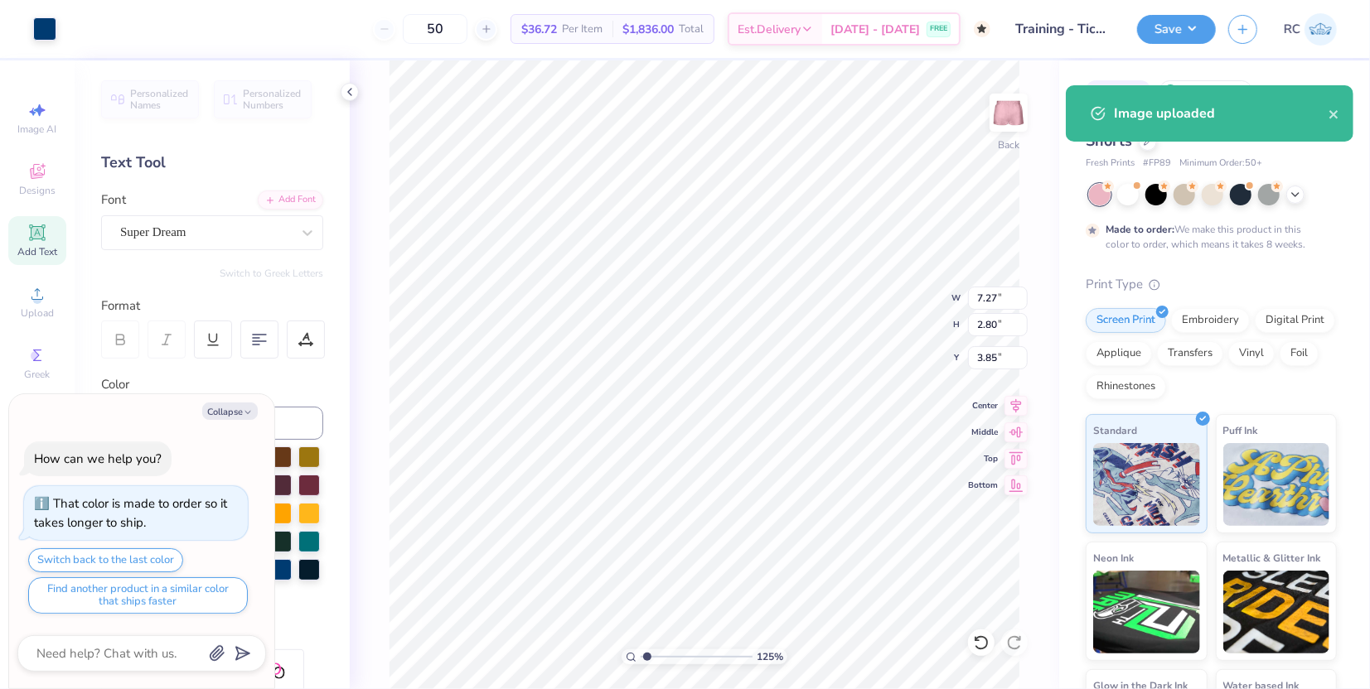
type textarea "x"
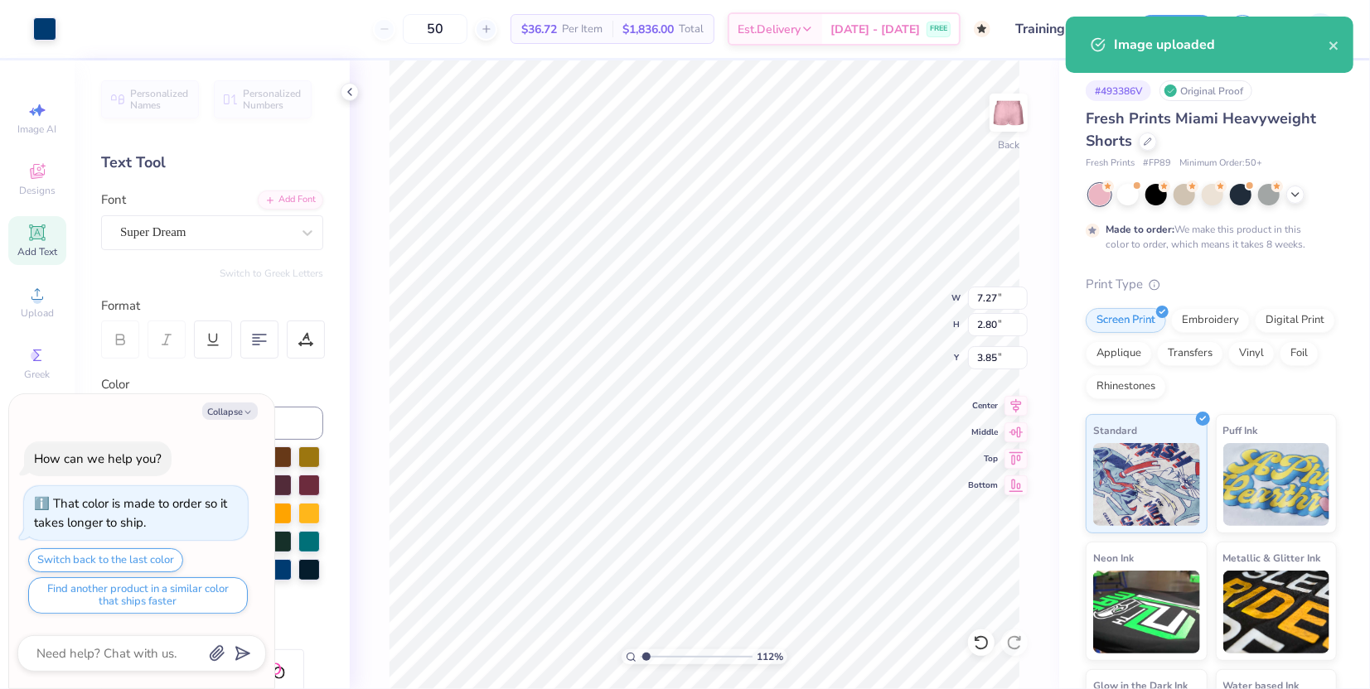
type input "1"
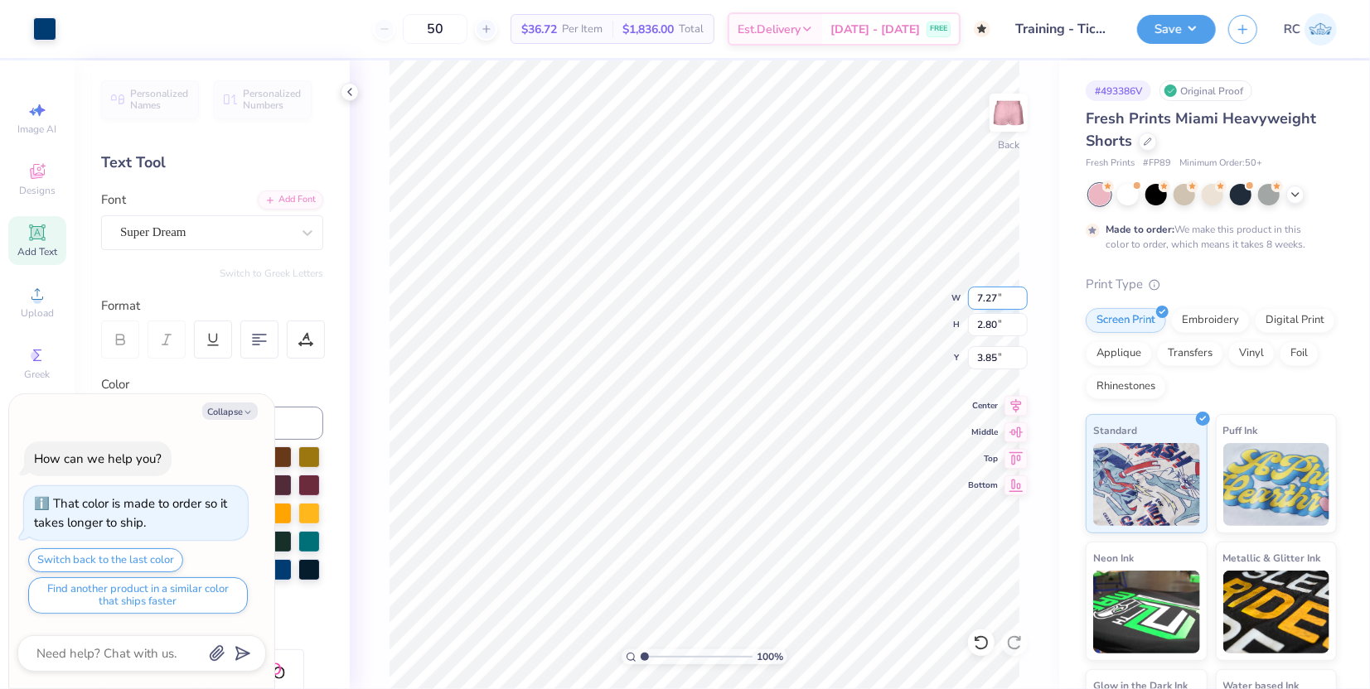
click at [993, 307] on input "7.27" at bounding box center [998, 298] width 60 height 23
type input "6"
type textarea "x"
type input "1"
type textarea "x"
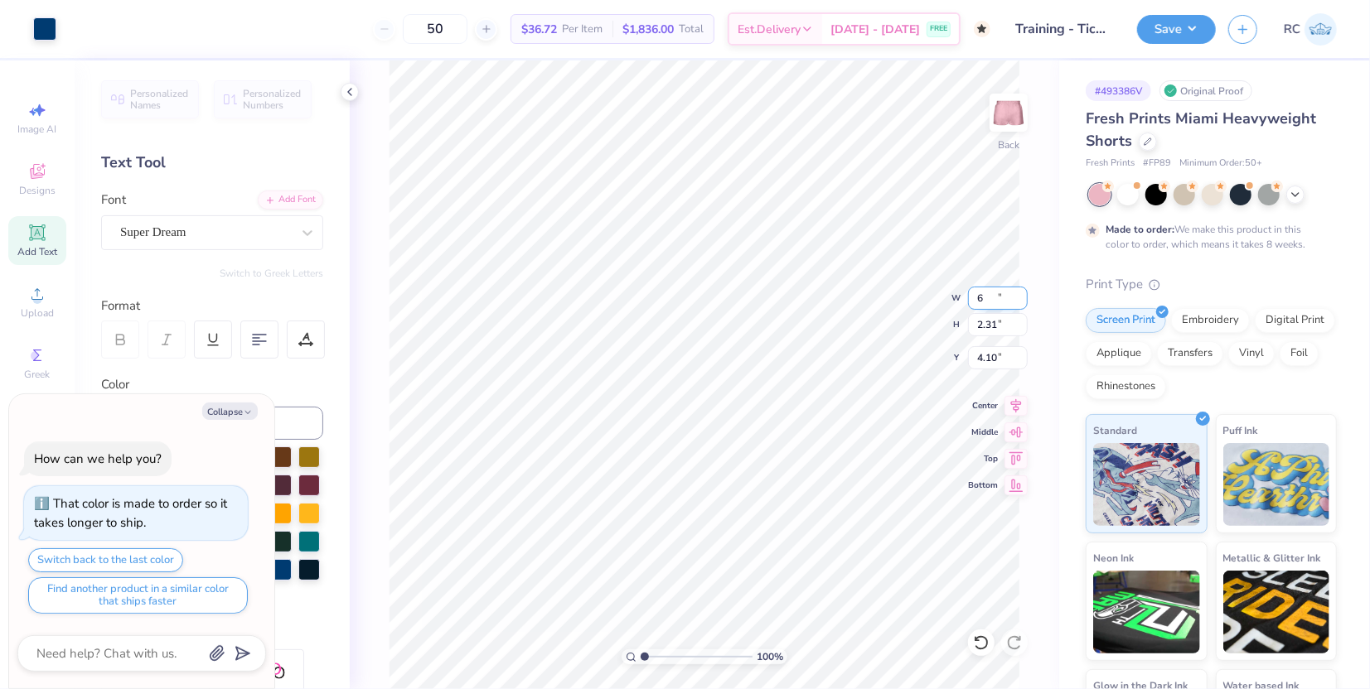
type input "1"
type input "6.00"
type input "2.31"
type input "4.10"
type textarea "x"
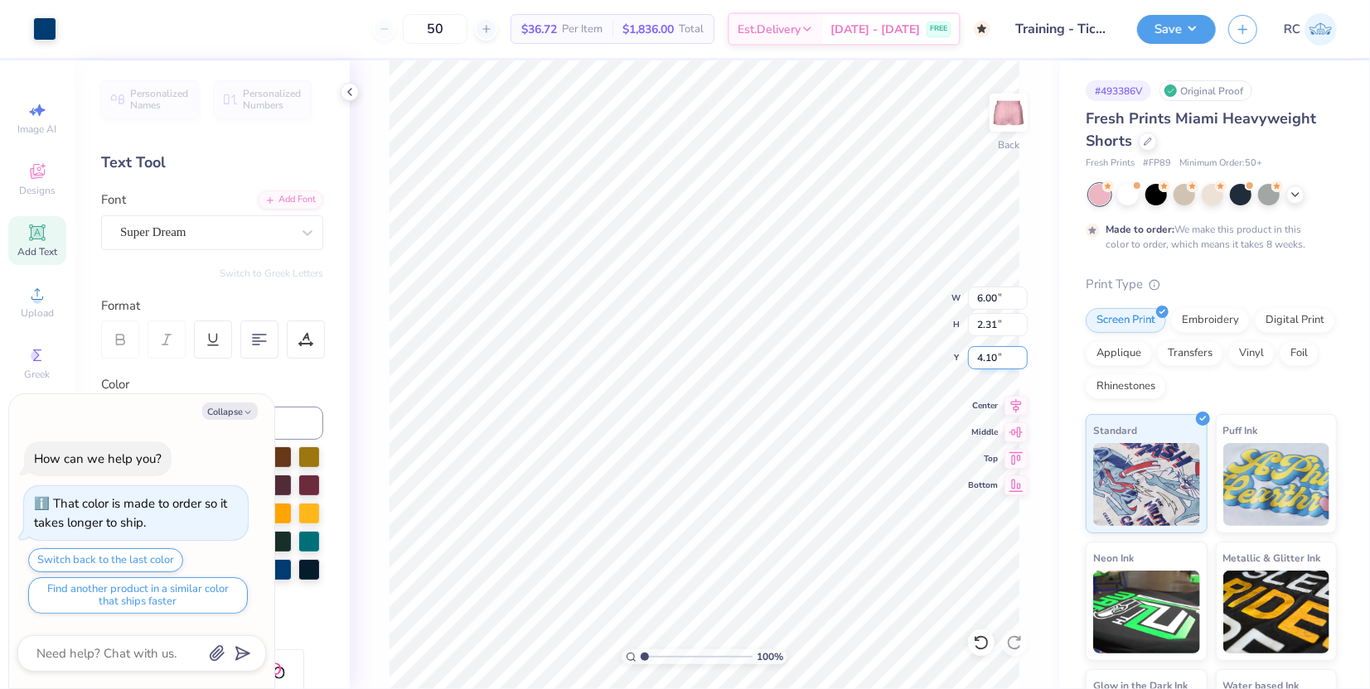
type input "1"
type textarea "x"
type input "1"
type input "7.36"
type textarea "x"
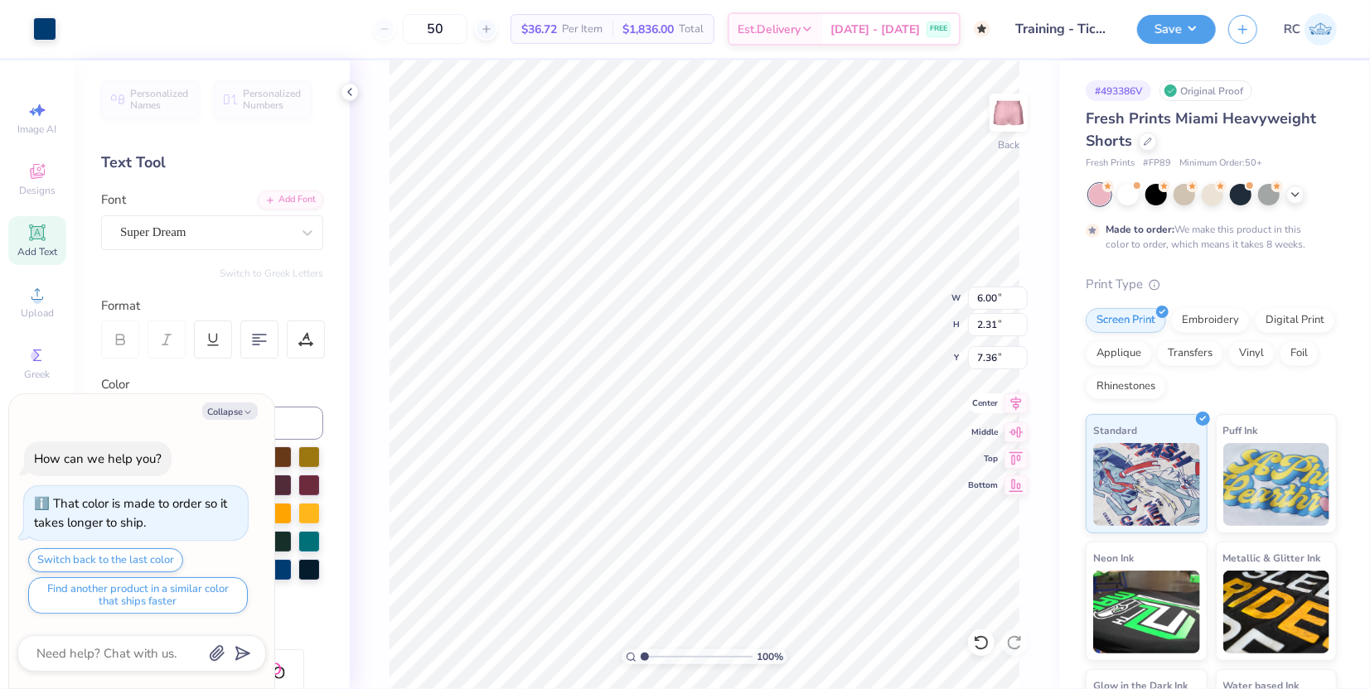
type input "1"
type textarea "x"
type input "1"
click at [999, 360] on input "7.36" at bounding box center [998, 357] width 60 height 23
type input "8"
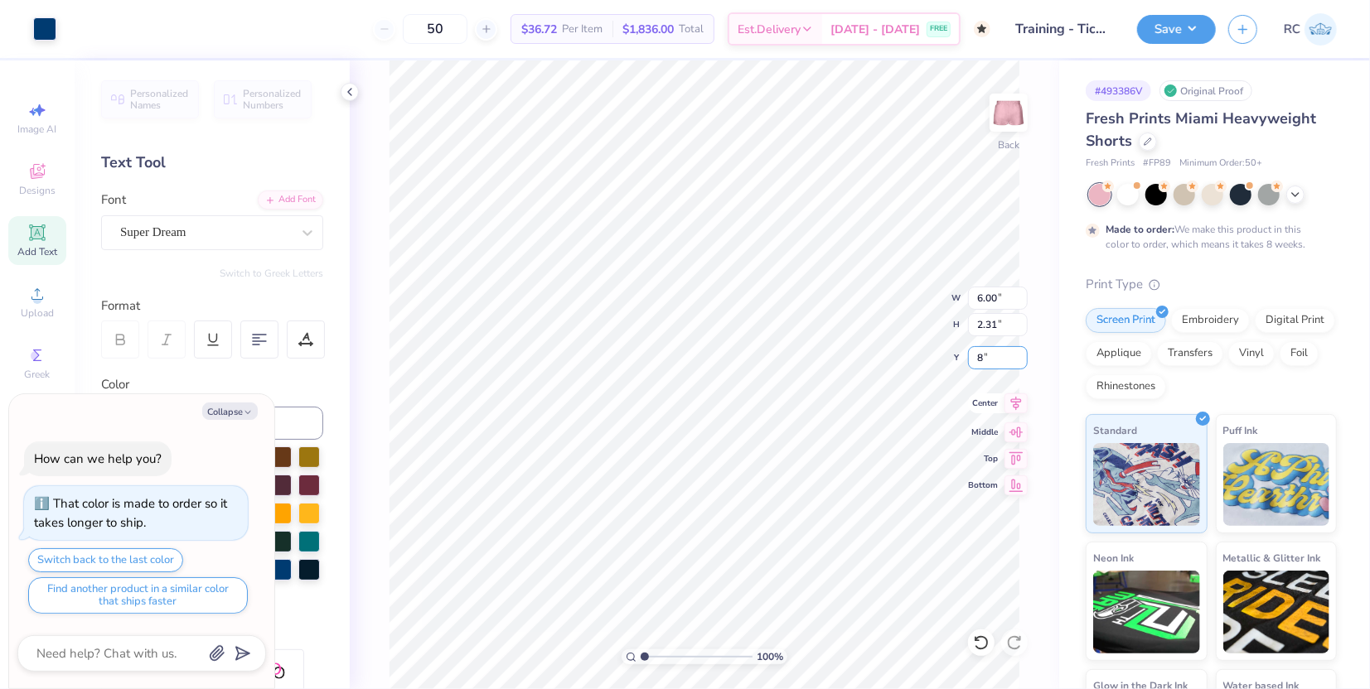
type textarea "x"
type input "1"
type textarea "x"
type input "1"
click at [992, 356] on input "7.69" at bounding box center [998, 357] width 60 height 23
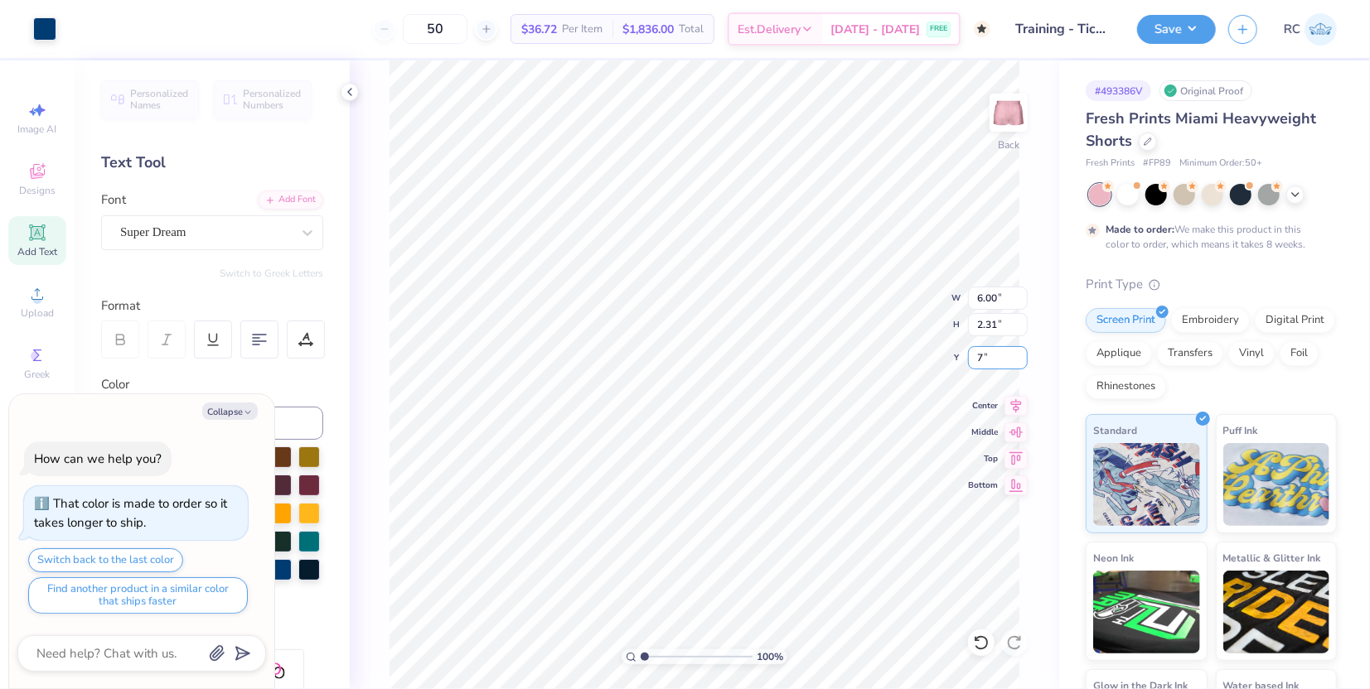
type input "7"
type textarea "x"
type input "1"
type textarea "x"
type input "1"
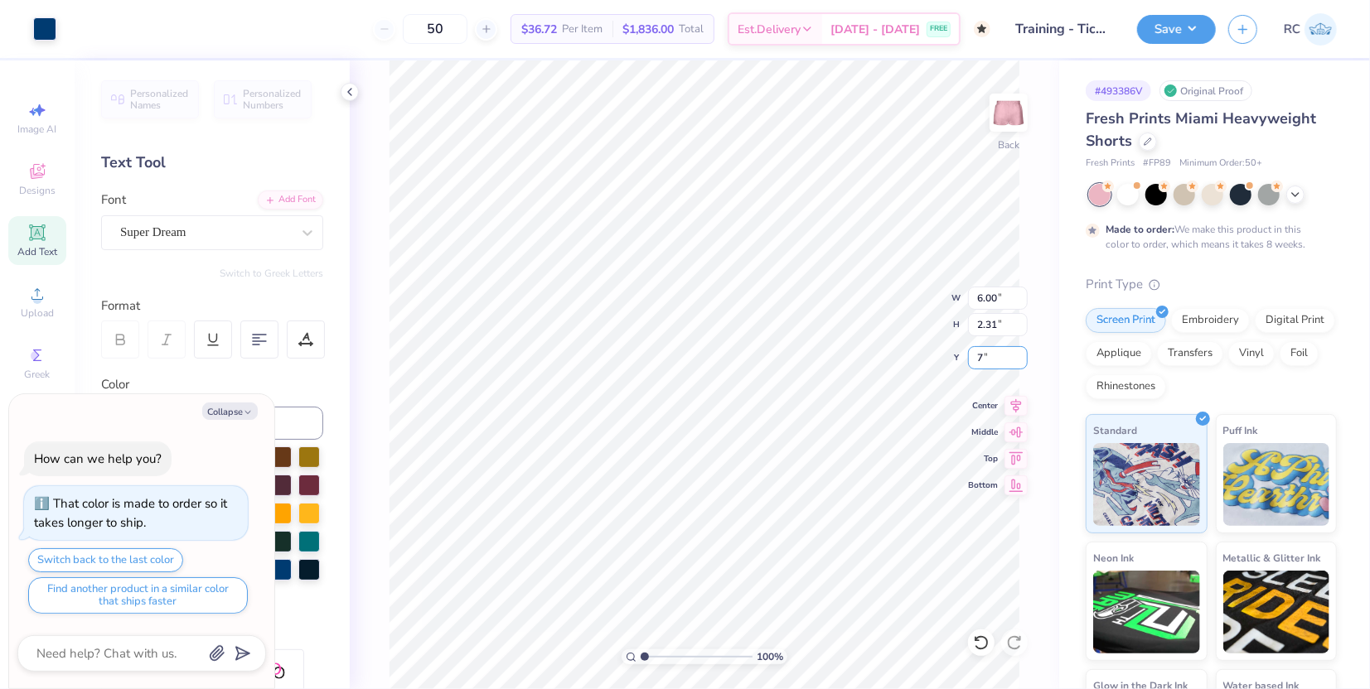
type input "7.00"
type textarea "x"
type input "1"
type textarea "x"
type input "1"
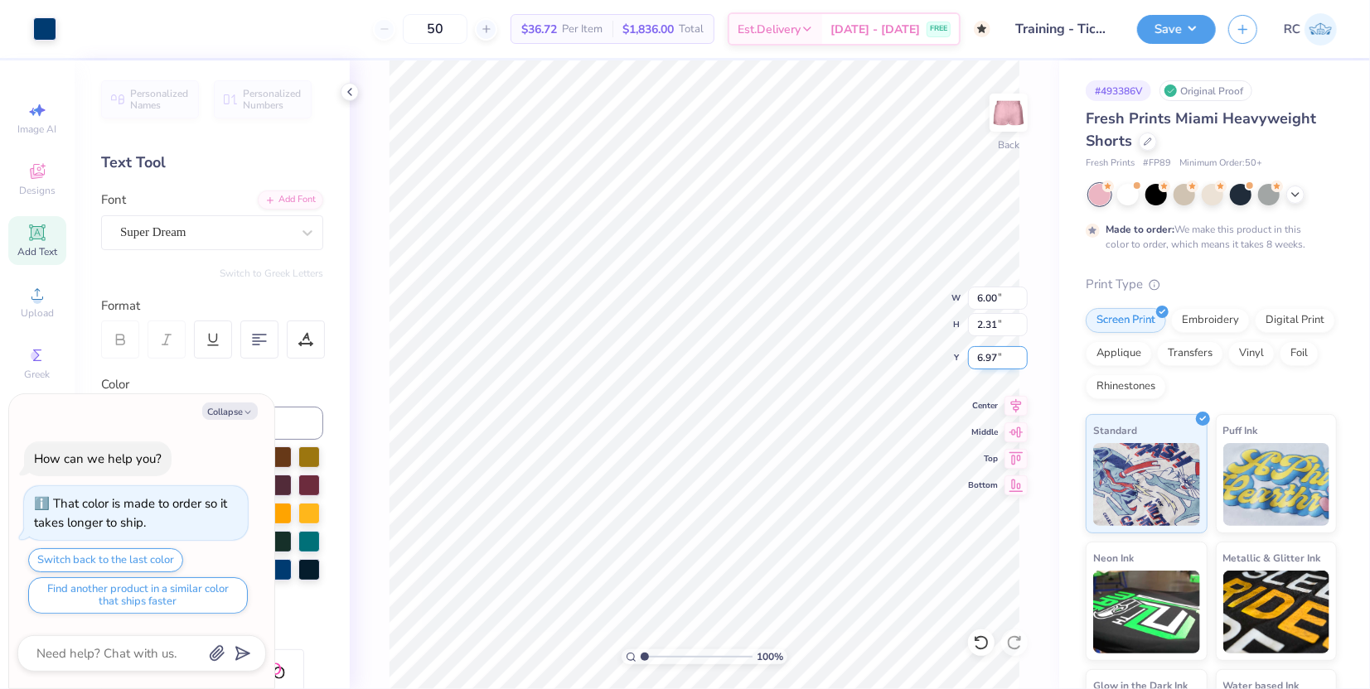
click at [983, 355] on input "6.97" at bounding box center [998, 357] width 60 height 23
type input "7"
type textarea "x"
type input "1"
type textarea "x"
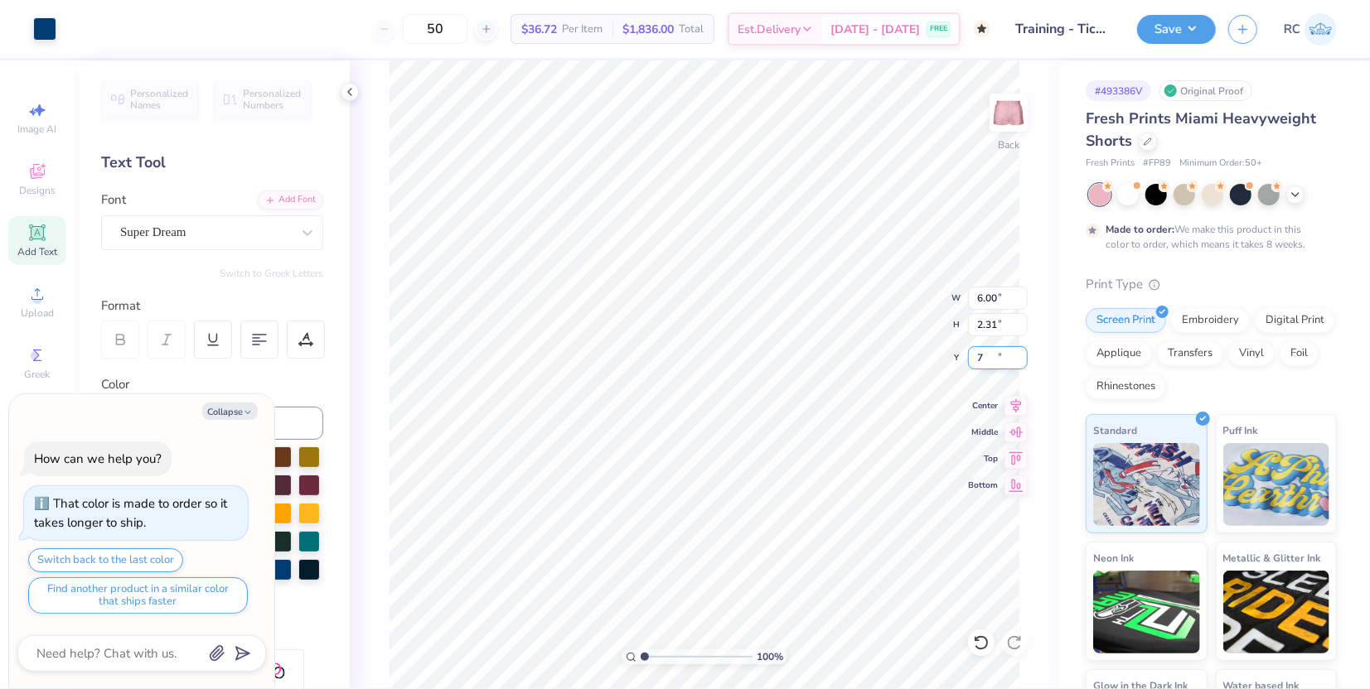
type input "1"
type input "7.00"
type textarea "x"
type input "1"
click at [233, 412] on button "Collapse" at bounding box center [230, 411] width 56 height 17
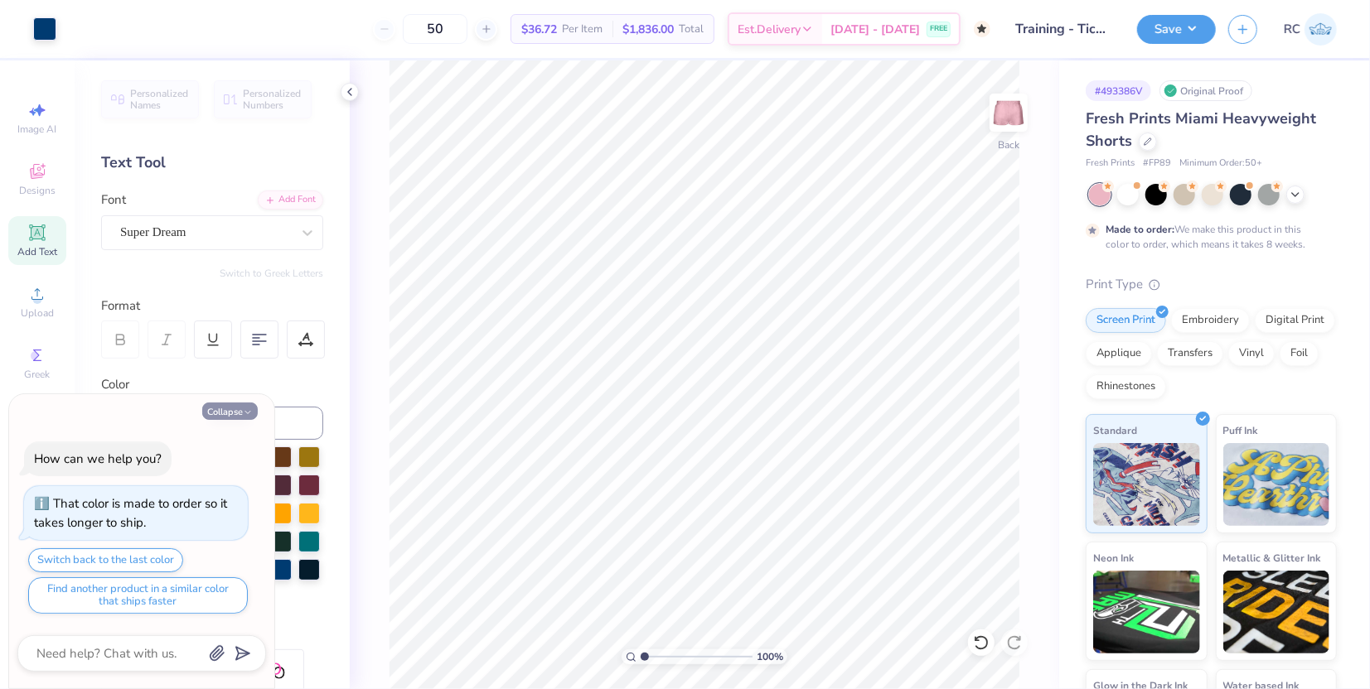
type textarea "x"
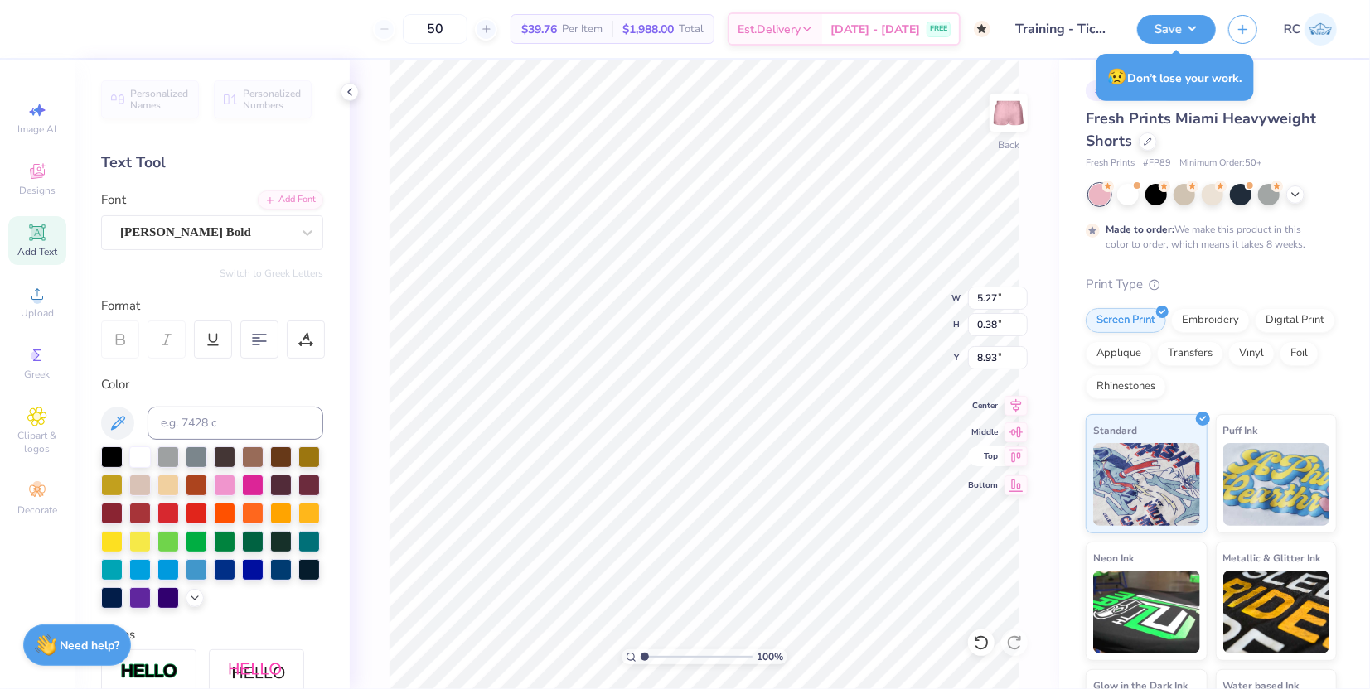
scroll to position [15, 6]
type input "1"
type textarea "E"
type input "1"
type textarea "EX"
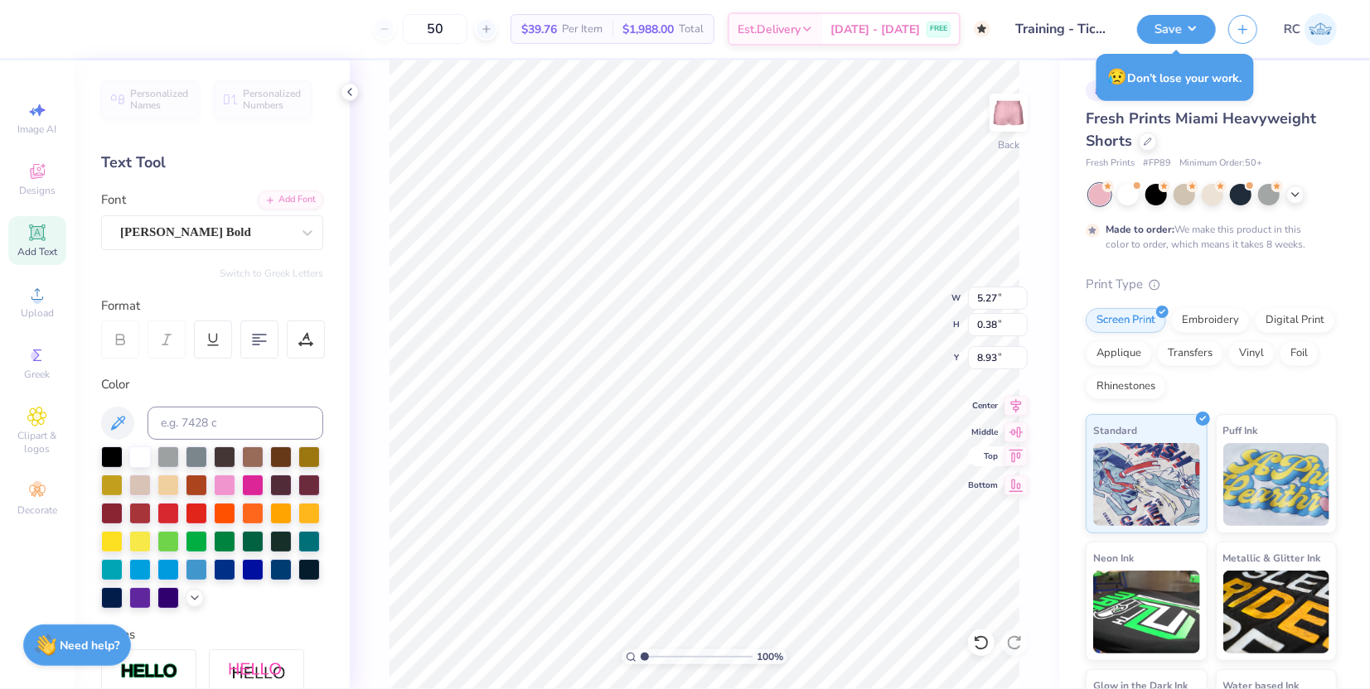
type input "1"
type textarea "EXA"
type input "1"
type textarea "EXAM"
type input "1"
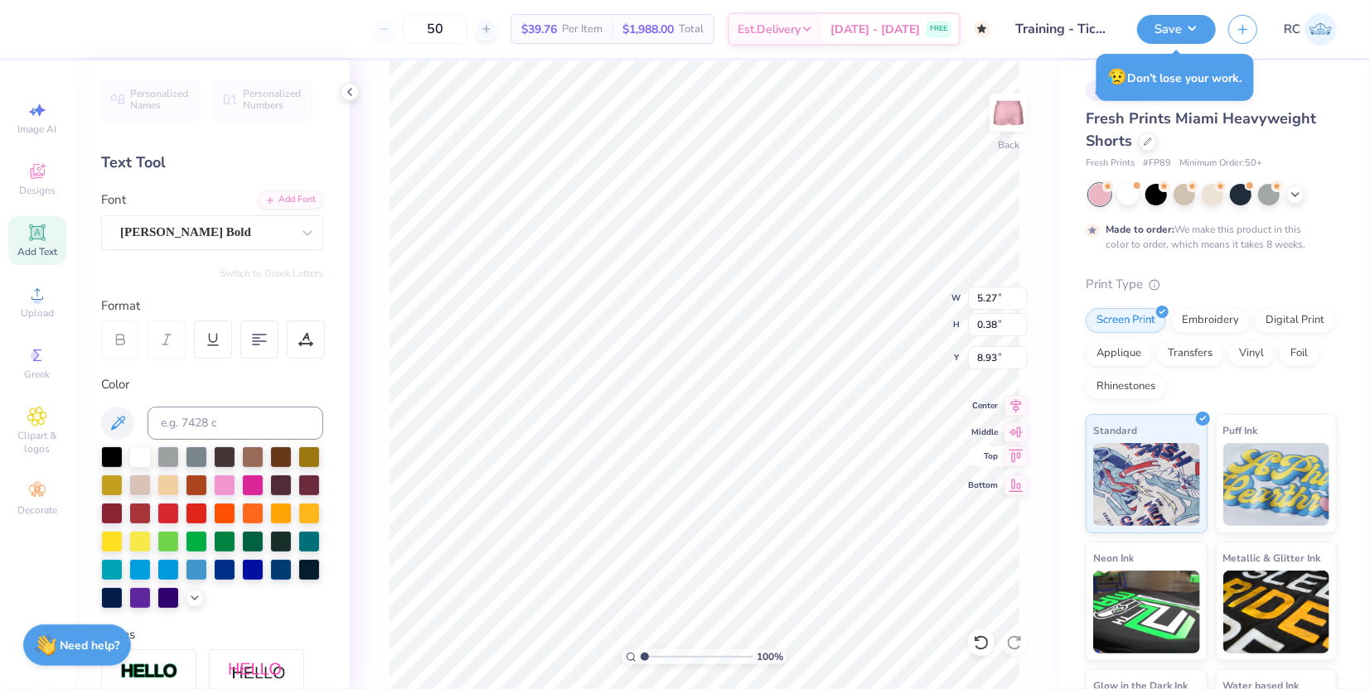
type textarea "EXAMPL"
type input "1"
type textarea "EXAMPLE"
click at [935, 330] on div "100 % Back W 5.27 5.27 " H 0.38 0.38 " Y 8.93 8.93 " Center Middle Top Bottom" at bounding box center [704, 374] width 709 height 629
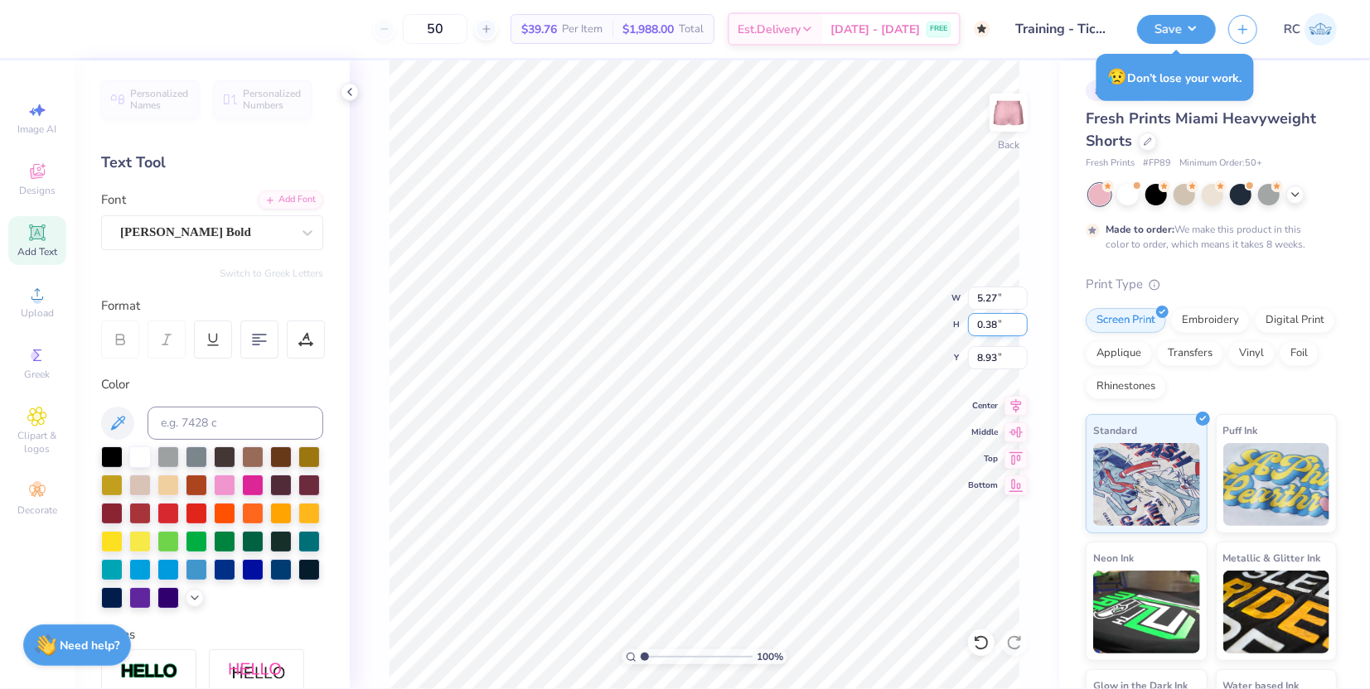
type input "1"
type input "2.74"
type input "0.35"
type input "8.98"
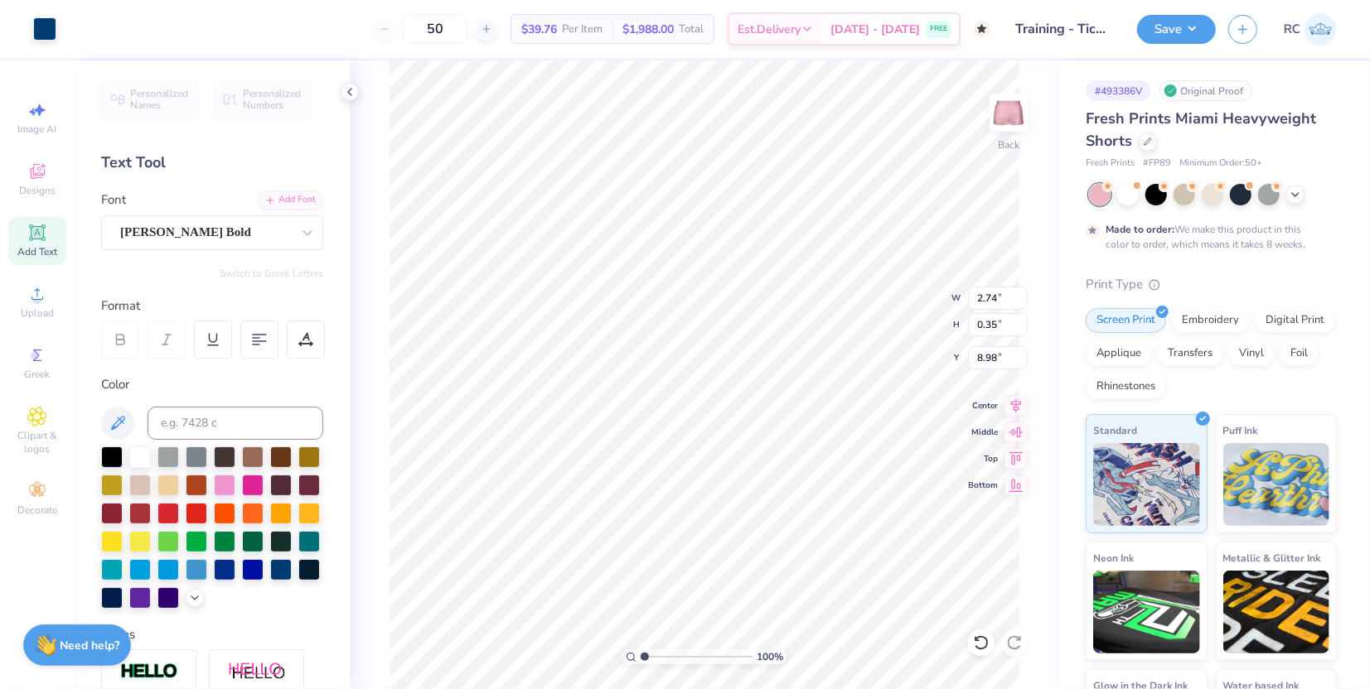
type input "1"
click at [994, 324] on input "0.35" at bounding box center [998, 324] width 60 height 23
type input "1.5"
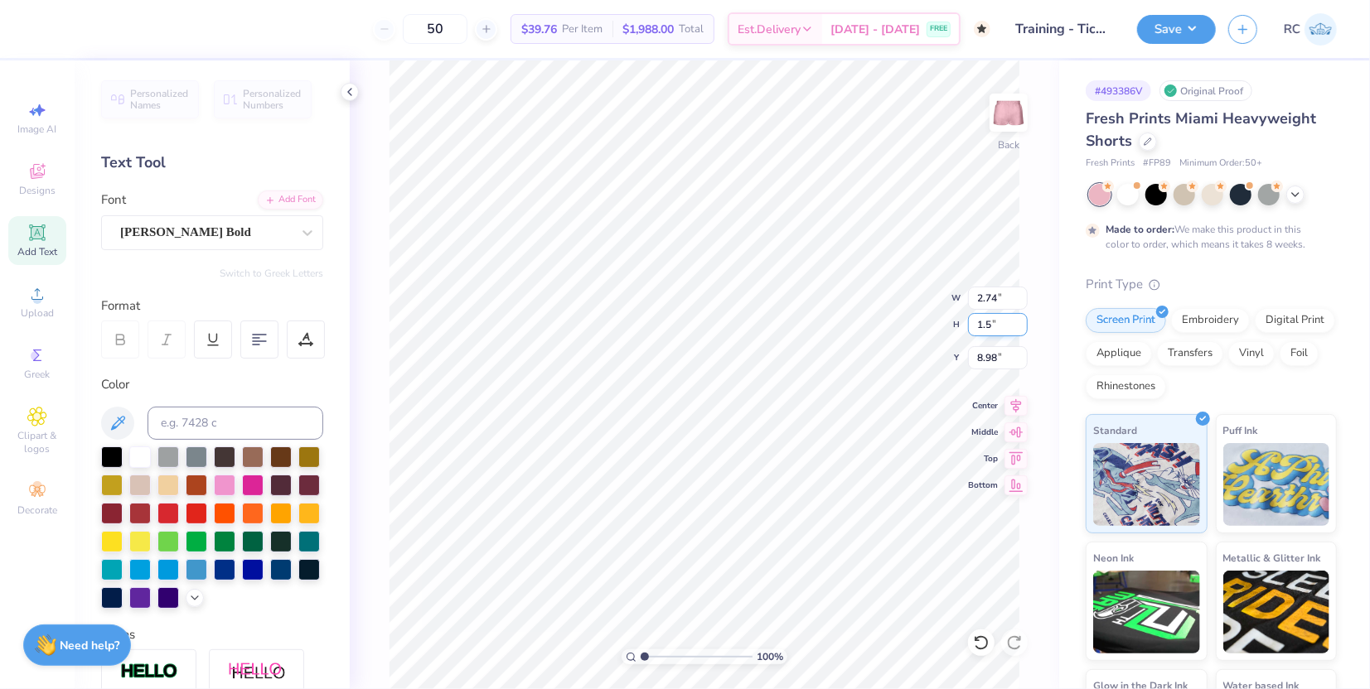
type input "1"
type input "7.22"
type input "0.93"
type input "8.69"
click at [1005, 321] on input "0.93" at bounding box center [998, 324] width 60 height 23
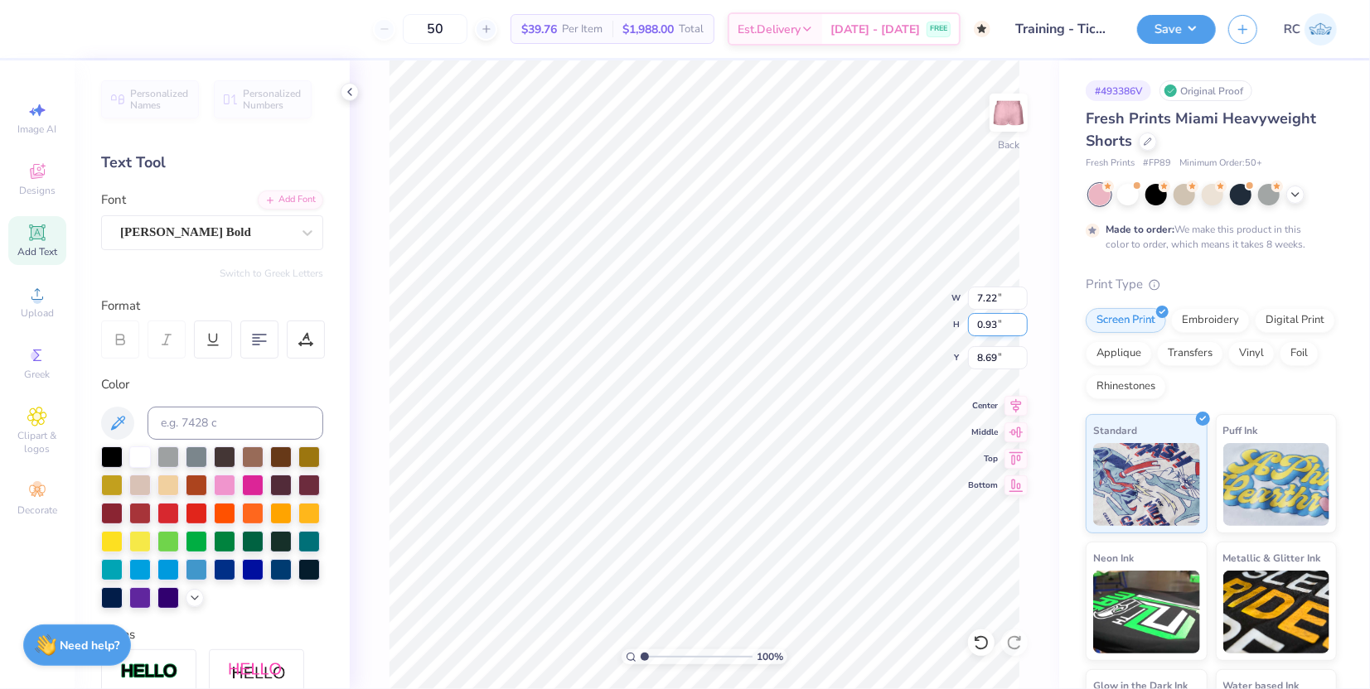
click at [1005, 321] on input "0.93" at bounding box center [998, 324] width 60 height 23
type input ".8"
type input "1"
type input "6.20"
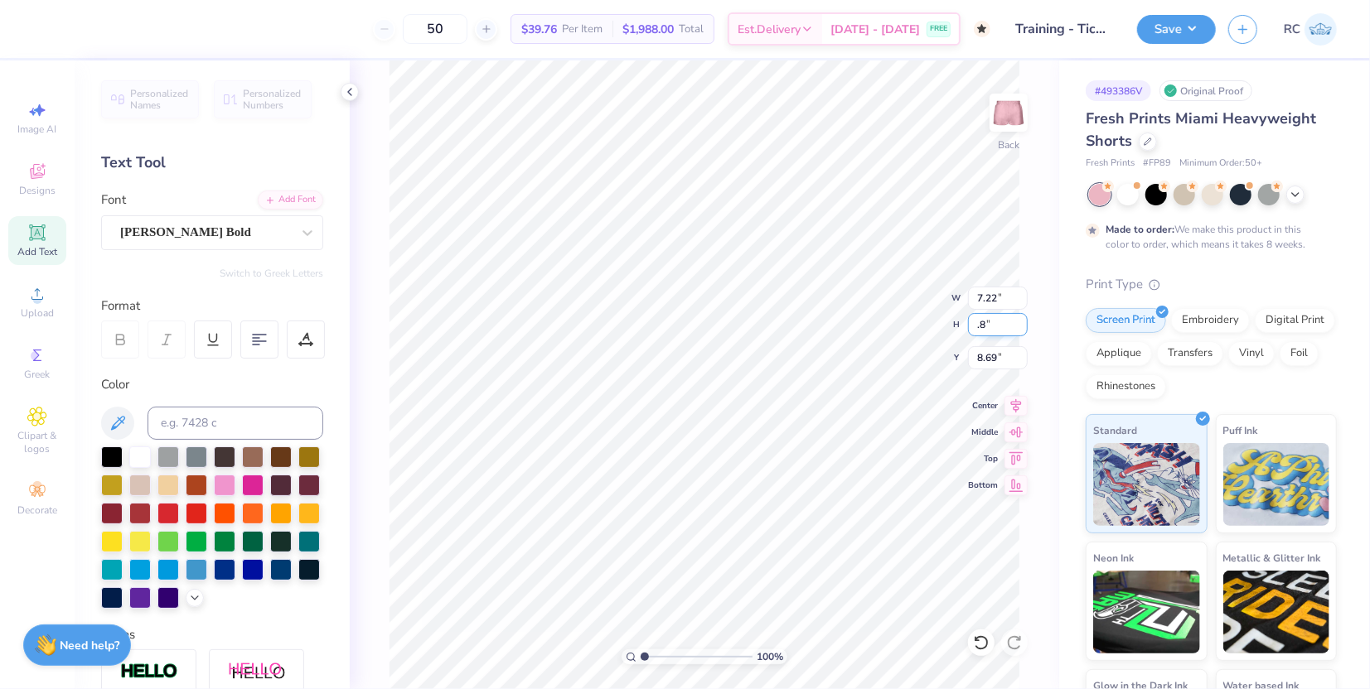
type input "0.80"
type input "8.76"
click at [1005, 321] on input "0.80" at bounding box center [998, 324] width 60 height 23
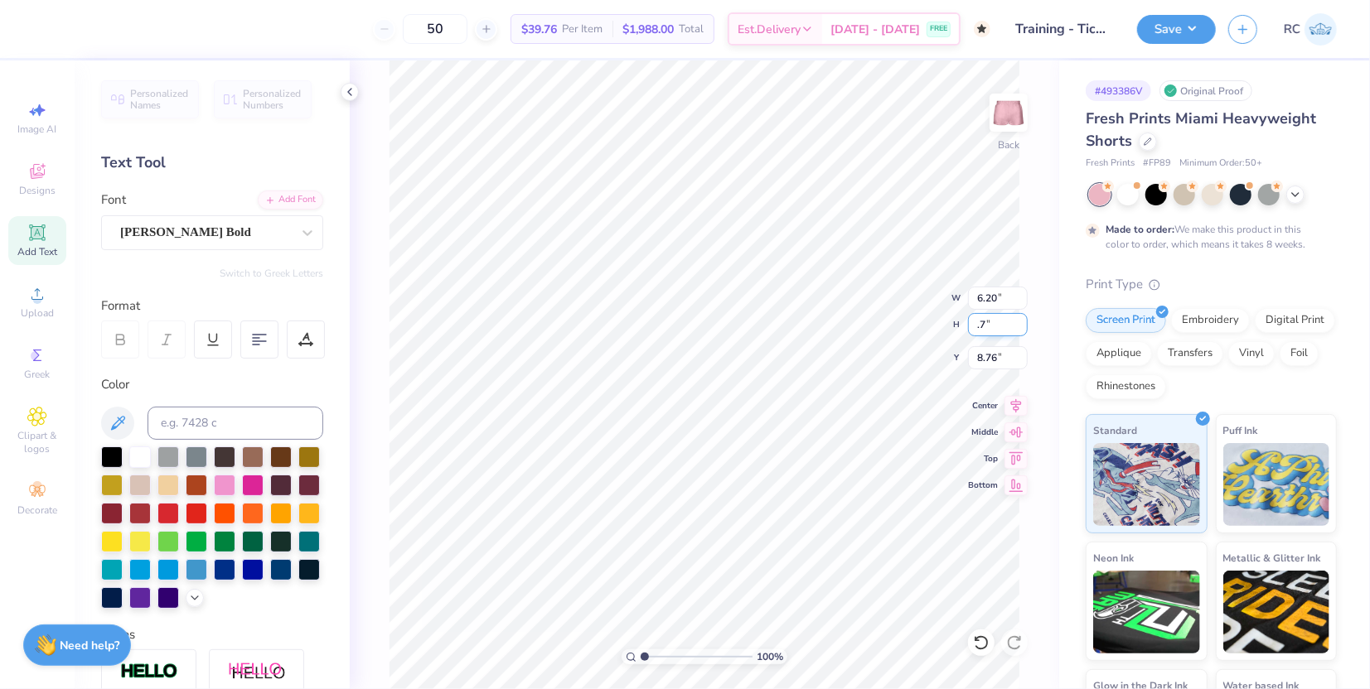
type input ".7"
type input "1"
type input "5.42"
type input "0.70"
type input "8.81"
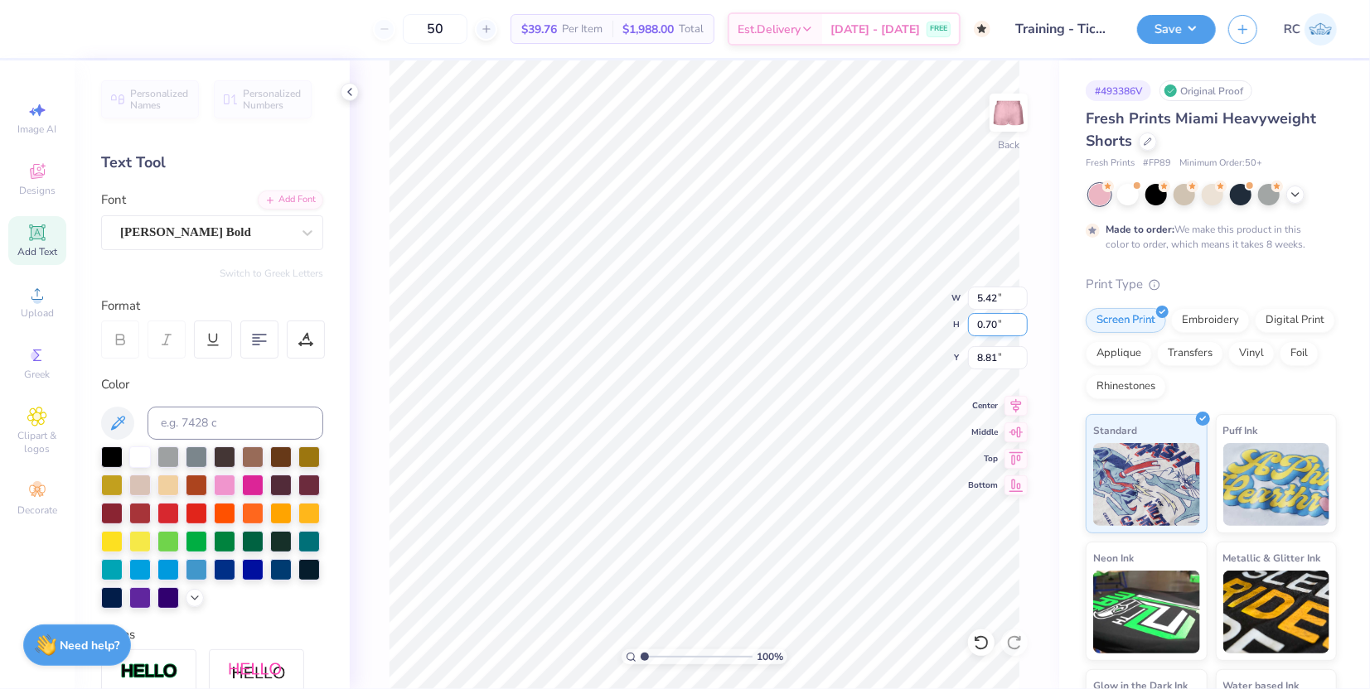
click at [1008, 324] on input "0.70" at bounding box center [998, 324] width 60 height 23
type input ".6"
type input "1"
type input "4.65"
type input "0.60"
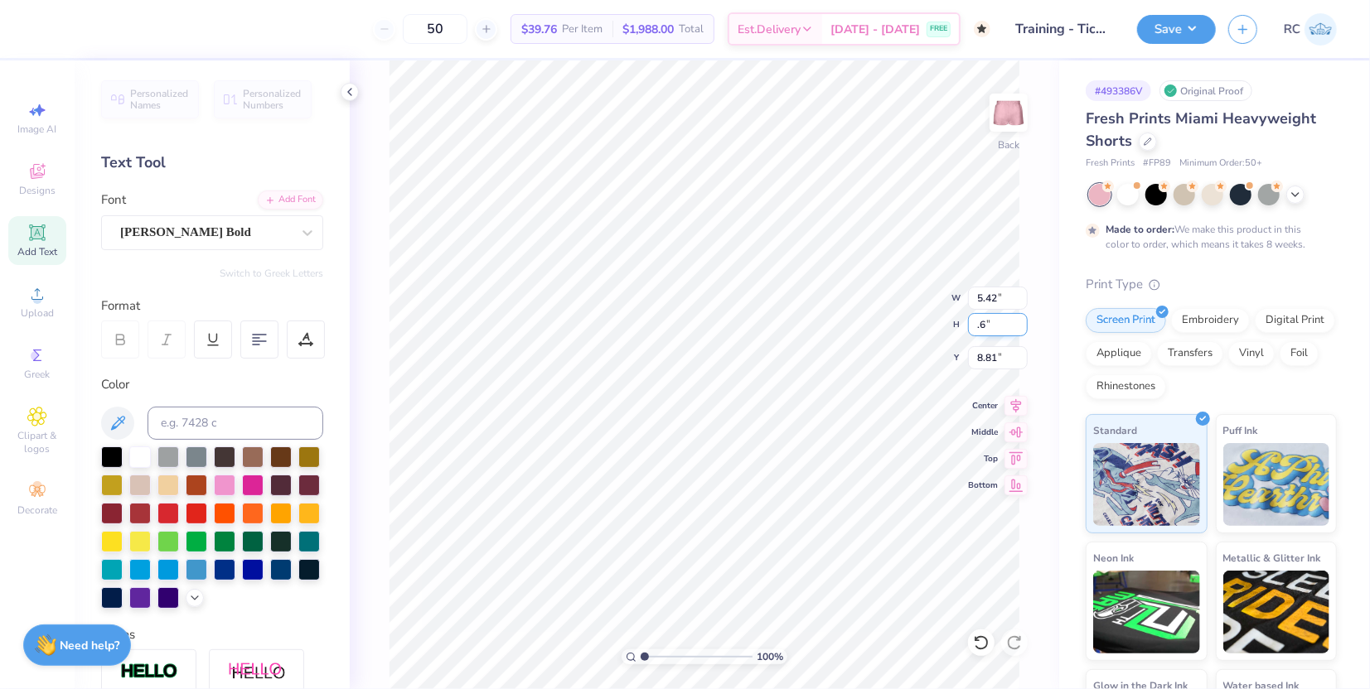
type input "8.86"
click at [1039, 533] on div "100 % Back W 4.65 4.65 " H 0.60 0.60 " Y 8.86 8.86 " Center Middle Top Bottom" at bounding box center [704, 374] width 709 height 629
type input "1"
click at [1004, 359] on input "8.86" at bounding box center [998, 357] width 60 height 23
type input "7"
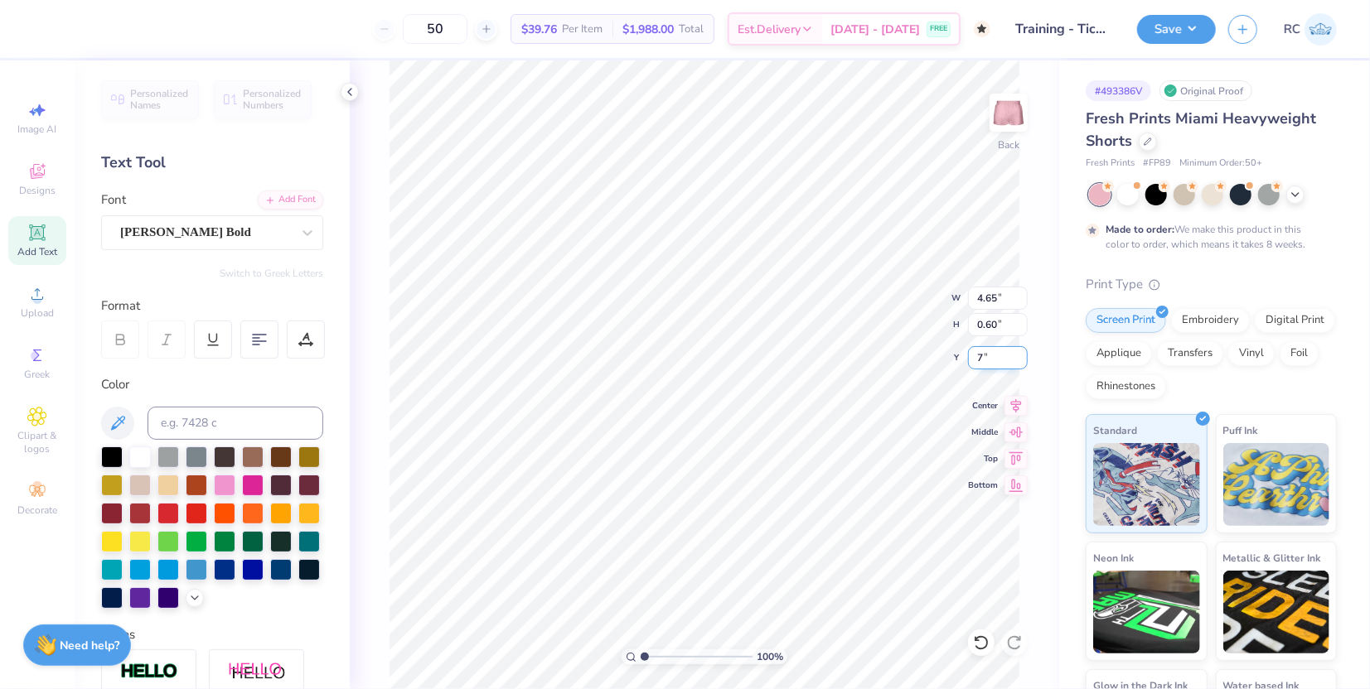
type input "1"
type input "7.00"
type input "1"
type input "5.27"
type input "0.38"
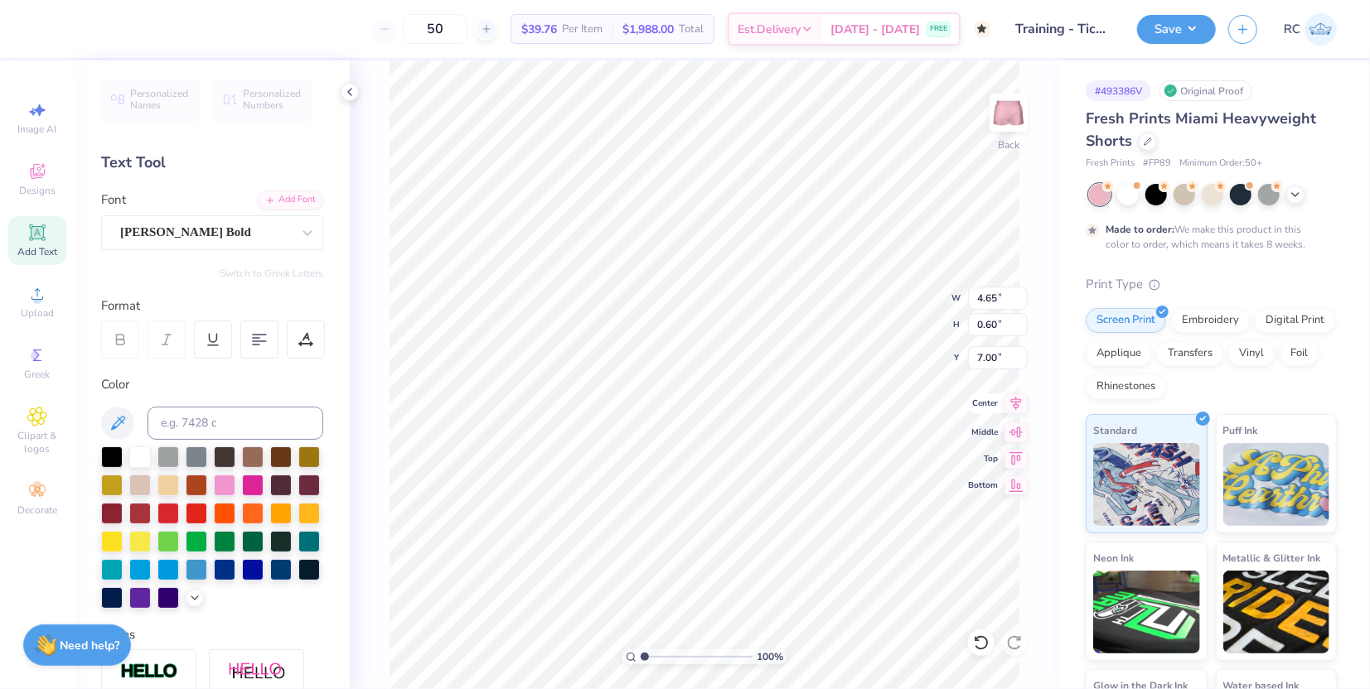
type input "8.93"
type input "1"
click at [659, 503] on li "Group" at bounding box center [681, 506] width 130 height 32
type input "4.65"
type input "0.60"
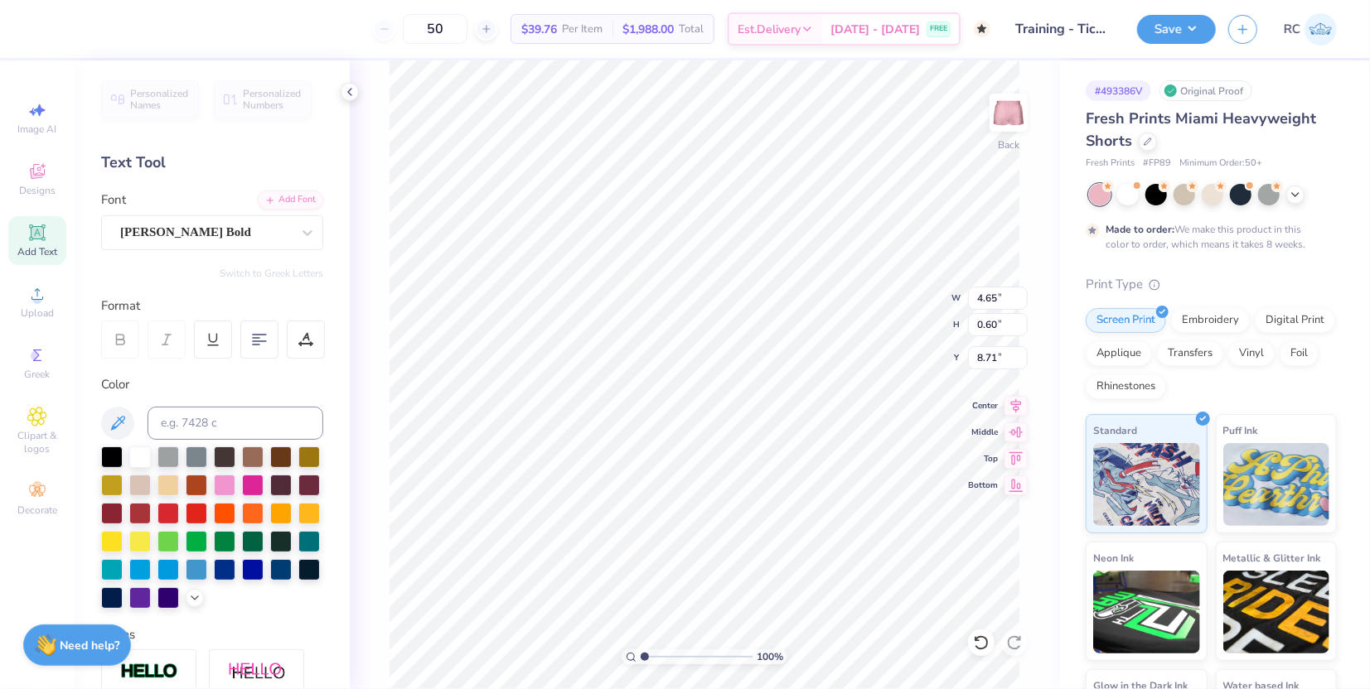
type input "8.71"
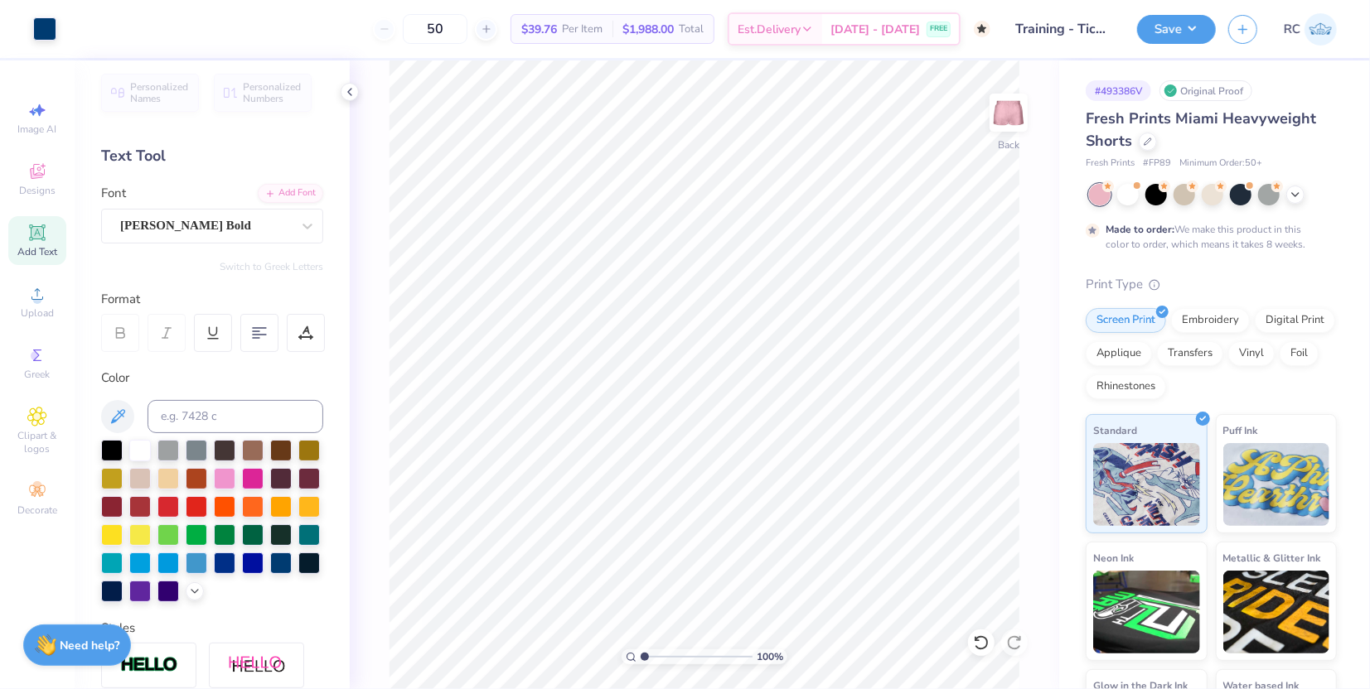
scroll to position [0, 0]
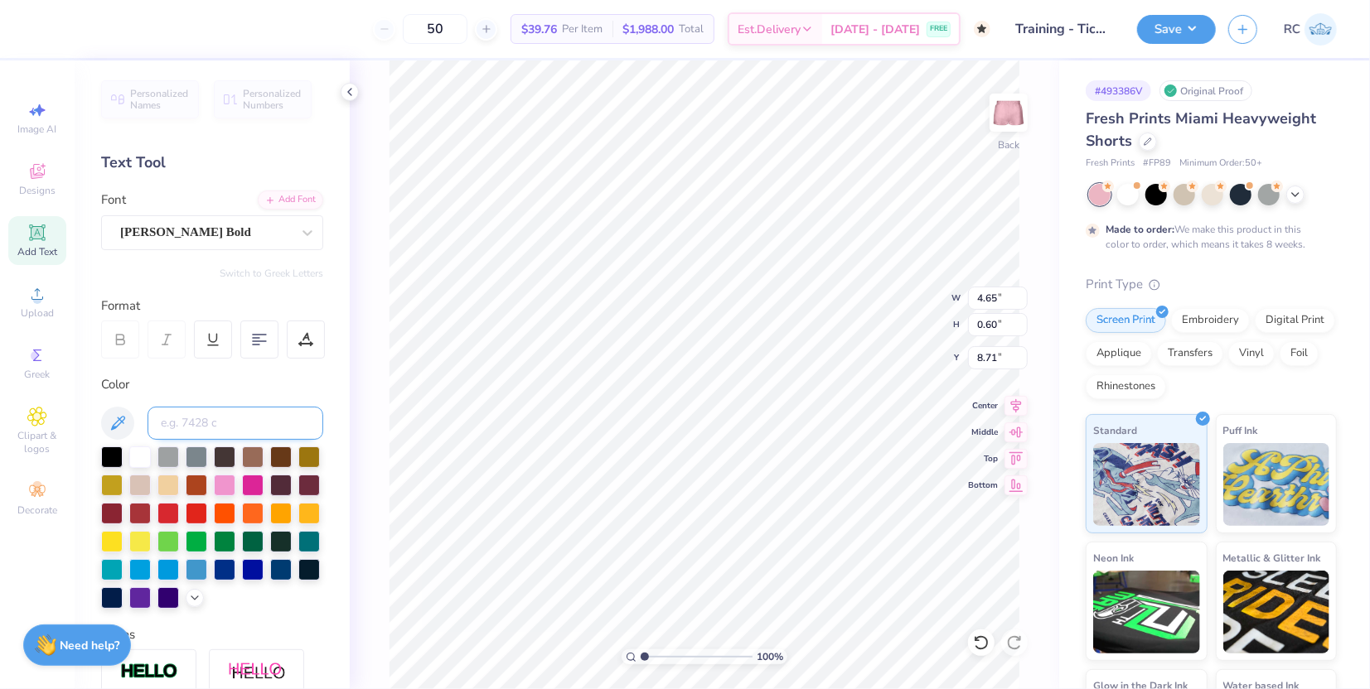
click at [200, 420] on input at bounding box center [235, 423] width 176 height 33
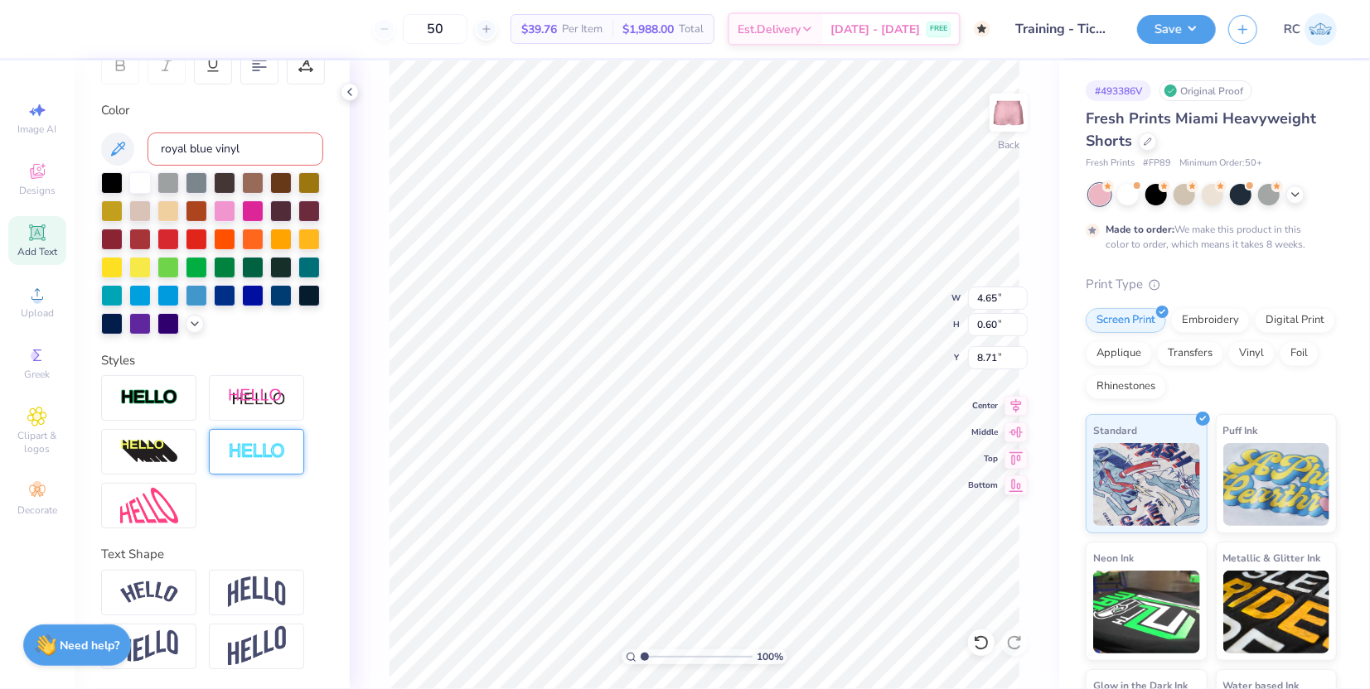
scroll to position [302, 0]
click at [188, 319] on icon at bounding box center [194, 322] width 13 height 13
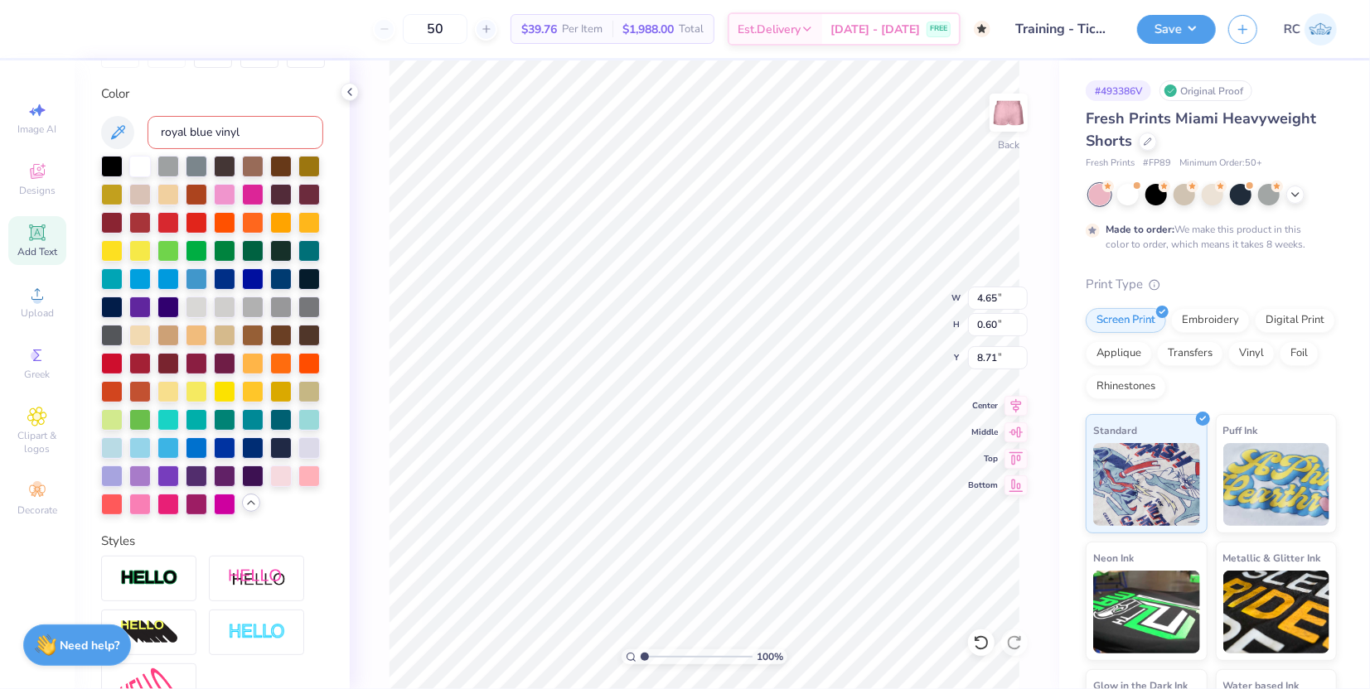
scroll to position [300, 0]
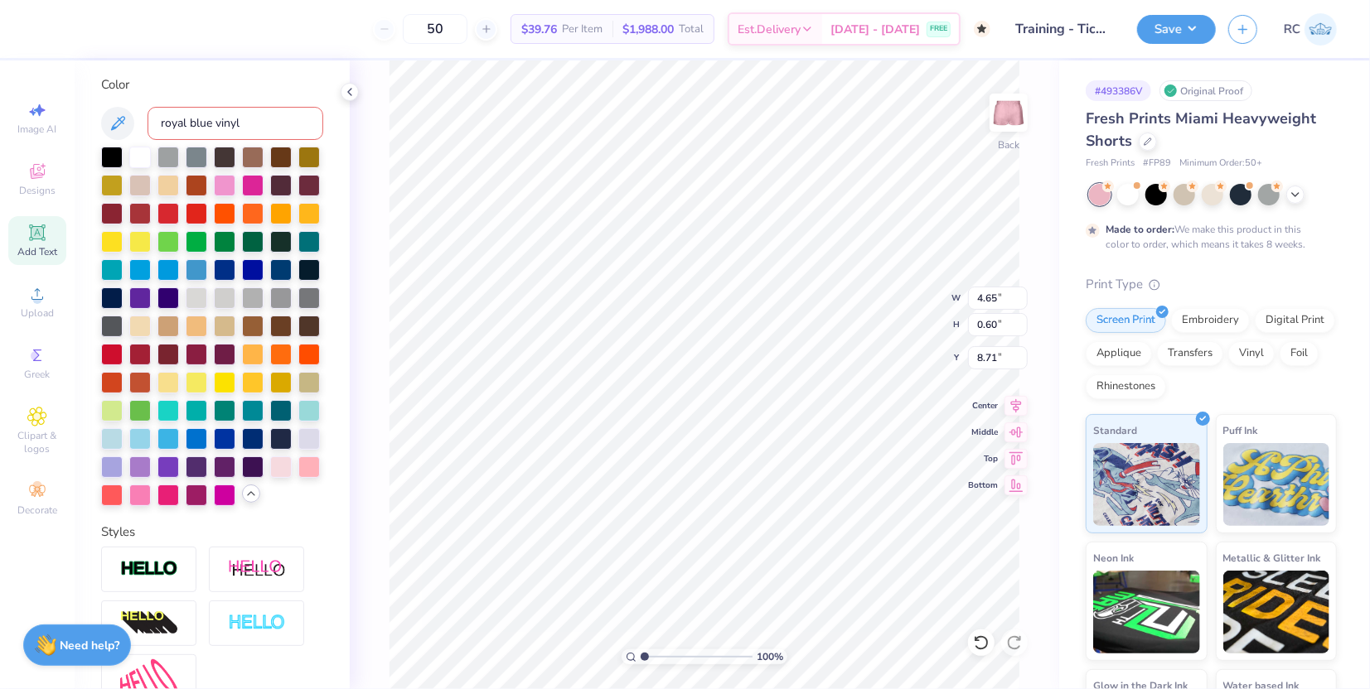
drag, startPoint x: 263, startPoint y: 120, endPoint x: 138, endPoint y: 120, distance: 125.9
click at [138, 120] on div "royal blue vinyl" at bounding box center [212, 123] width 222 height 33
type input "royal"
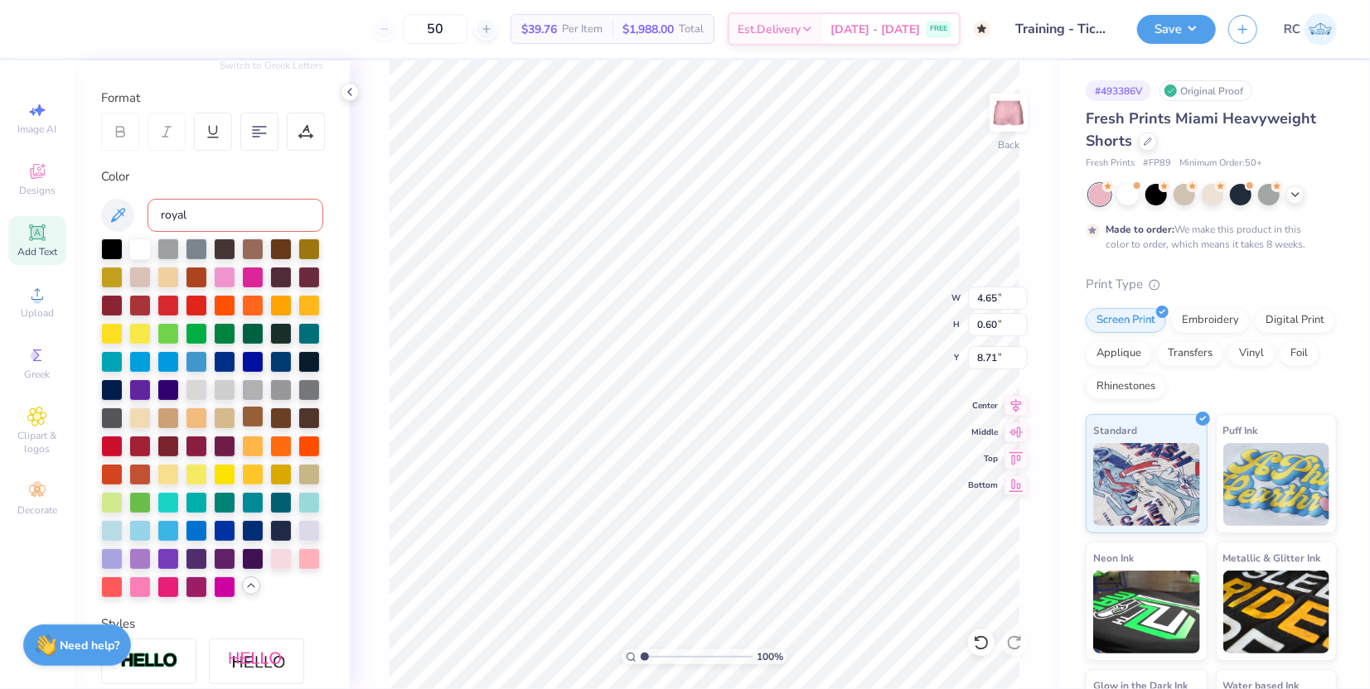
scroll to position [23, 0]
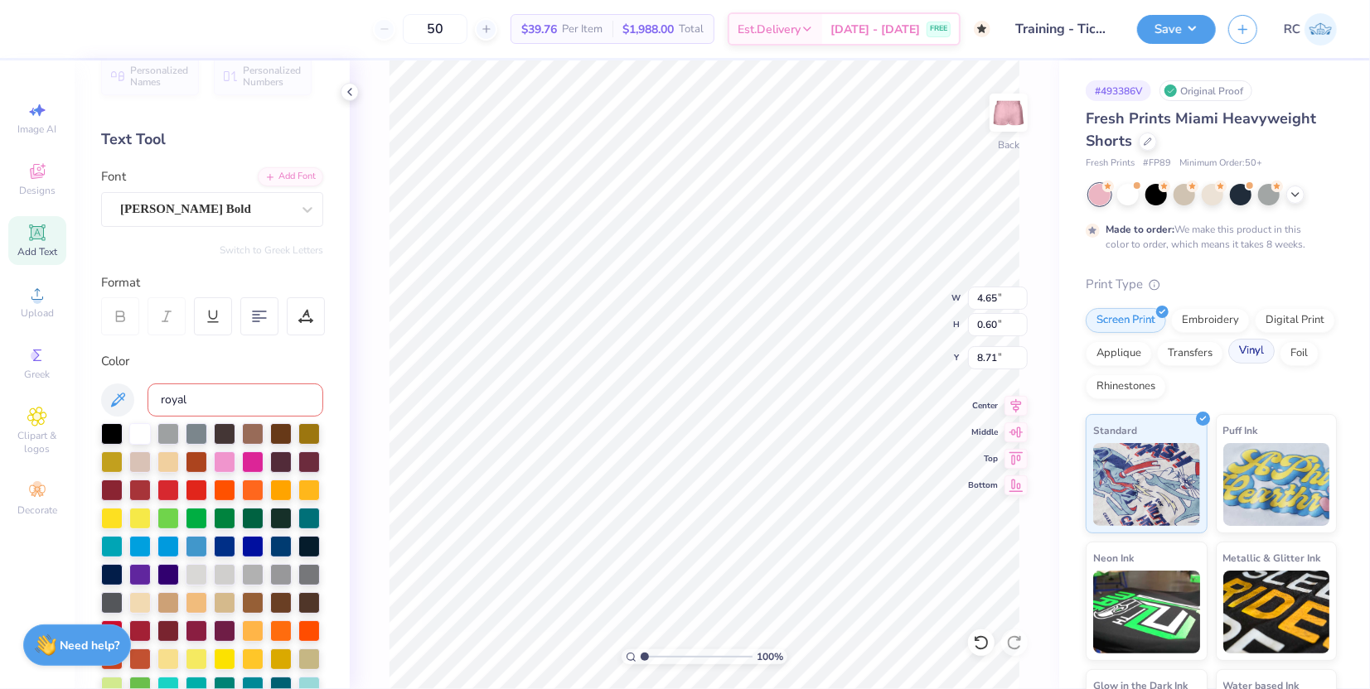
click at [1228, 364] on div "Vinyl" at bounding box center [1251, 351] width 46 height 25
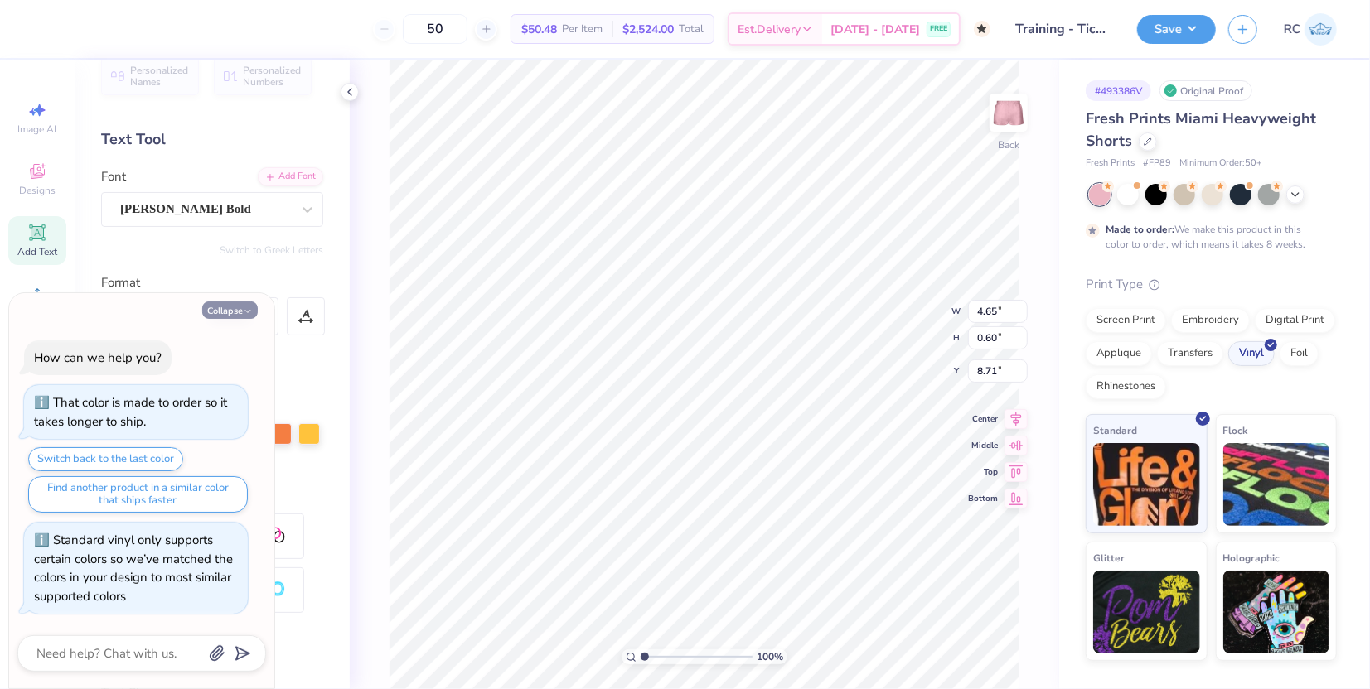
click at [227, 312] on button "Collapse" at bounding box center [230, 310] width 56 height 17
type textarea "x"
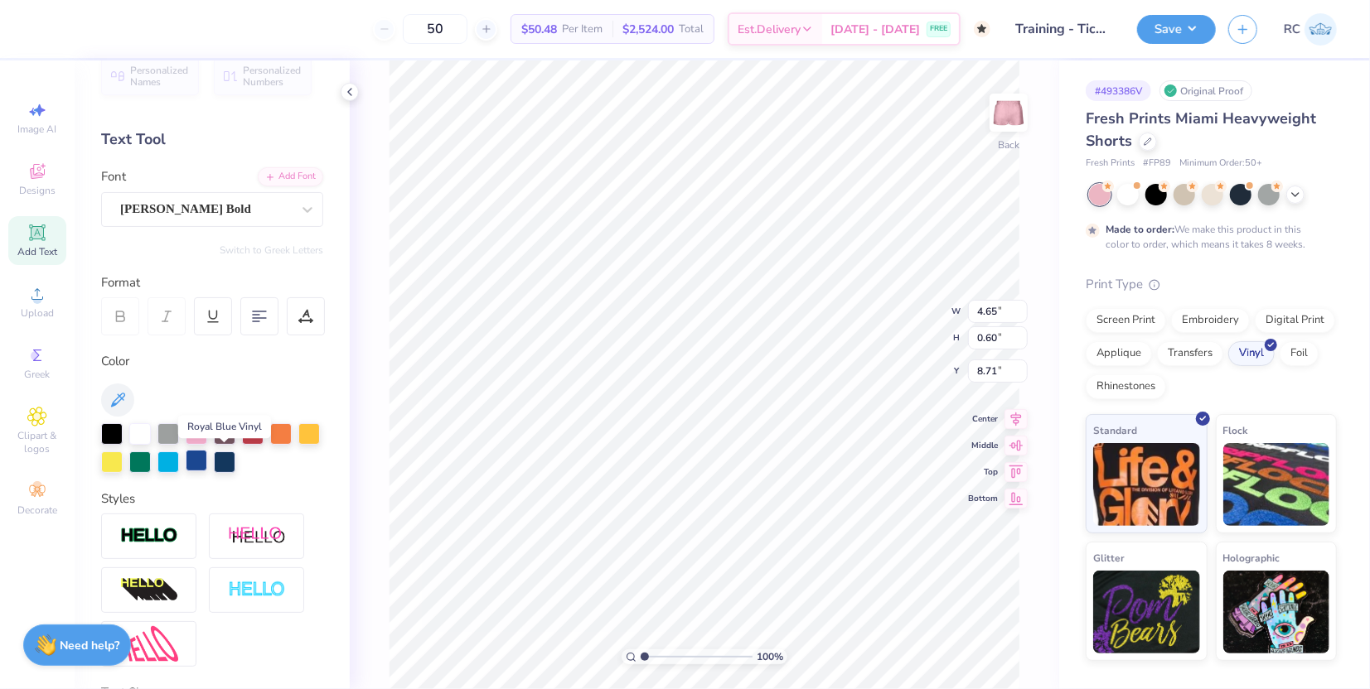
click at [207, 464] on div at bounding box center [197, 461] width 22 height 22
click at [375, 302] on div "100 % Back W 4.65 4.65 " H 0.60 0.60 " Y 8.71 8.71 " Center Middle Top Bottom" at bounding box center [704, 374] width 709 height 629
type input "4.65"
type input "0.60"
type input "8.71"
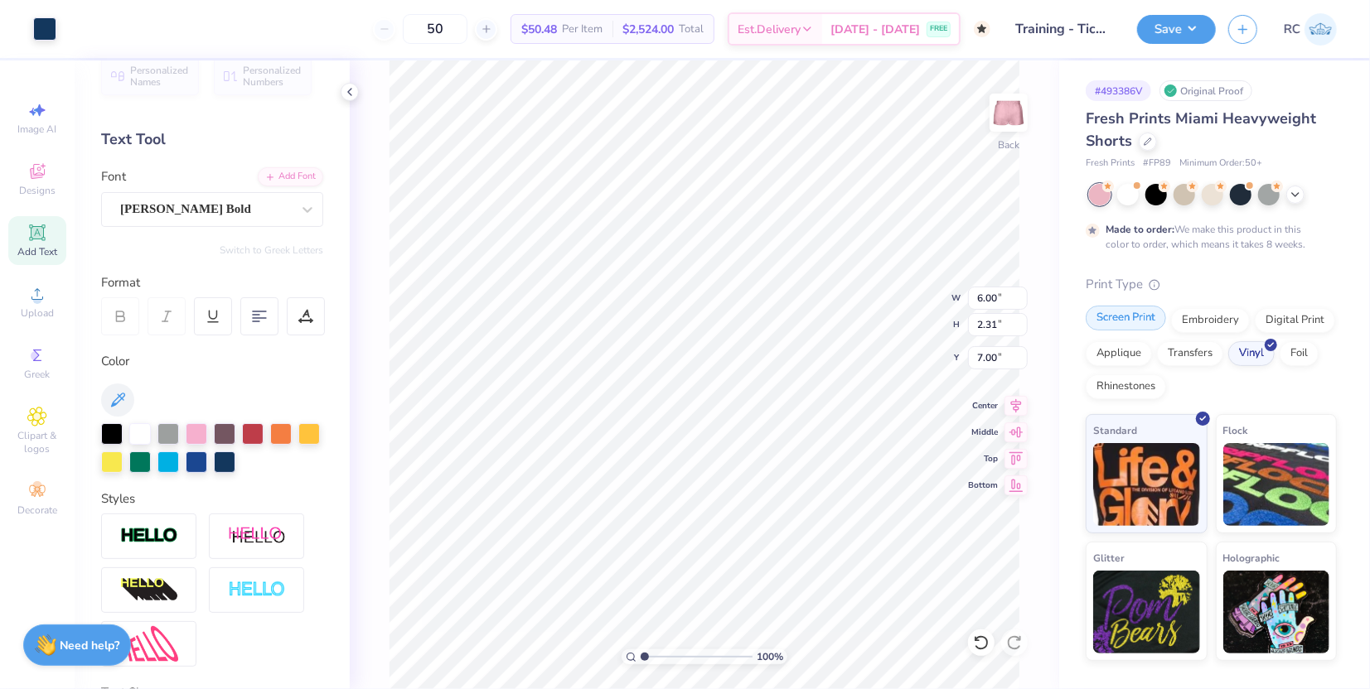
click at [1117, 312] on div "Screen Print" at bounding box center [1125, 318] width 80 height 25
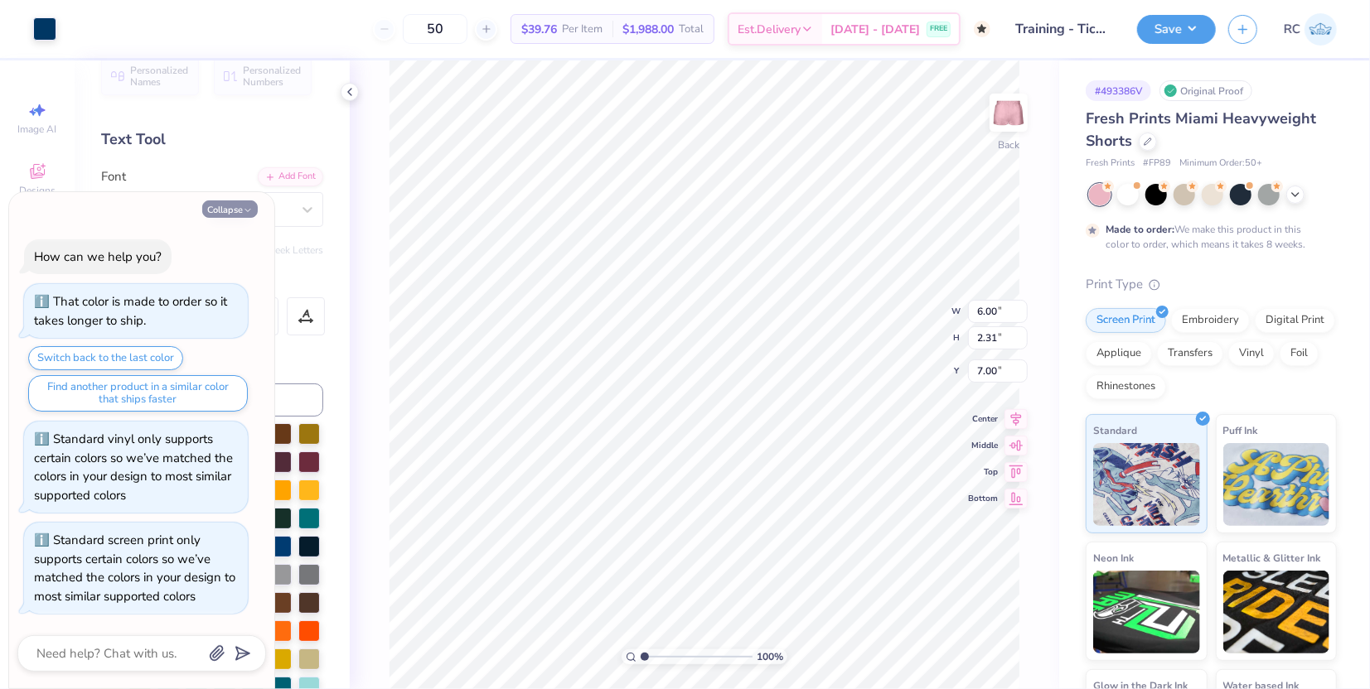
click at [255, 208] on button "Collapse" at bounding box center [230, 208] width 56 height 17
type textarea "x"
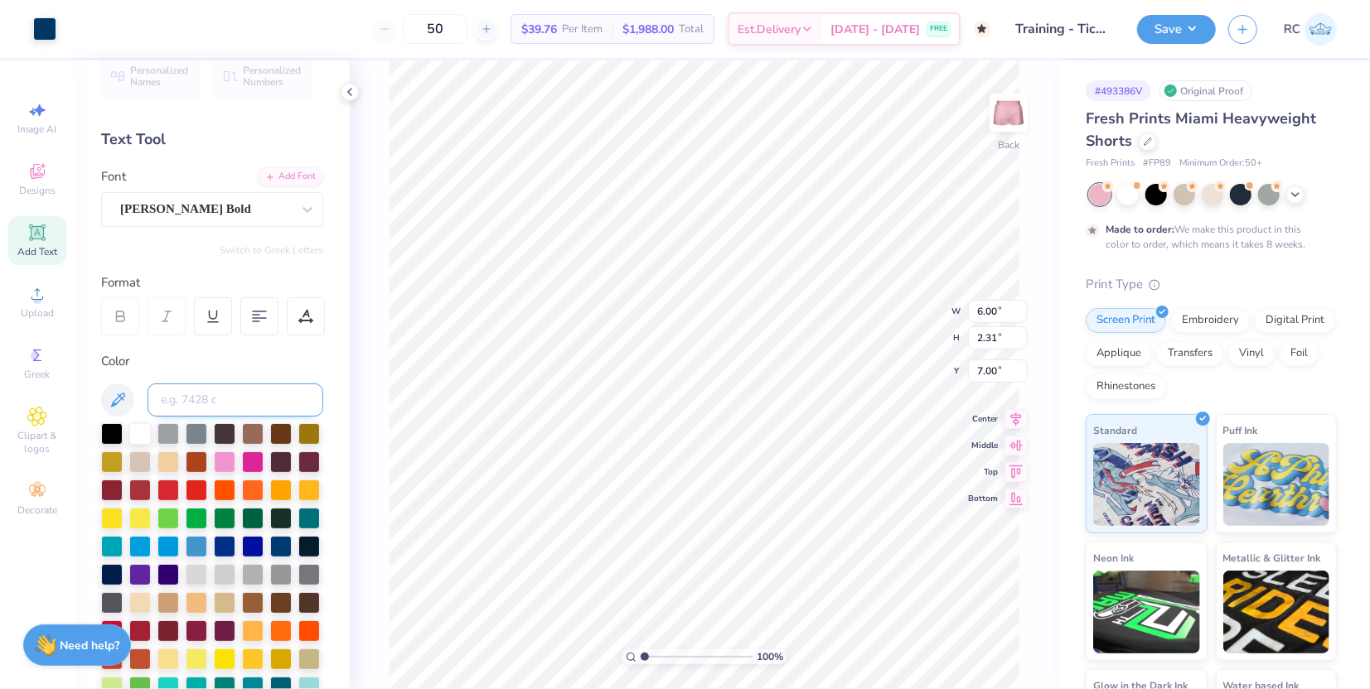
click at [208, 393] on input at bounding box center [235, 400] width 176 height 33
type input "7687"
type input "4.65"
type input "0.60"
type input "8.71"
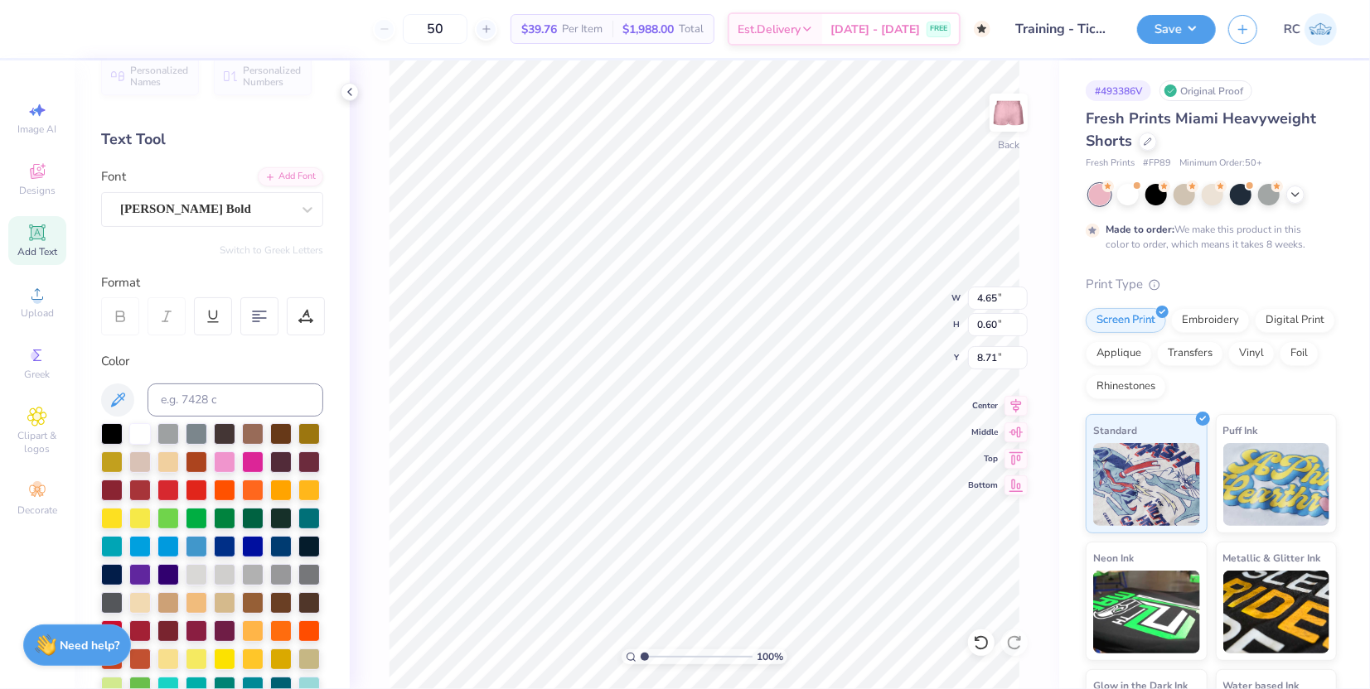
click at [641, 651] on input "range" at bounding box center [696, 657] width 112 height 15
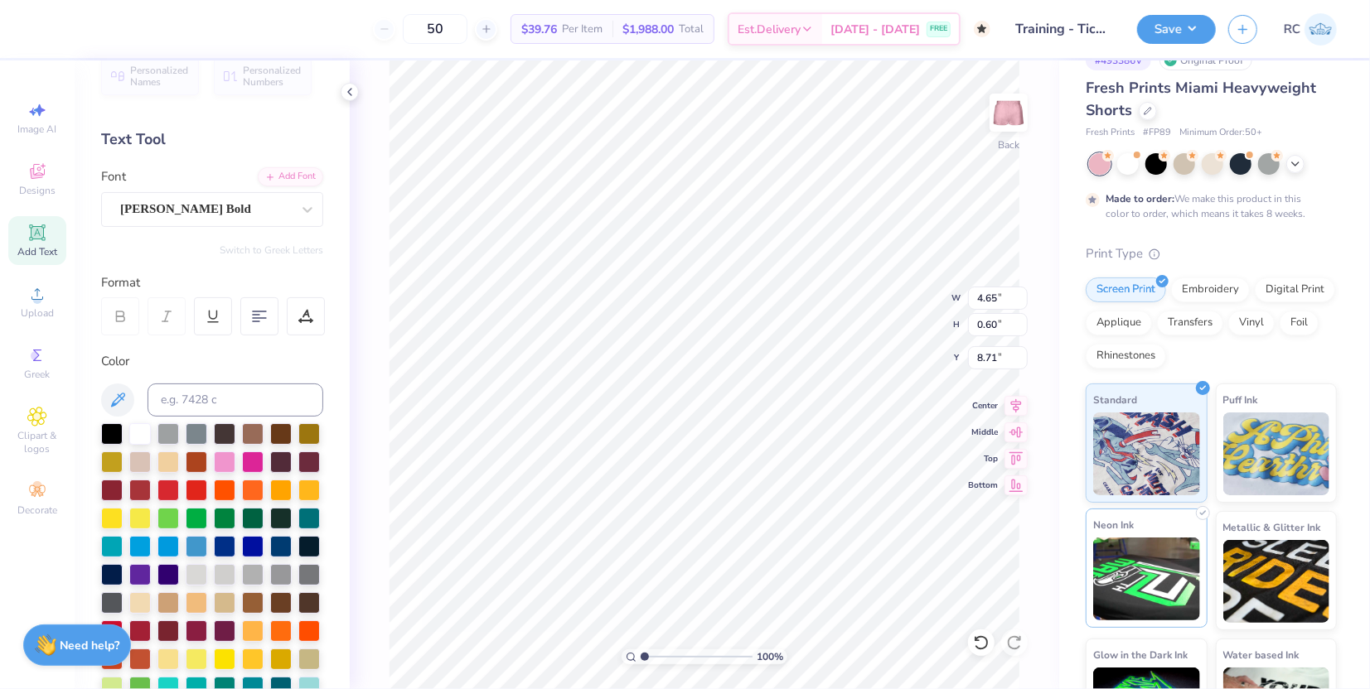
scroll to position [99, 0]
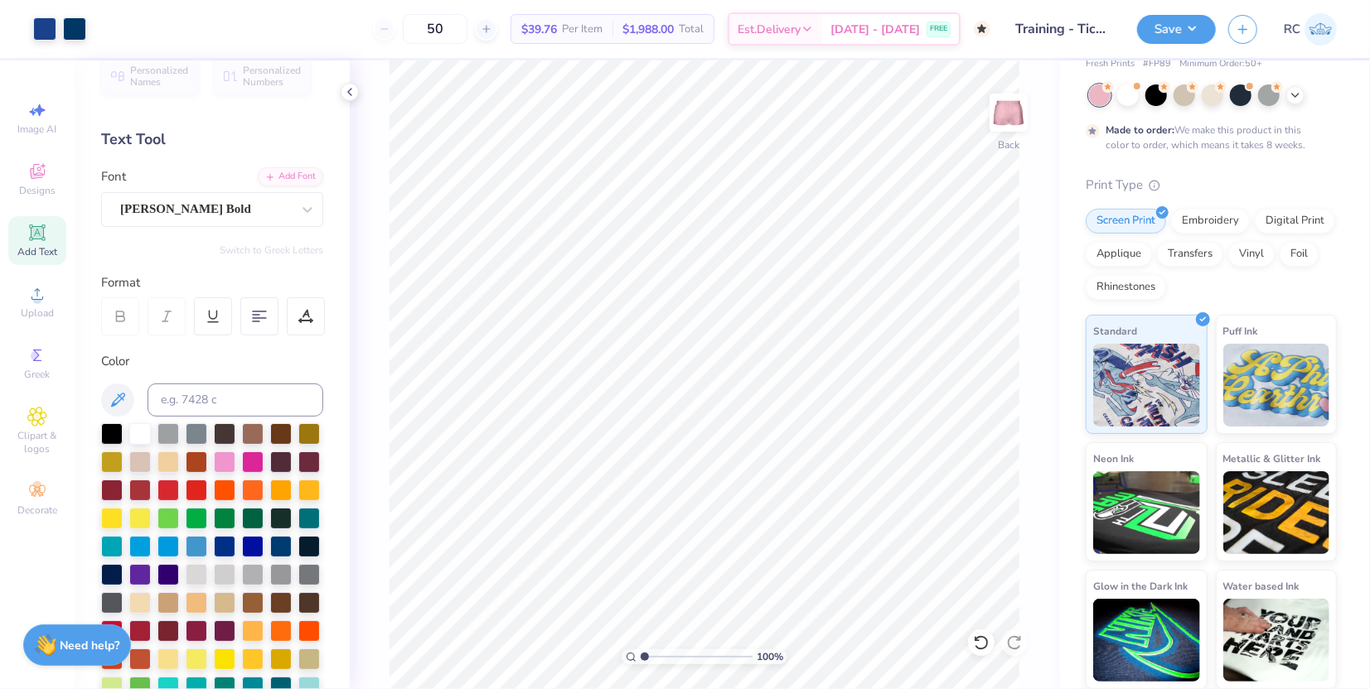
click at [353, 101] on div "100 % Back" at bounding box center [704, 374] width 709 height 629
click at [351, 95] on icon at bounding box center [349, 91] width 13 height 13
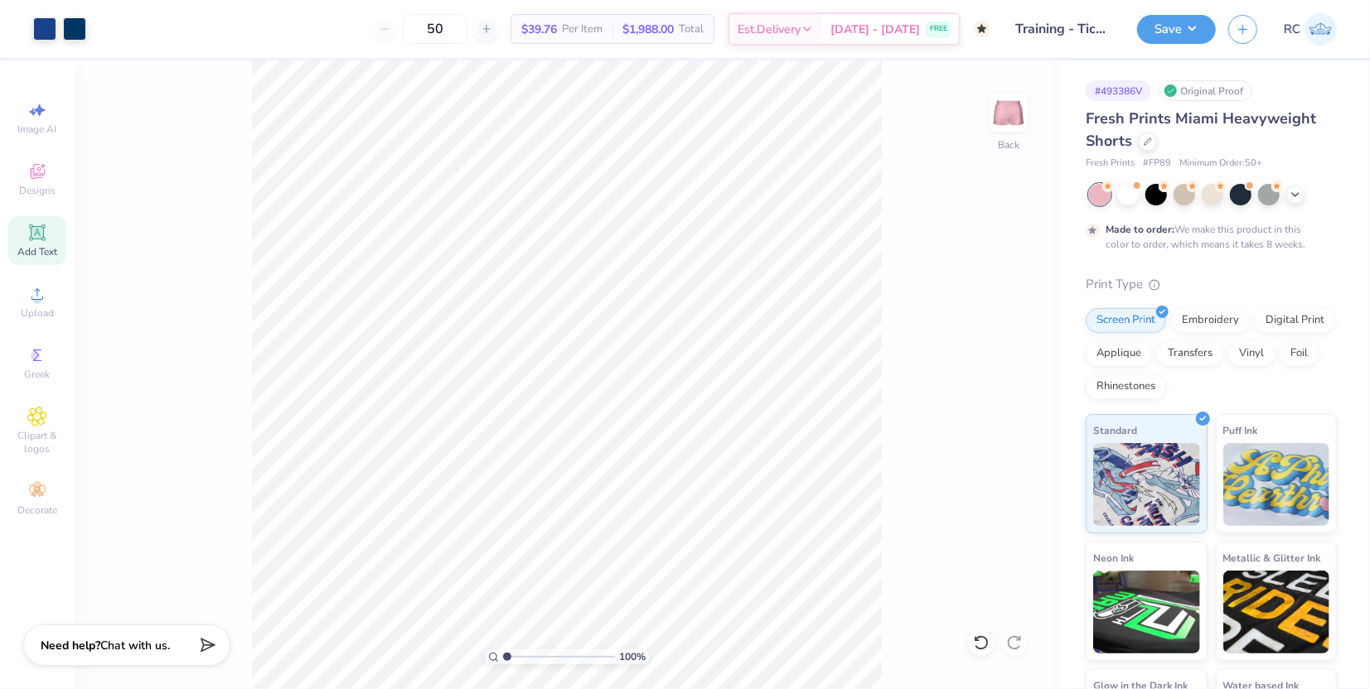
scroll to position [19, 0]
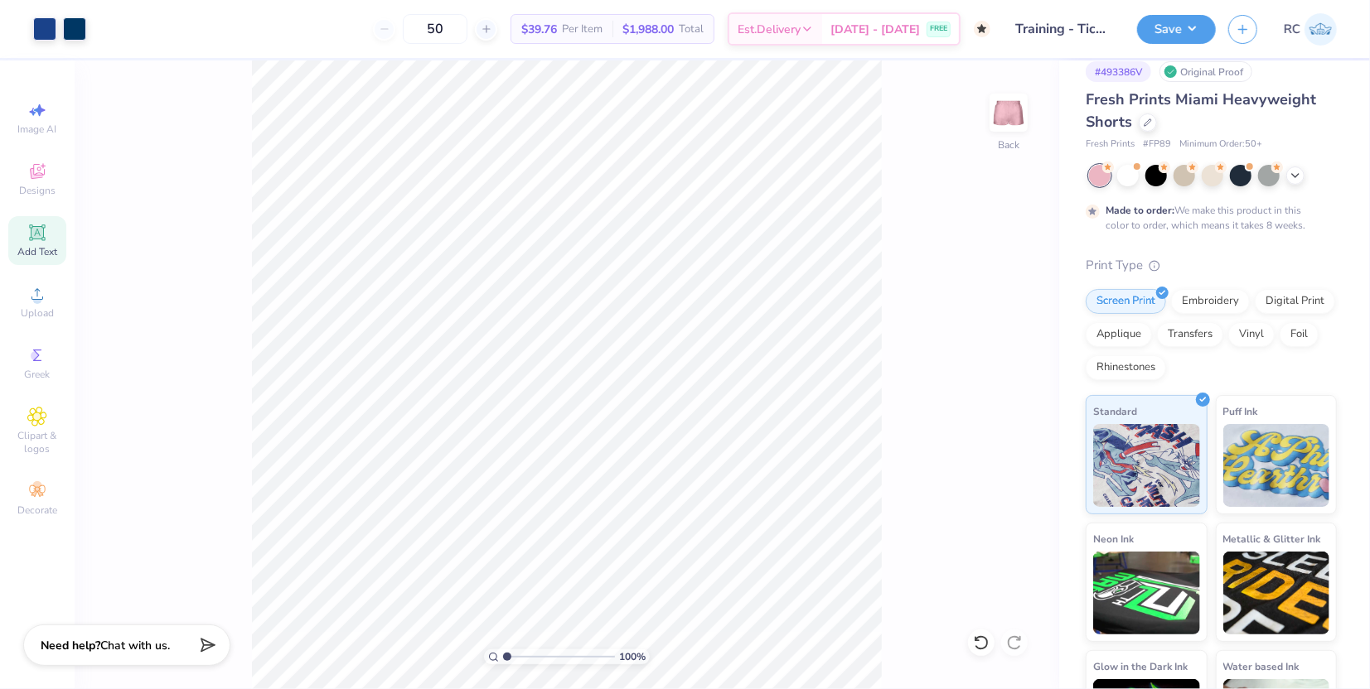
drag, startPoint x: 929, startPoint y: 650, endPoint x: 923, endPoint y: 641, distance: 10.8
click at [929, 650] on div "100 % Back" at bounding box center [567, 374] width 984 height 629
